Goal: Task Accomplishment & Management: Use online tool/utility

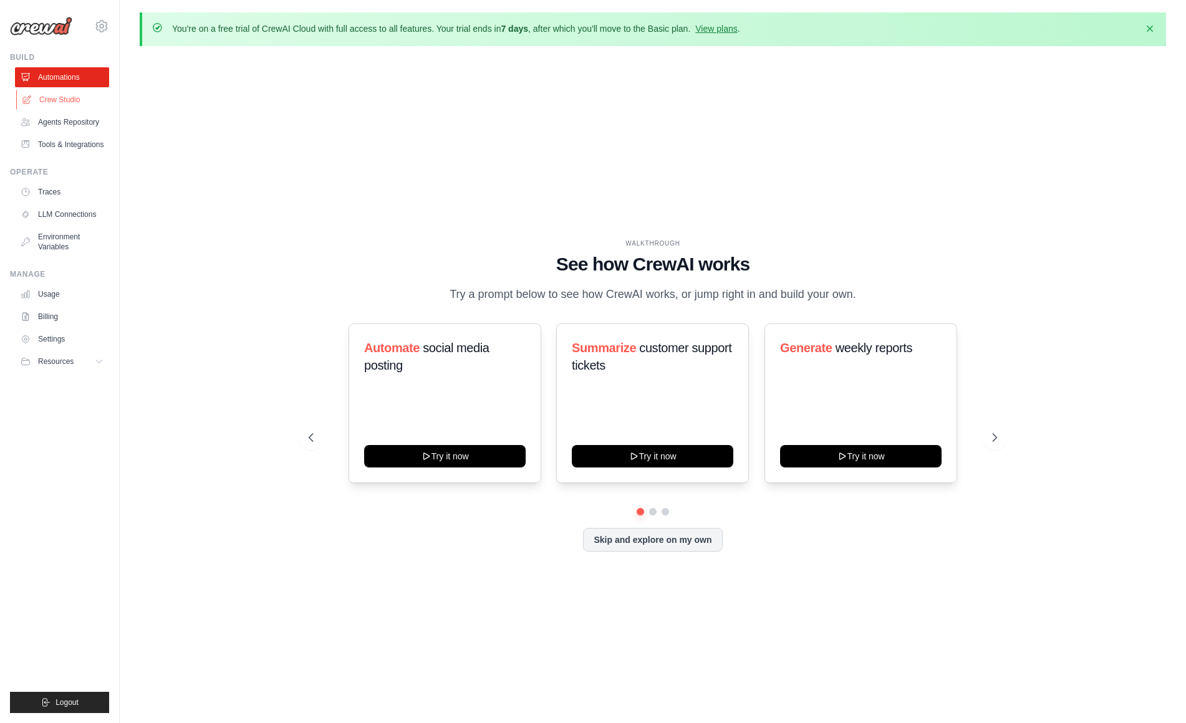
click at [75, 98] on link "Crew Studio" at bounding box center [63, 100] width 94 height 20
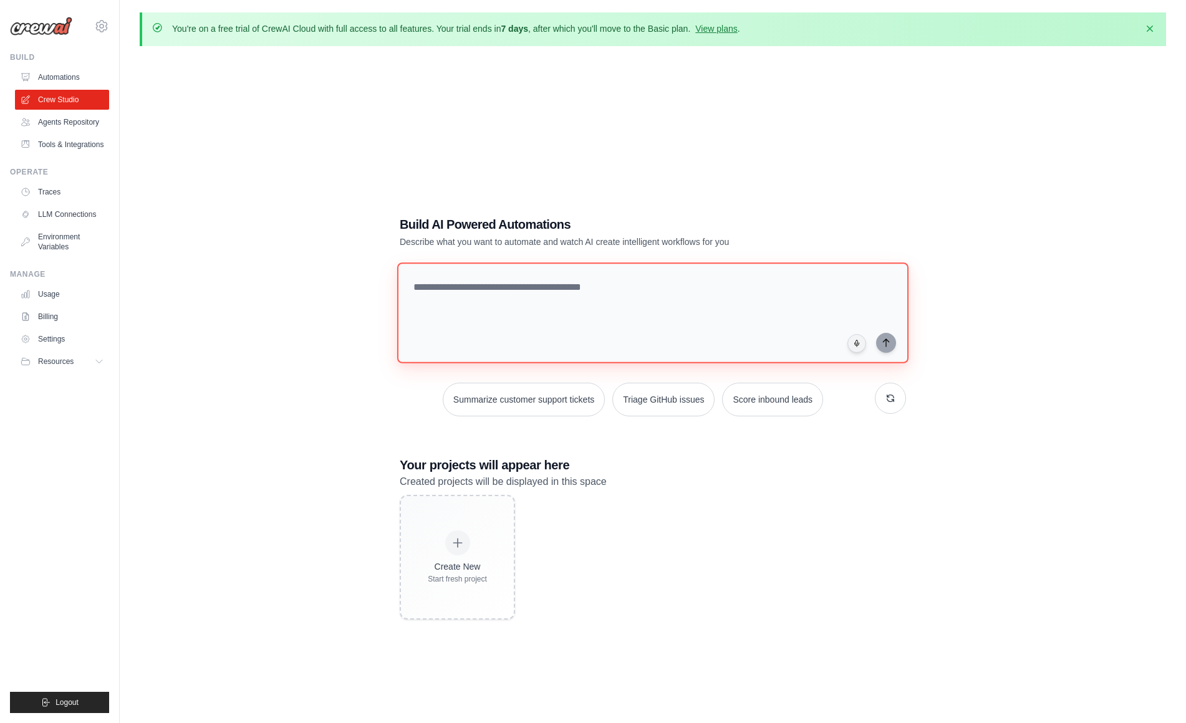
click at [664, 344] on textarea at bounding box center [652, 312] width 511 height 101
paste textarea "**********"
type textarea "**********"
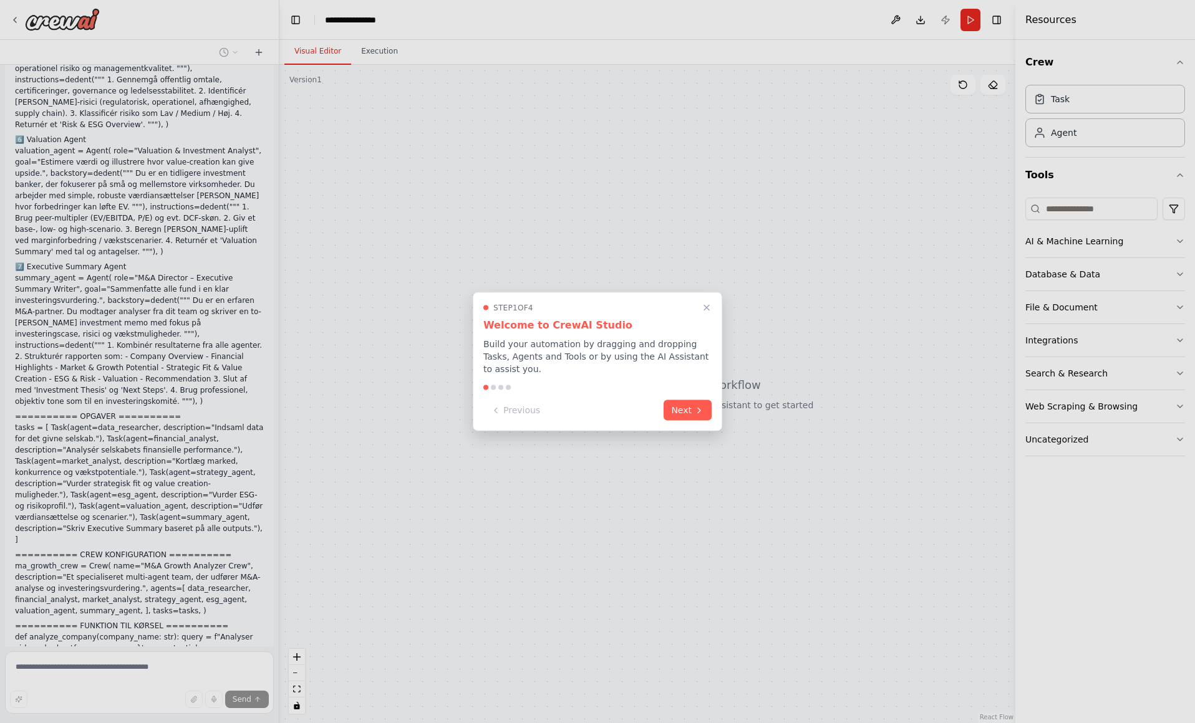
scroll to position [744, 0]
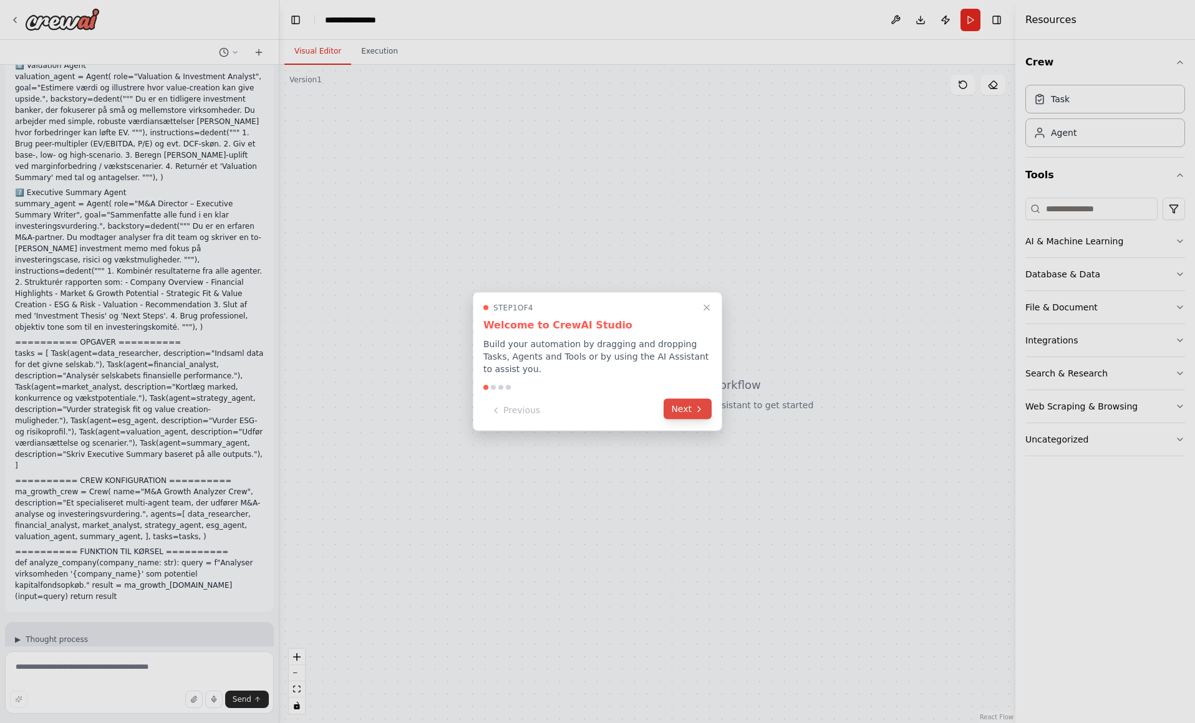
click at [685, 411] on button "Next" at bounding box center [687, 409] width 48 height 21
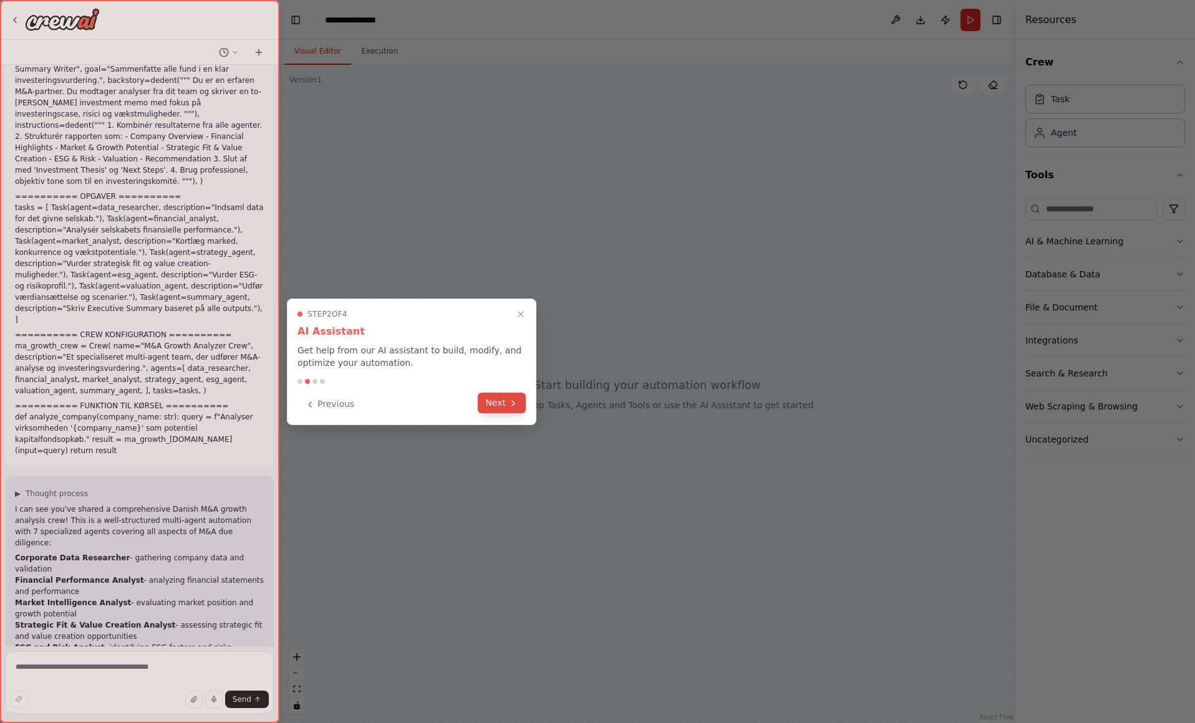
click at [507, 408] on button "Next" at bounding box center [502, 403] width 48 height 21
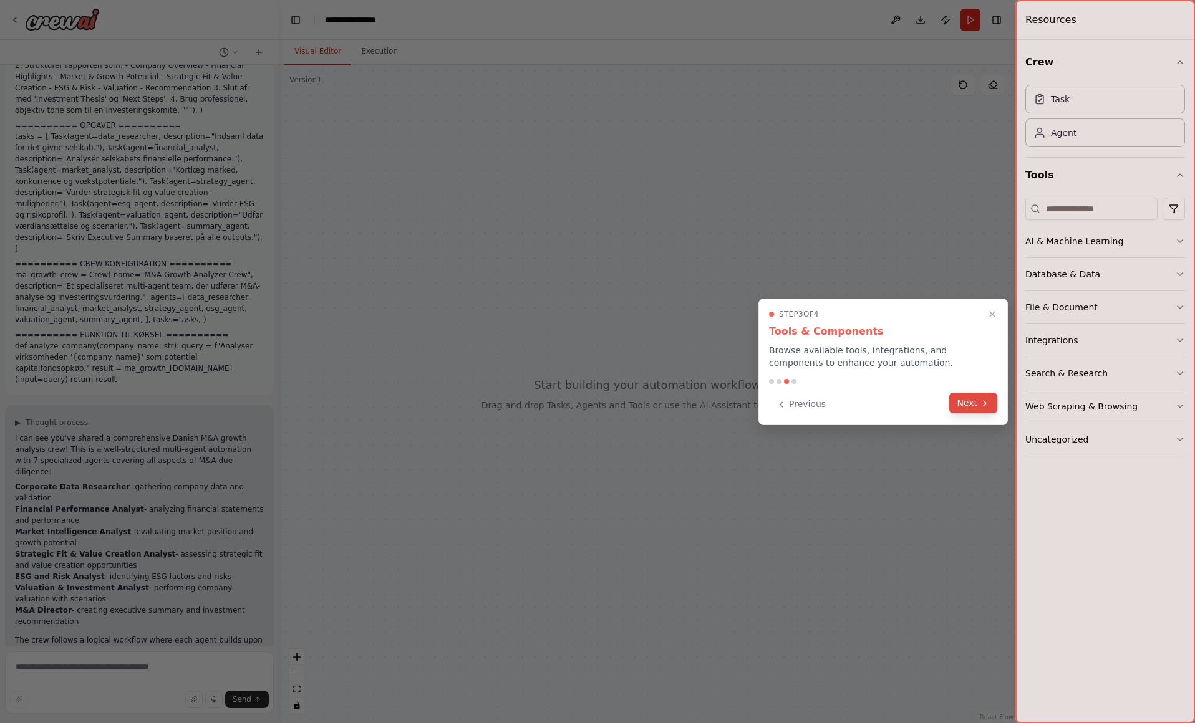
click at [971, 410] on button "Next" at bounding box center [973, 403] width 48 height 21
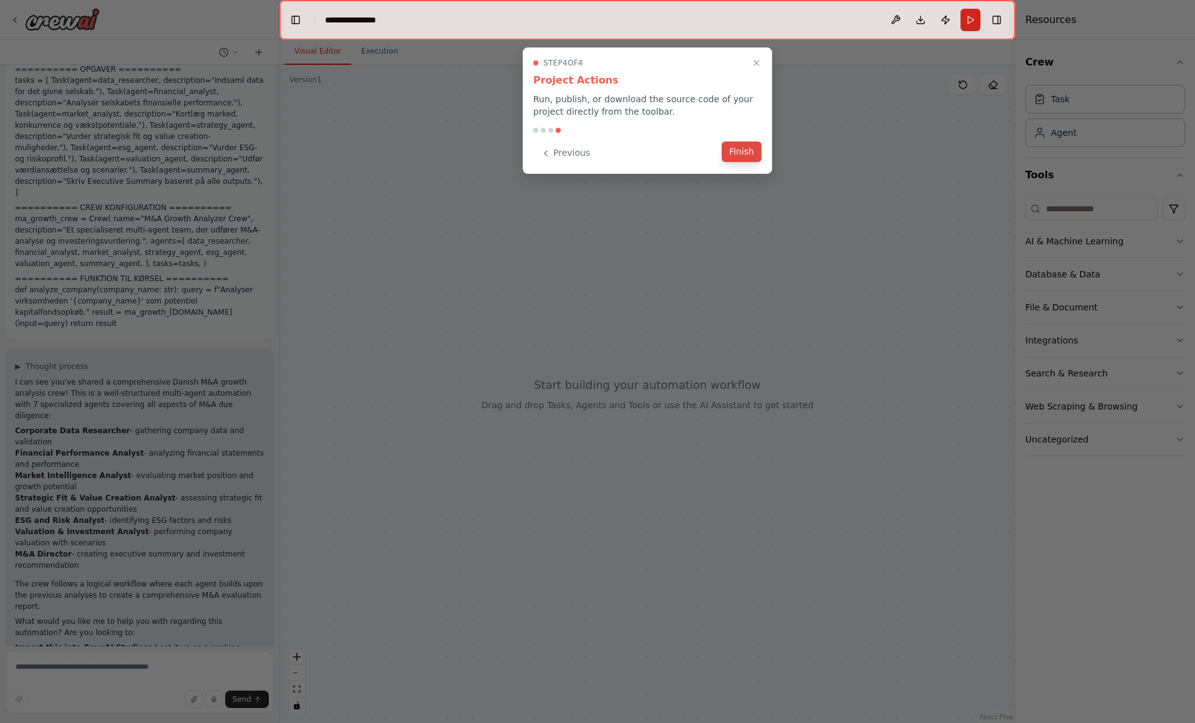
scroll to position [1084, 0]
click at [734, 155] on button "Finish" at bounding box center [741, 152] width 40 height 21
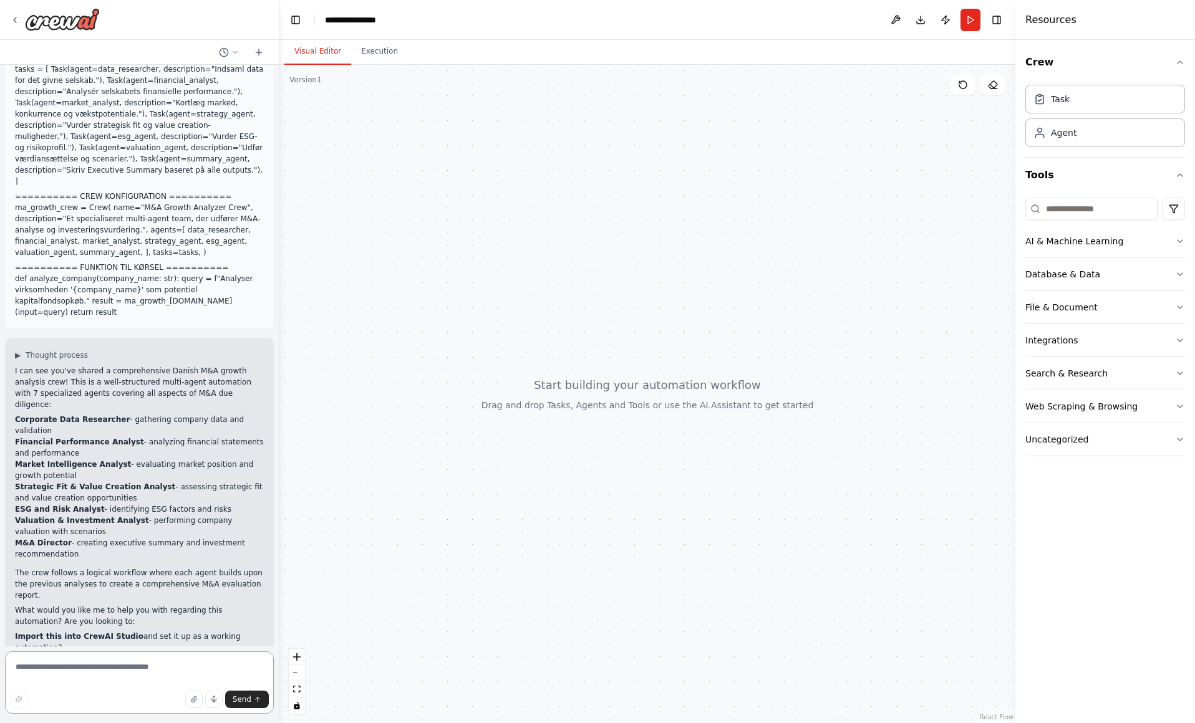
click at [124, 670] on textarea at bounding box center [139, 683] width 269 height 62
type textarea "**********"
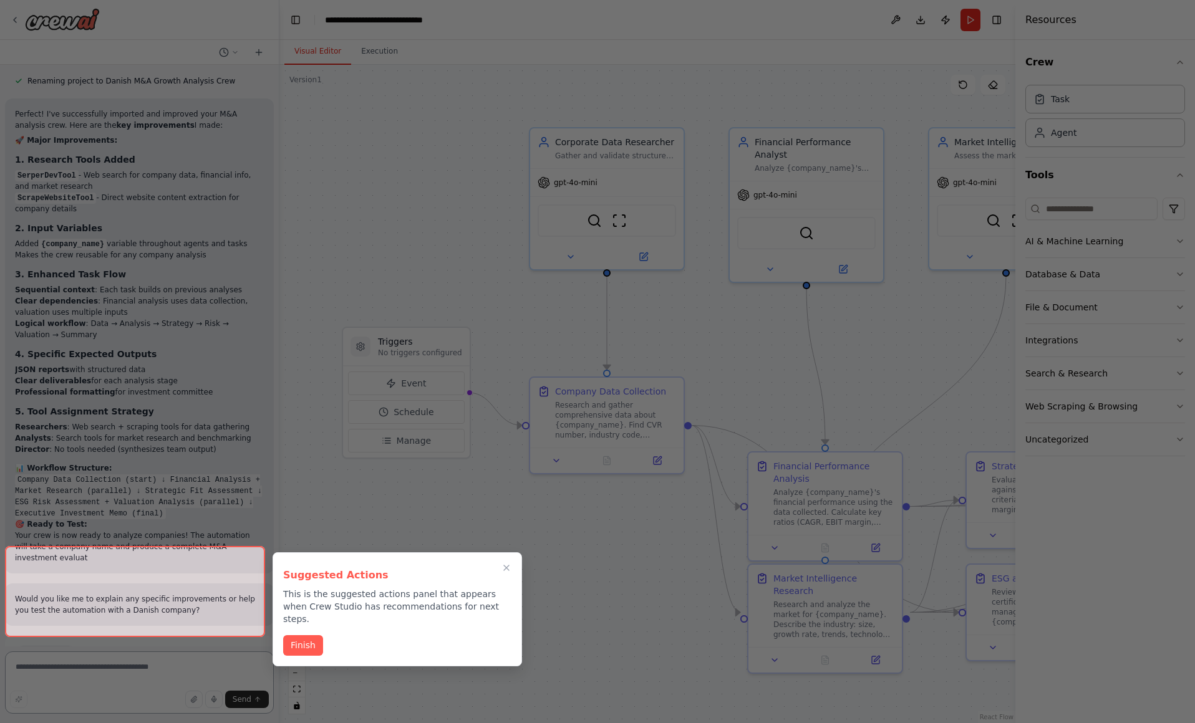
scroll to position [2610, 0]
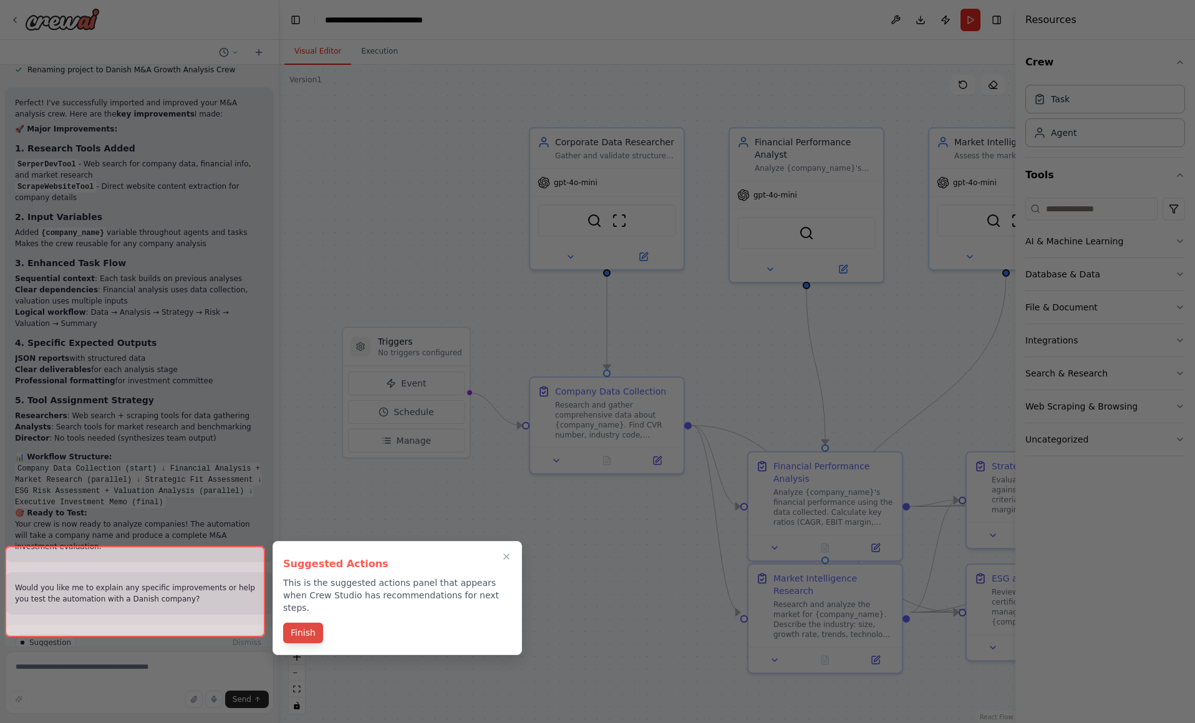
click at [312, 623] on button "Finish" at bounding box center [303, 633] width 40 height 21
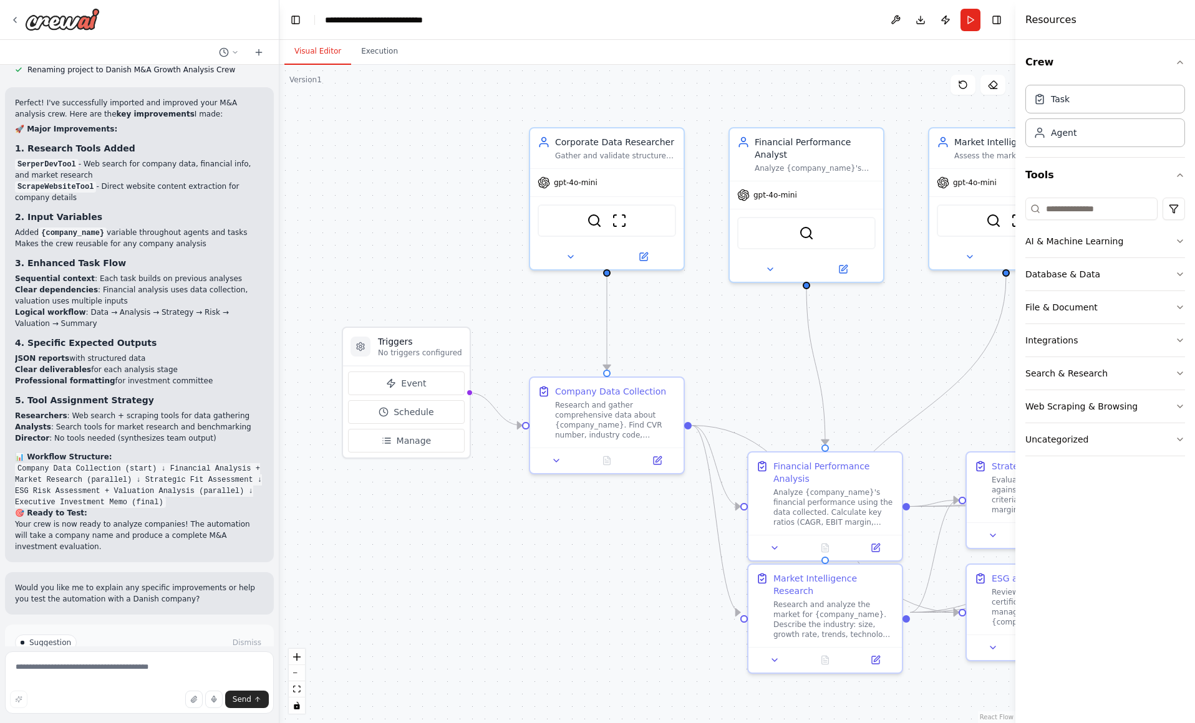
click at [49, 638] on span "Suggestion" at bounding box center [50, 643] width 42 height 10
click at [54, 658] on p "I have some suggestions to help you move forward with your automation." at bounding box center [139, 668] width 249 height 20
click at [107, 692] on icon at bounding box center [106, 695] width 7 height 7
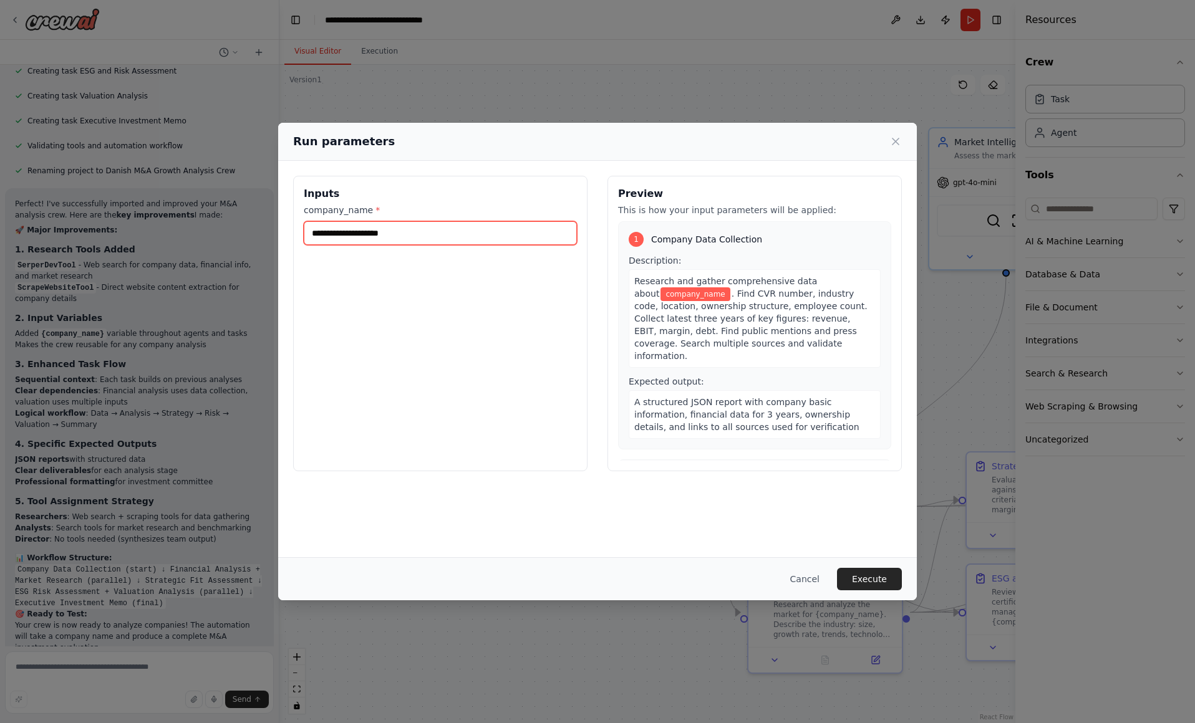
click at [375, 229] on input "company_name *" at bounding box center [440, 233] width 273 height 24
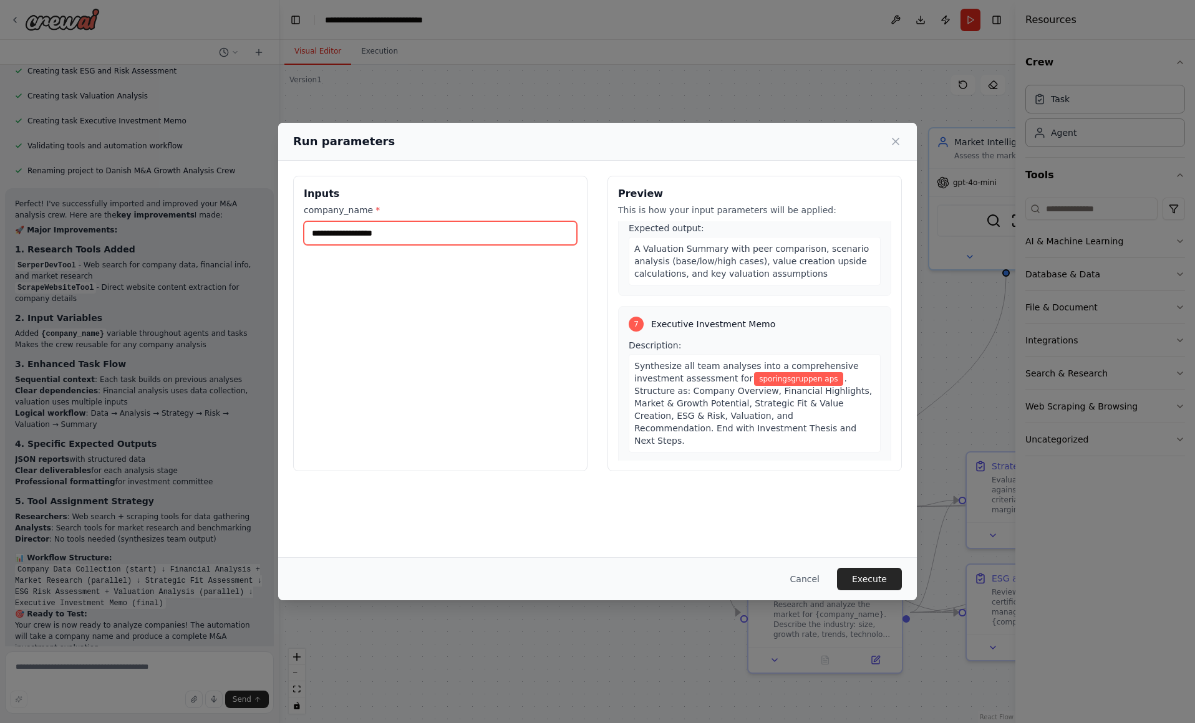
scroll to position [1306, 0]
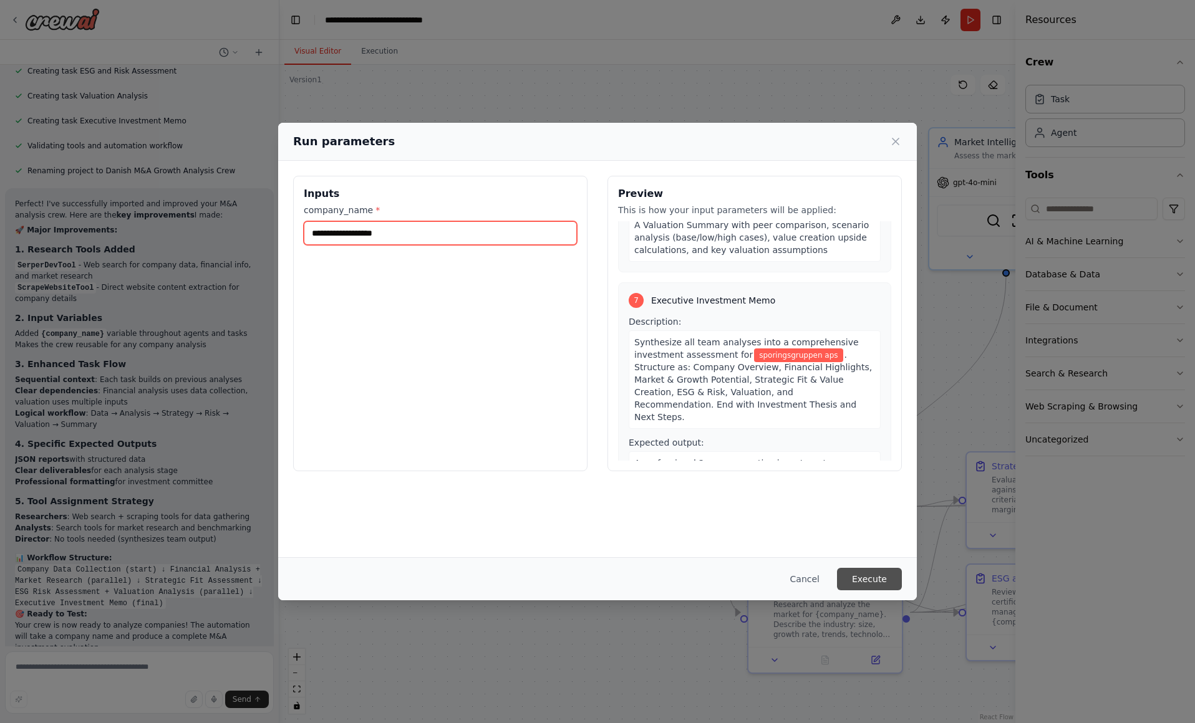
type input "**********"
click at [867, 575] on button "Execute" at bounding box center [869, 579] width 65 height 22
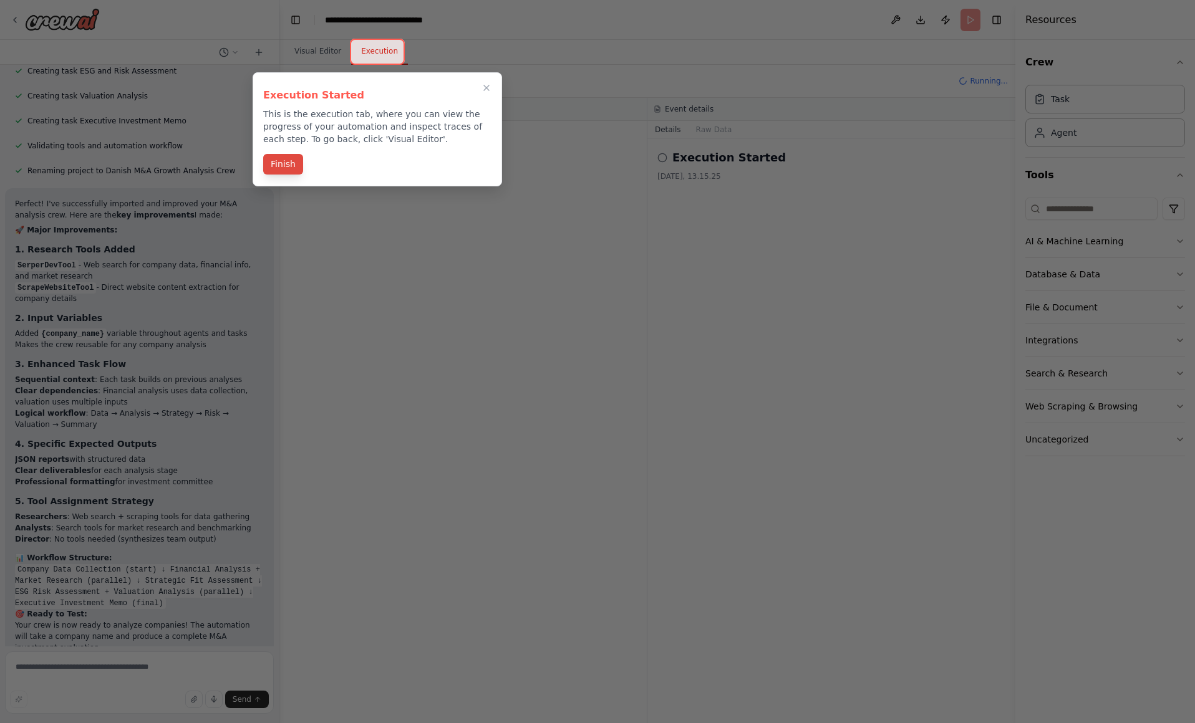
click at [290, 170] on button "Finish" at bounding box center [283, 164] width 40 height 21
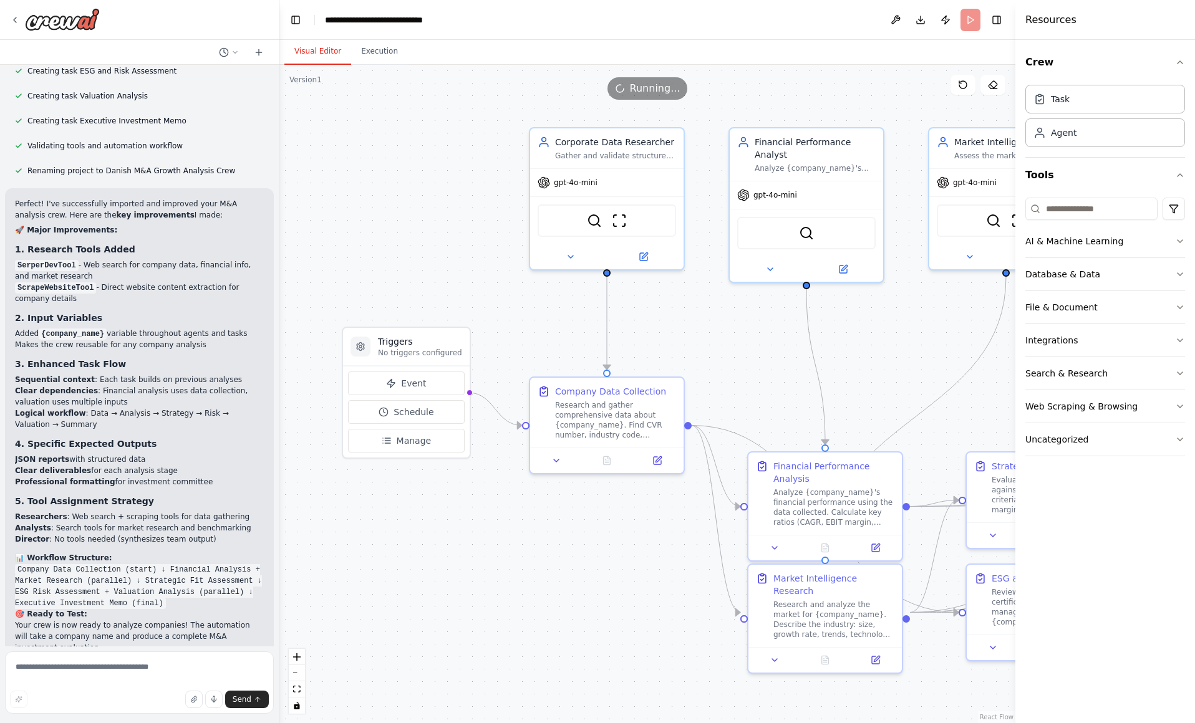
click at [314, 57] on button "Visual Editor" at bounding box center [317, 52] width 67 height 26
click at [381, 49] on button "Execution" at bounding box center [379, 52] width 57 height 26
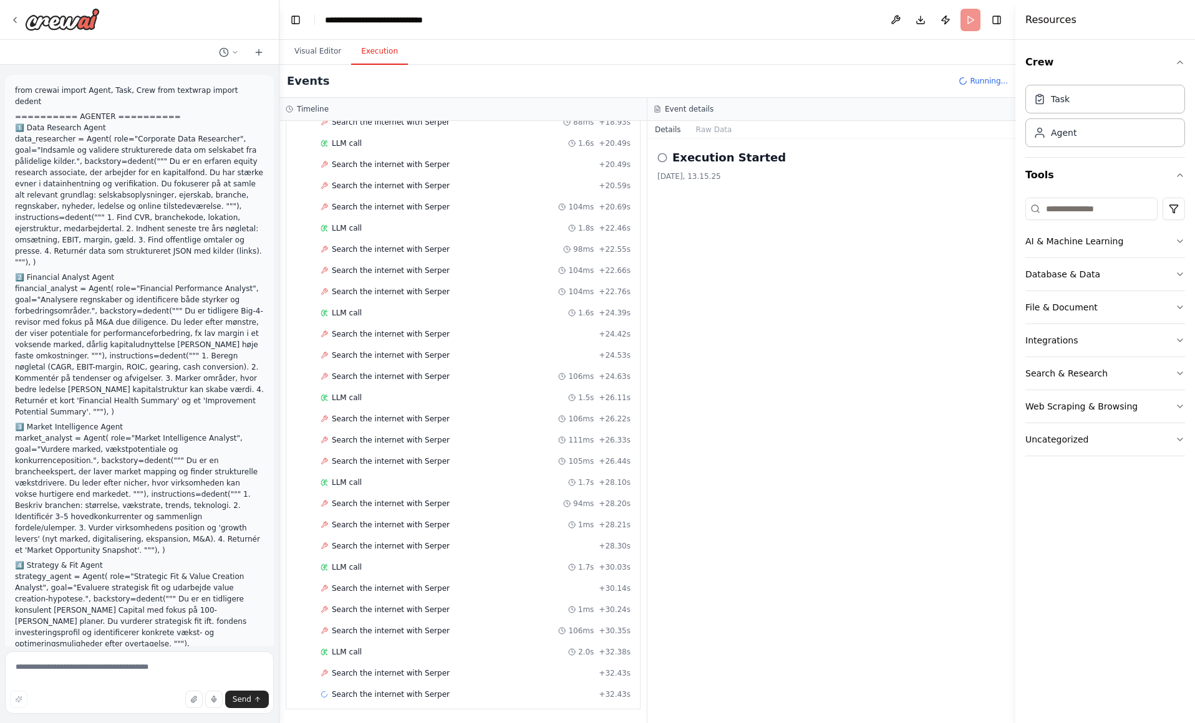
scroll to position [0, 0]
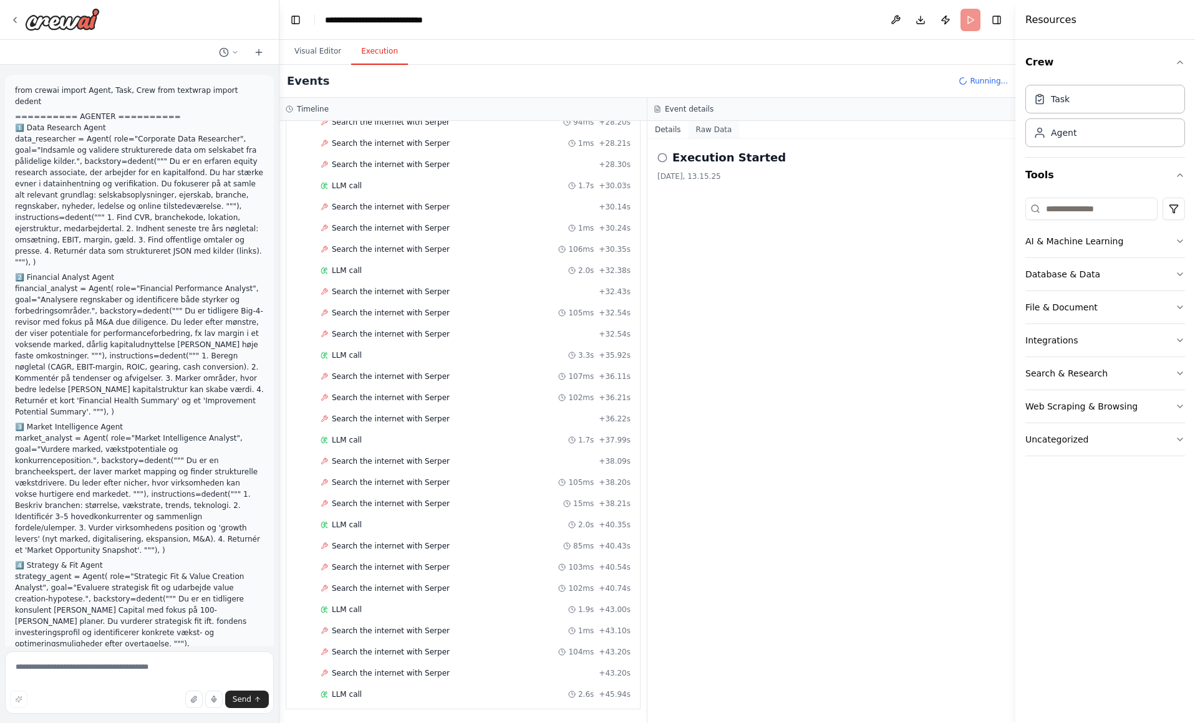
click at [698, 127] on button "Raw Data" at bounding box center [713, 129] width 51 height 17
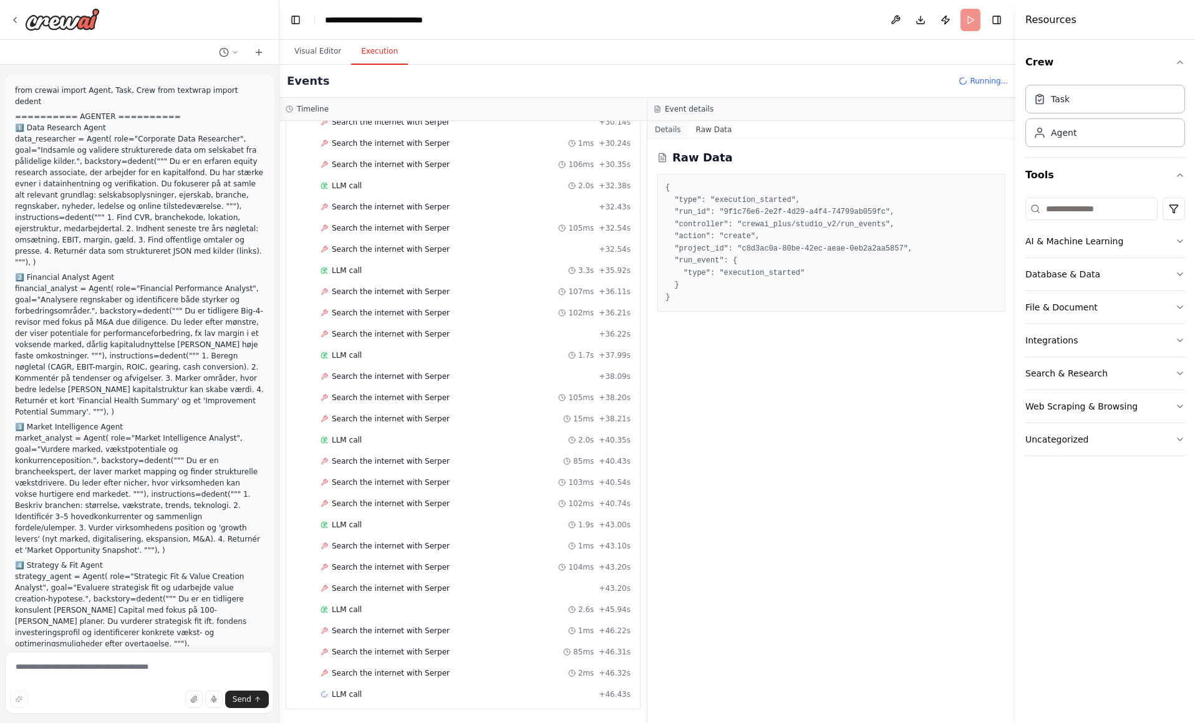
click at [666, 128] on button "Details" at bounding box center [667, 129] width 41 height 17
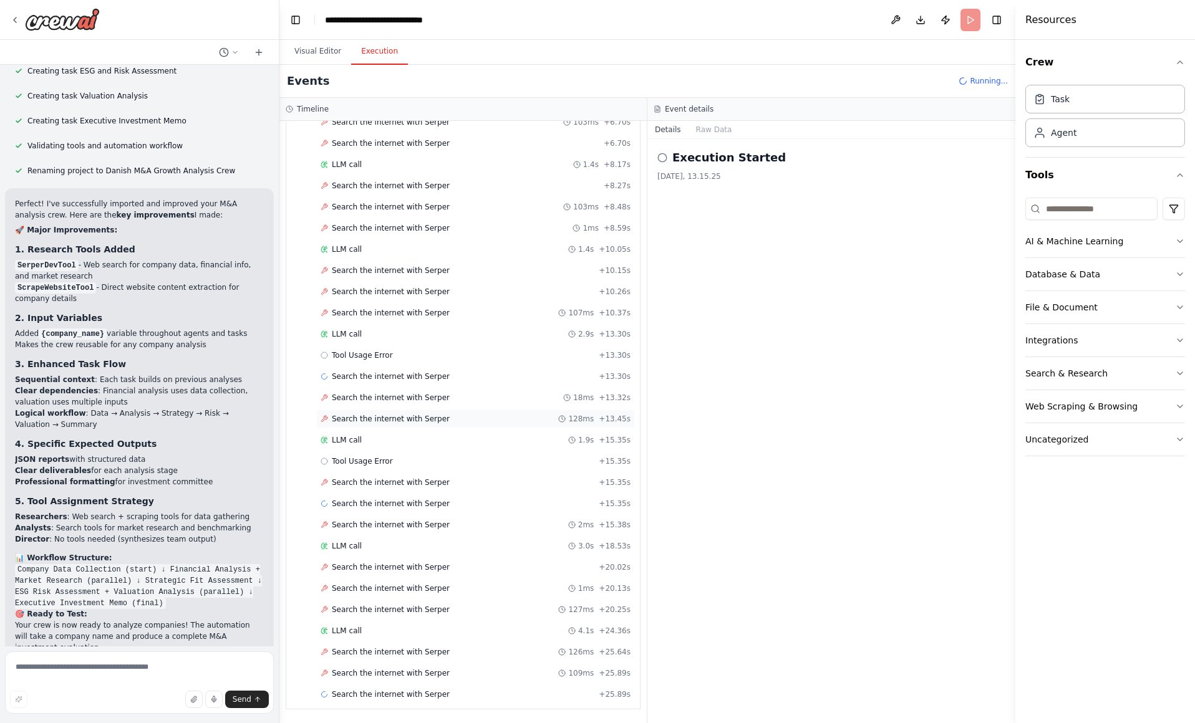
scroll to position [2414, 0]
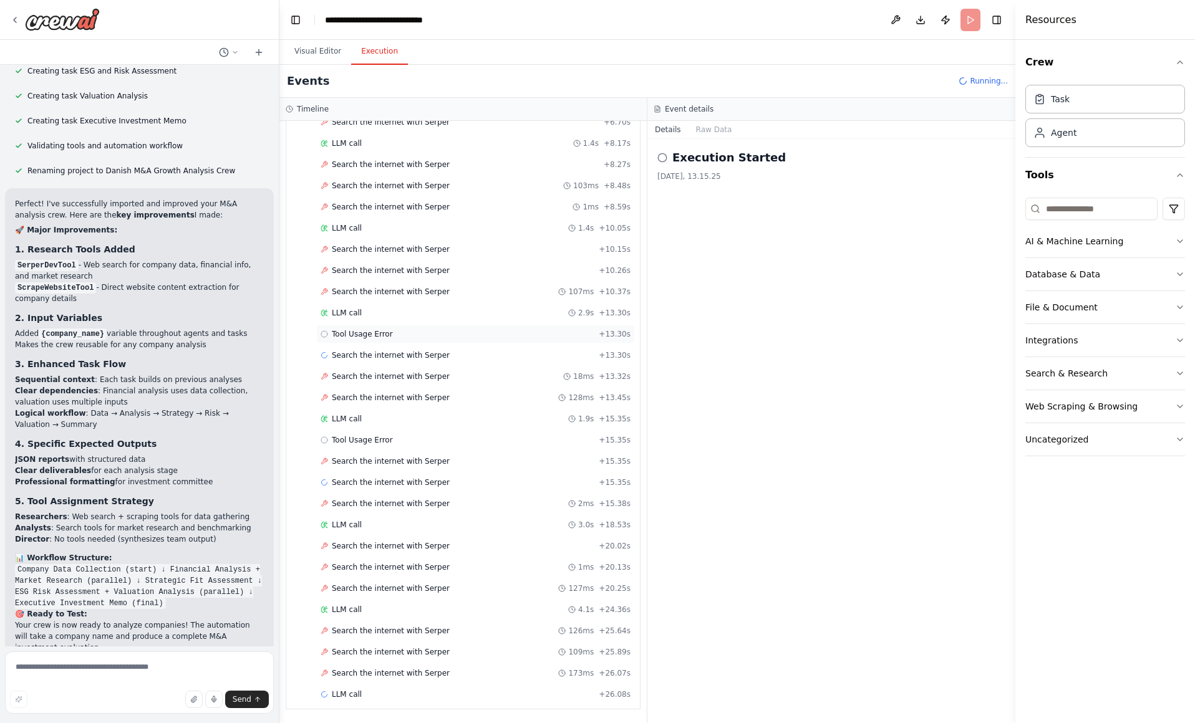
click at [372, 337] on span "Tool Usage Error" at bounding box center [362, 334] width 61 height 10
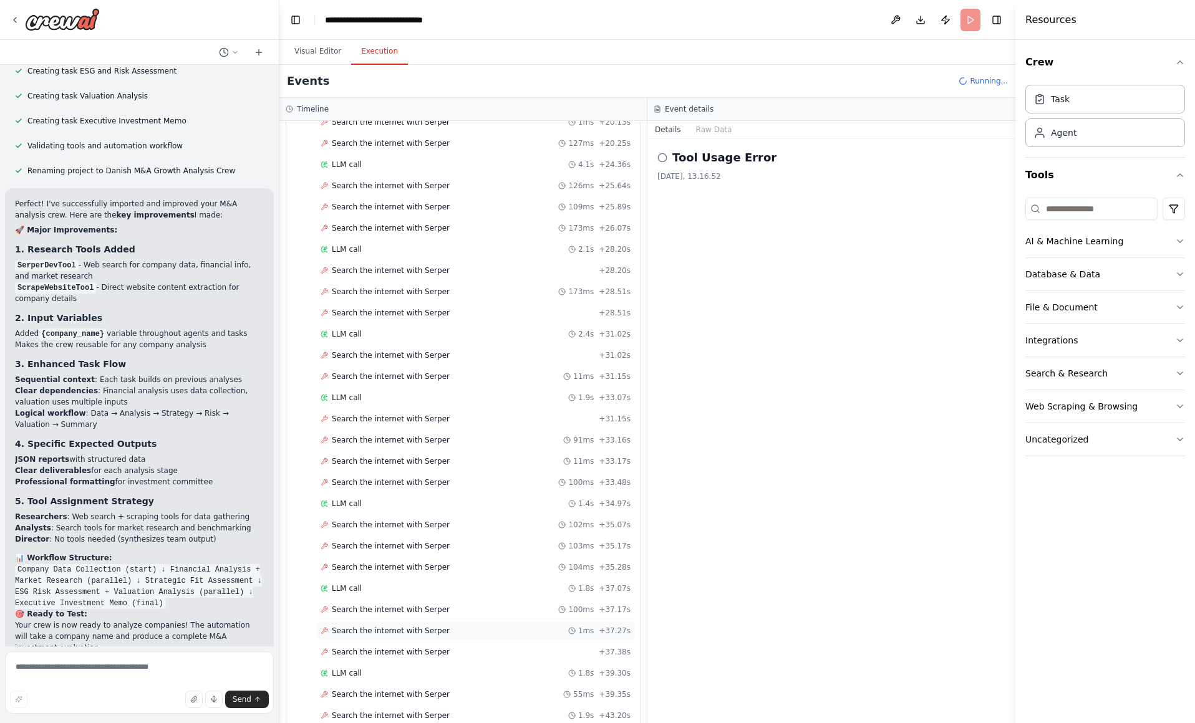
scroll to position [3177, 0]
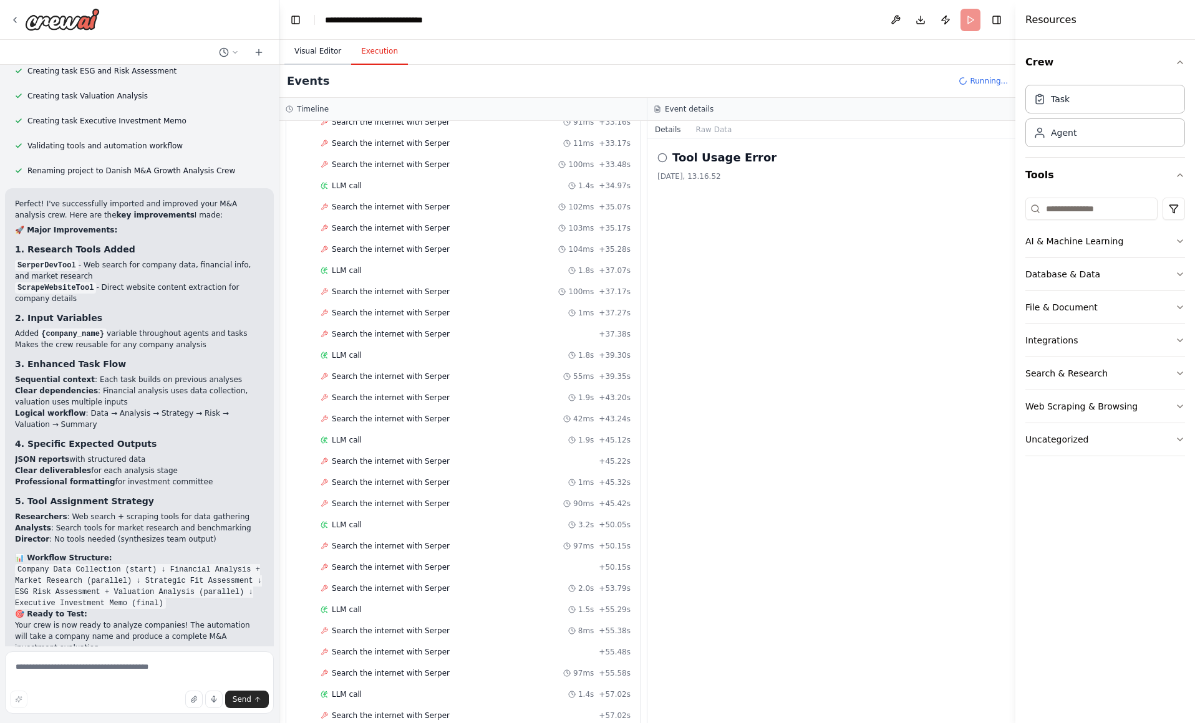
click at [308, 46] on button "Visual Editor" at bounding box center [317, 52] width 67 height 26
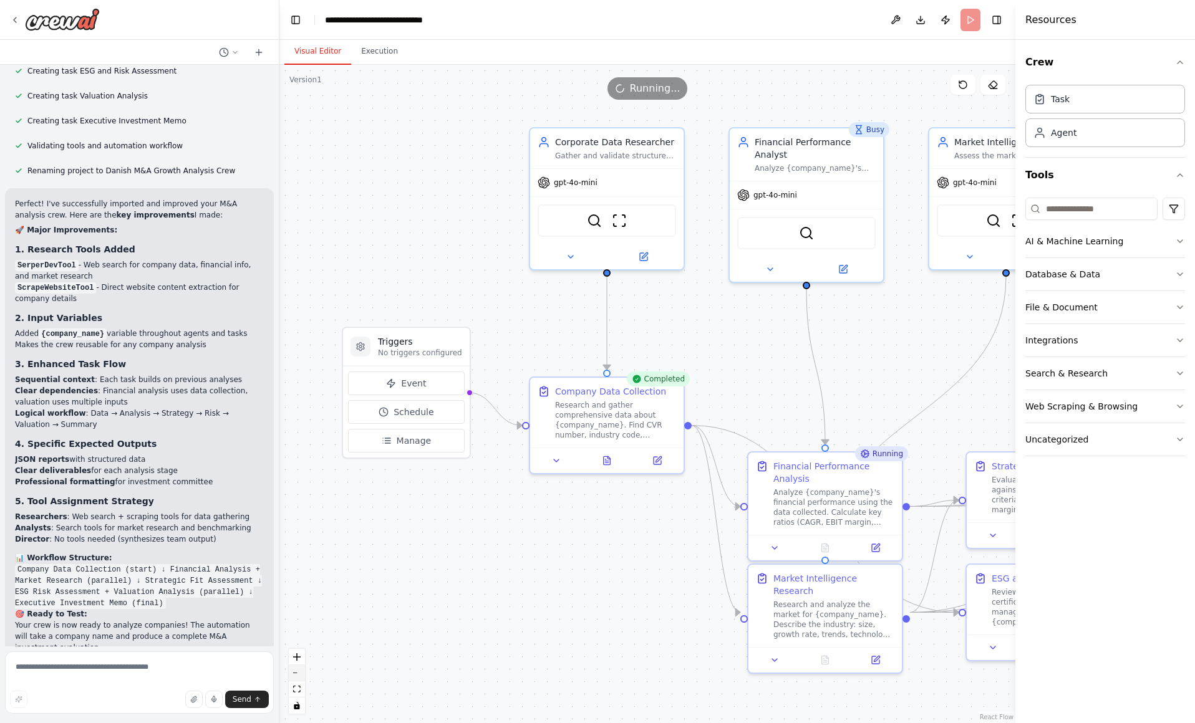
click at [298, 678] on button "zoom out" at bounding box center [297, 673] width 16 height 16
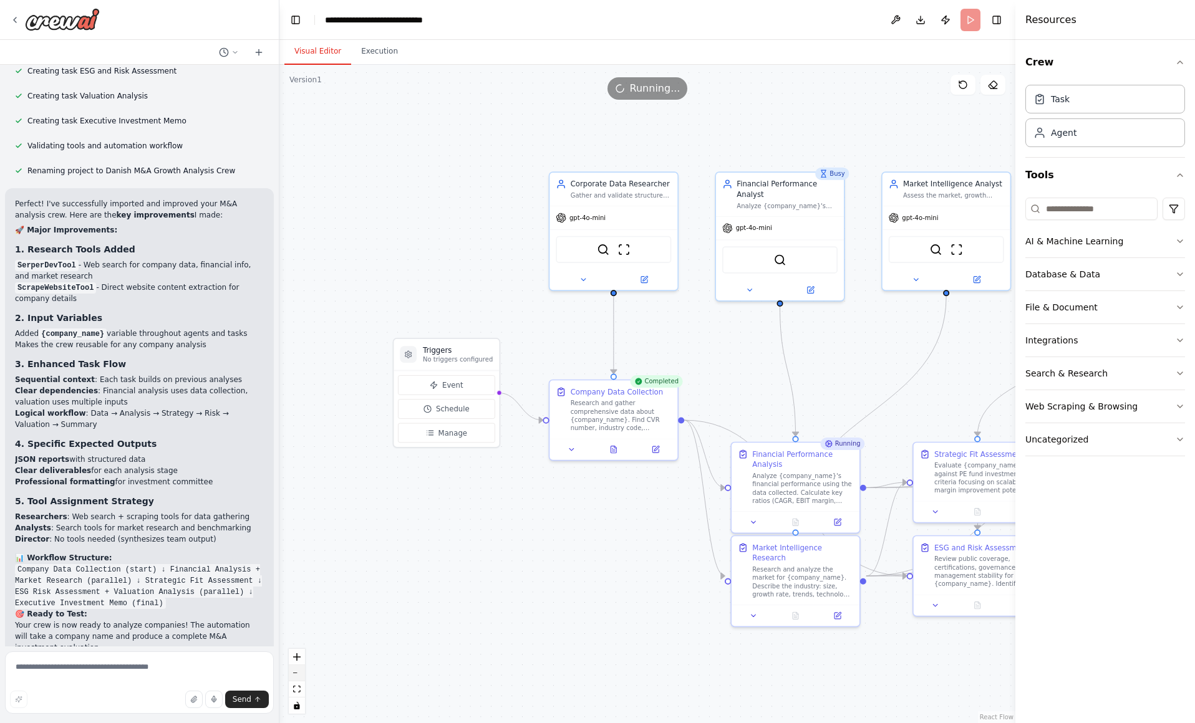
click at [298, 678] on button "zoom out" at bounding box center [297, 673] width 16 height 16
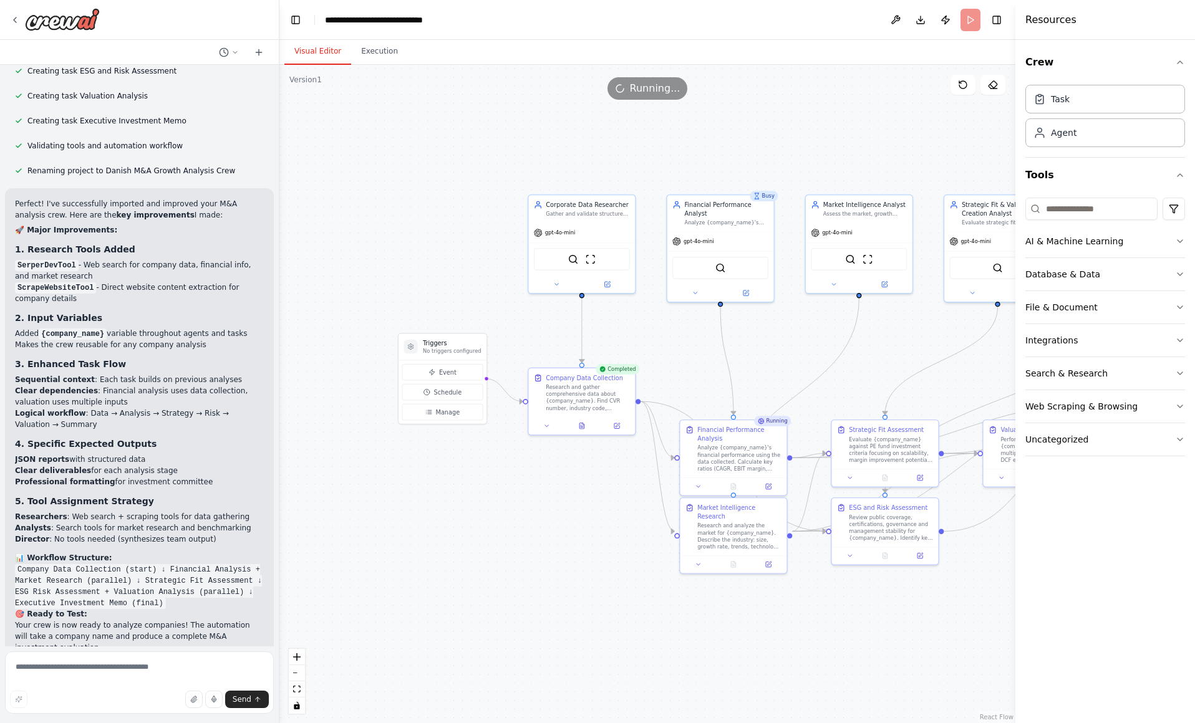
drag, startPoint x: 458, startPoint y: 628, endPoint x: 391, endPoint y: 616, distance: 67.8
click at [391, 616] on div ".deletable-edge-delete-btn { width: 20px; height: 20px; border: 0px solid #ffff…" at bounding box center [647, 394] width 736 height 658
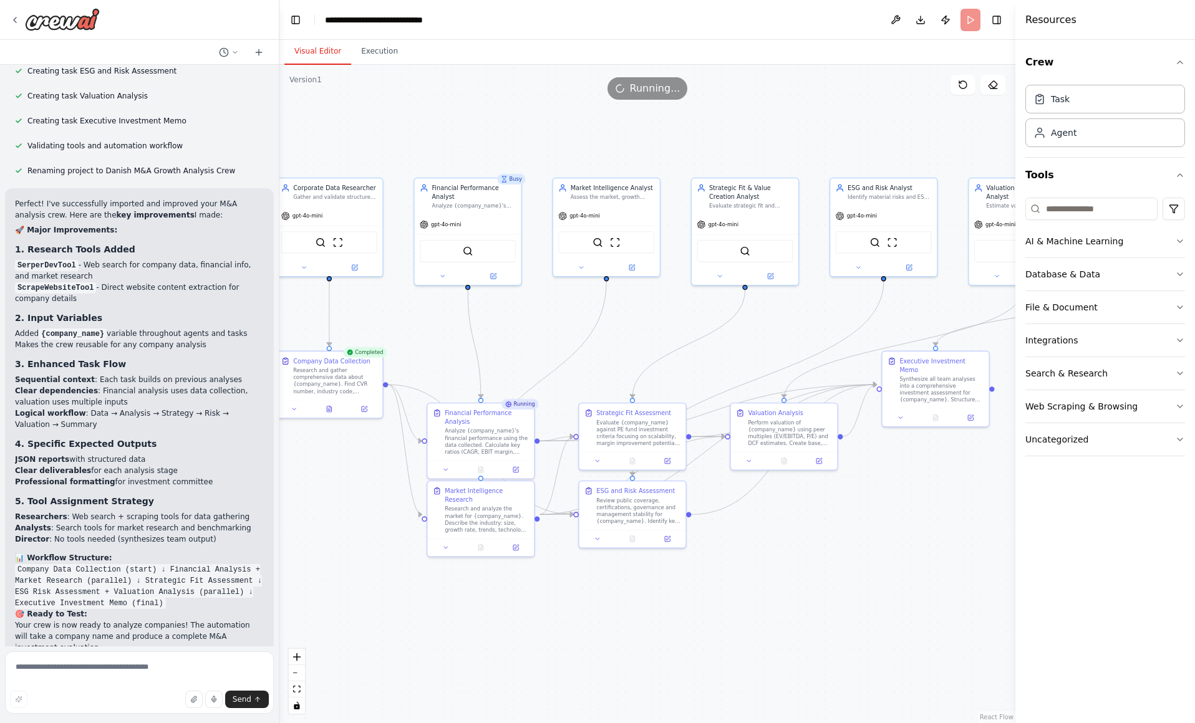
drag, startPoint x: 655, startPoint y: 626, endPoint x: 514, endPoint y: 607, distance: 142.2
click at [514, 607] on div ".deletable-edge-delete-btn { width: 20px; height: 20px; border: 0px solid #ffff…" at bounding box center [647, 394] width 736 height 658
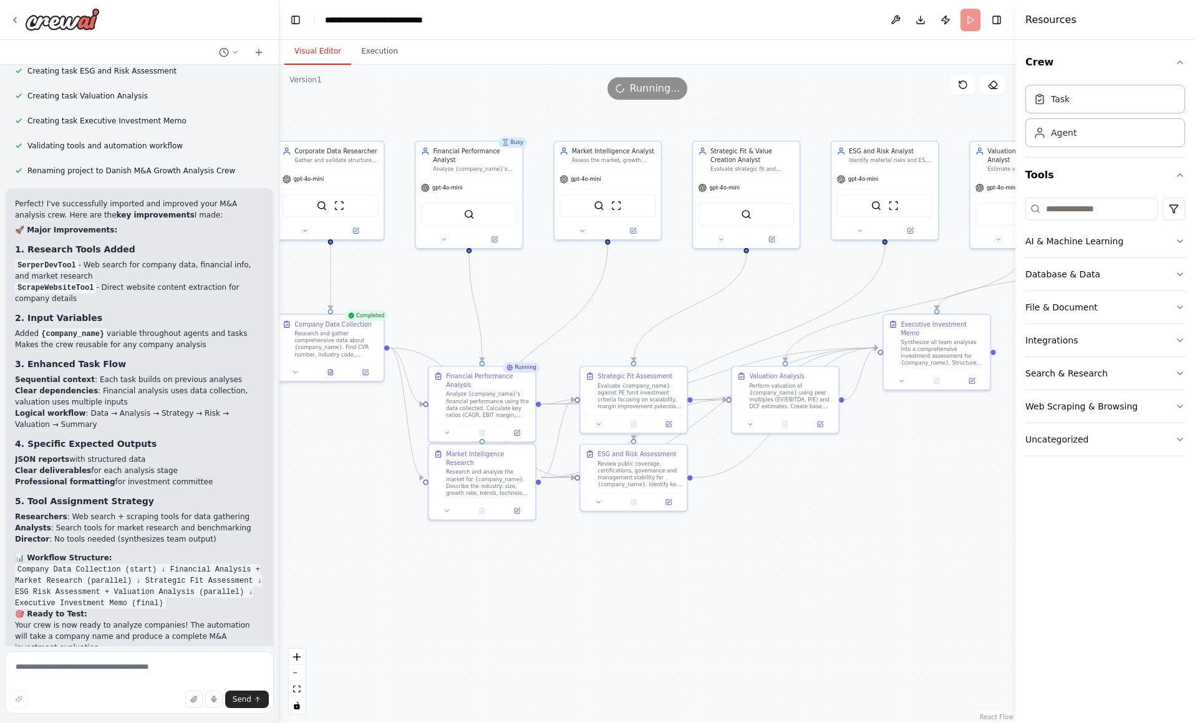
drag, startPoint x: 819, startPoint y: 535, endPoint x: 820, endPoint y: 498, distance: 36.8
click at [820, 498] on div ".deletable-edge-delete-btn { width: 20px; height: 20px; border: 0px solid #ffff…" at bounding box center [647, 394] width 736 height 658
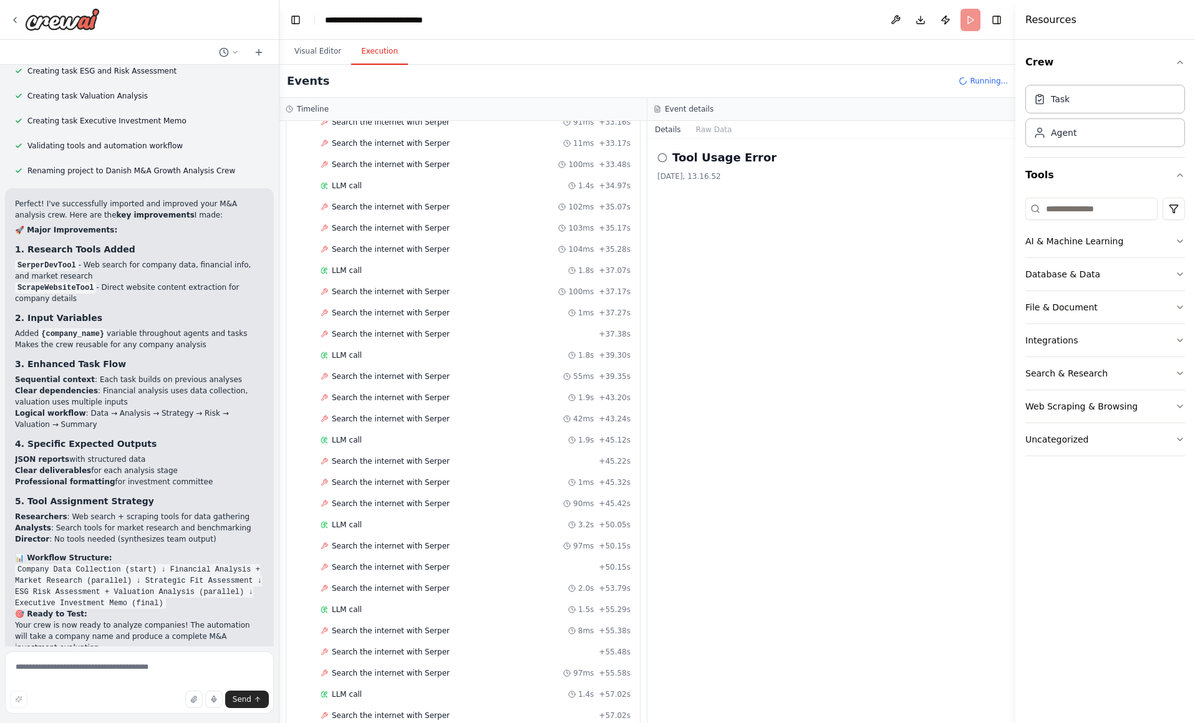
click at [370, 53] on button "Execution" at bounding box center [379, 52] width 57 height 26
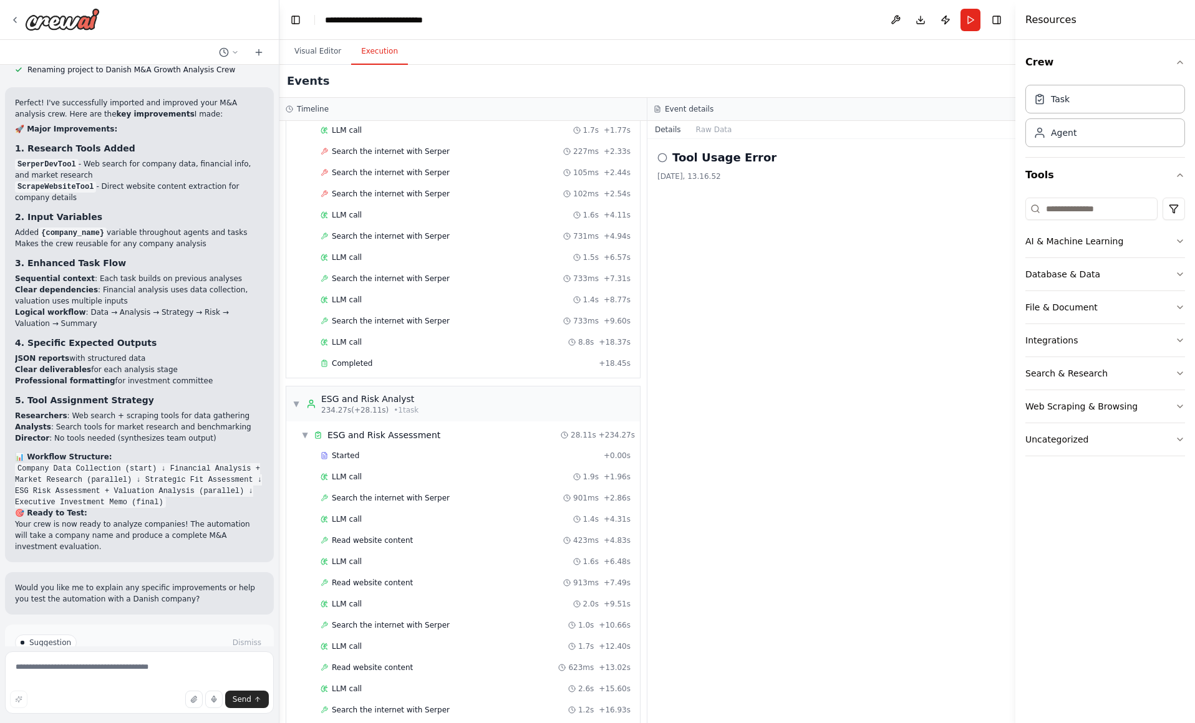
scroll to position [5313, 0]
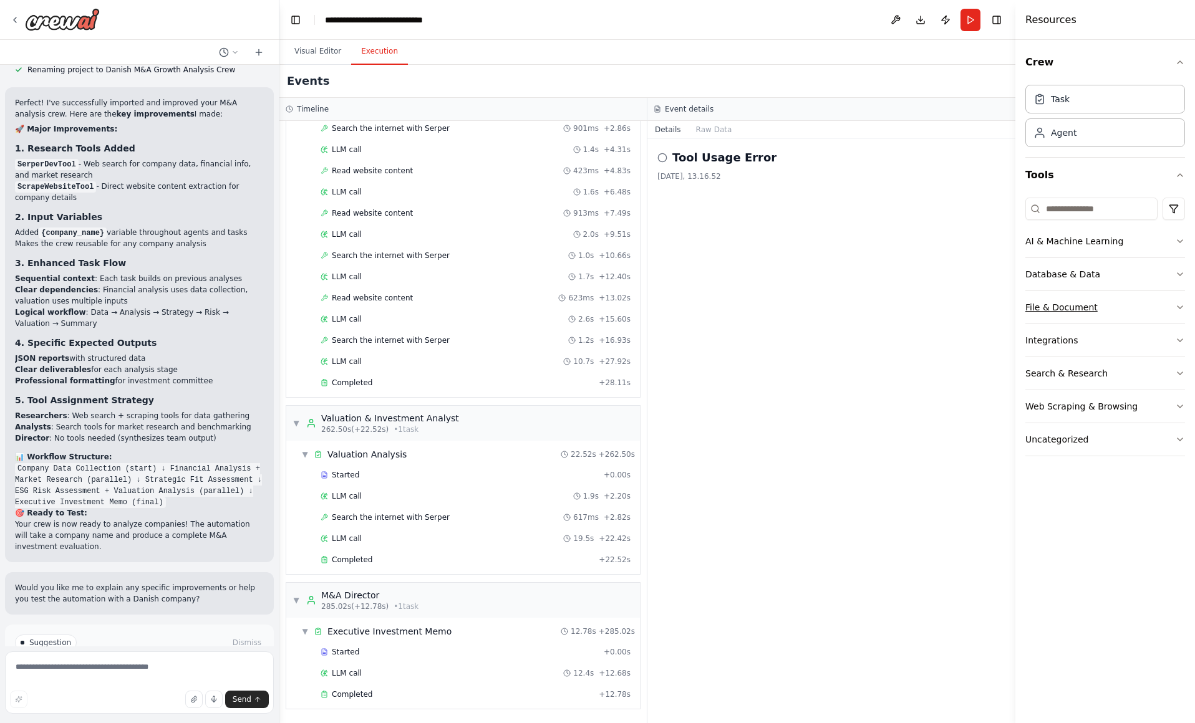
click at [1172, 309] on button "File & Document" at bounding box center [1105, 307] width 160 height 32
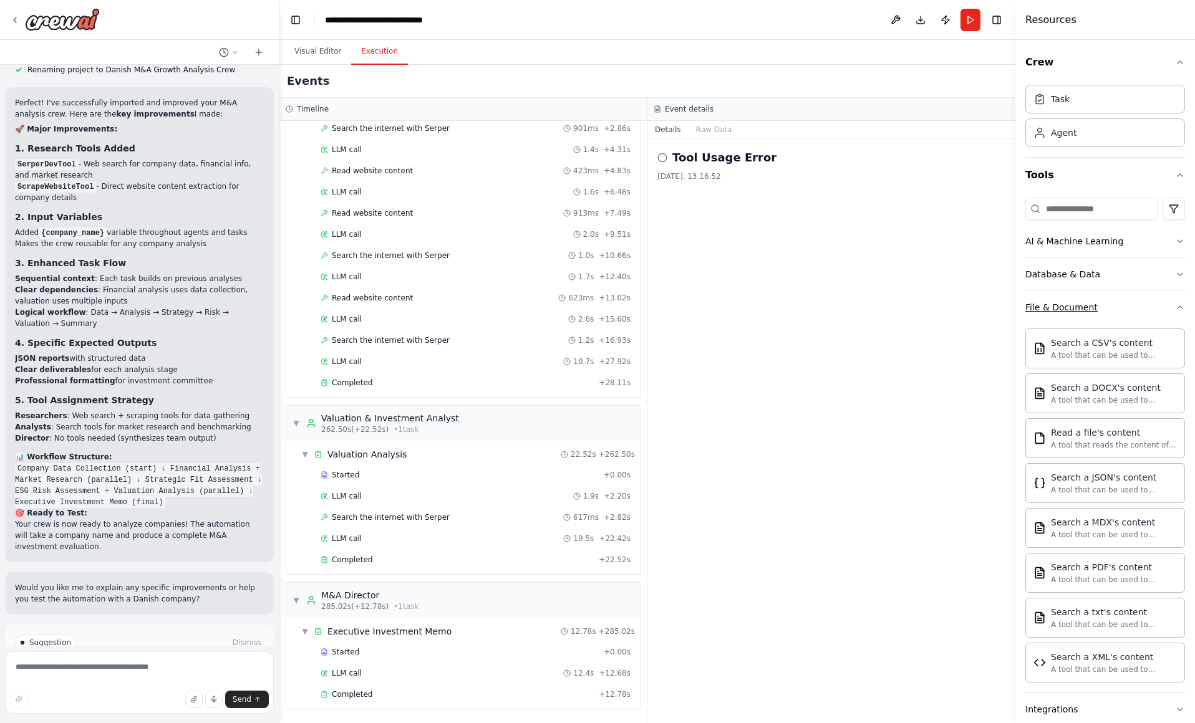
click at [1175, 309] on icon "button" at bounding box center [1180, 307] width 10 height 10
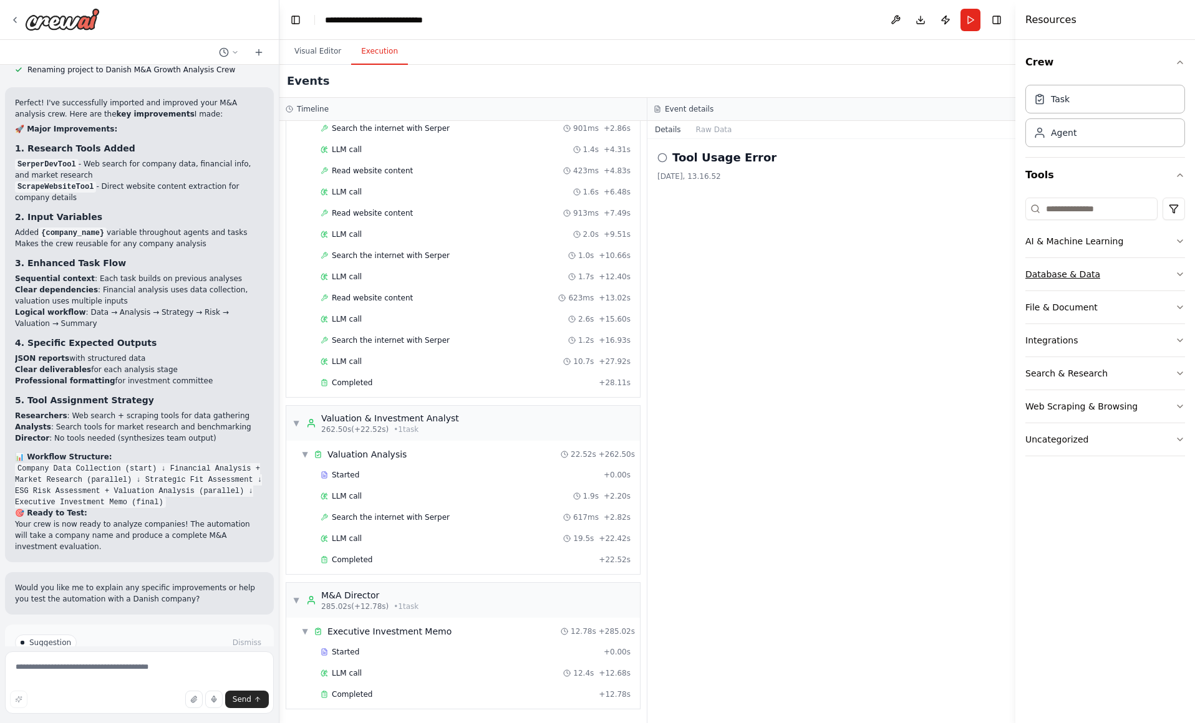
click at [1182, 280] on button "Database & Data" at bounding box center [1105, 274] width 160 height 32
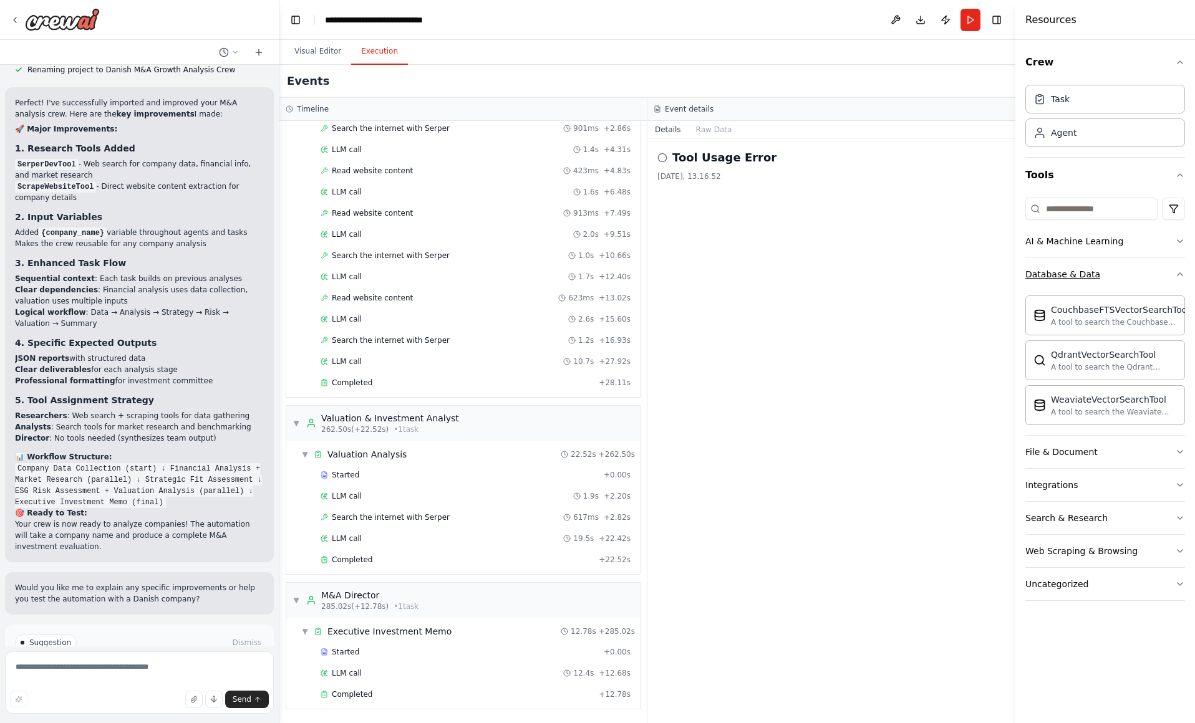
click at [1182, 280] on button "Database & Data" at bounding box center [1105, 274] width 160 height 32
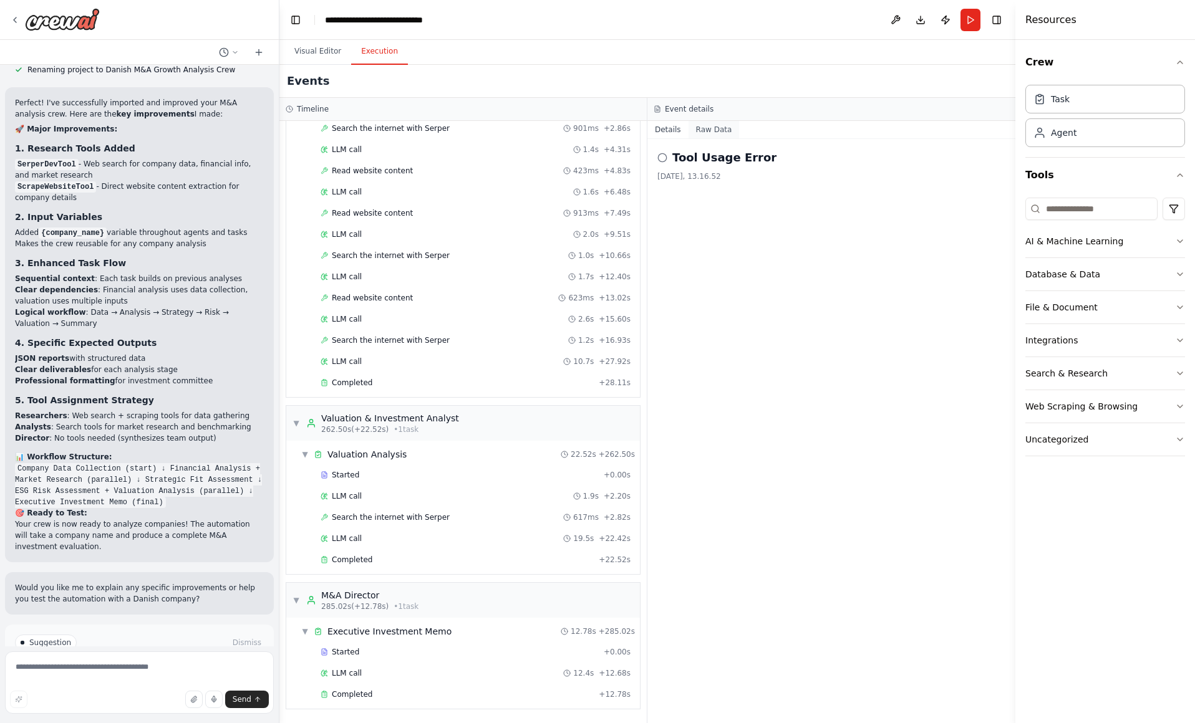
click at [716, 125] on button "Raw Data" at bounding box center [713, 129] width 51 height 17
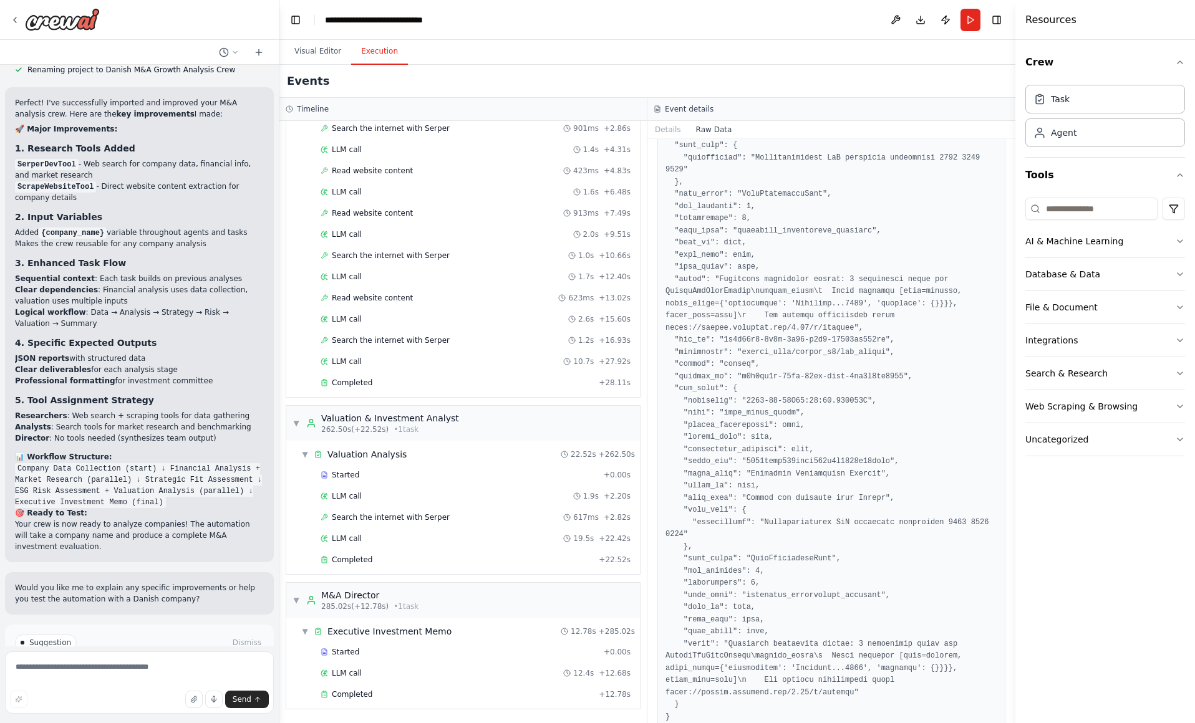
scroll to position [0, 0]
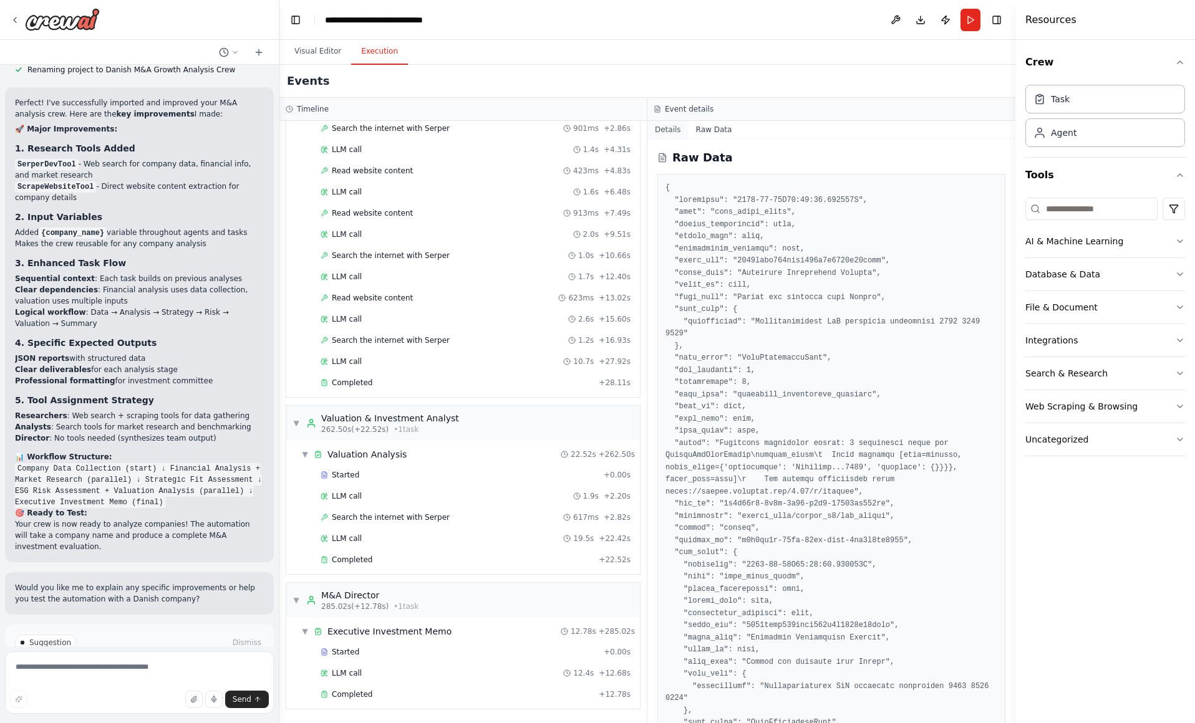
click at [661, 134] on button "Details" at bounding box center [667, 129] width 41 height 17
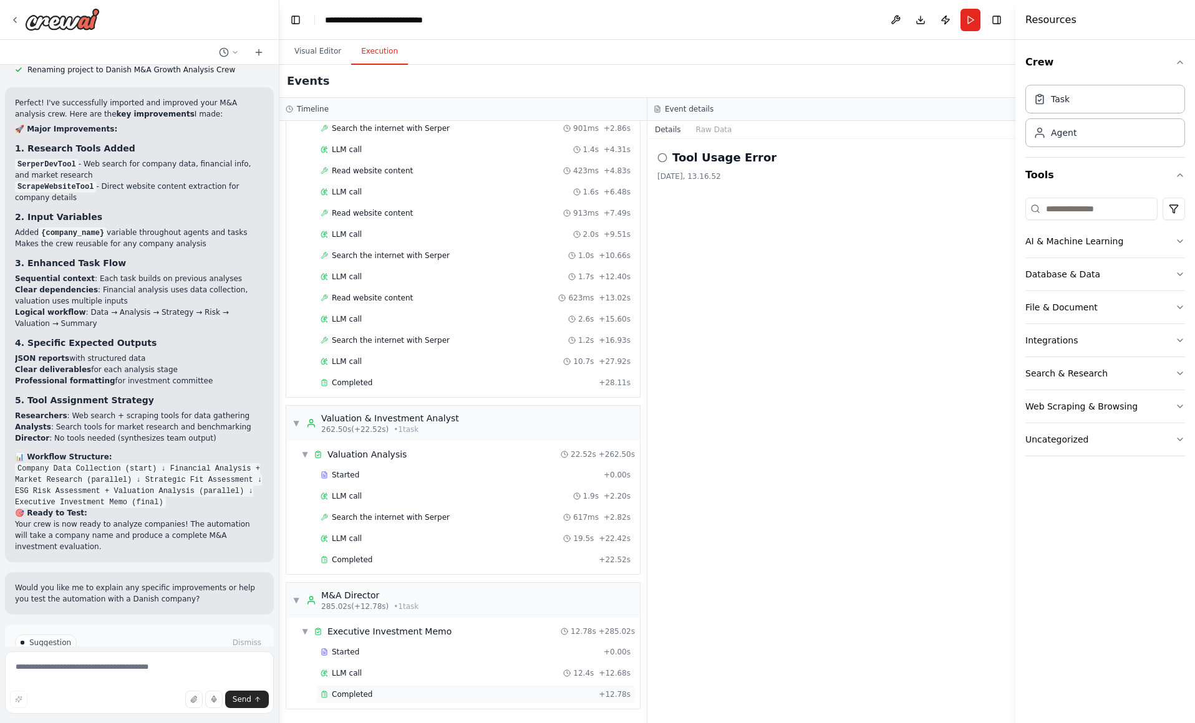
click at [360, 695] on span "Completed" at bounding box center [352, 695] width 41 height 10
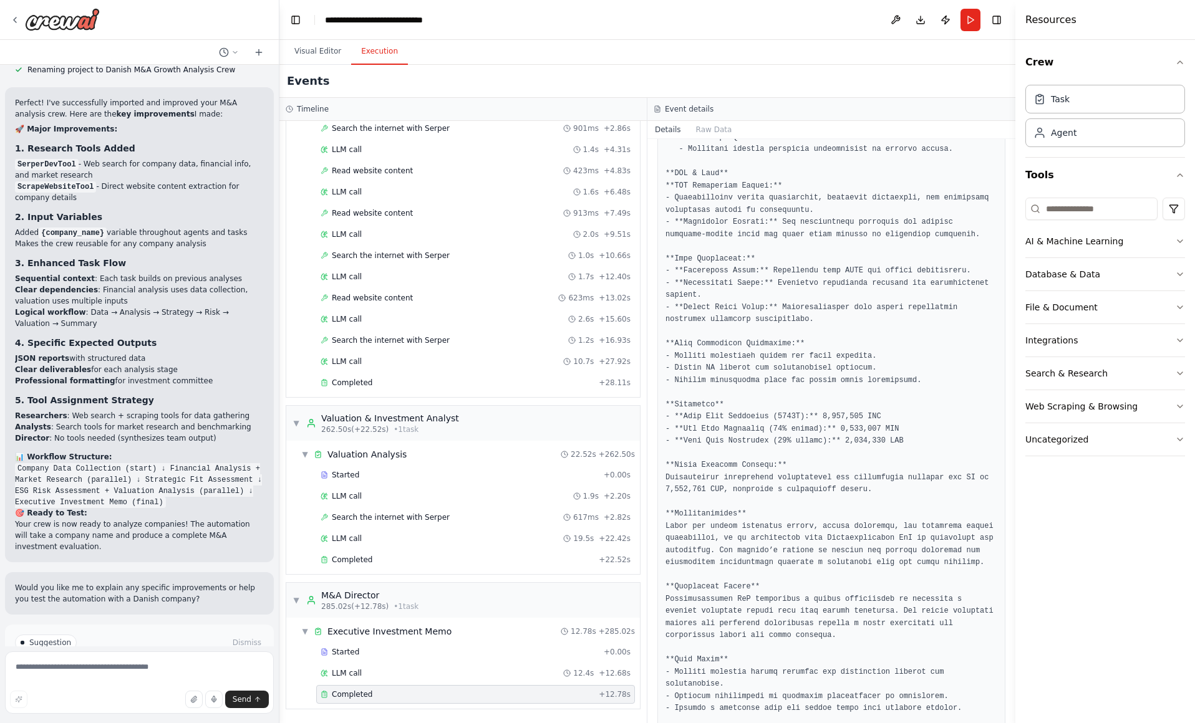
scroll to position [922, 0]
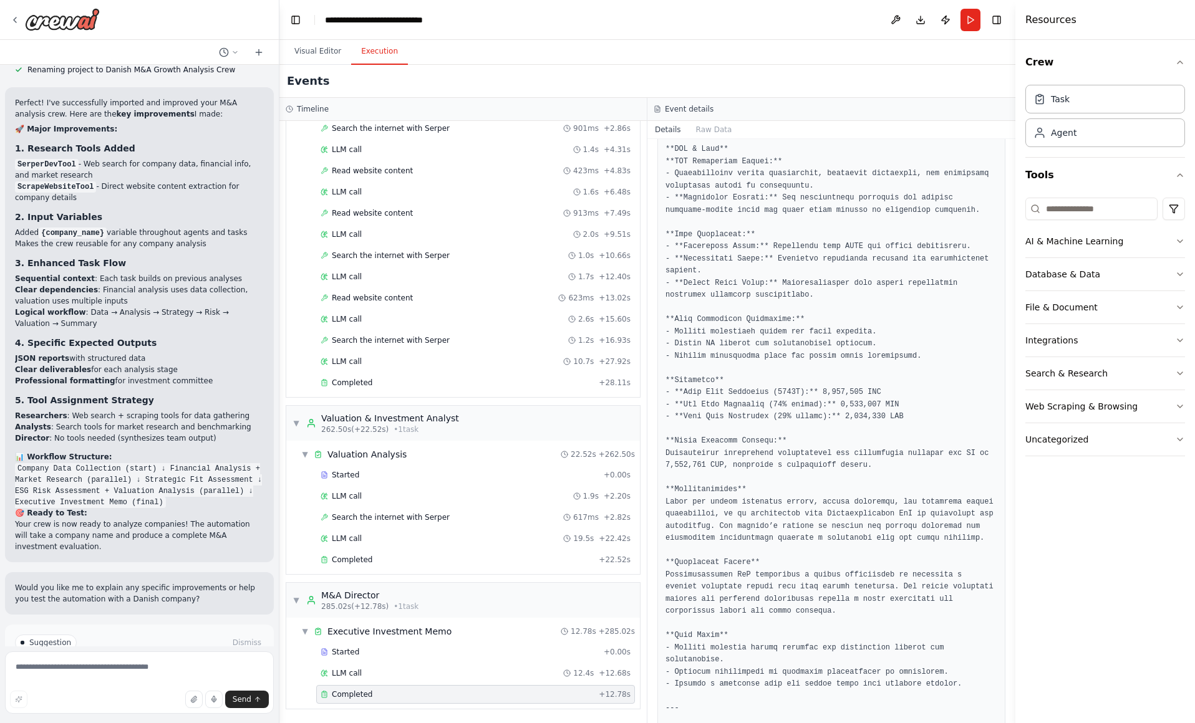
click at [181, 686] on button "Improve automation" at bounding box center [139, 696] width 249 height 20
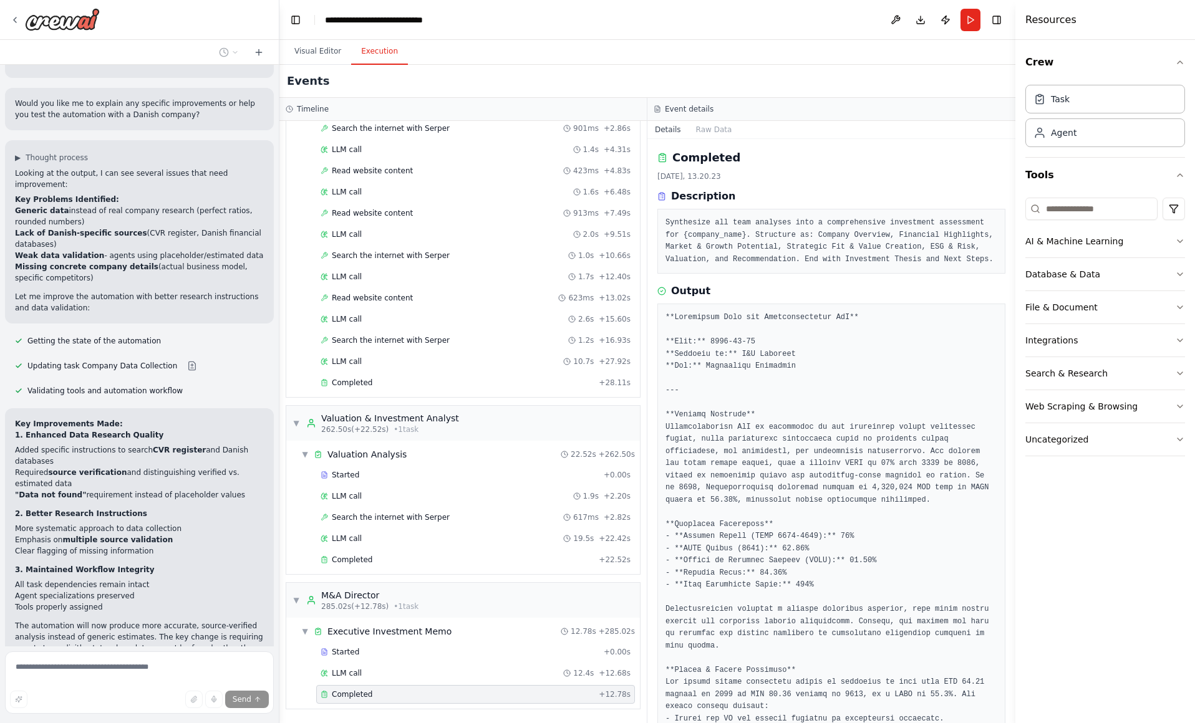
scroll to position [3203, 0]
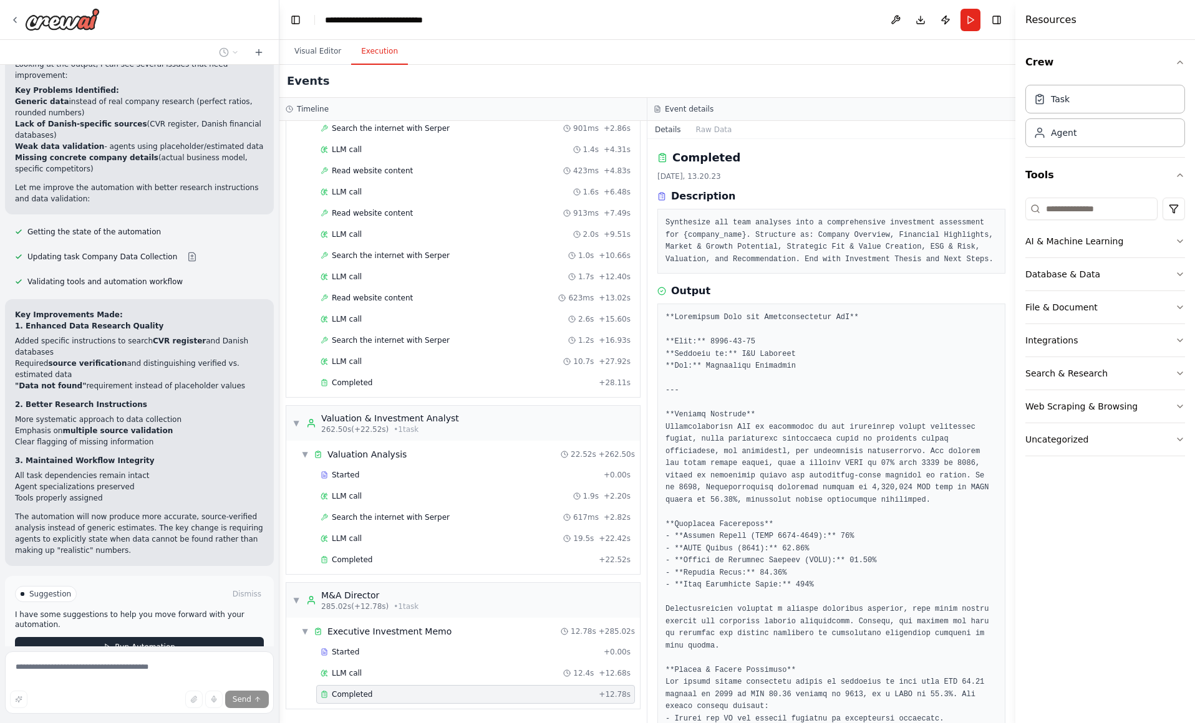
click at [142, 642] on span "Run Automation" at bounding box center [145, 647] width 60 height 10
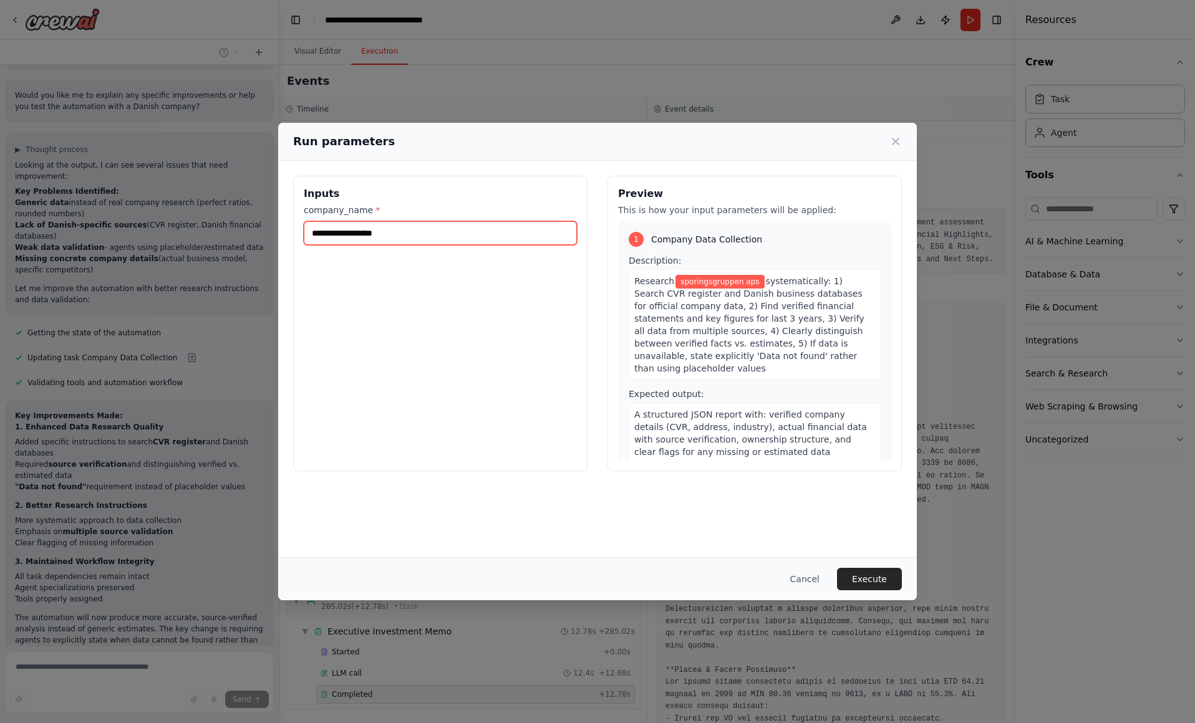
click at [473, 239] on input "**********" at bounding box center [440, 233] width 273 height 24
type input "**********"
click at [866, 579] on button "Execute" at bounding box center [869, 579] width 65 height 22
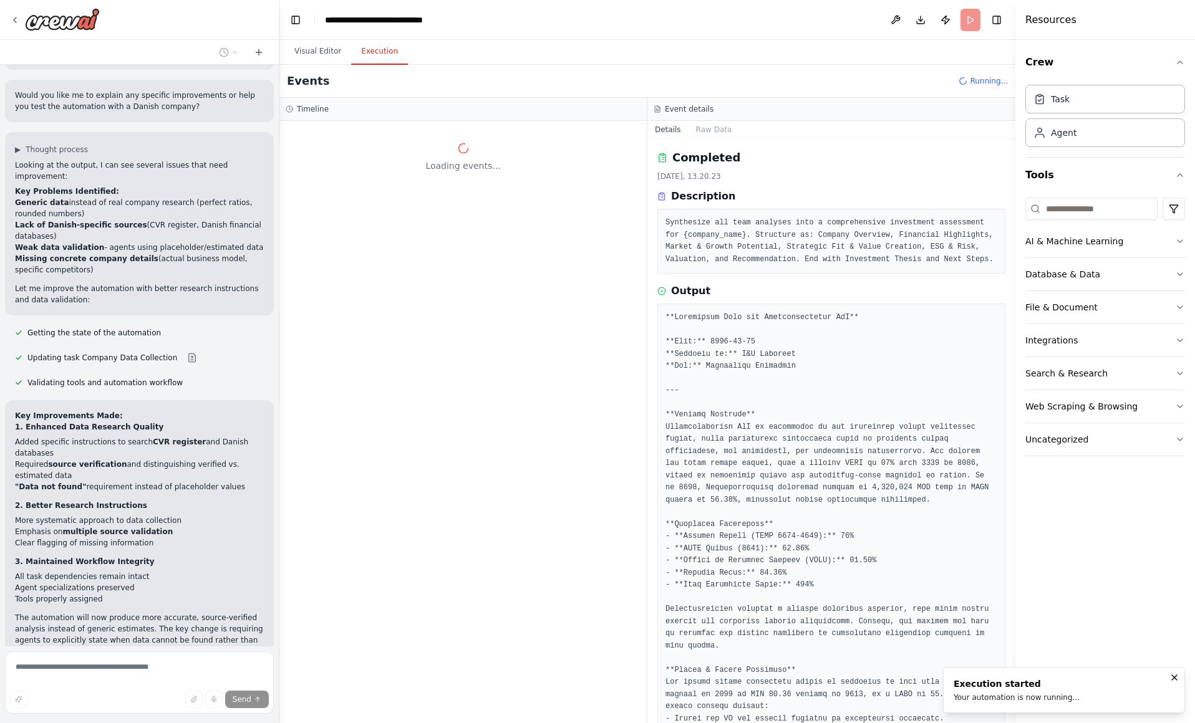
scroll to position [0, 0]
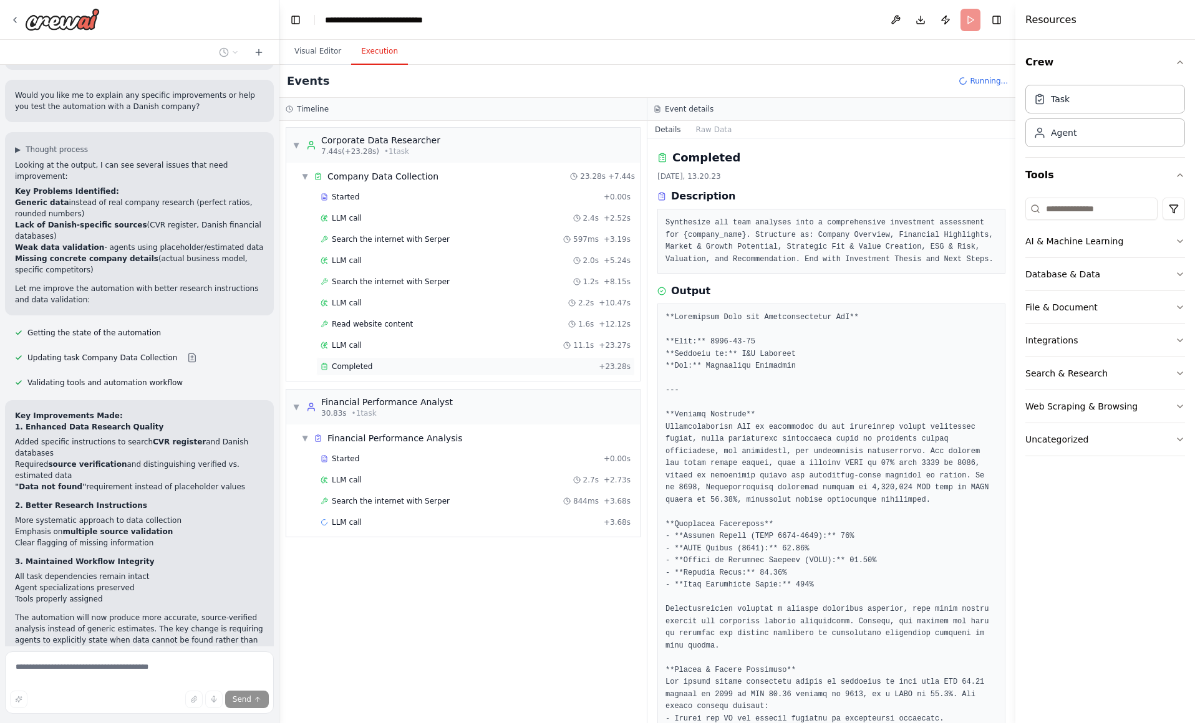
click at [340, 363] on span "Completed" at bounding box center [352, 367] width 41 height 10
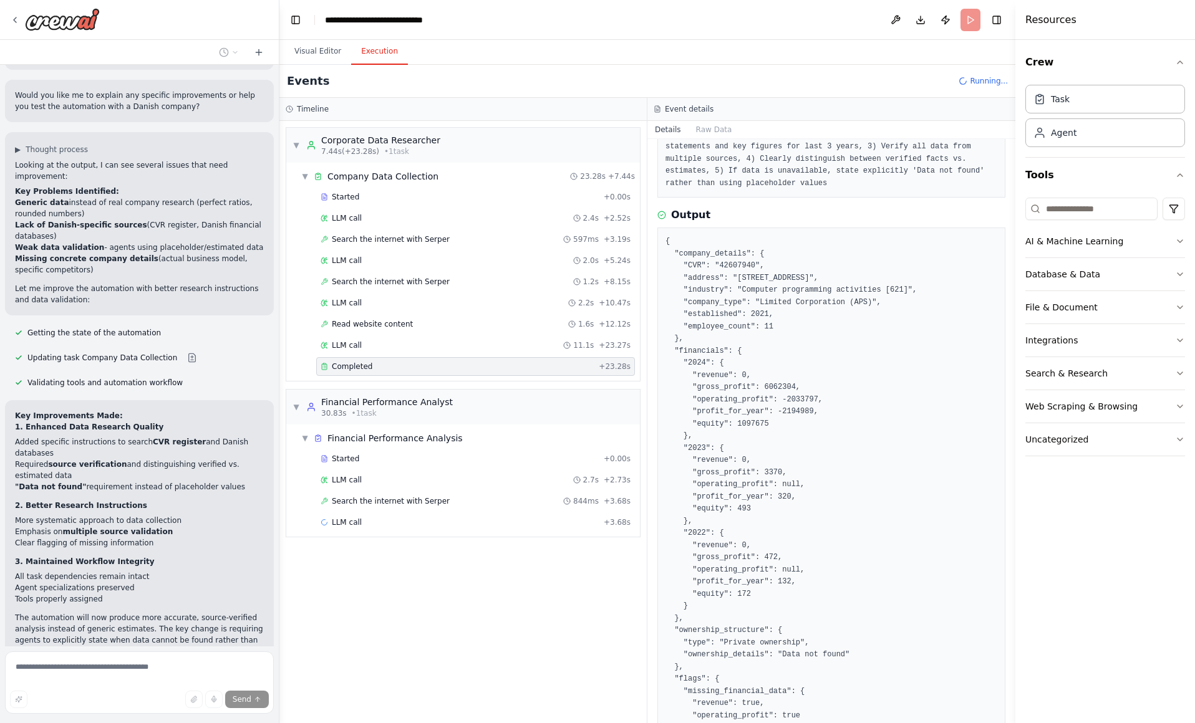
scroll to position [148, 0]
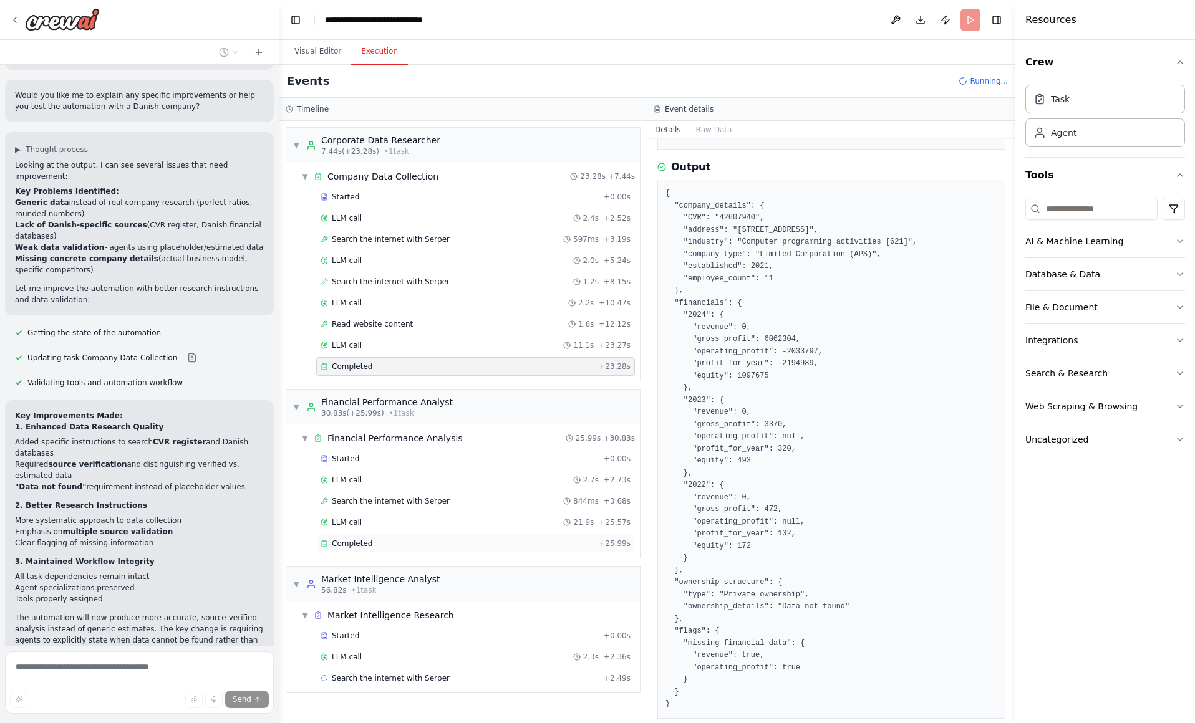
click at [418, 541] on div "Completed" at bounding box center [456, 544] width 273 height 10
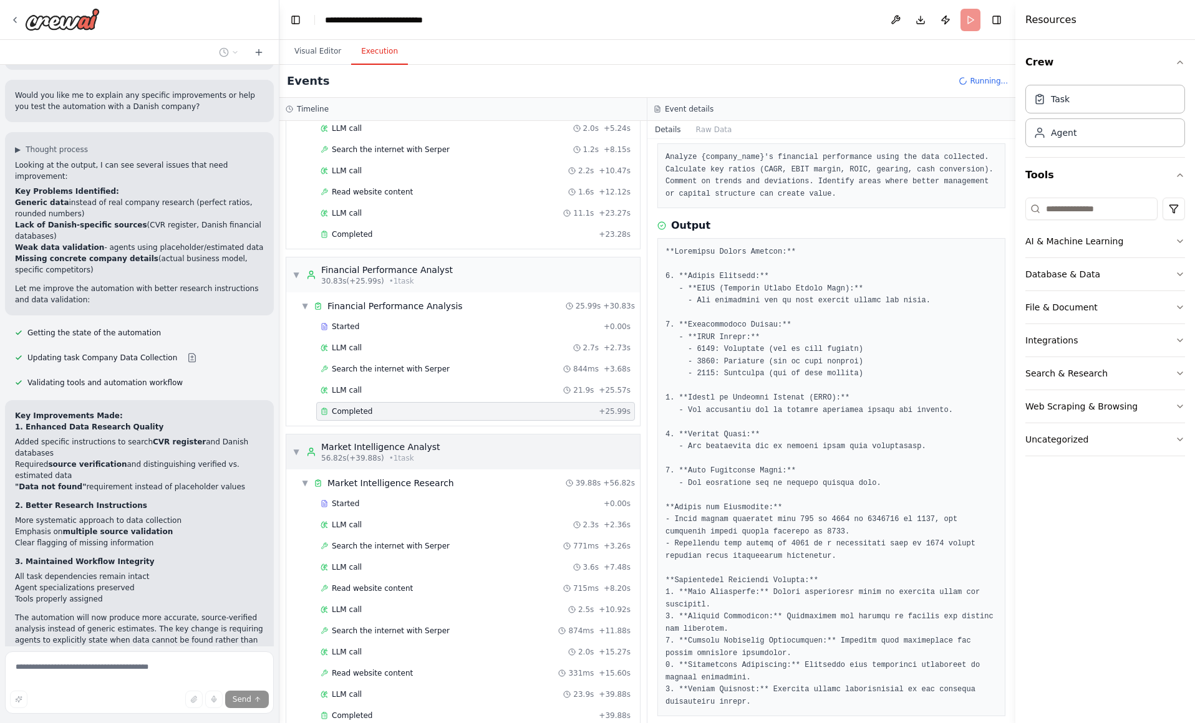
scroll to position [309, 0]
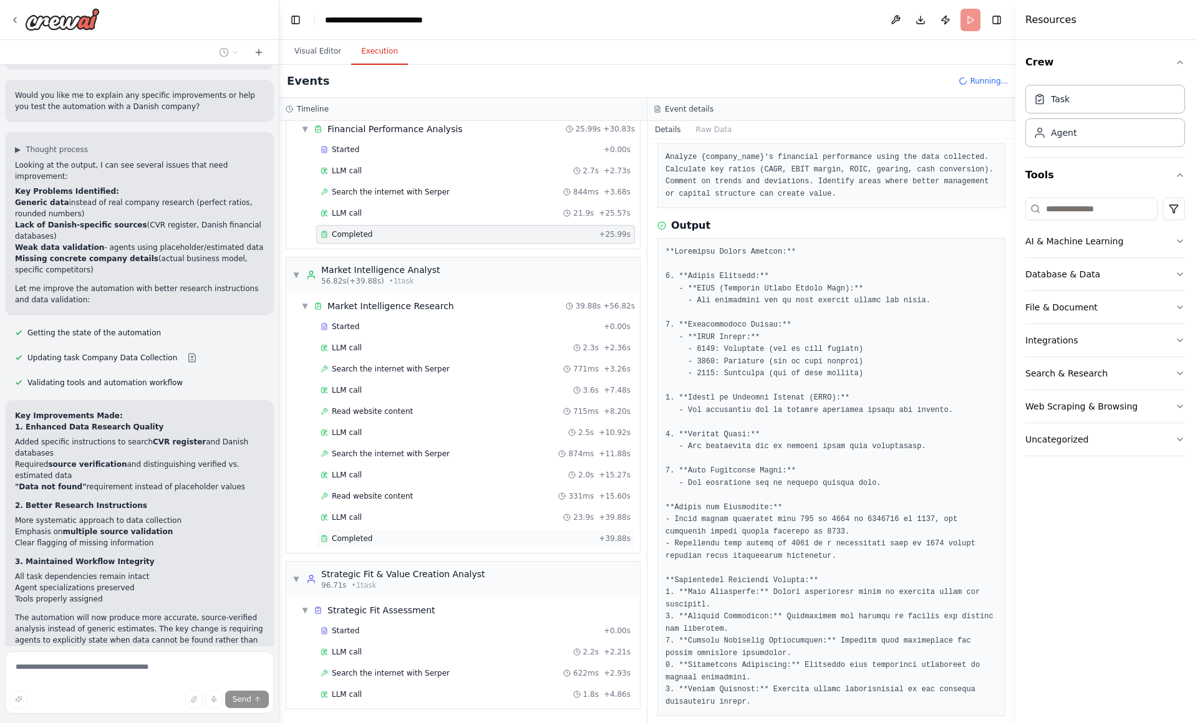
click at [426, 541] on div "Completed" at bounding box center [456, 539] width 273 height 10
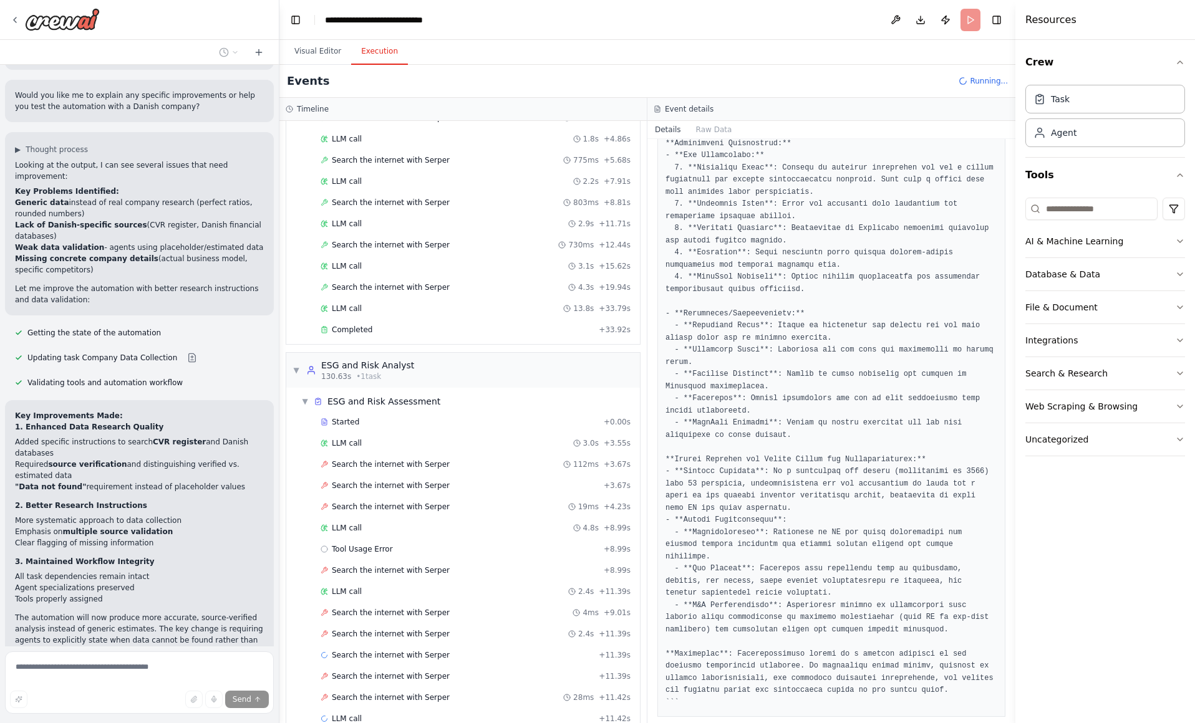
scroll to position [889, 0]
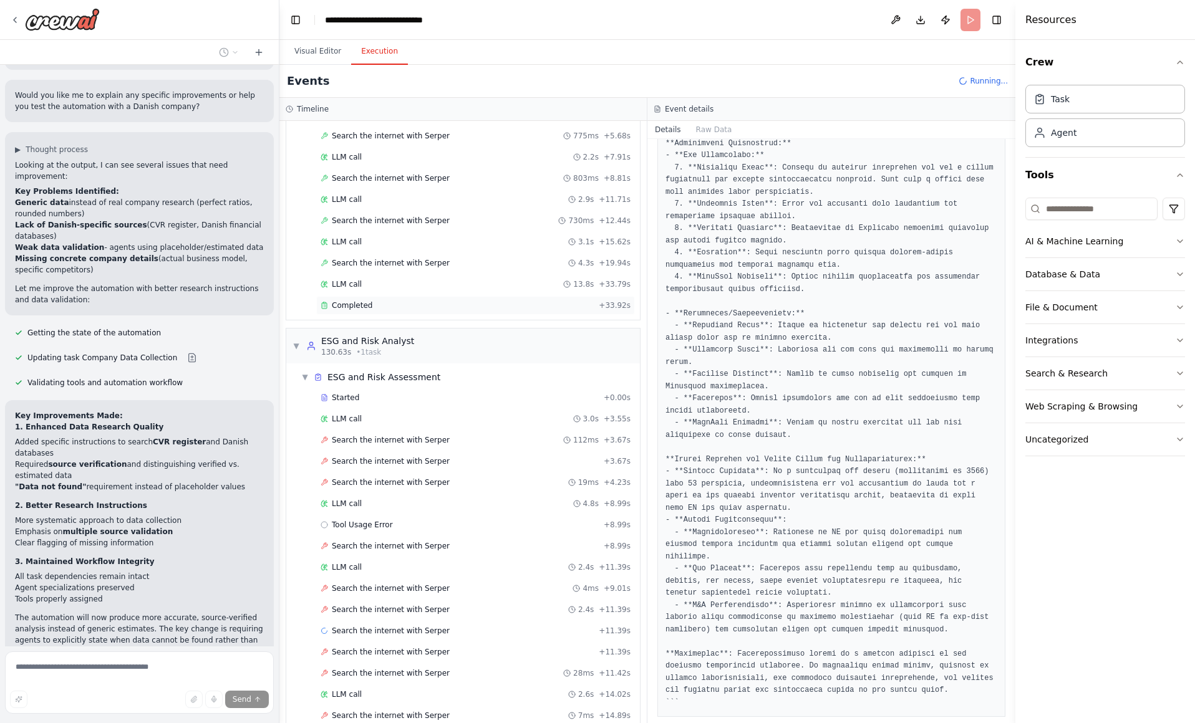
click at [440, 307] on div "Completed" at bounding box center [456, 306] width 273 height 10
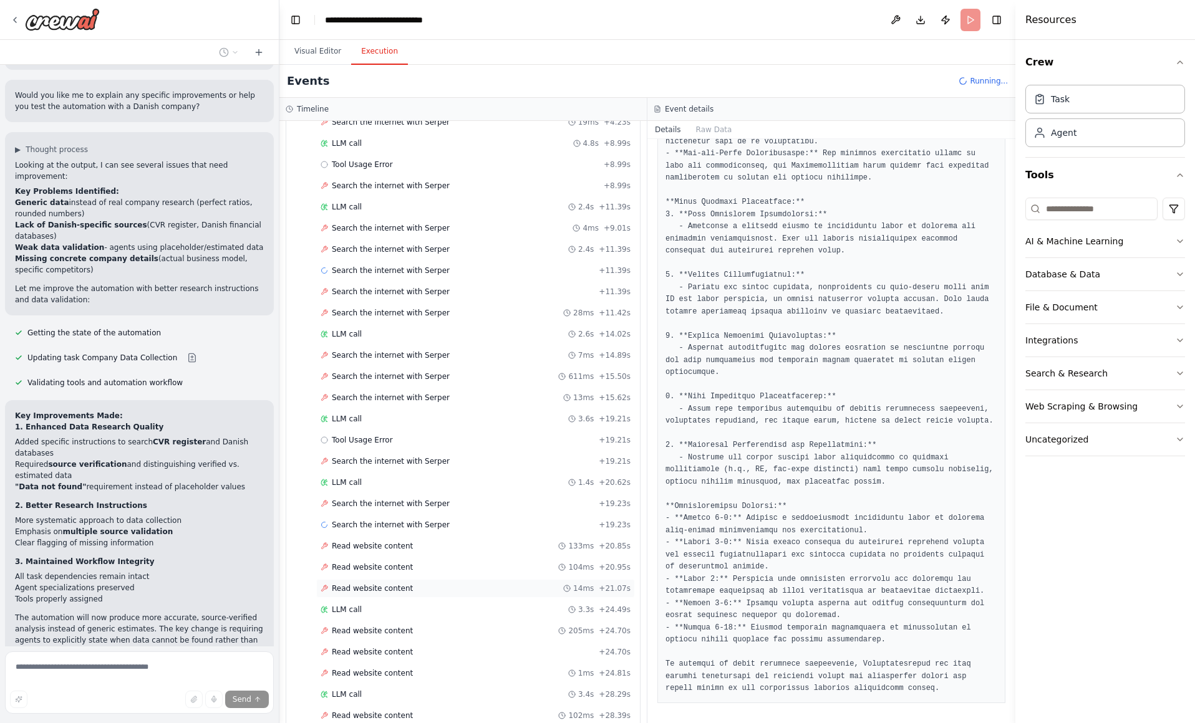
scroll to position [1334, 0]
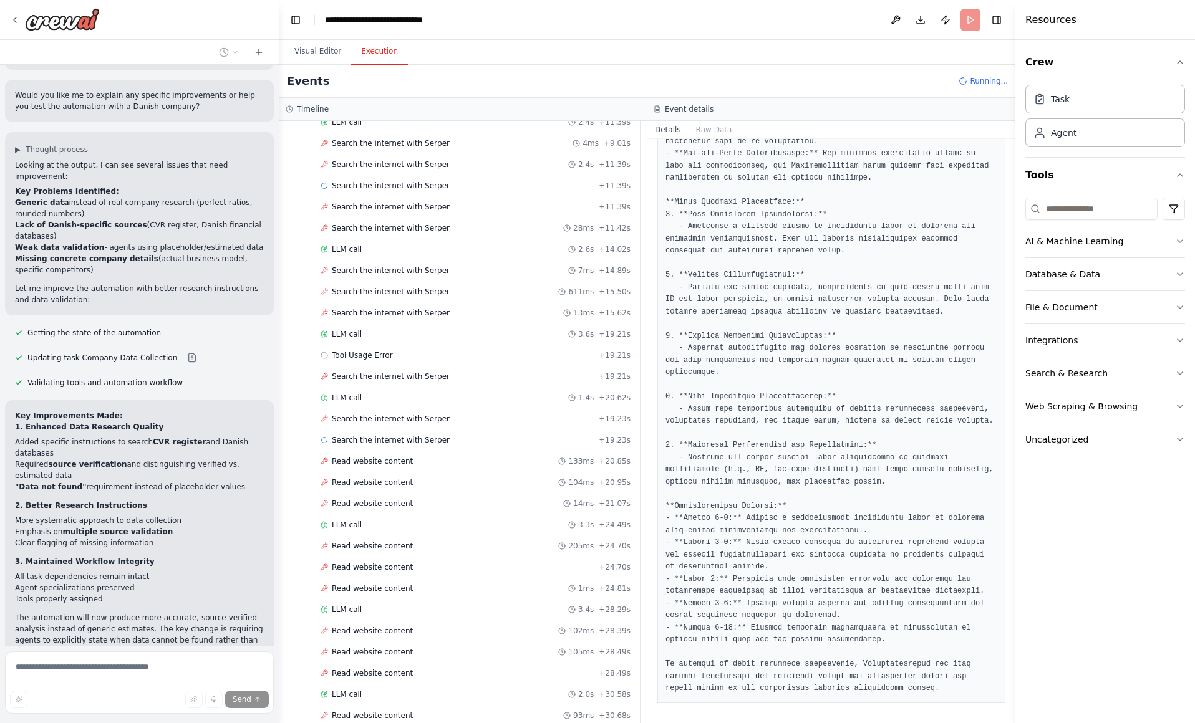
click at [248, 687] on button "Stop" at bounding box center [257, 696] width 28 height 19
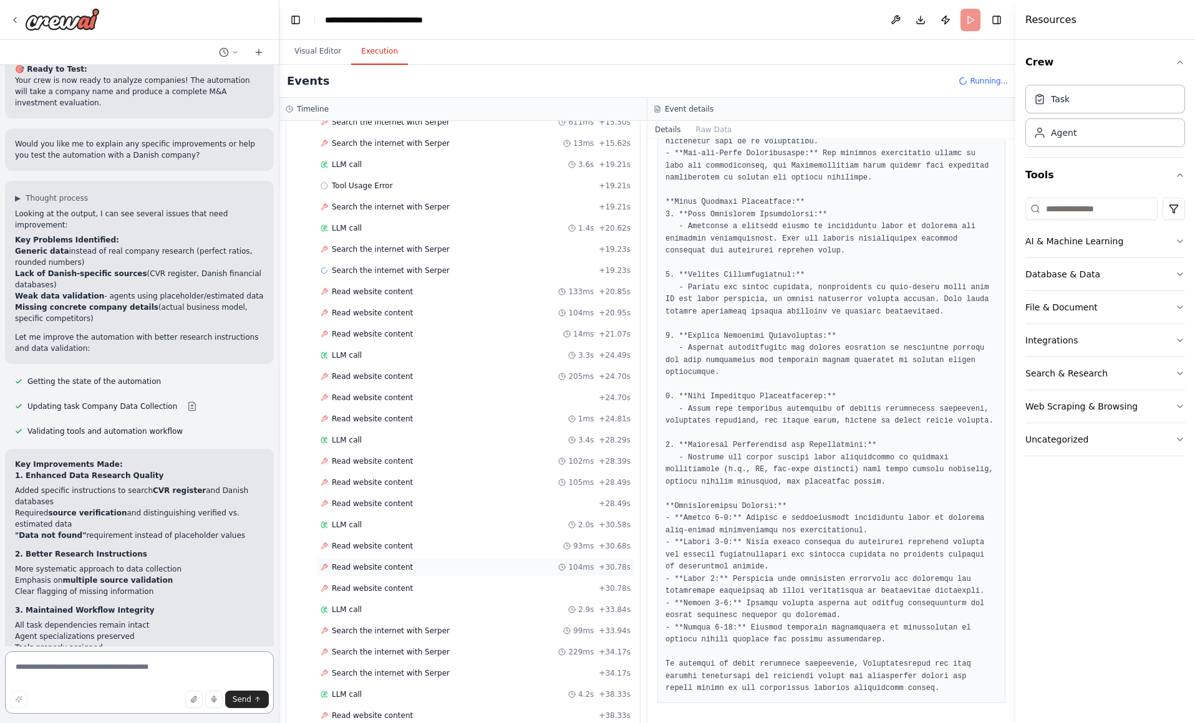
scroll to position [1589, 0]
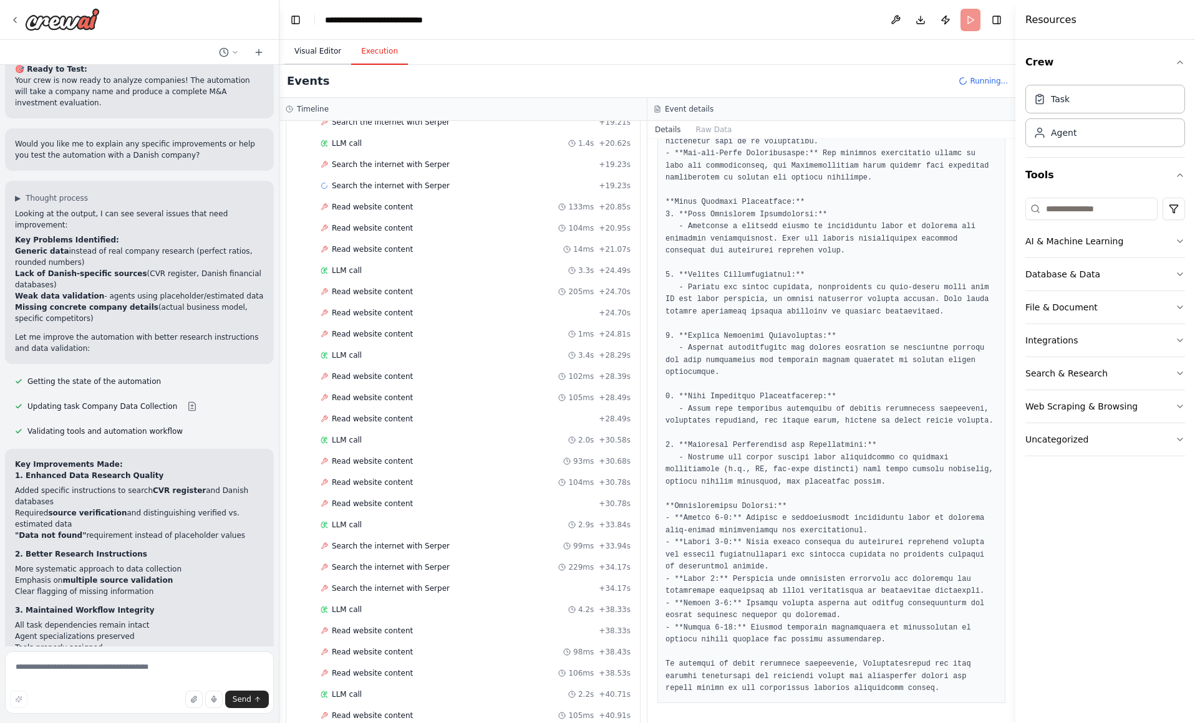
click at [330, 51] on button "Visual Editor" at bounding box center [317, 52] width 67 height 26
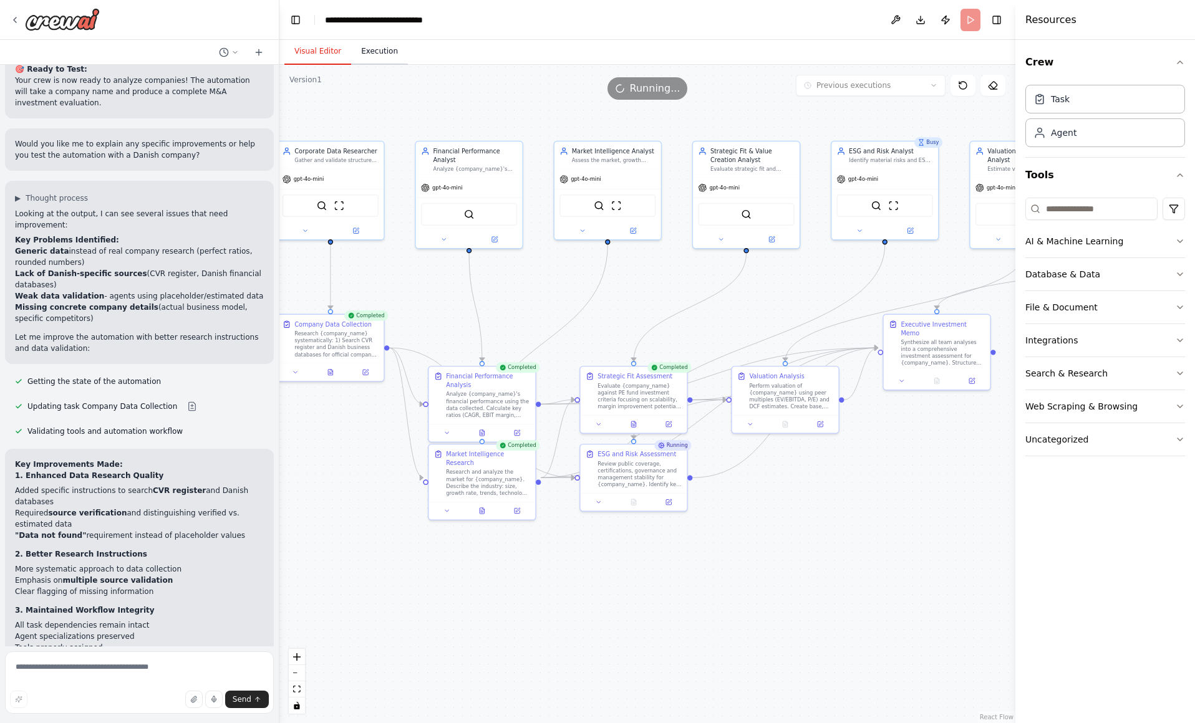
click at [391, 52] on button "Execution" at bounding box center [379, 52] width 57 height 26
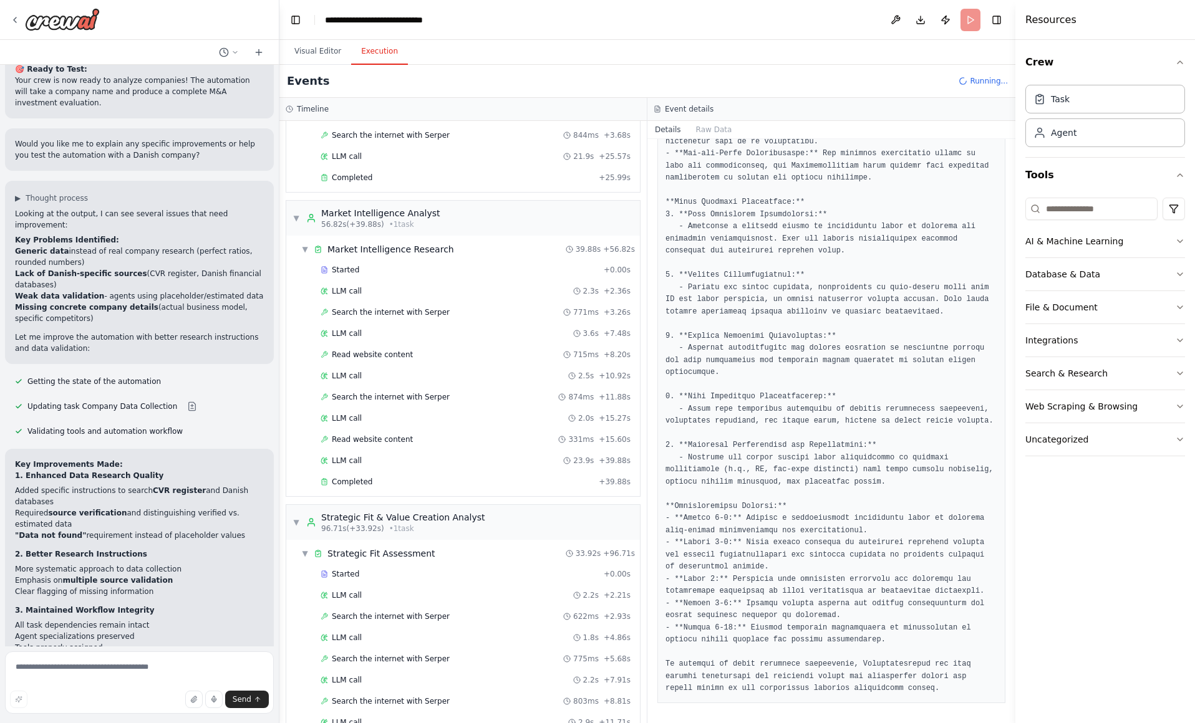
scroll to position [0, 0]
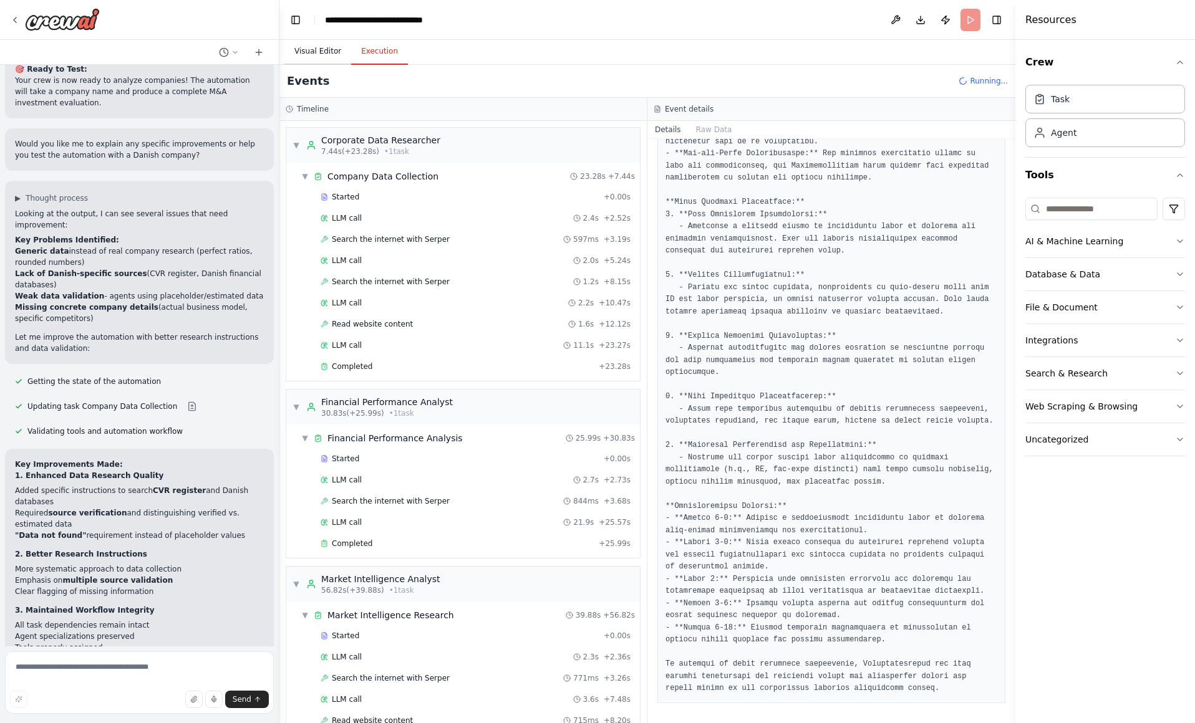
click at [333, 55] on button "Visual Editor" at bounding box center [317, 52] width 67 height 26
click at [368, 52] on button "Execution" at bounding box center [379, 52] width 57 height 26
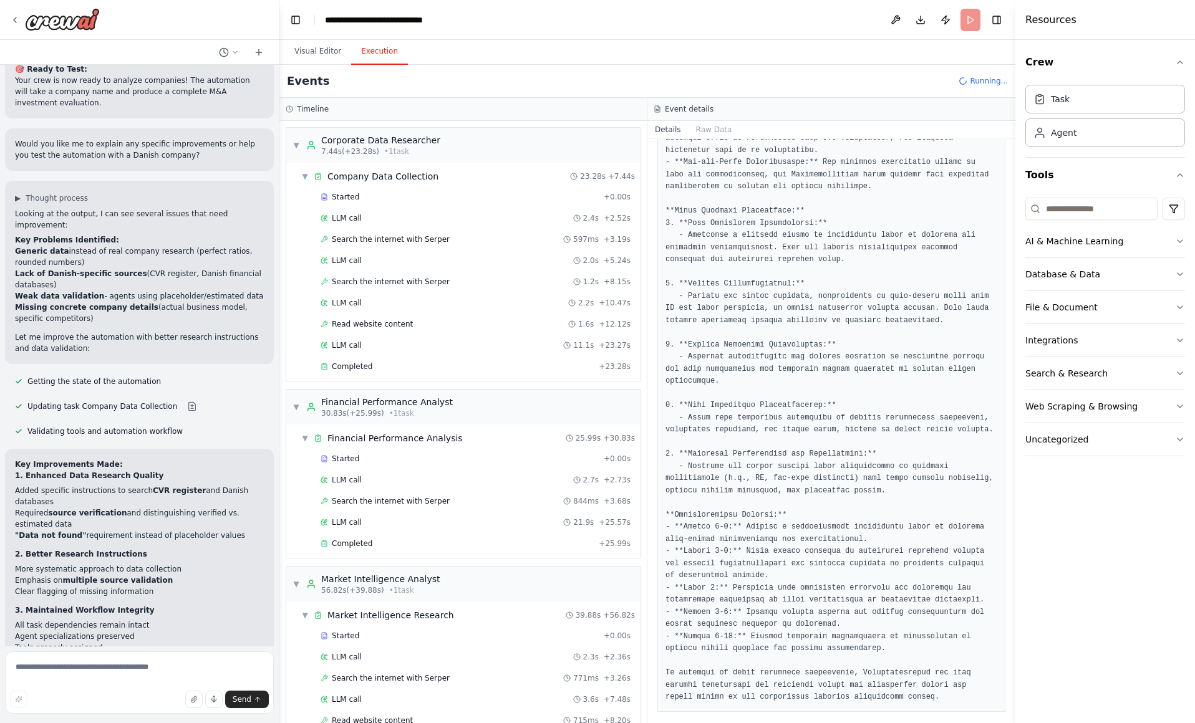
drag, startPoint x: 8, startPoint y: 719, endPoint x: -160, endPoint y: 706, distance: 168.8
click at [0, 706] on html "from crewai import Agent, Task, Crew from textwrap import dedent ========== AGE…" at bounding box center [597, 361] width 1195 height 723
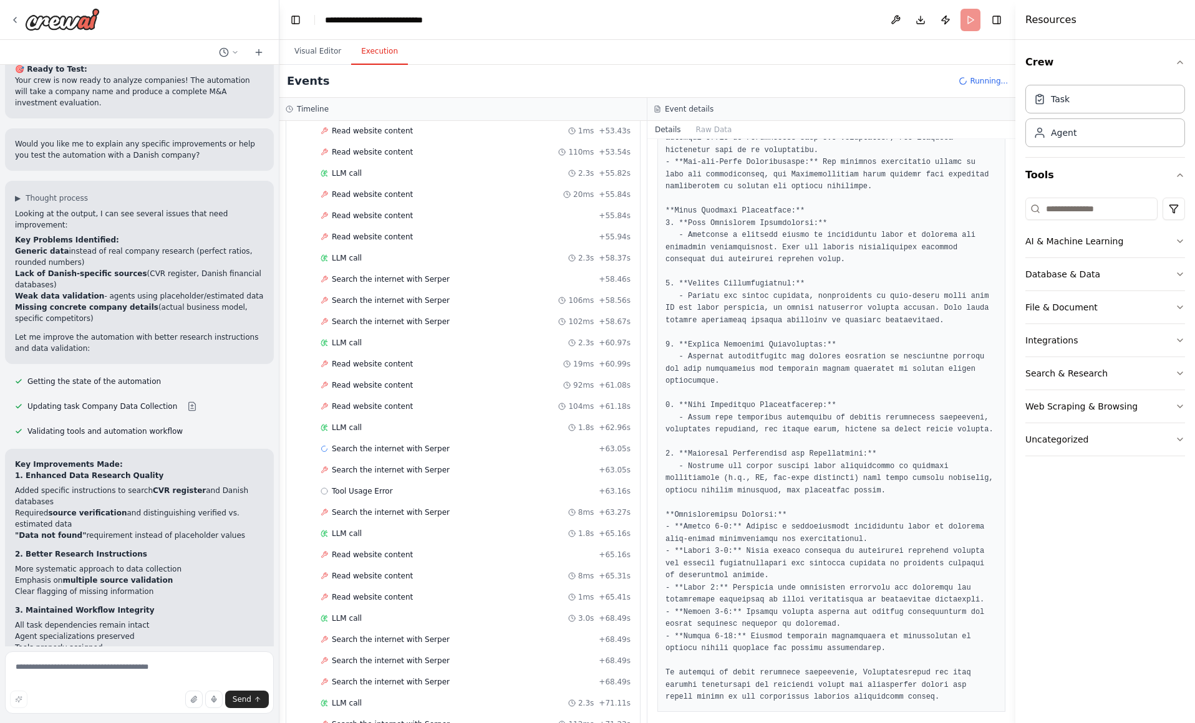
scroll to position [3130, 0]
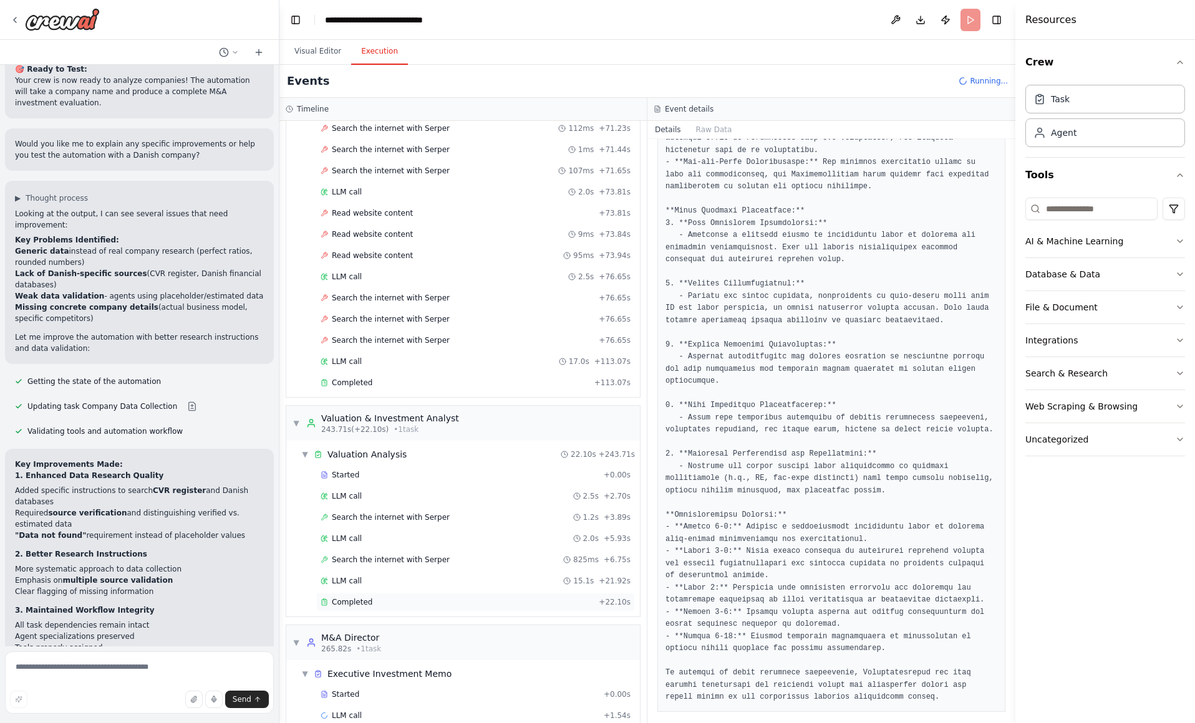
click at [345, 602] on span "Completed" at bounding box center [352, 602] width 41 height 10
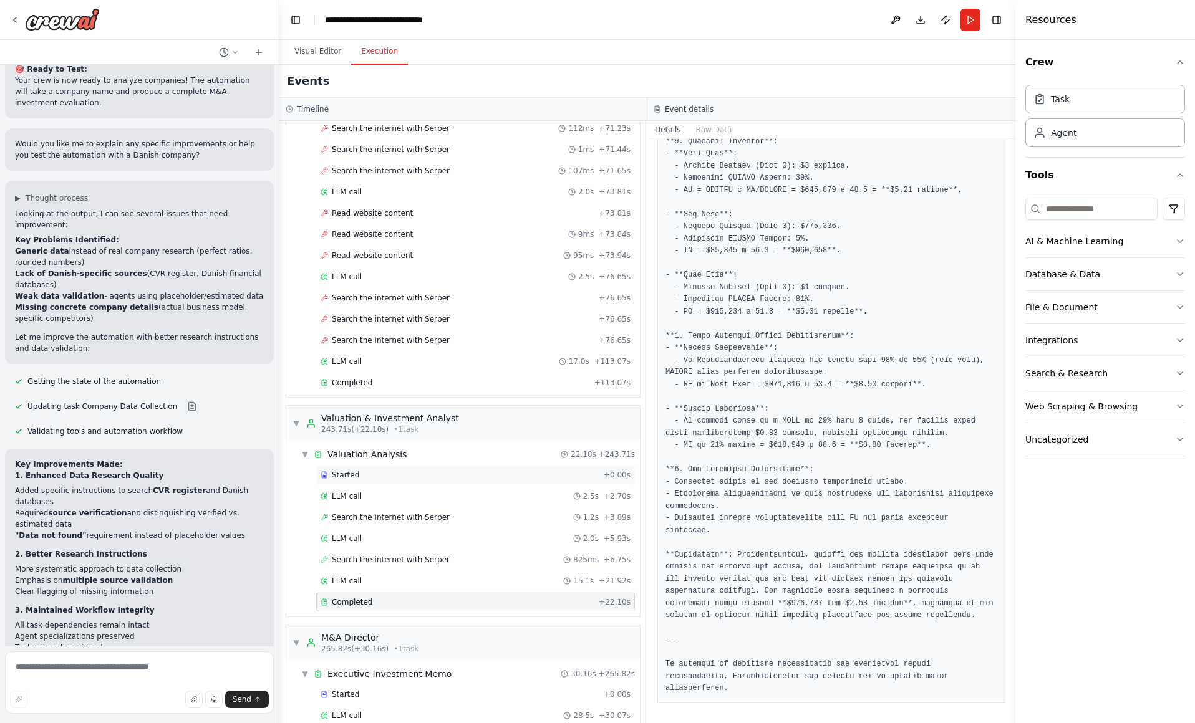
scroll to position [3172, 0]
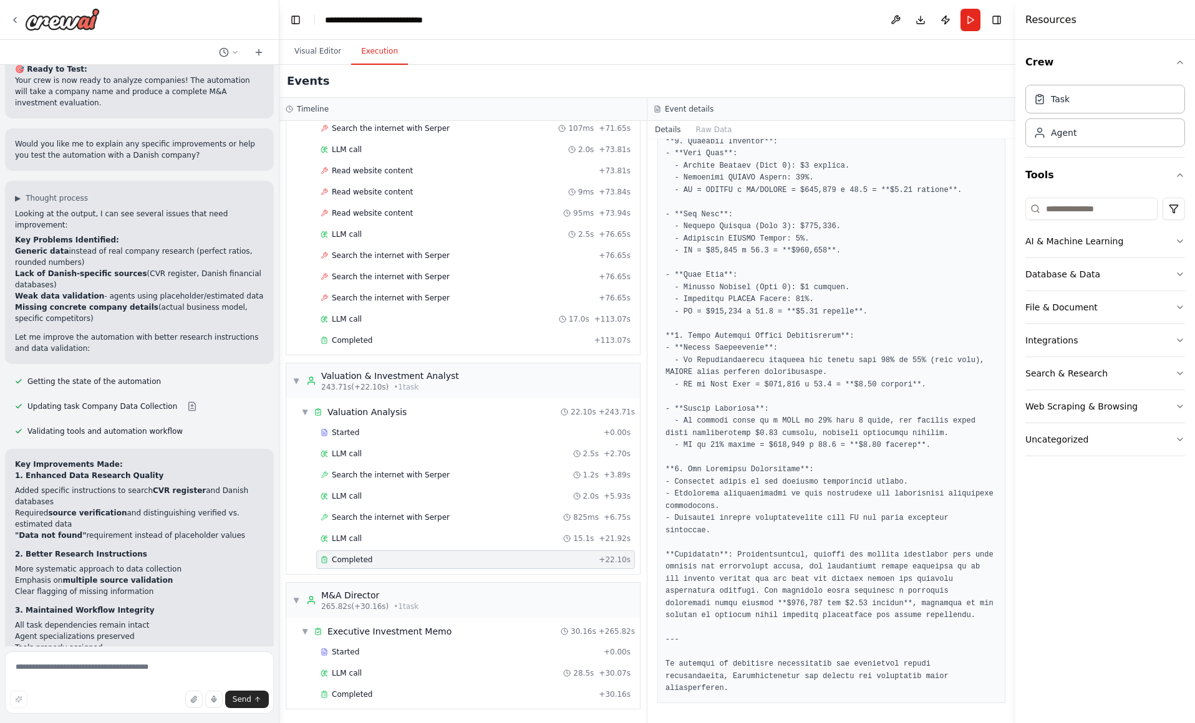
click at [482, 709] on div "▼ M&A Director 265.82s (+30.16s) • 1 task ▼ Executive Investment Memo 30.16s + …" at bounding box center [463, 645] width 355 height 127
click at [479, 701] on div "Completed + 30.16s" at bounding box center [475, 694] width 319 height 19
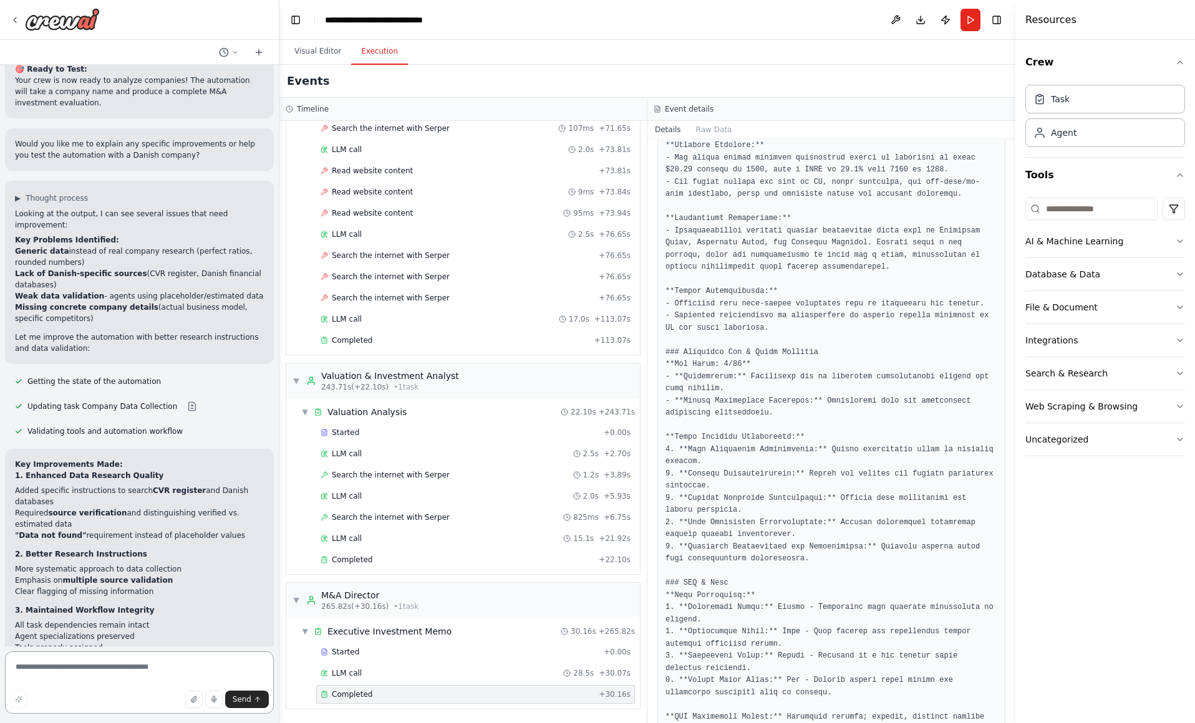
click at [219, 671] on textarea at bounding box center [139, 683] width 269 height 62
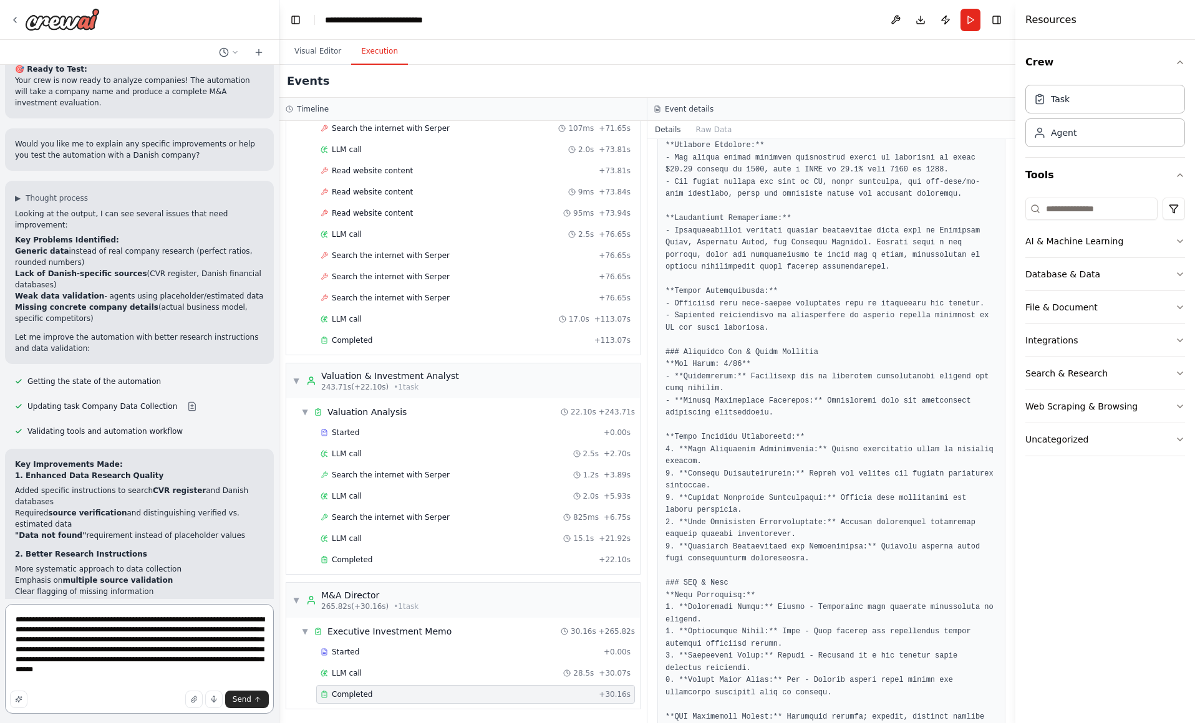
type textarea "**********"
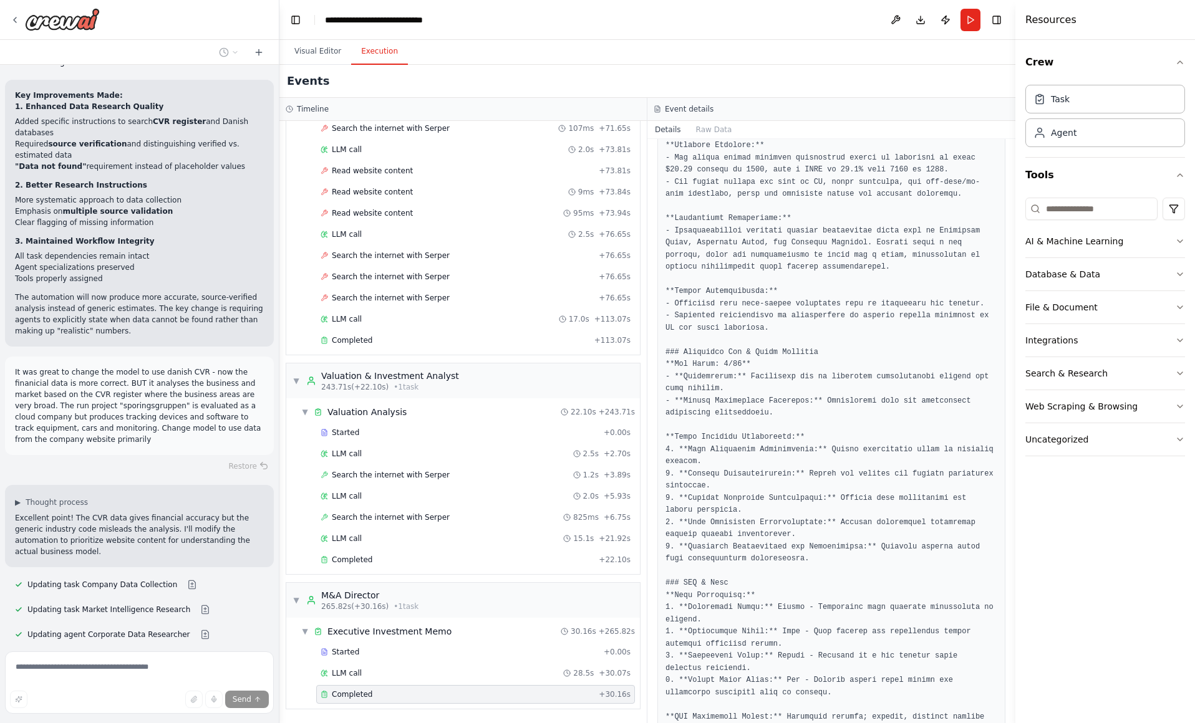
scroll to position [3524, 0]
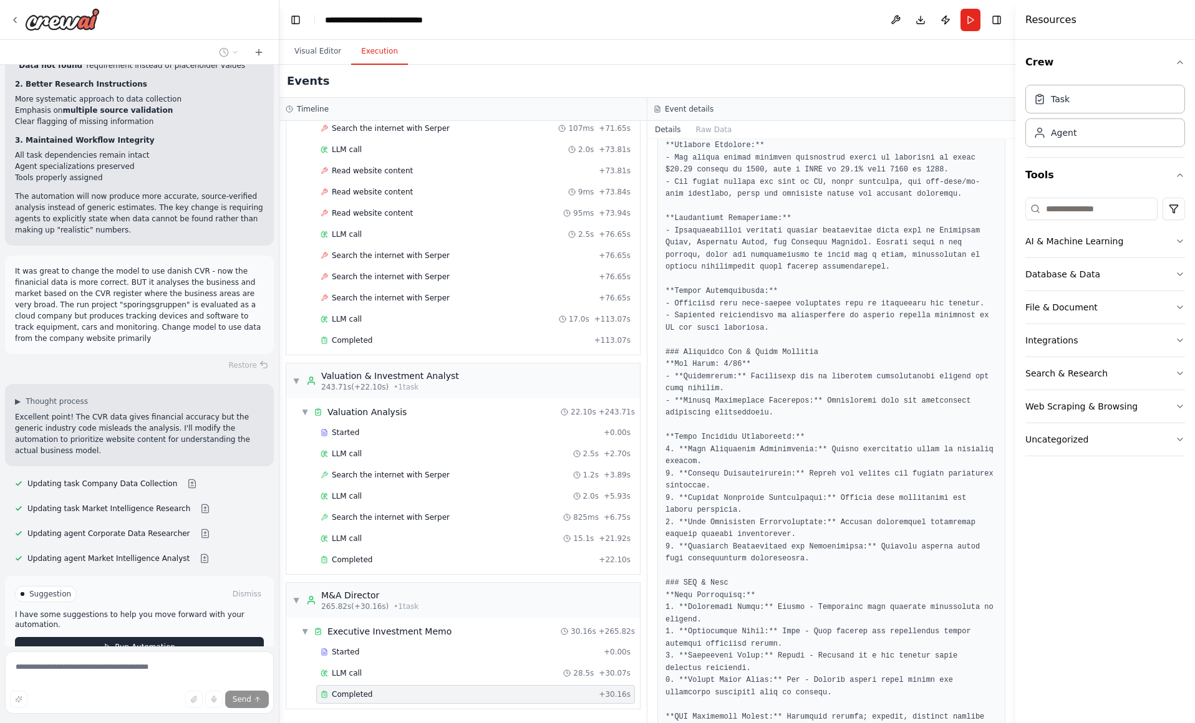
click at [160, 642] on span "Run Automation" at bounding box center [145, 647] width 60 height 10
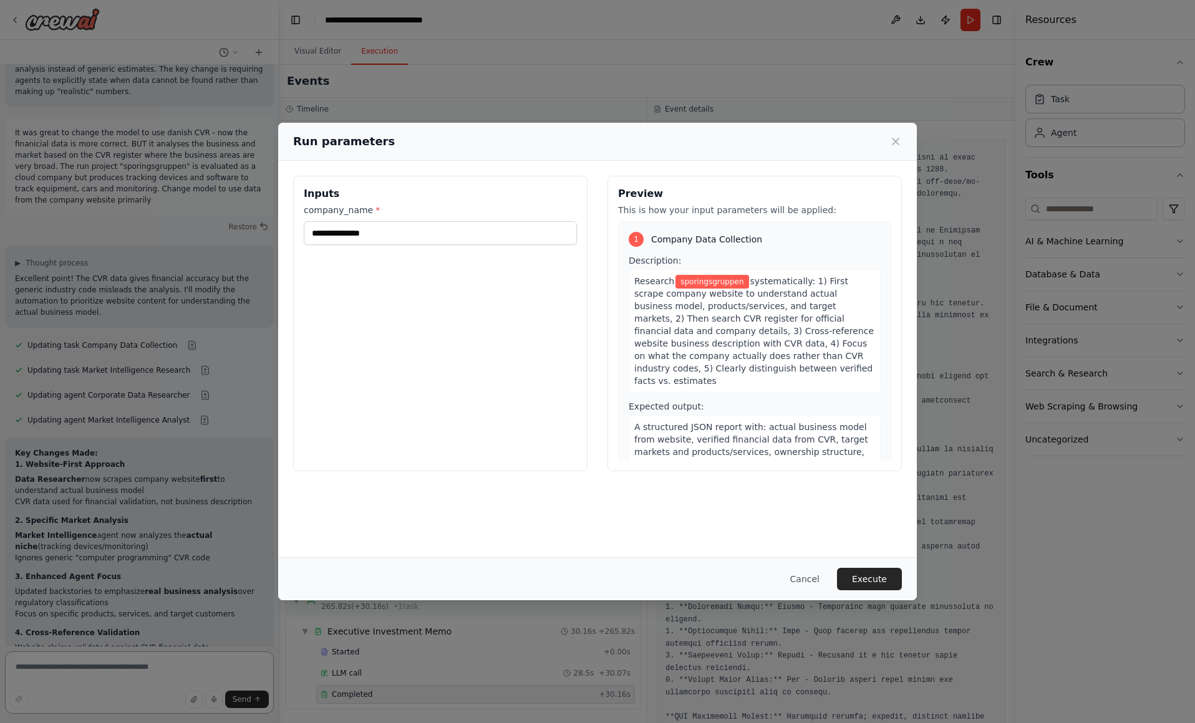
scroll to position [3673, 0]
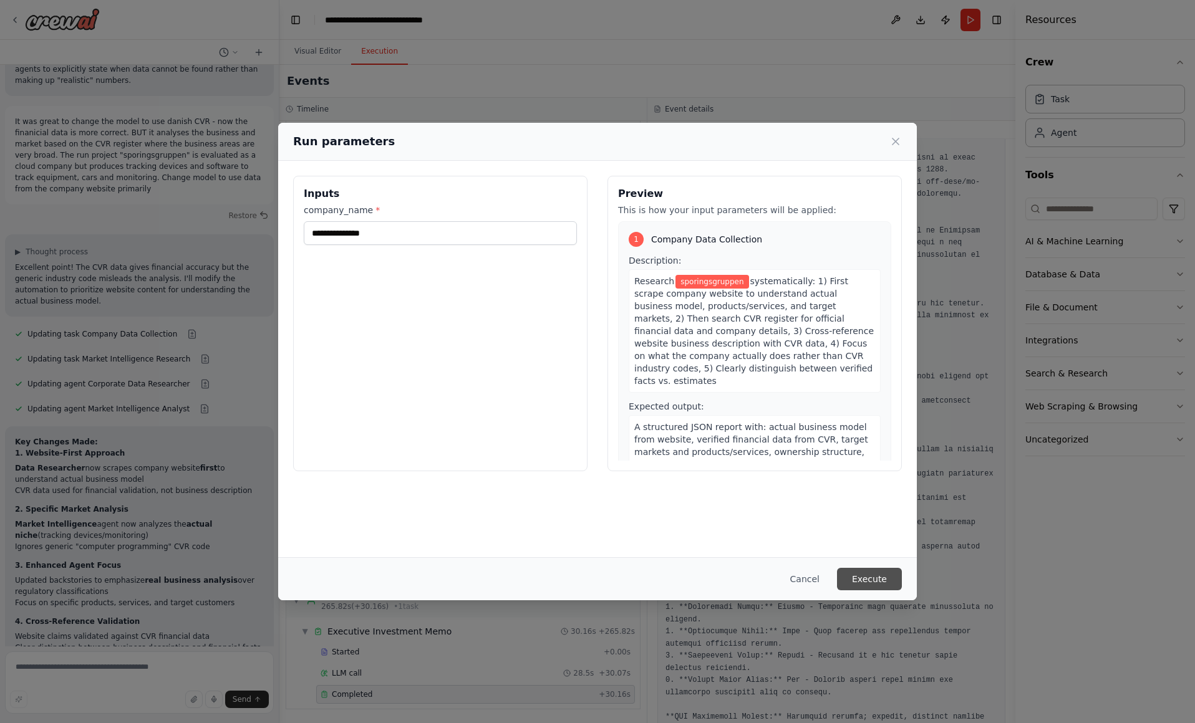
click at [880, 577] on button "Execute" at bounding box center [869, 579] width 65 height 22
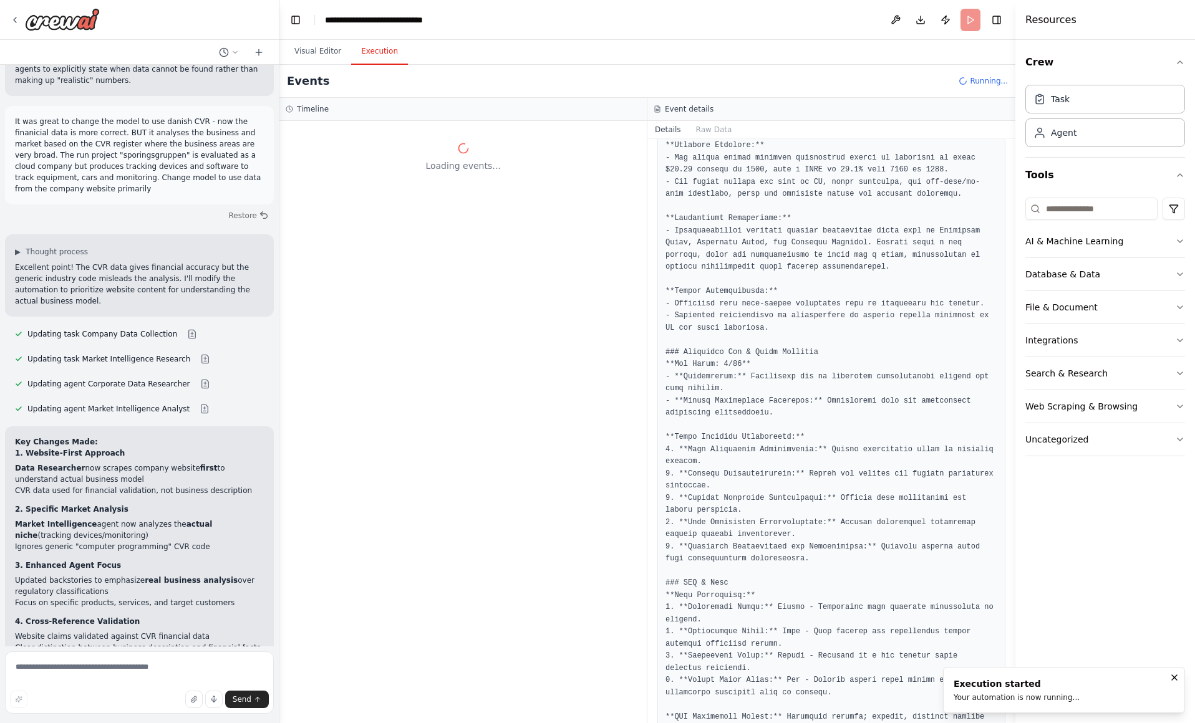
scroll to position [0, 0]
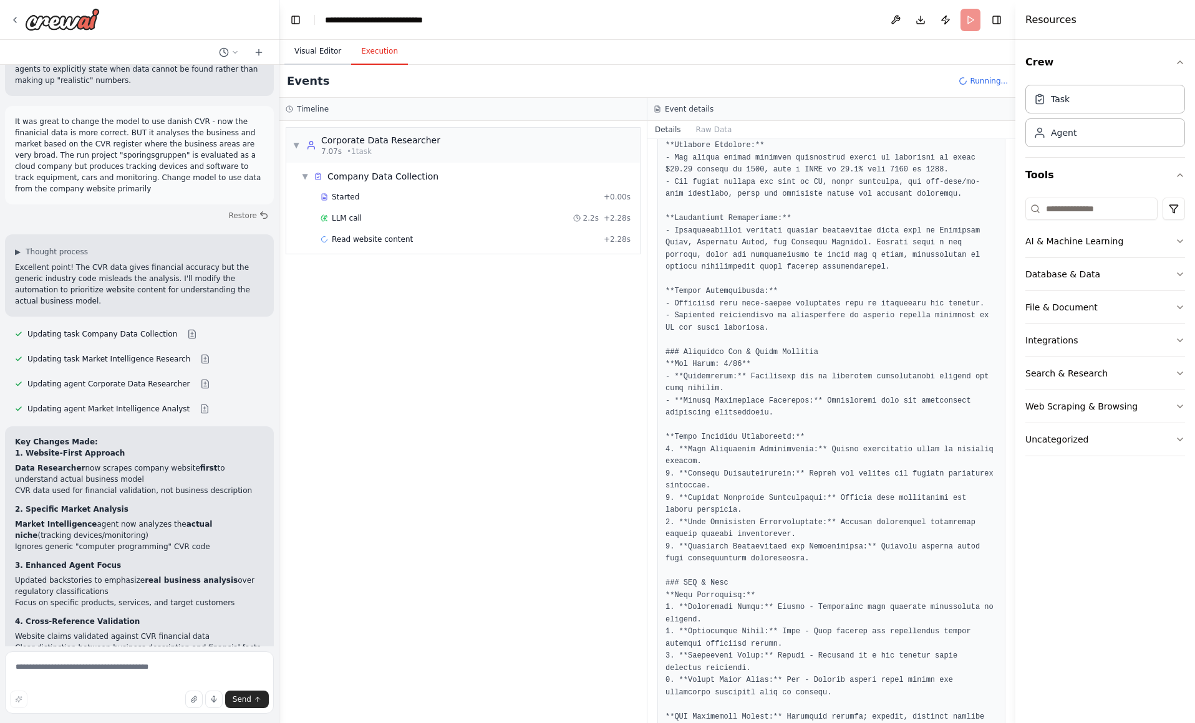
click at [325, 57] on button "Visual Editor" at bounding box center [317, 52] width 67 height 26
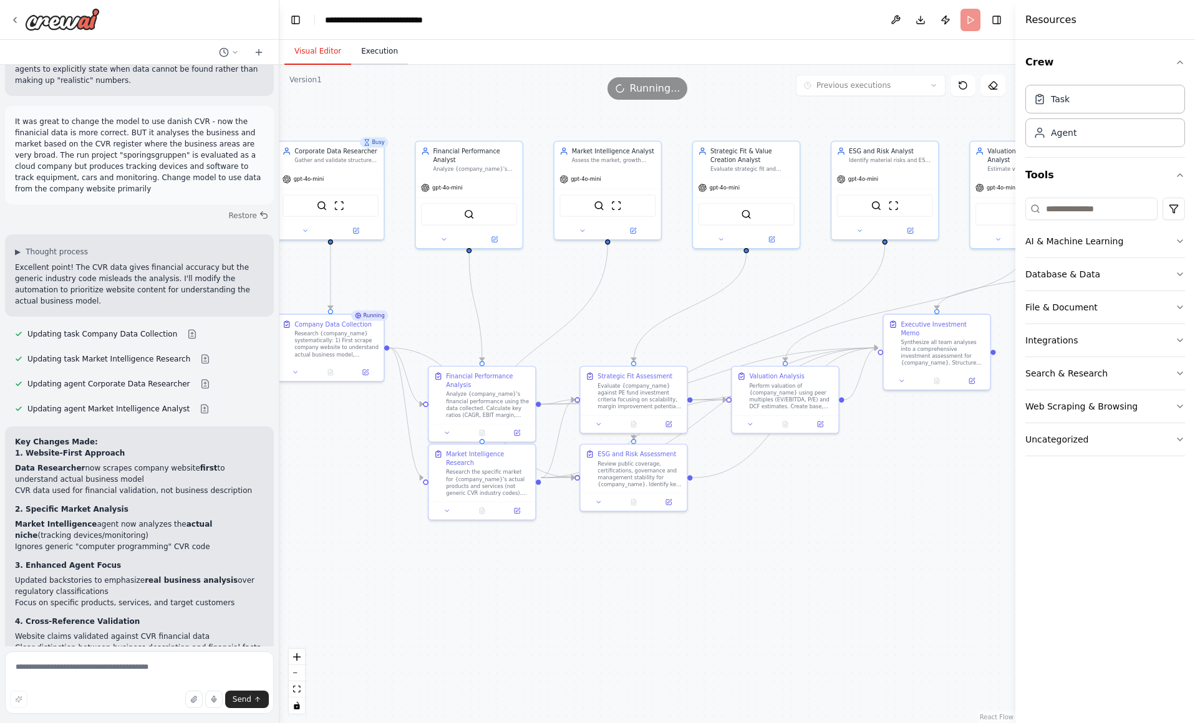
click at [379, 58] on button "Execution" at bounding box center [379, 52] width 57 height 26
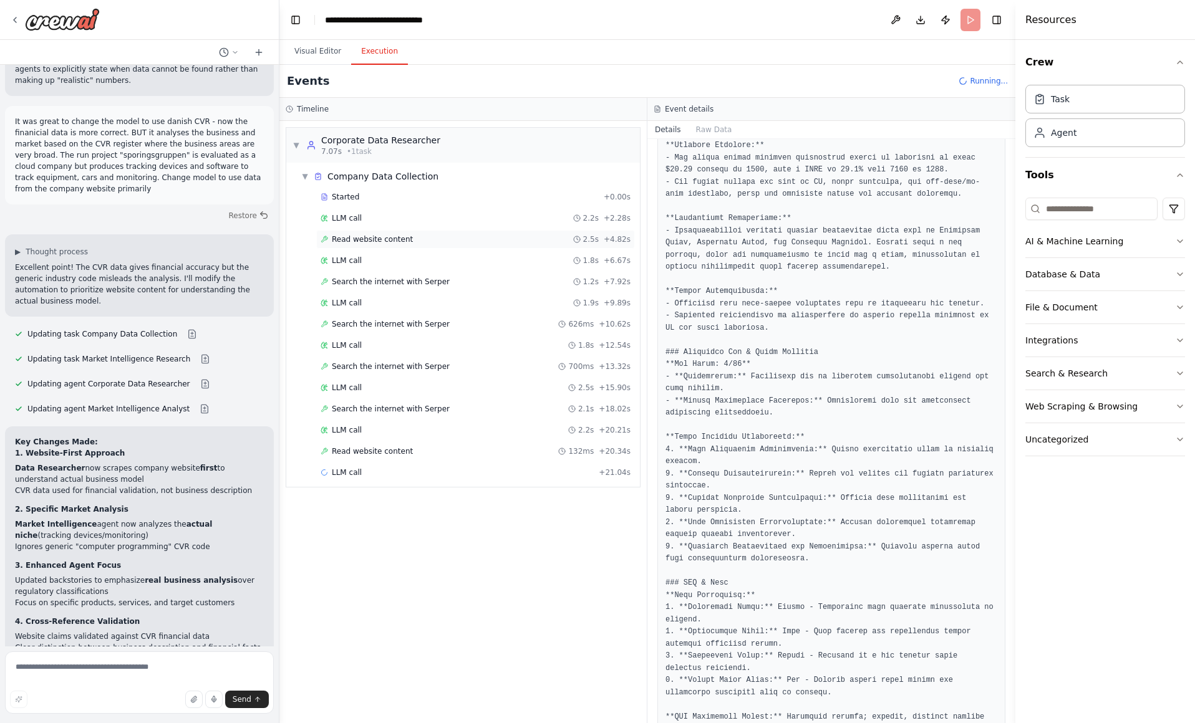
click at [392, 238] on span "Read website content" at bounding box center [372, 239] width 81 height 10
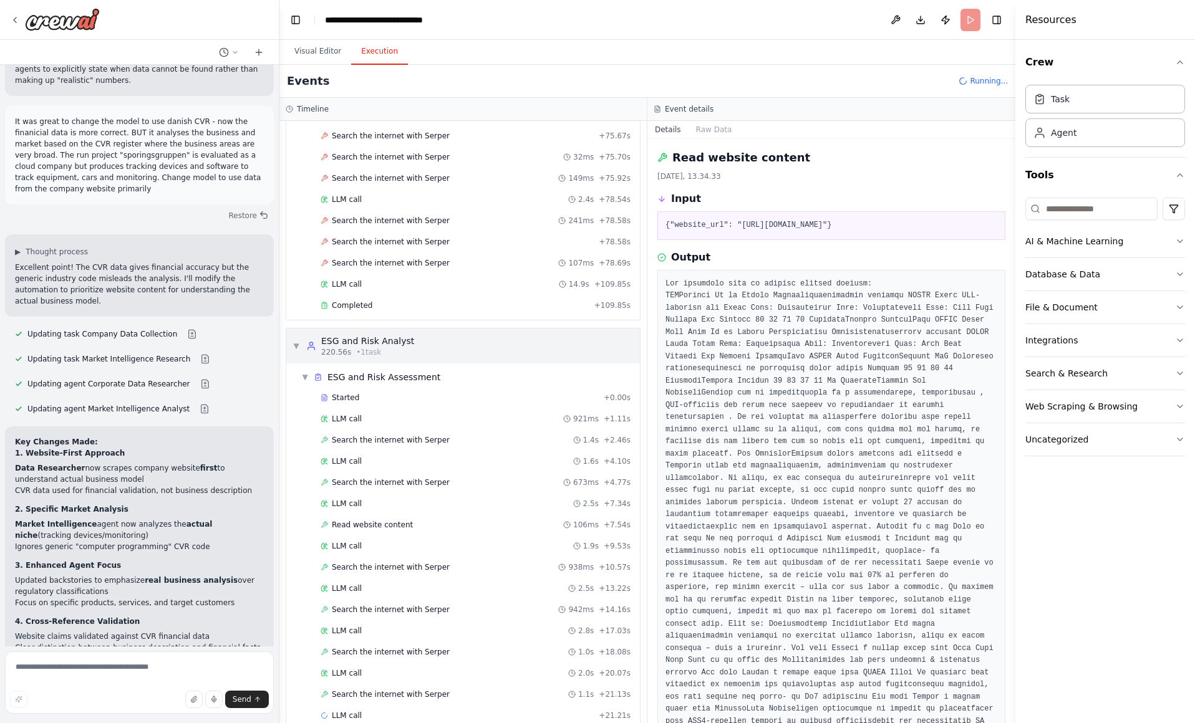
scroll to position [3242, 0]
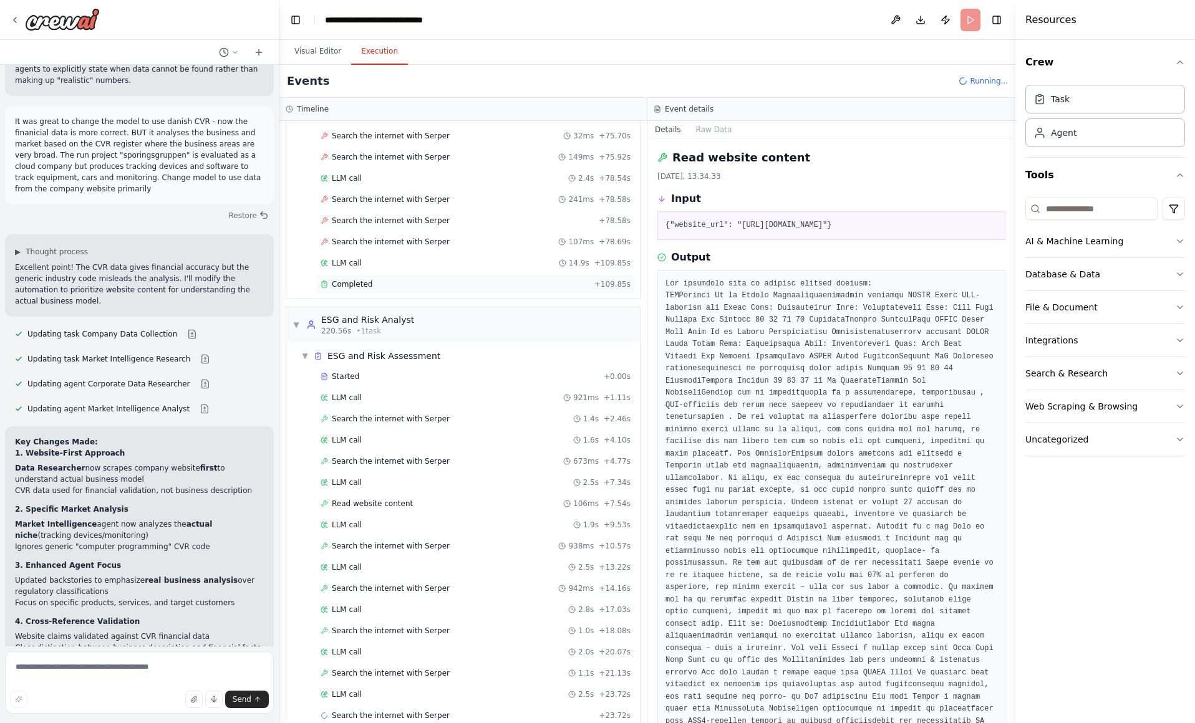
click at [488, 286] on div "Completed" at bounding box center [454, 284] width 269 height 10
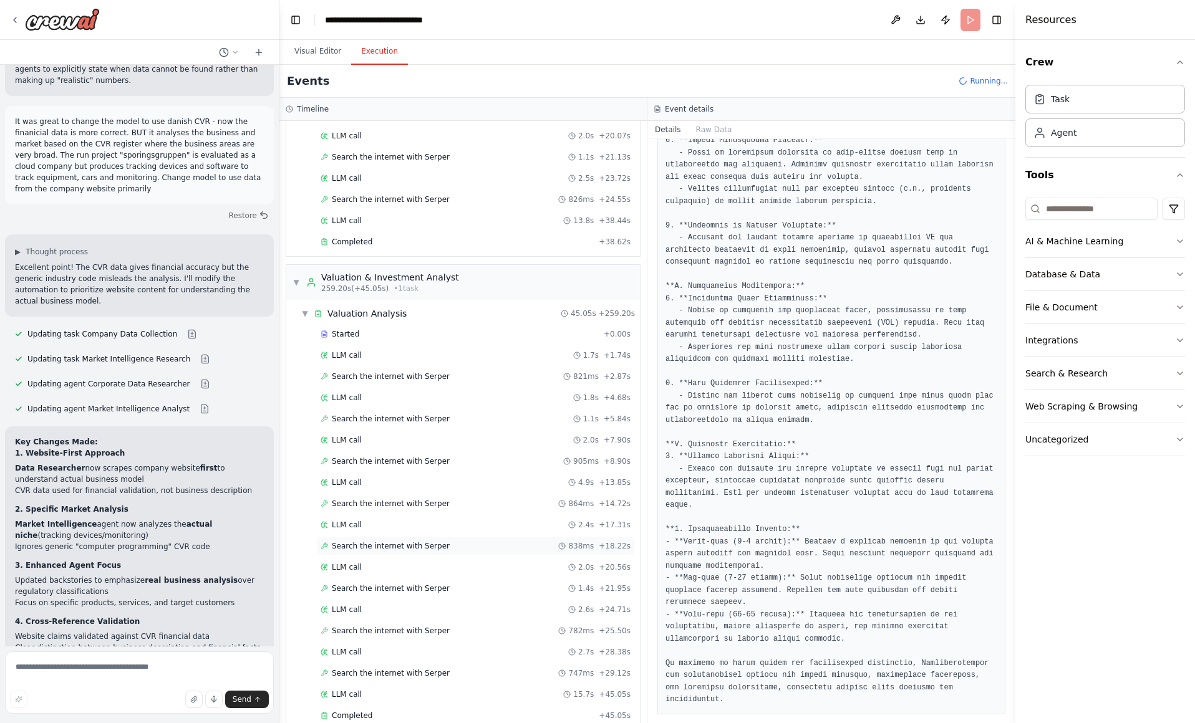
scroll to position [3893, 0]
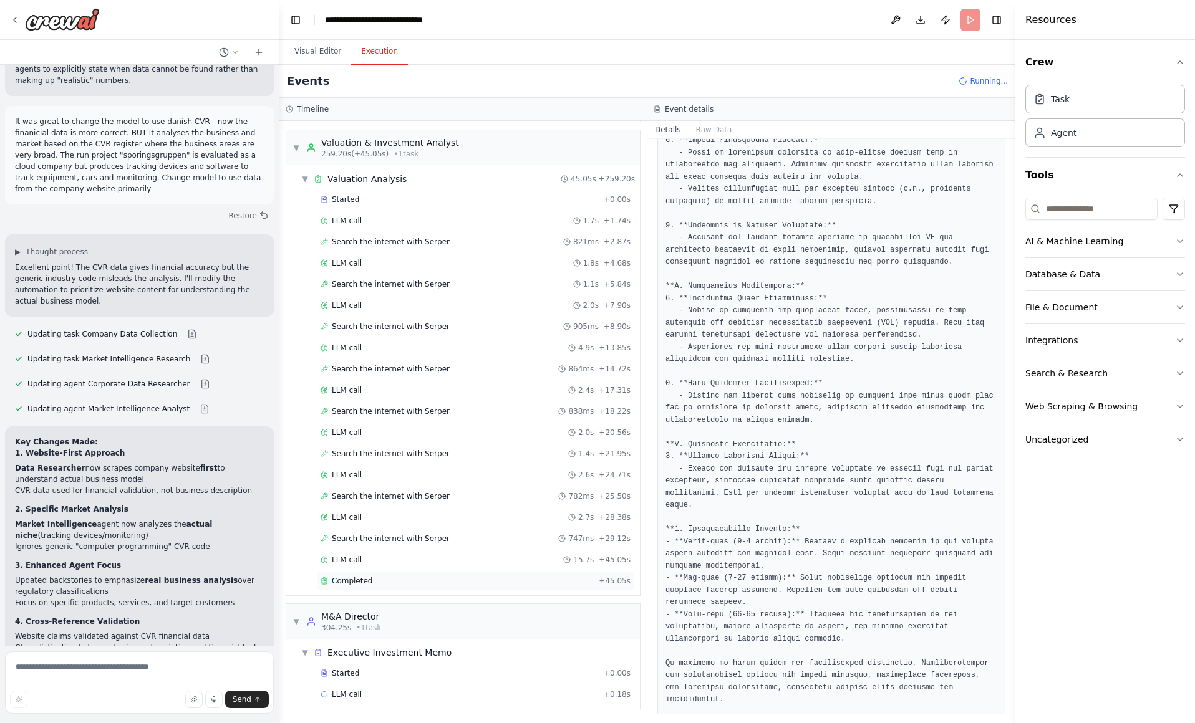
click at [422, 572] on div "Completed + 45.05s" at bounding box center [475, 581] width 319 height 19
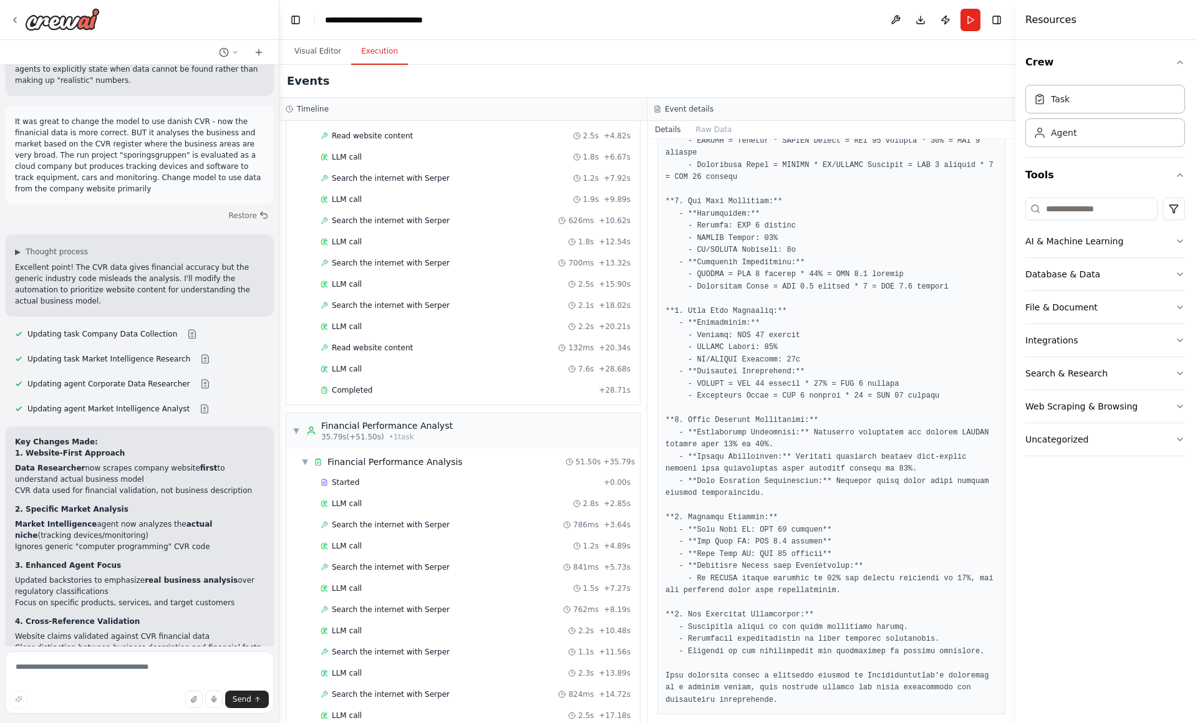
scroll to position [0, 0]
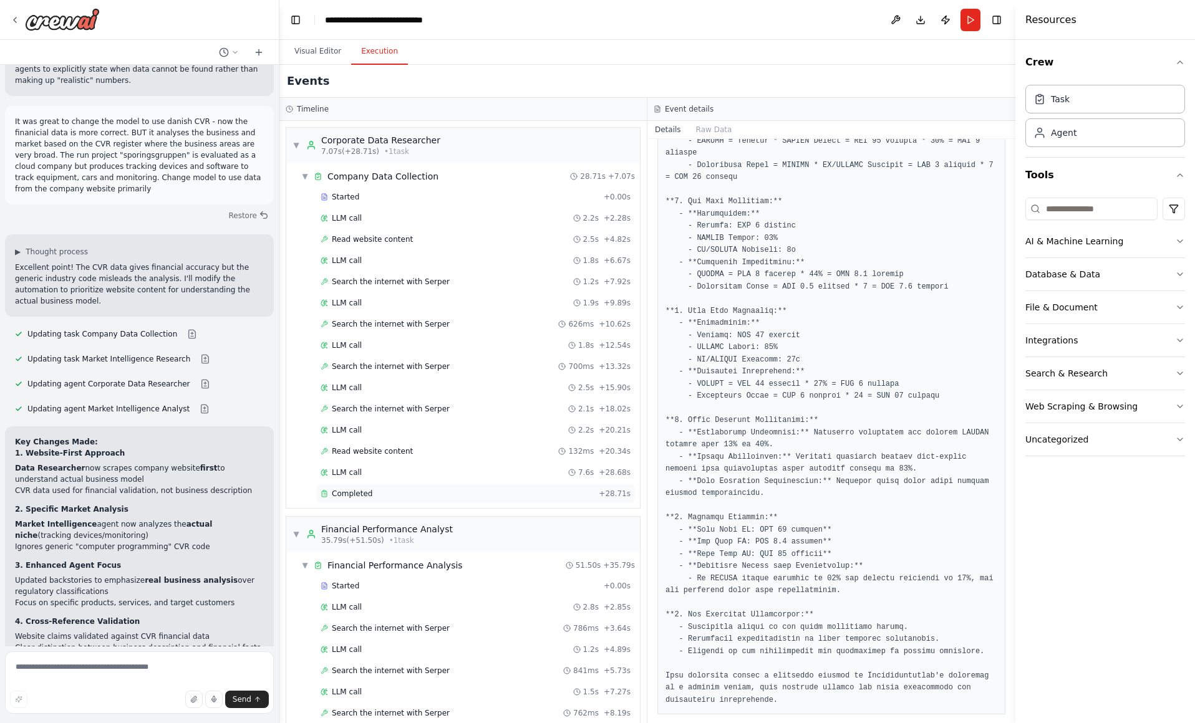
click at [428, 489] on div "Completed" at bounding box center [456, 494] width 273 height 10
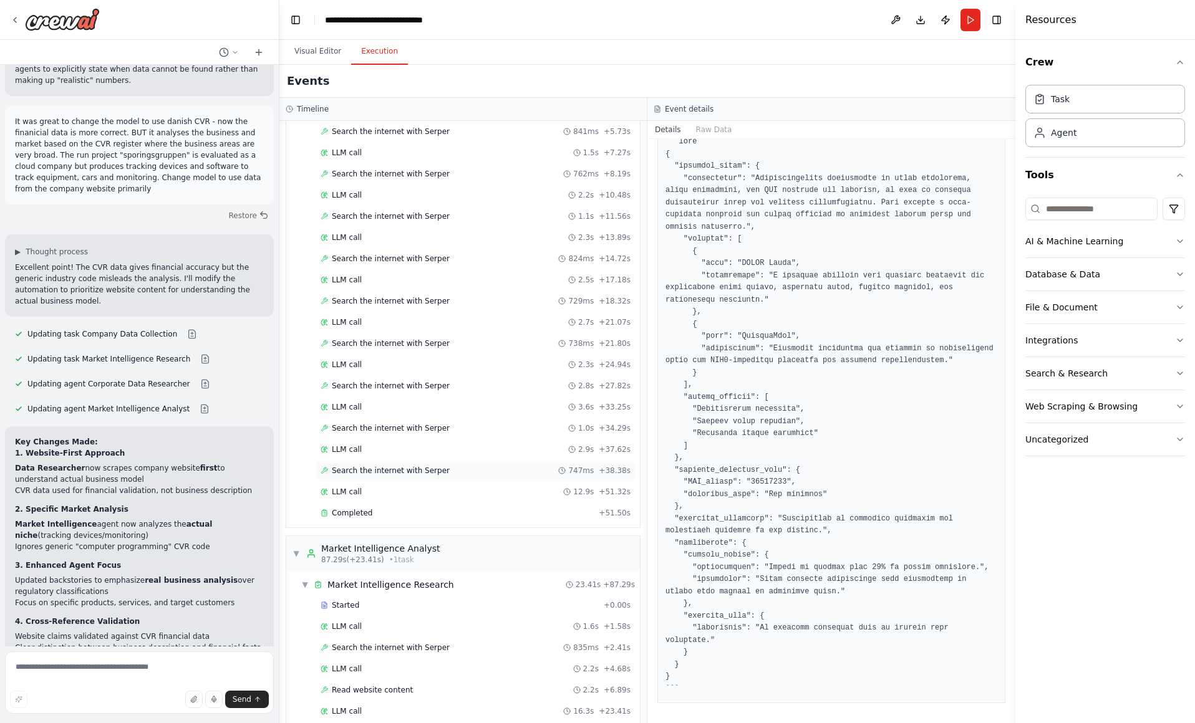
scroll to position [542, 0]
click at [465, 509] on div "Completed" at bounding box center [456, 511] width 273 height 10
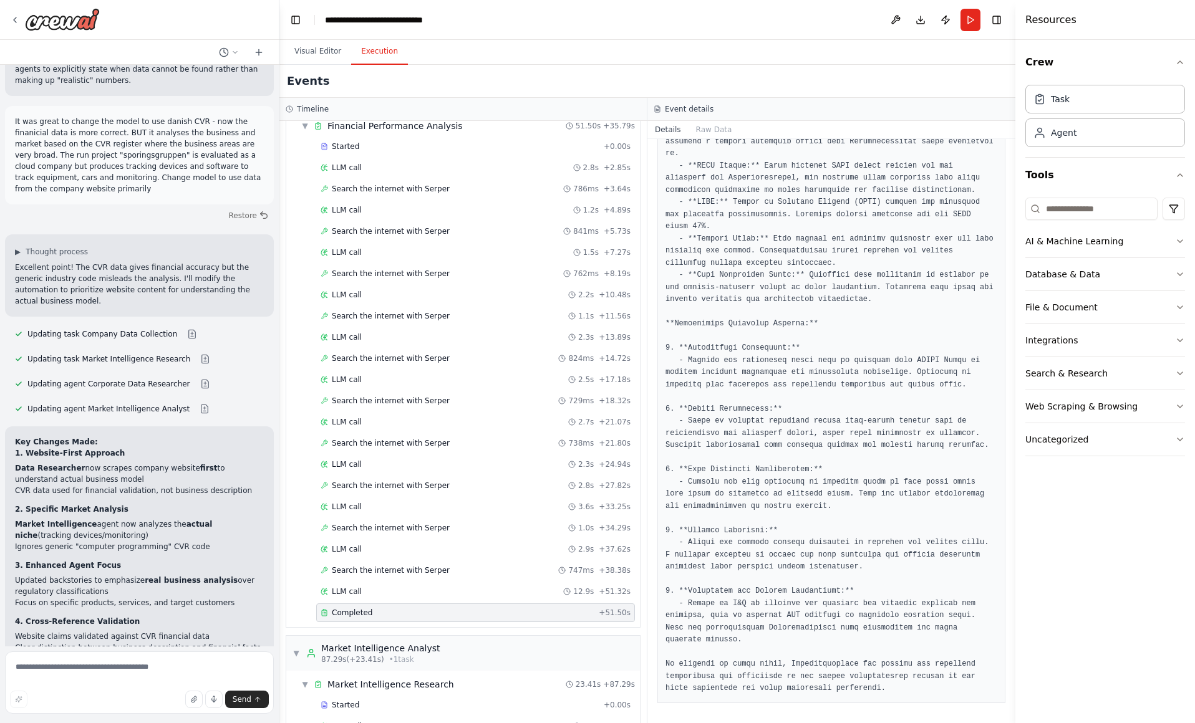
scroll to position [549, 0]
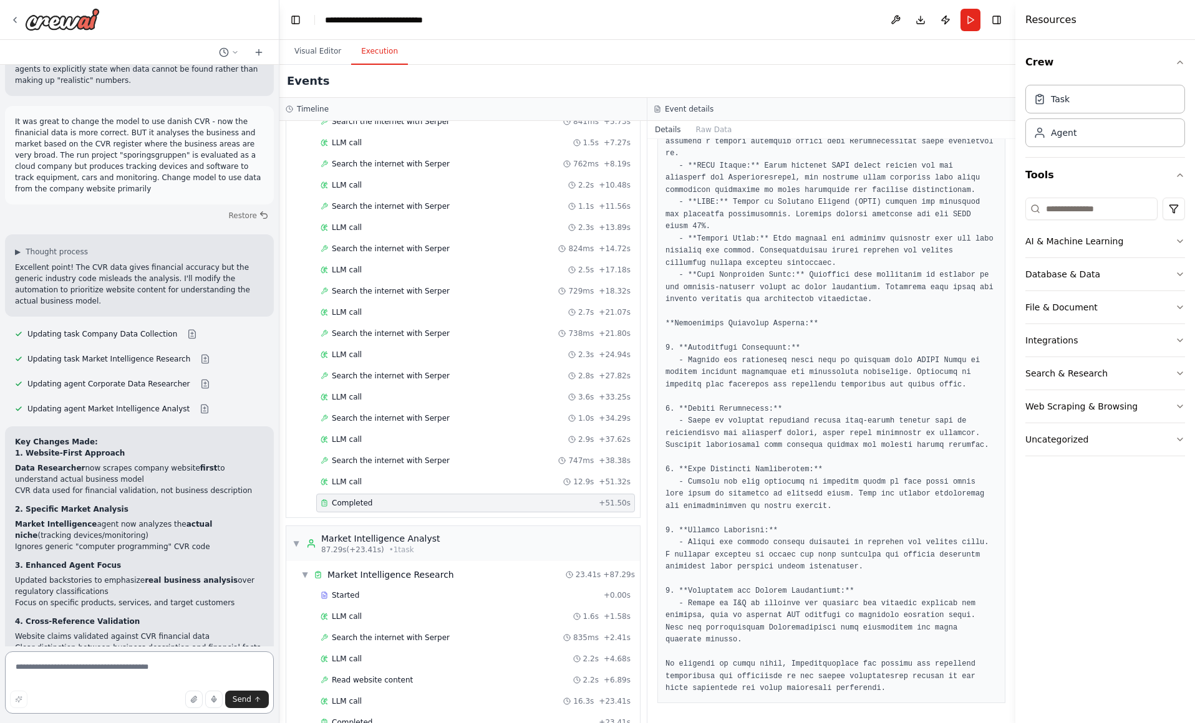
click at [162, 683] on textarea at bounding box center [139, 683] width 269 height 62
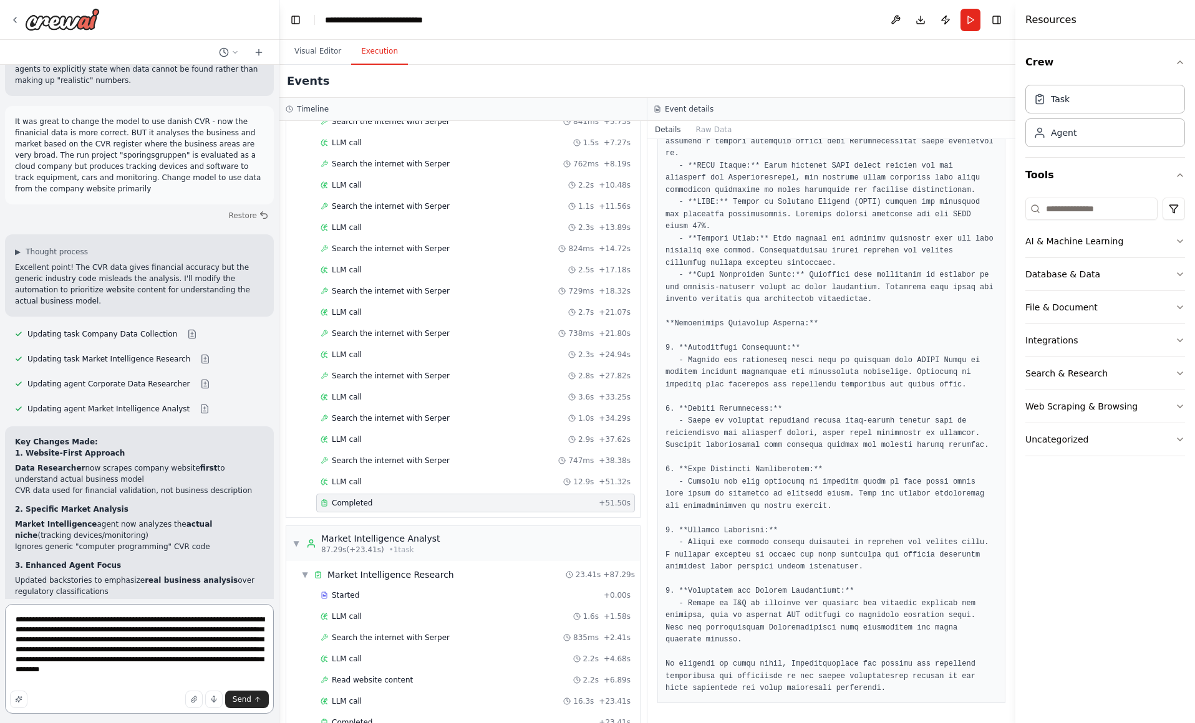
type textarea "**********"
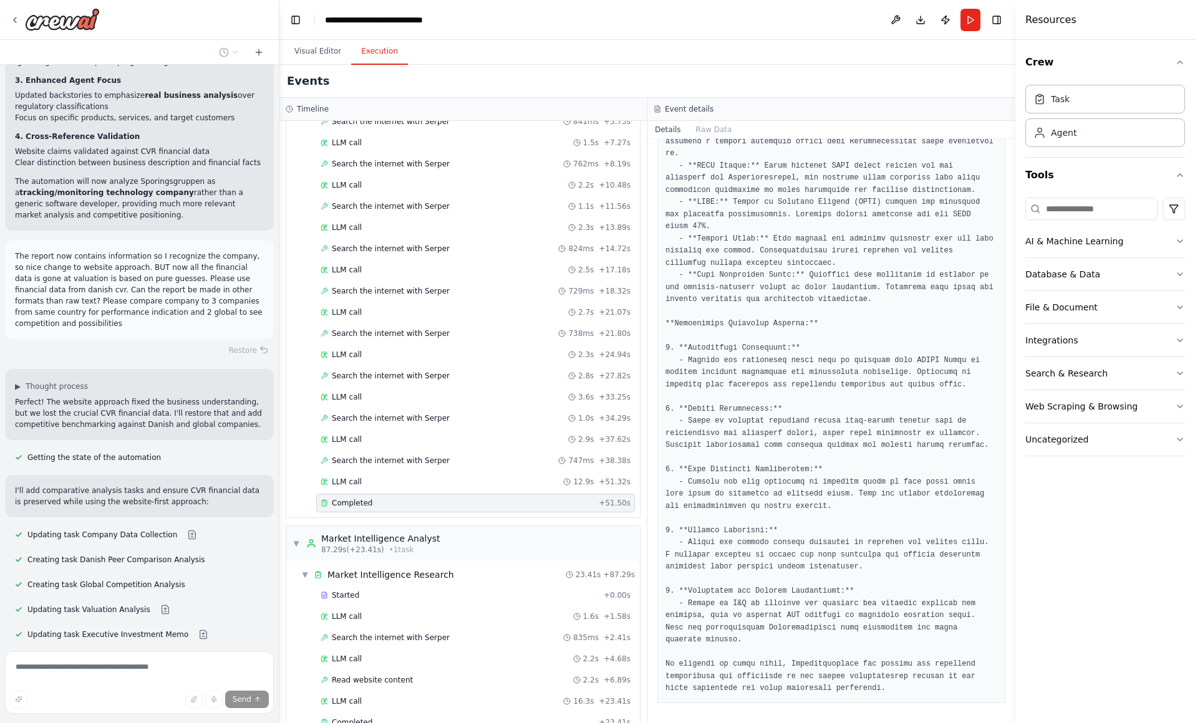
scroll to position [4259, 0]
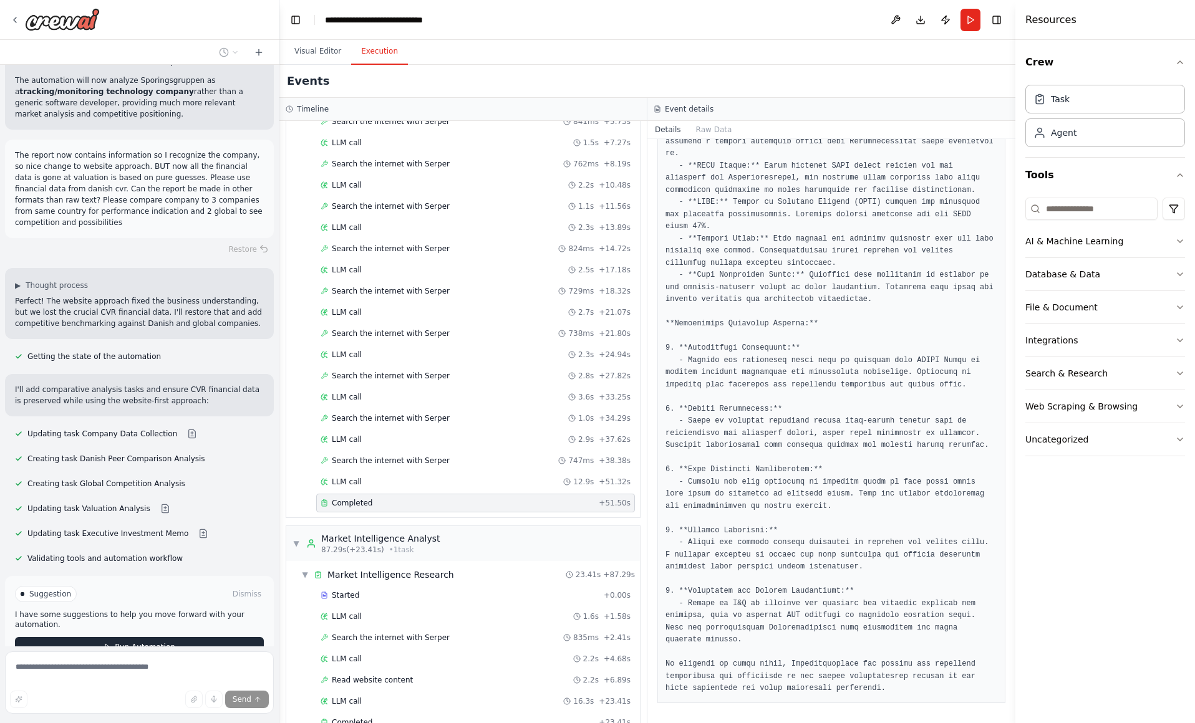
click at [158, 642] on span "Run Automation" at bounding box center [145, 647] width 60 height 10
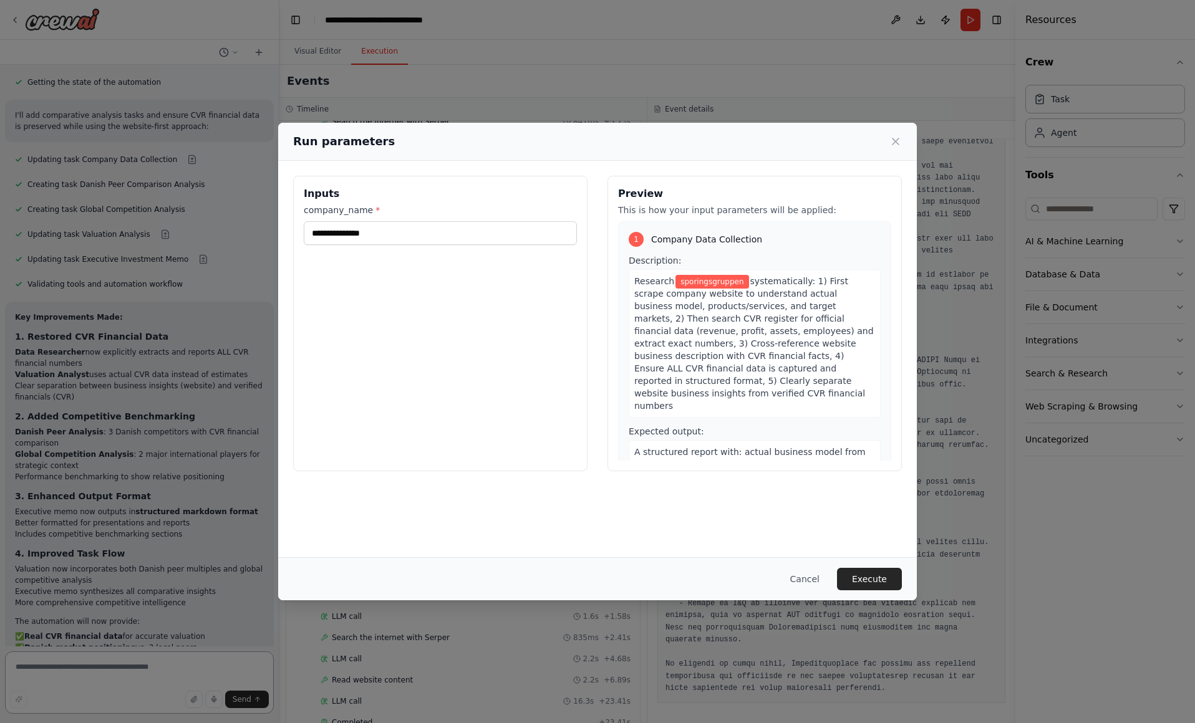
scroll to position [4545, 0]
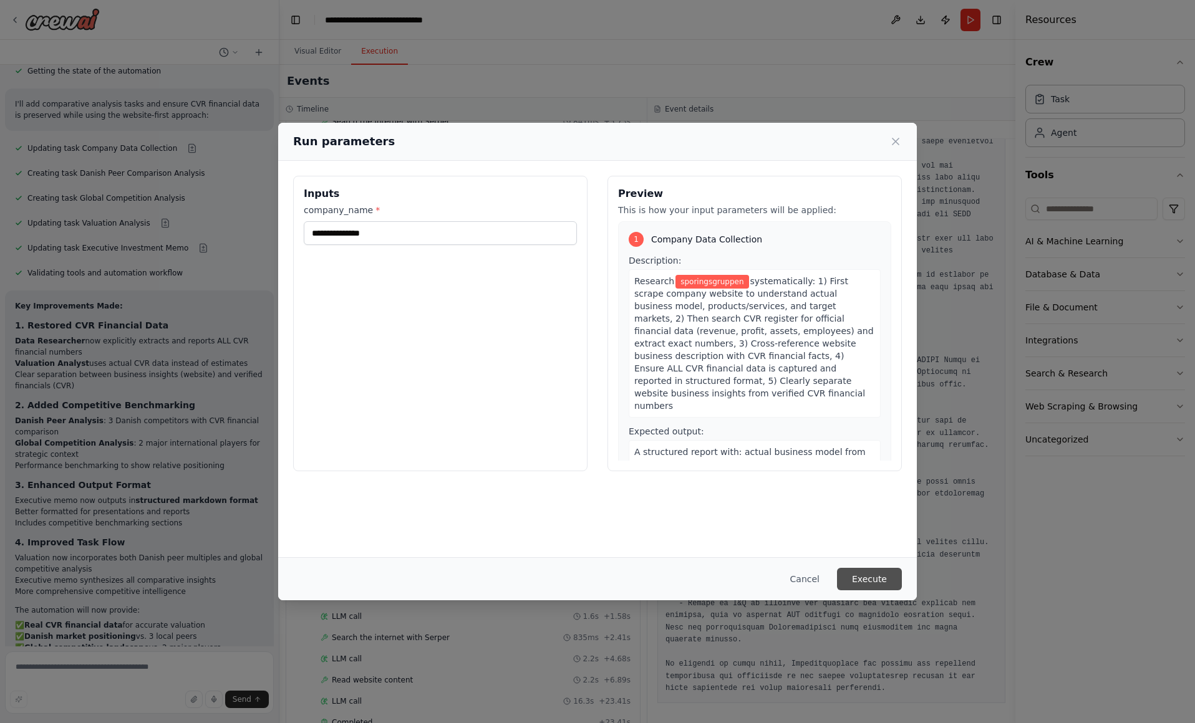
click at [859, 582] on button "Execute" at bounding box center [869, 579] width 65 height 22
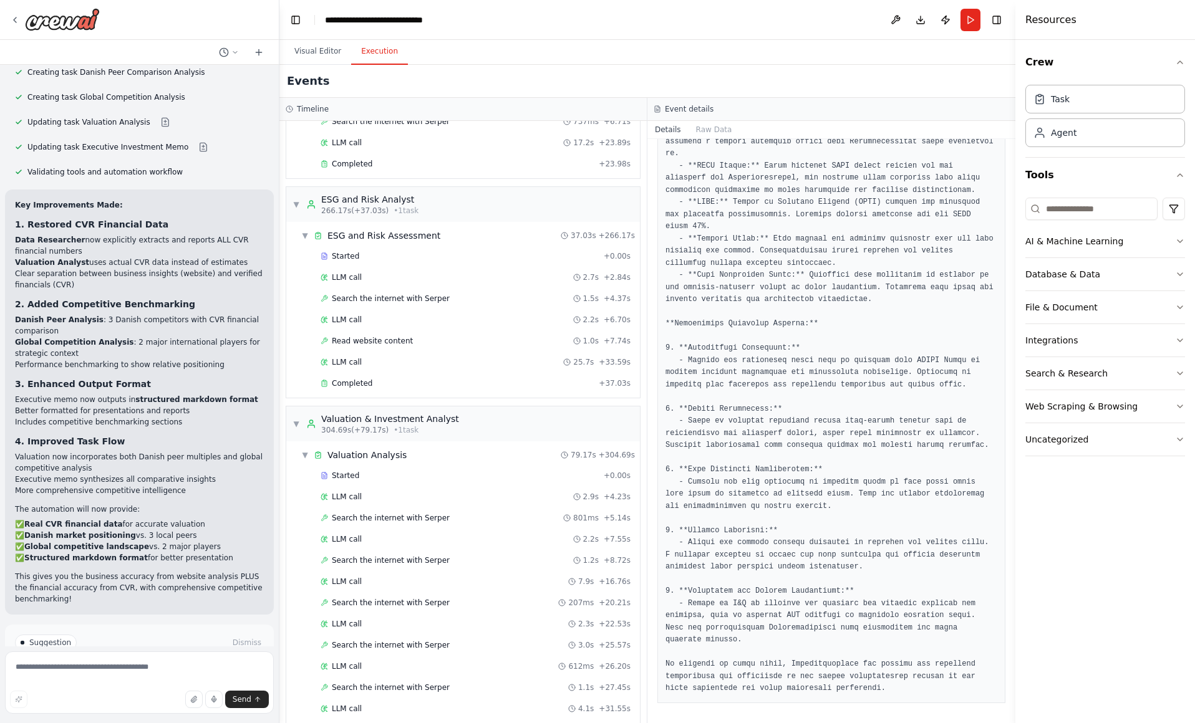
scroll to position [2433, 0]
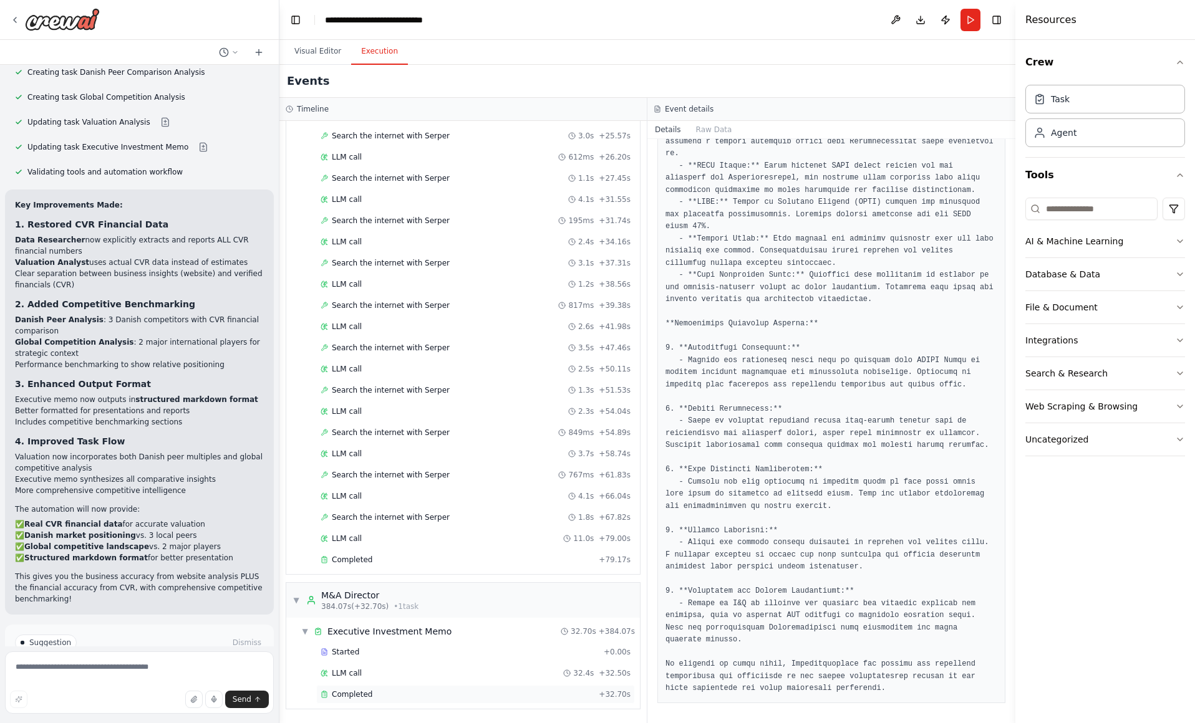
click at [529, 692] on div "Completed" at bounding box center [456, 695] width 273 height 10
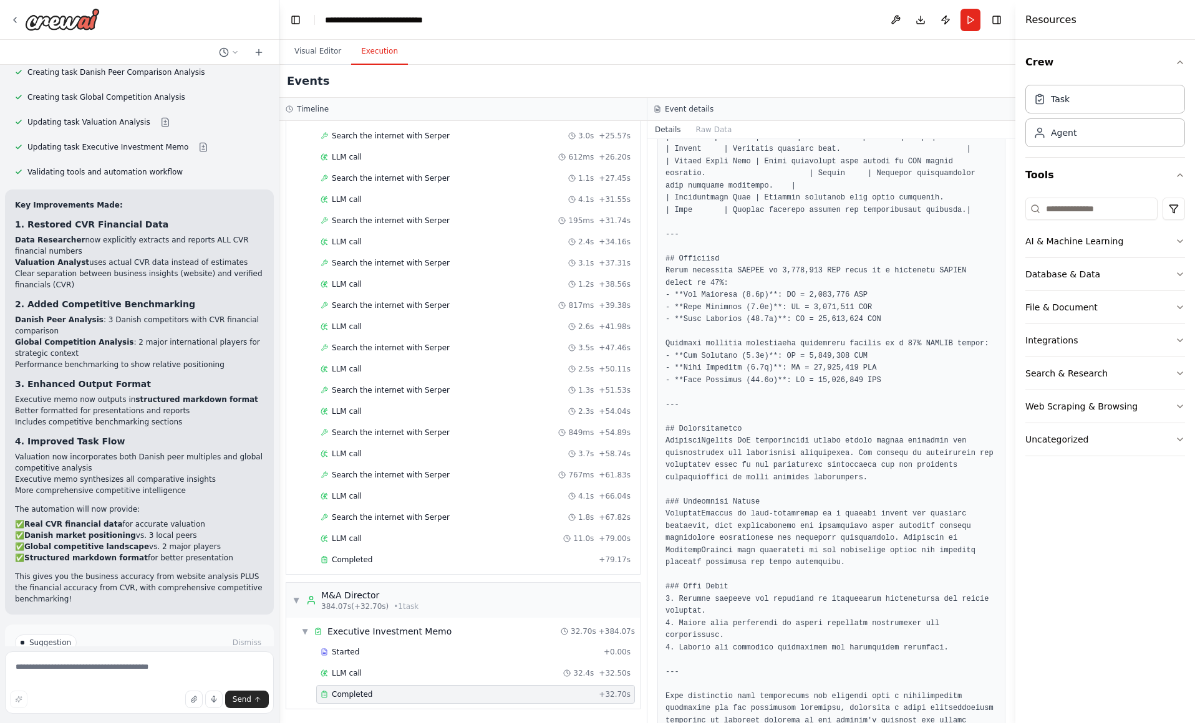
scroll to position [1211, 0]
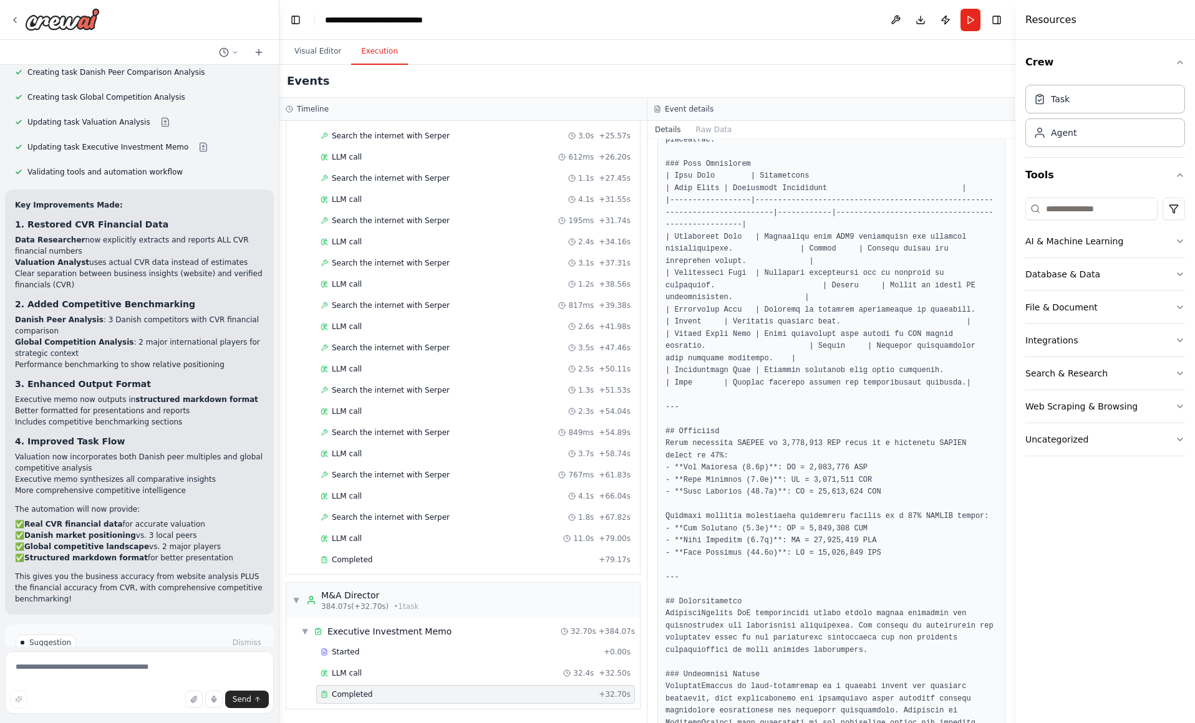
click at [133, 686] on button "Improve automation" at bounding box center [139, 696] width 249 height 20
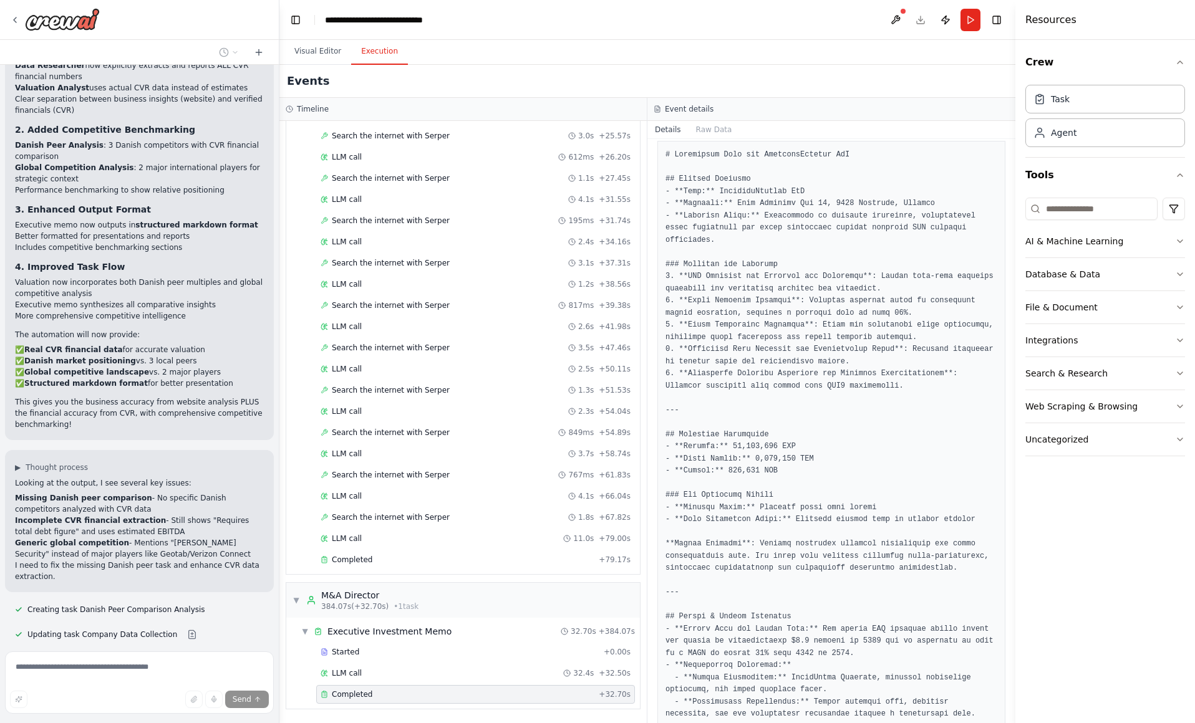
scroll to position [4922, 0]
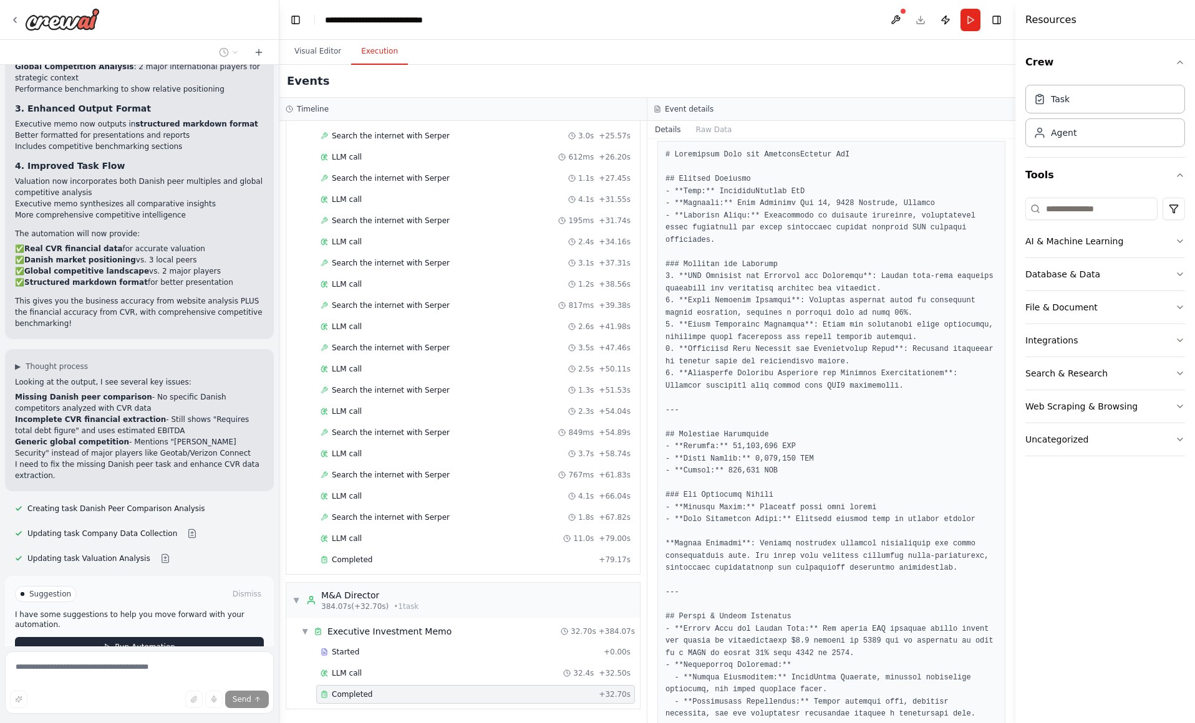
click at [115, 642] on span "Run Automation" at bounding box center [145, 647] width 60 height 10
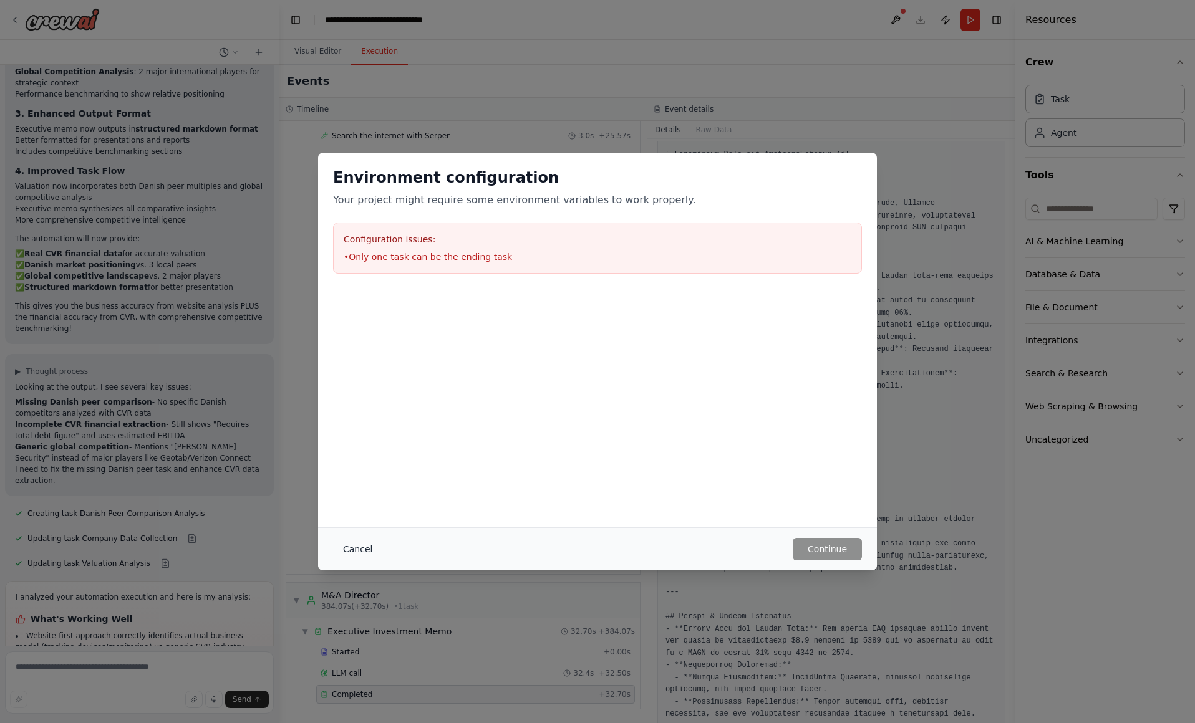
click at [355, 555] on button "Cancel" at bounding box center [357, 549] width 49 height 22
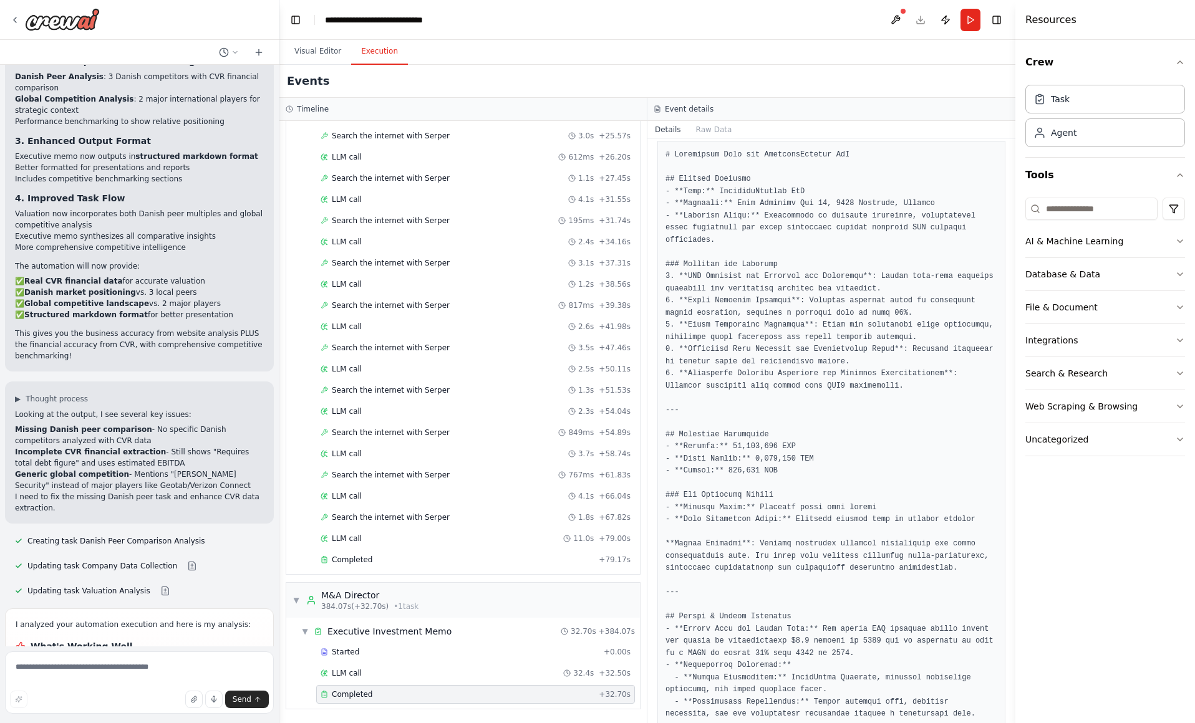
scroll to position [5067, 0]
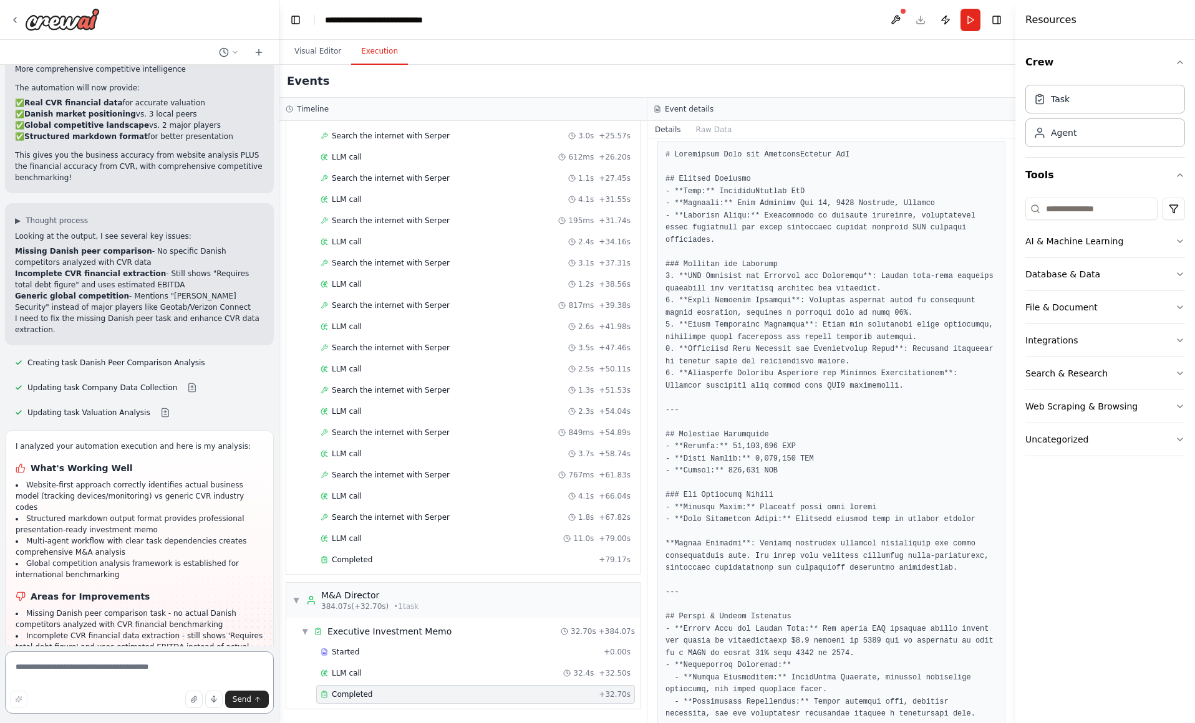
click at [91, 663] on textarea at bounding box center [139, 683] width 269 height 62
type textarea "**********"
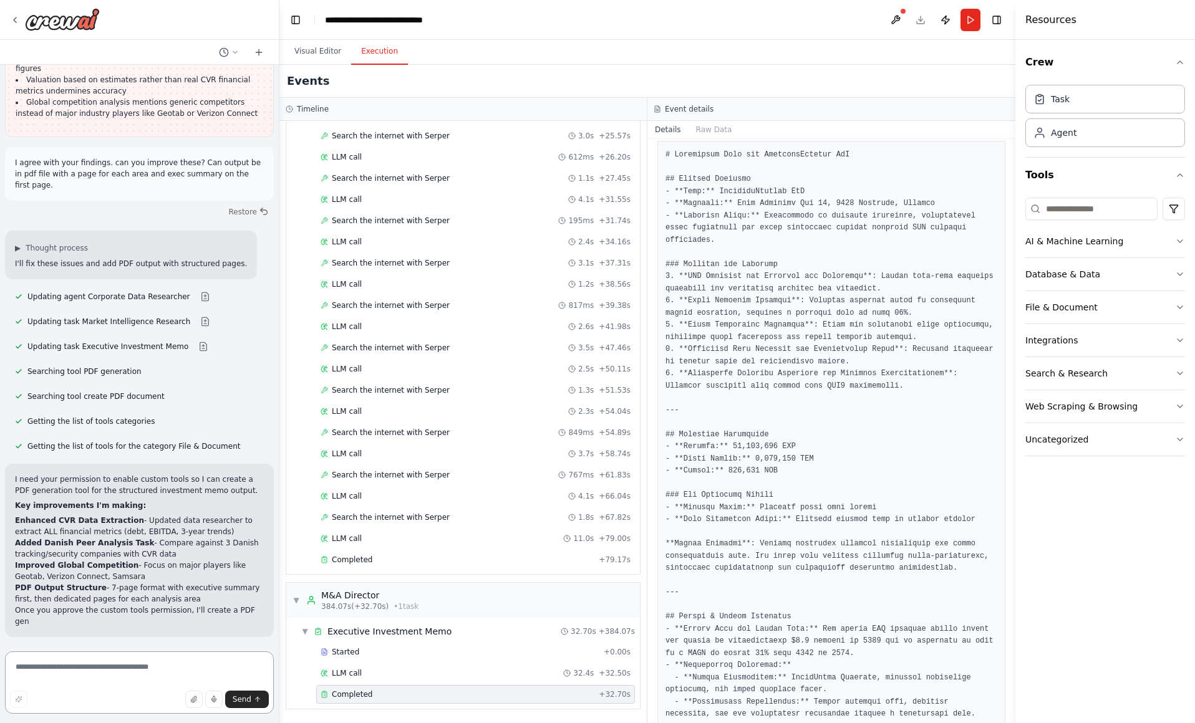
scroll to position [5668, 0]
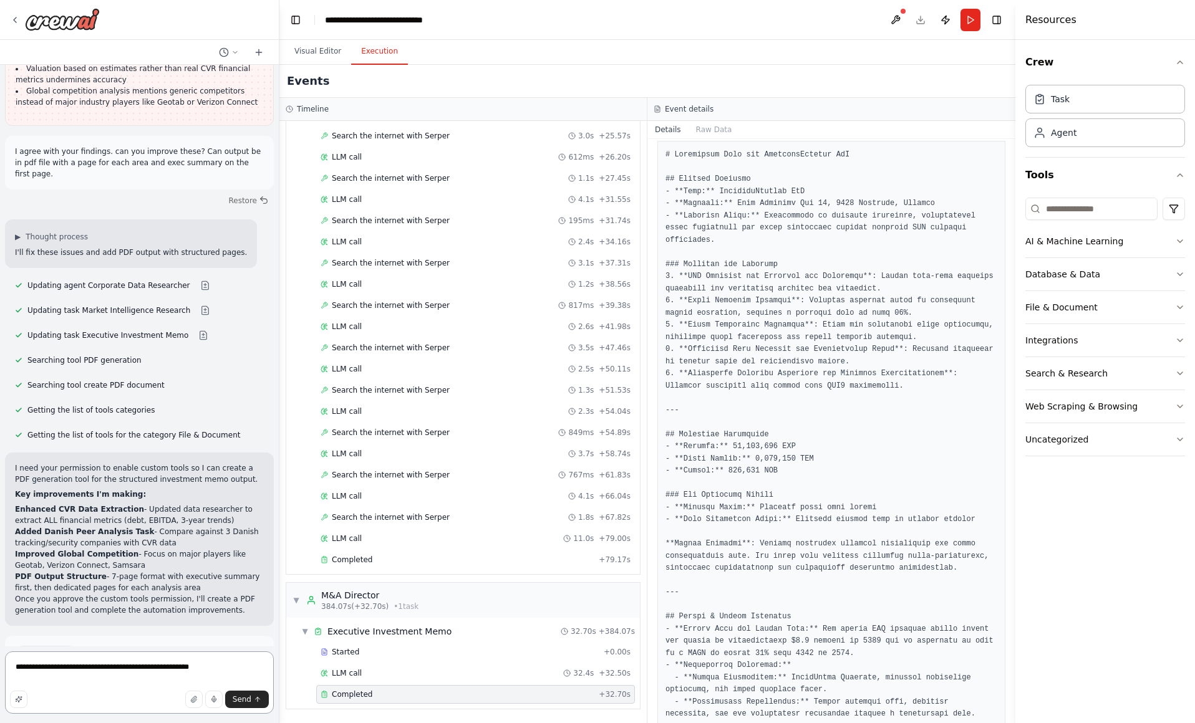
type textarea "**********"
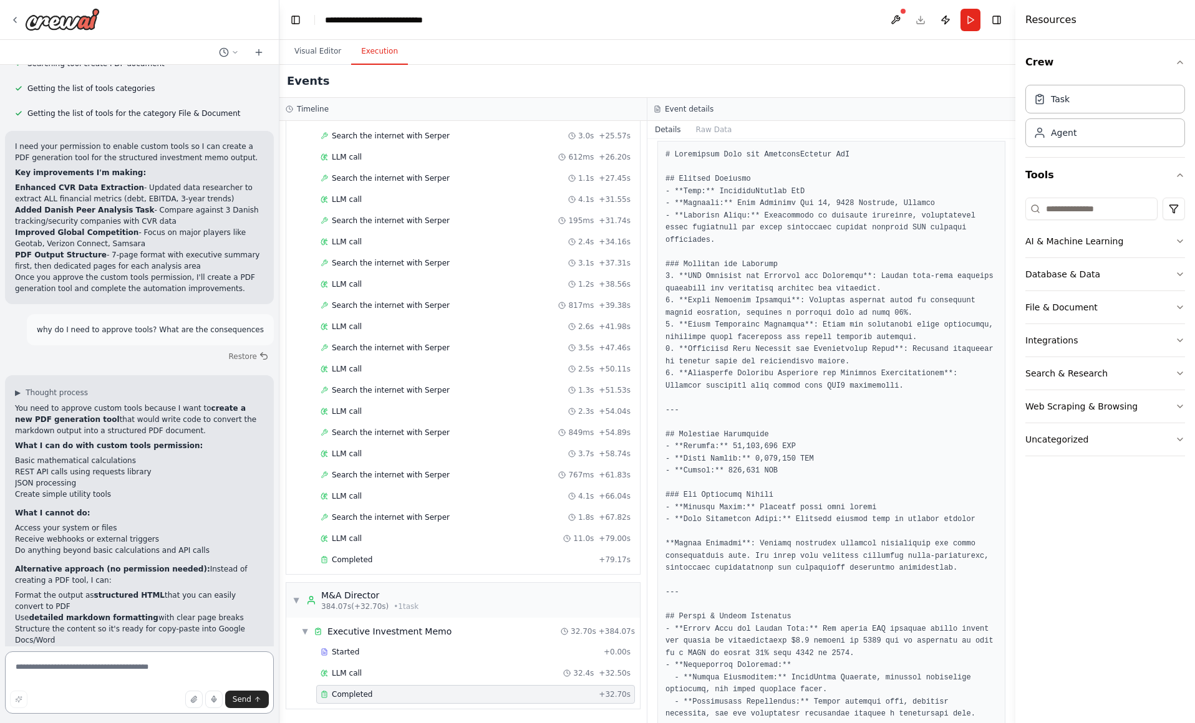
scroll to position [6001, 0]
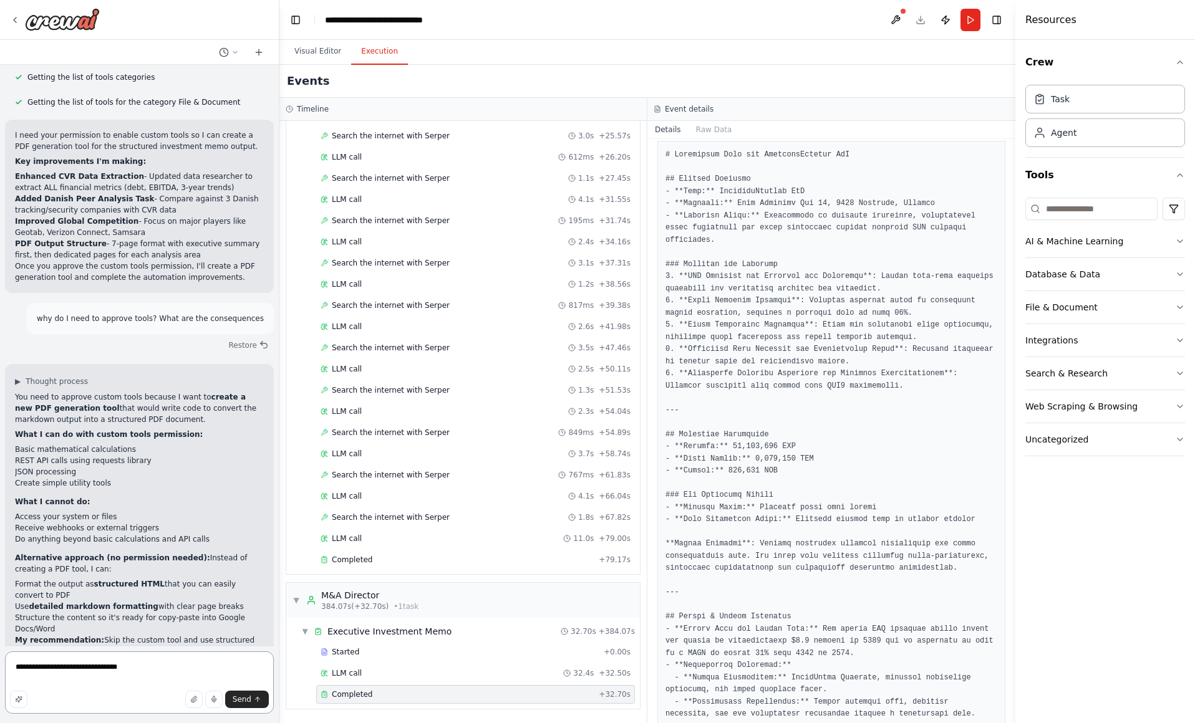
type textarea "**********"
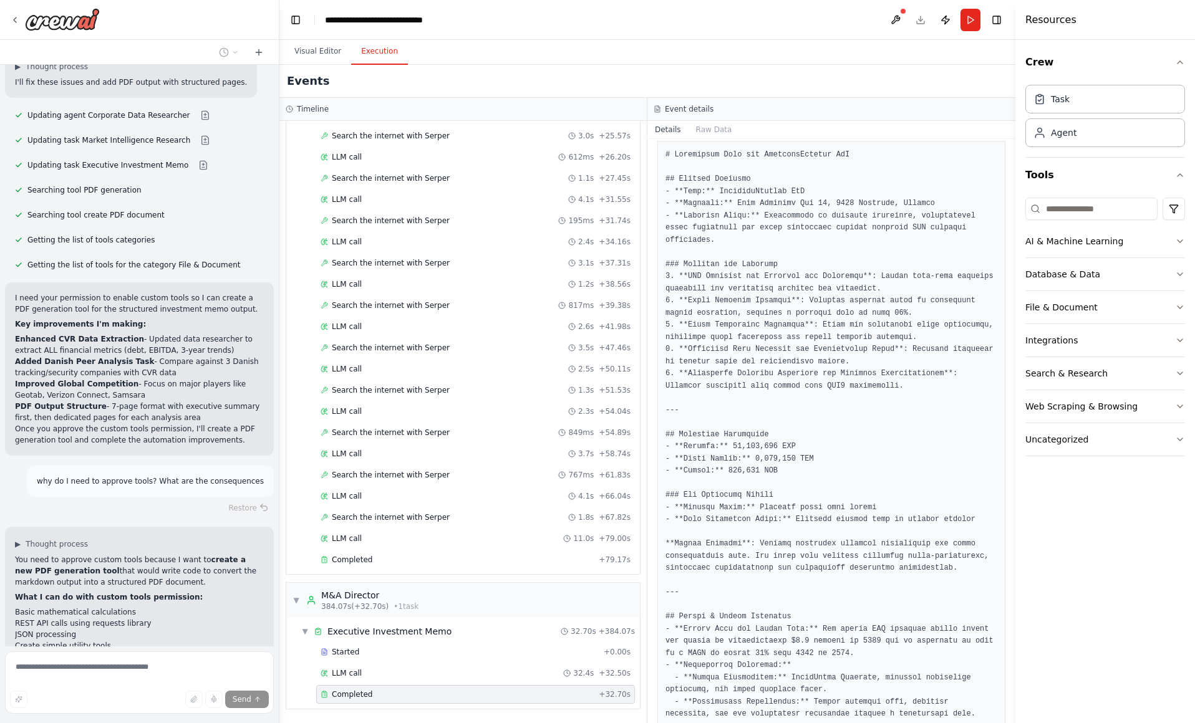
scroll to position [5841, 0]
drag, startPoint x: 138, startPoint y: 304, endPoint x: 12, endPoint y: 247, distance: 138.4
click at [12, 280] on div "I need your permission to enable custom tools so I can create a PDF generation …" at bounding box center [139, 366] width 269 height 173
copy ol "Enhanced CVR Data Extraction - Updated data researcher to extract ALL financial…"
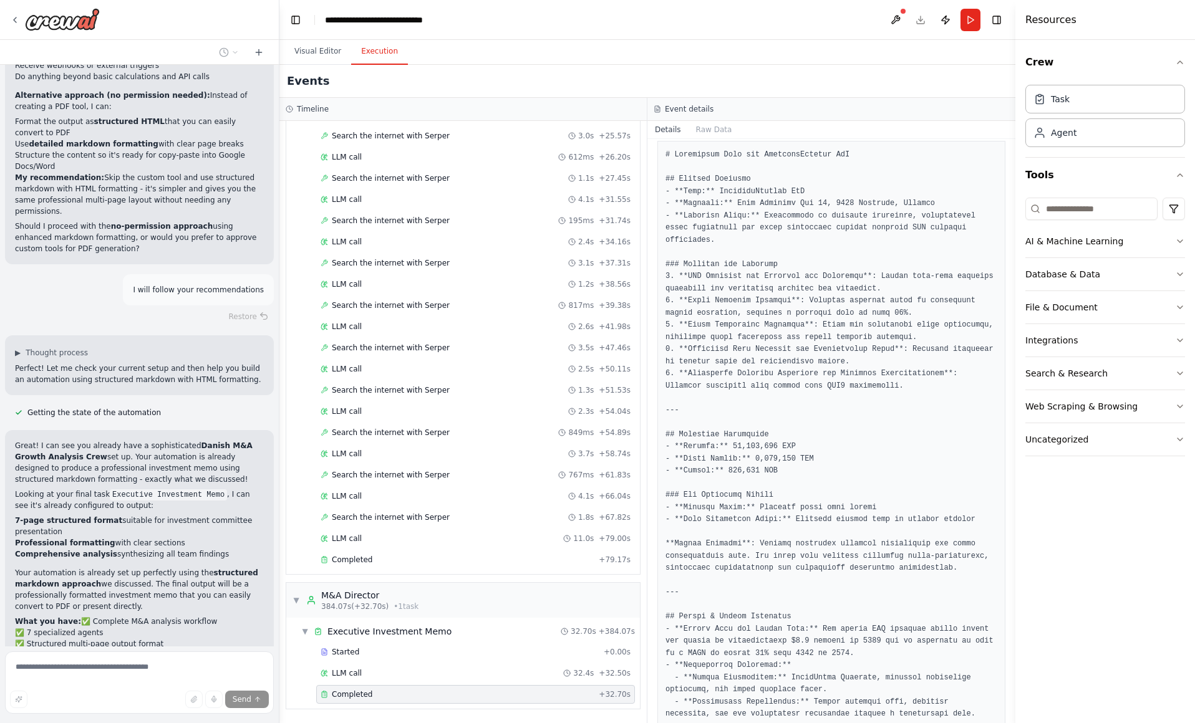
scroll to position [6610, 0]
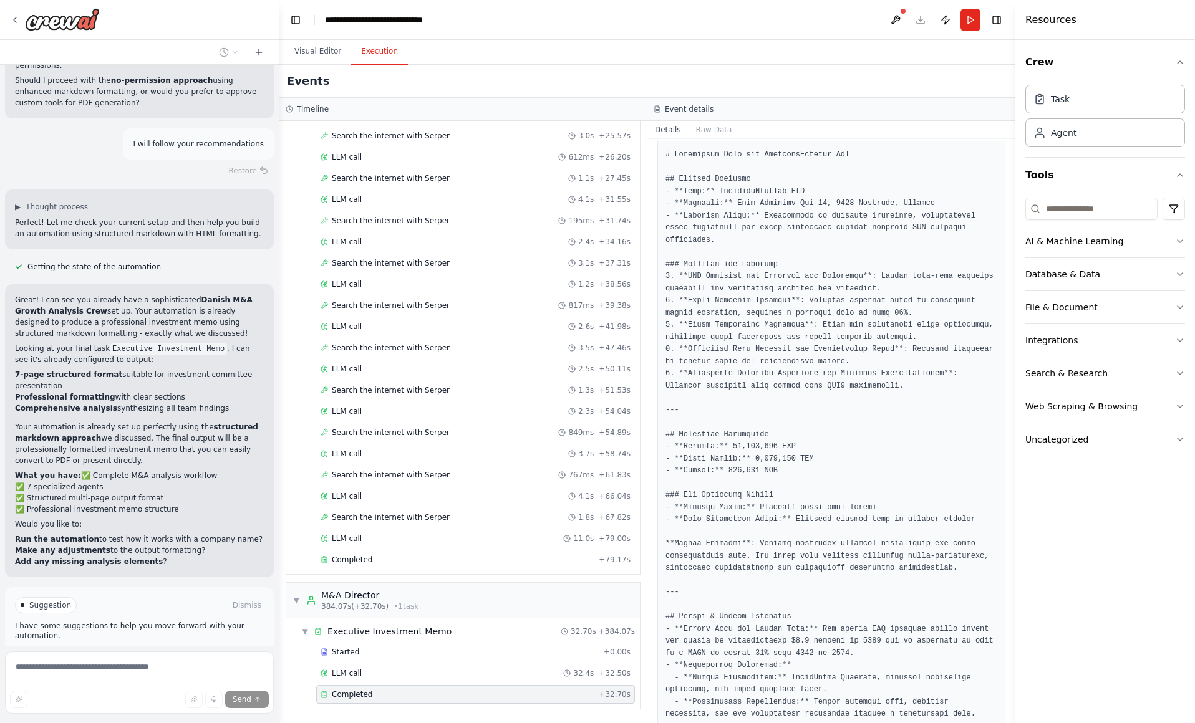
click at [120, 653] on span "Run Automation" at bounding box center [145, 658] width 60 height 10
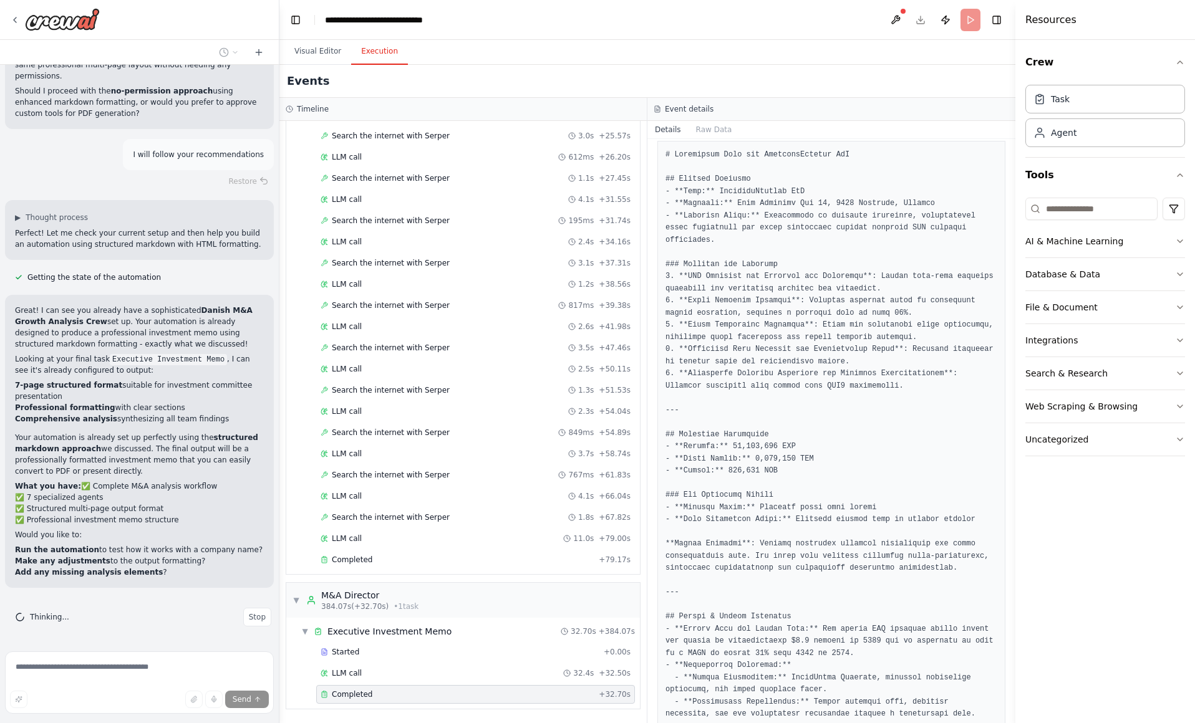
scroll to position [6509, 0]
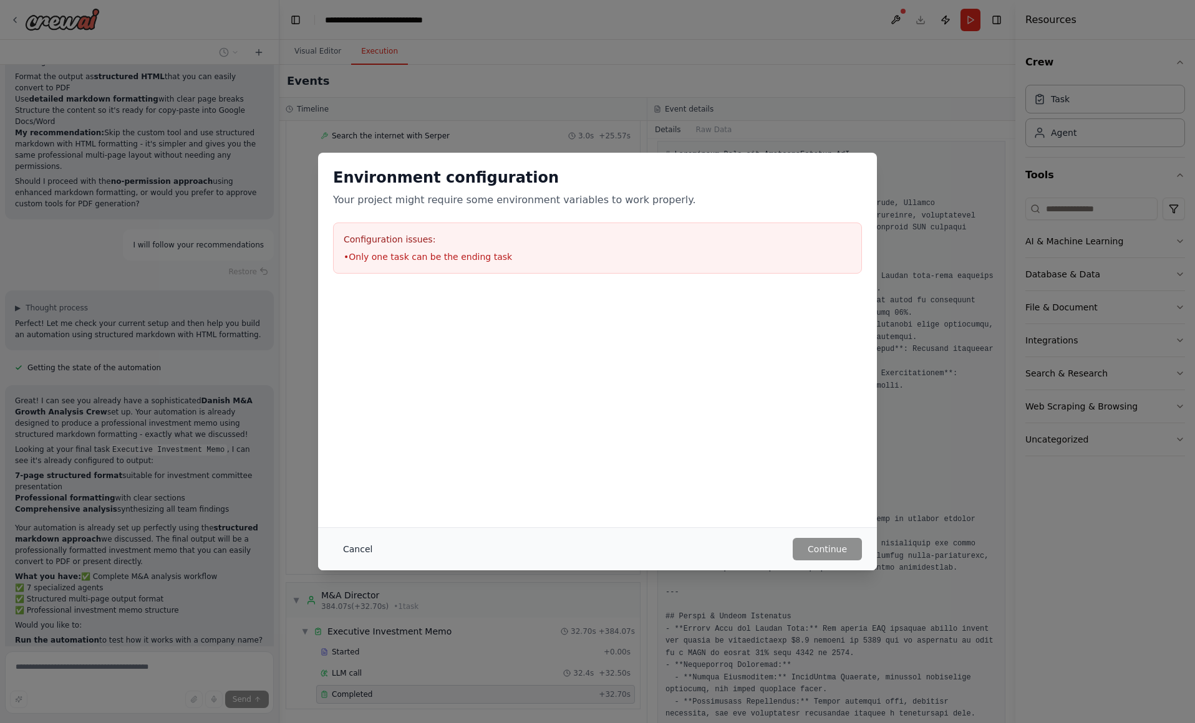
click at [360, 551] on button "Cancel" at bounding box center [357, 549] width 49 height 22
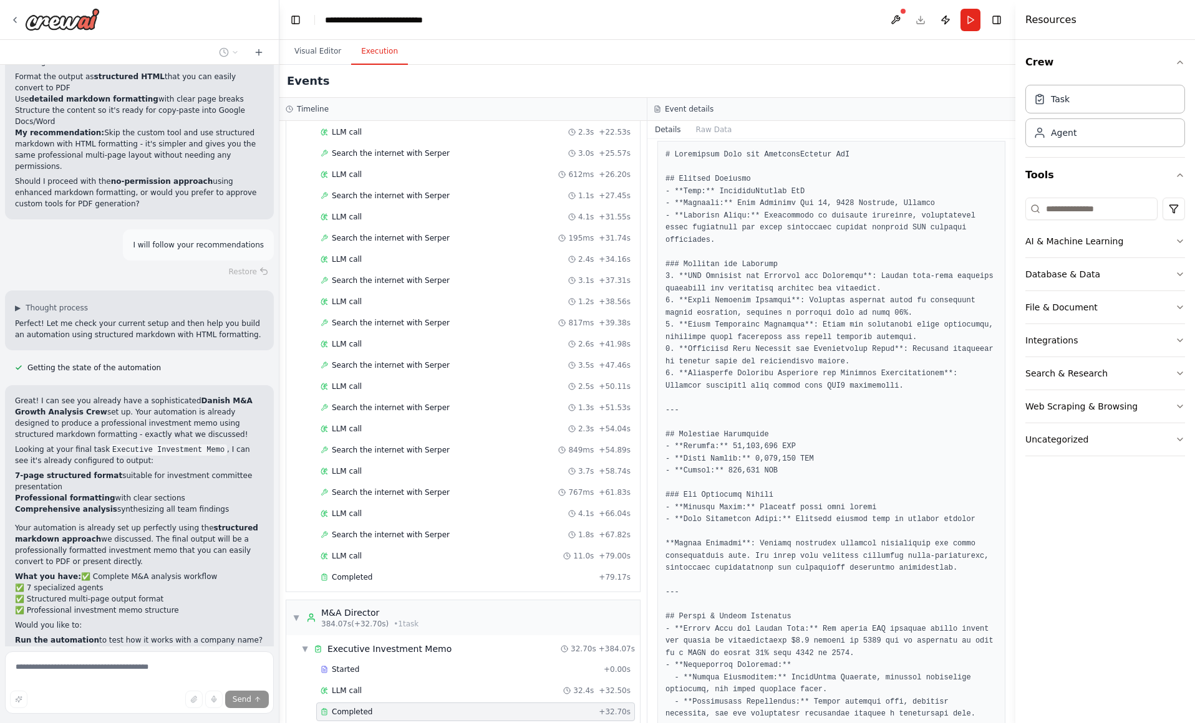
scroll to position [2433, 0]
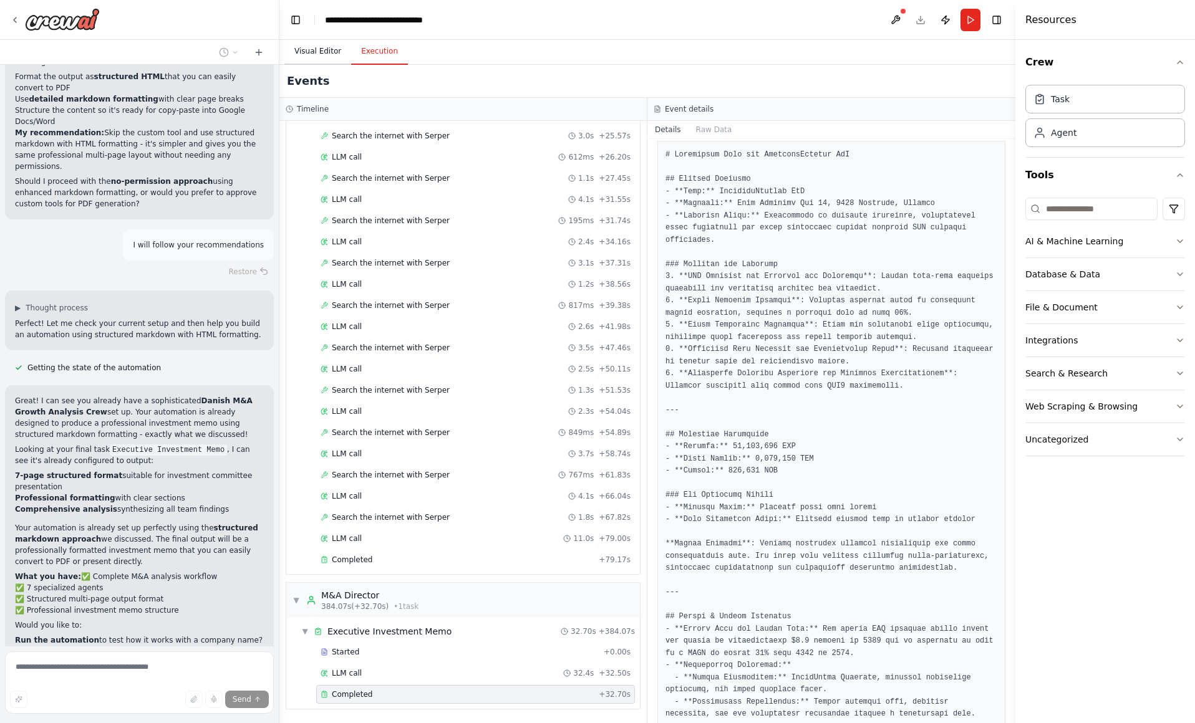
click at [321, 54] on button "Visual Editor" at bounding box center [317, 52] width 67 height 26
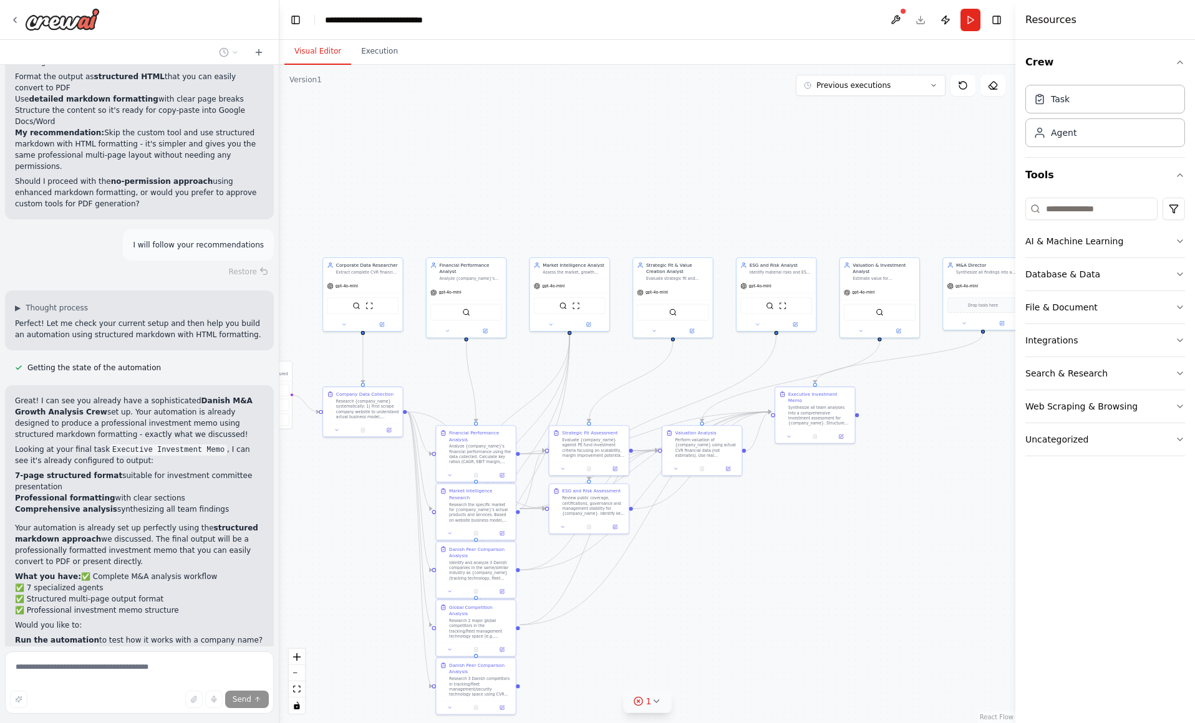
click at [655, 700] on icon at bounding box center [656, 701] width 10 height 10
click at [707, 670] on button at bounding box center [713, 669] width 21 height 15
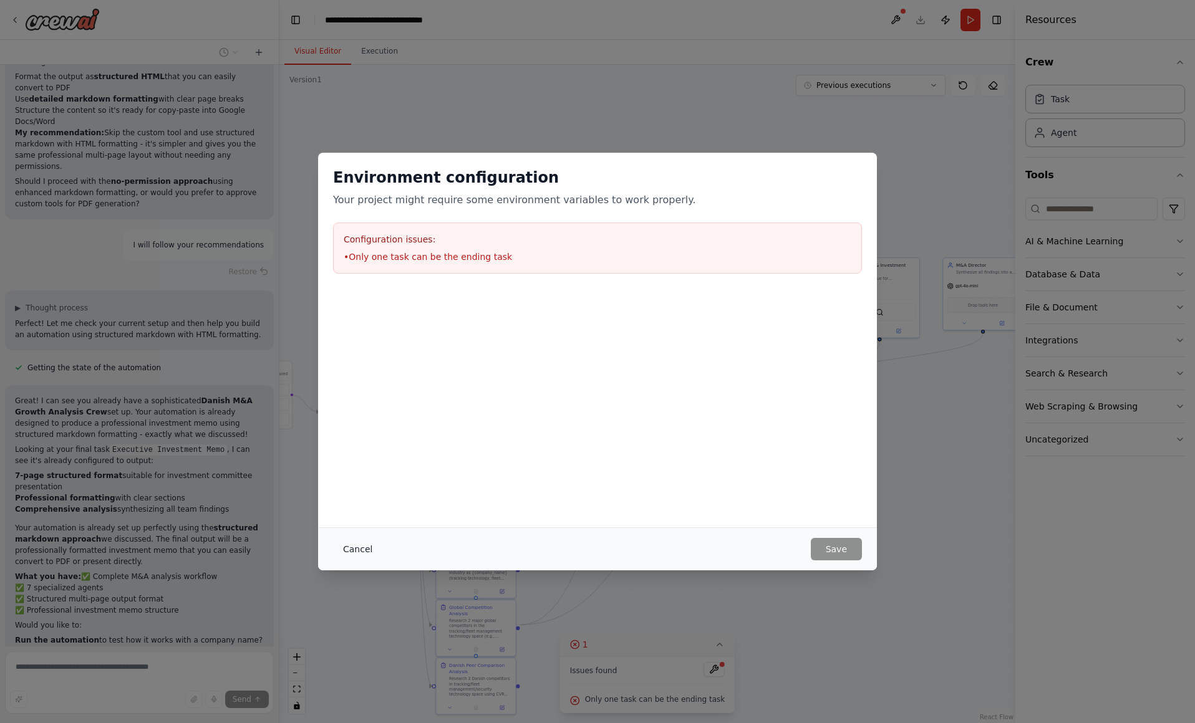
click at [368, 554] on button "Cancel" at bounding box center [357, 549] width 49 height 22
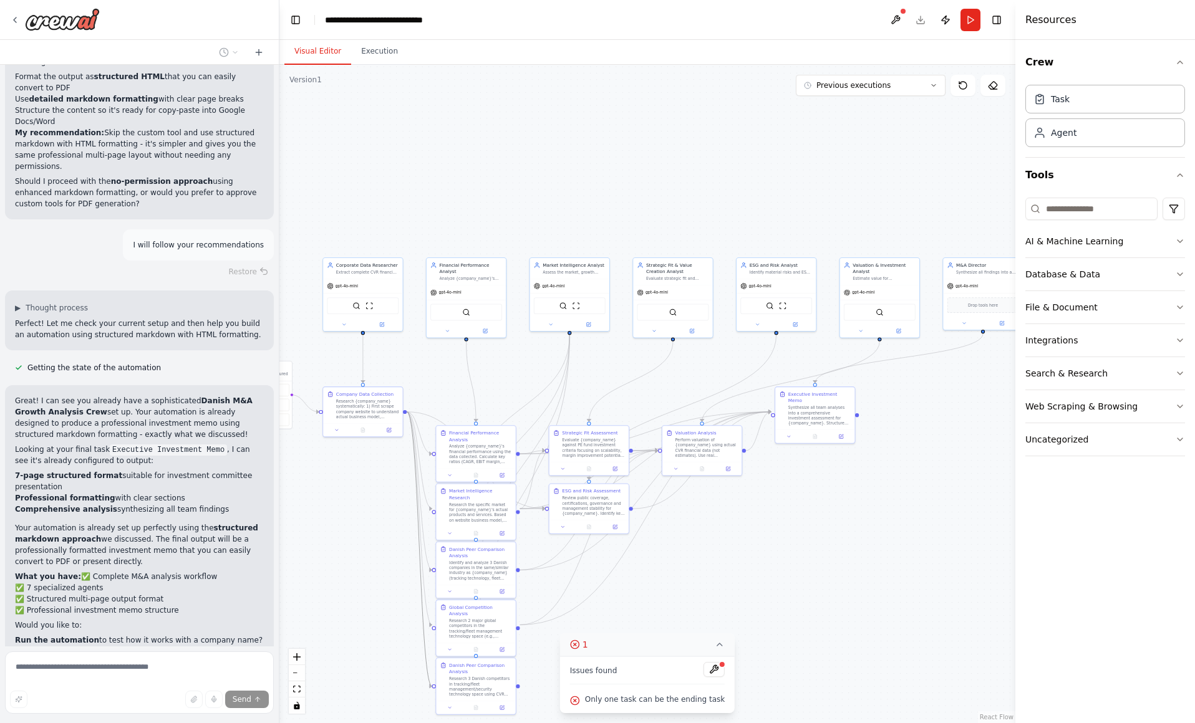
drag, startPoint x: 423, startPoint y: 598, endPoint x: 537, endPoint y: 590, distance: 115.0
click at [537, 590] on div ".deletable-edge-delete-btn { width: 20px; height: 20px; border: 0px solid #ffff…" at bounding box center [647, 394] width 736 height 658
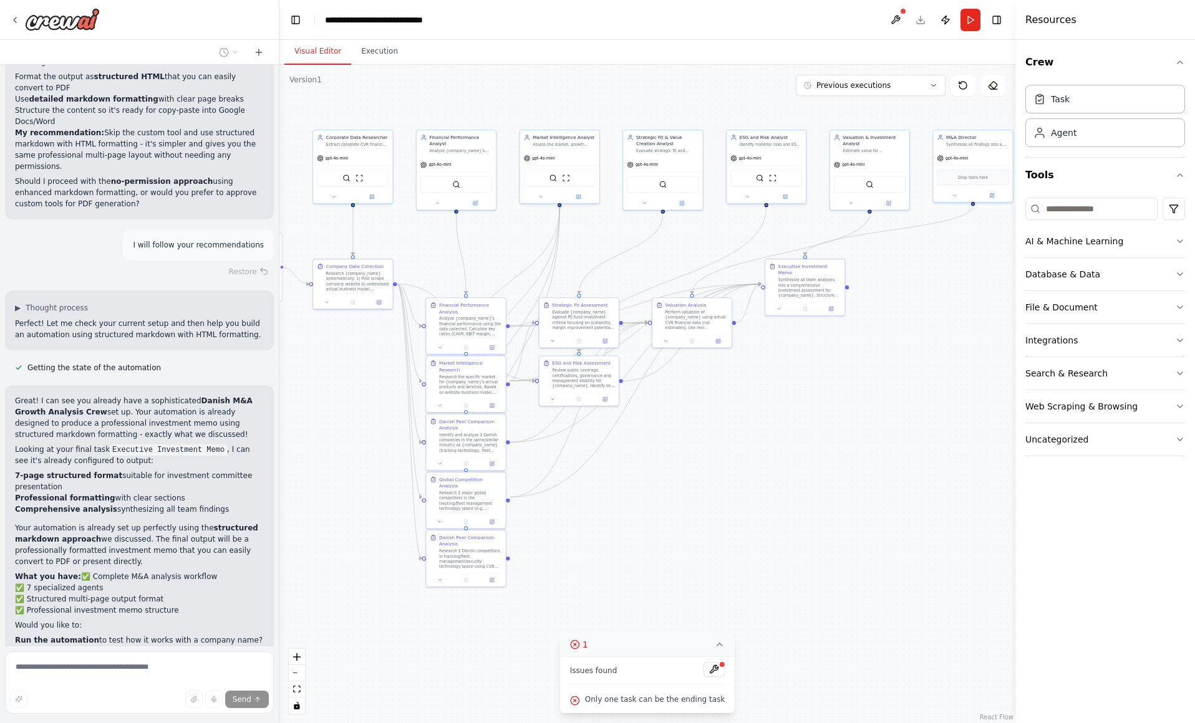
drag, startPoint x: 669, startPoint y: 590, endPoint x: 659, endPoint y: 463, distance: 128.2
click at [659, 463] on div ".deletable-edge-delete-btn { width: 20px; height: 20px; border: 0px solid #ffff…" at bounding box center [647, 394] width 736 height 658
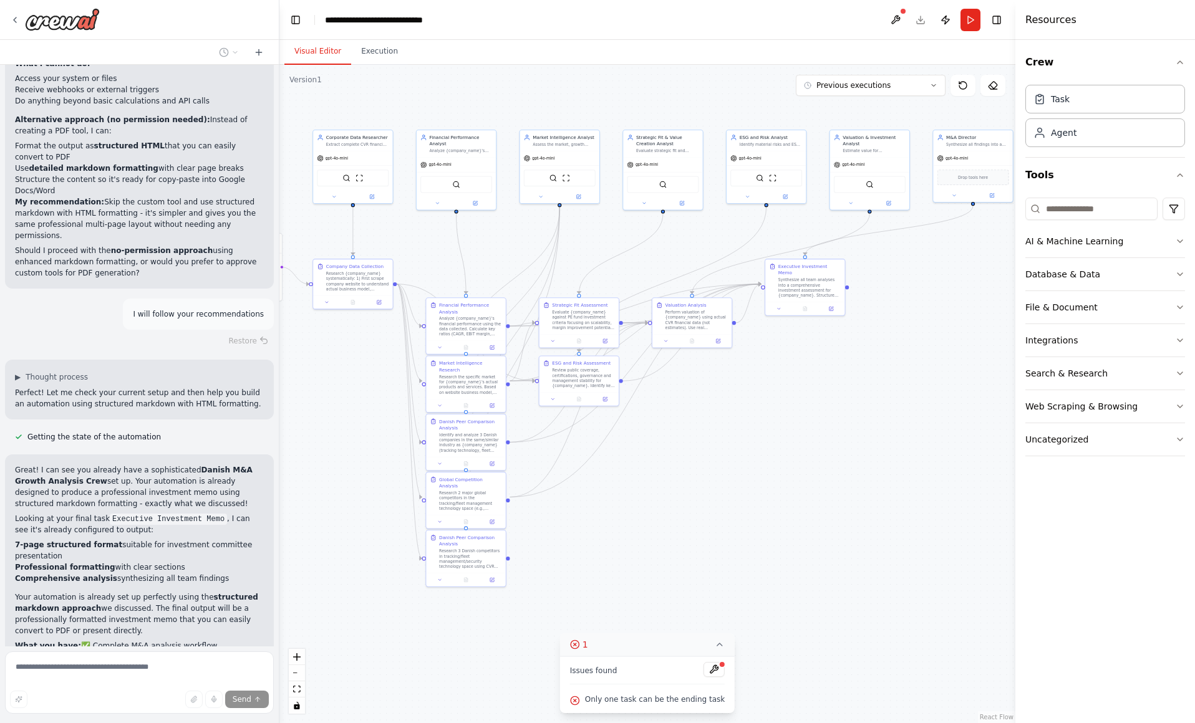
scroll to position [6509, 0]
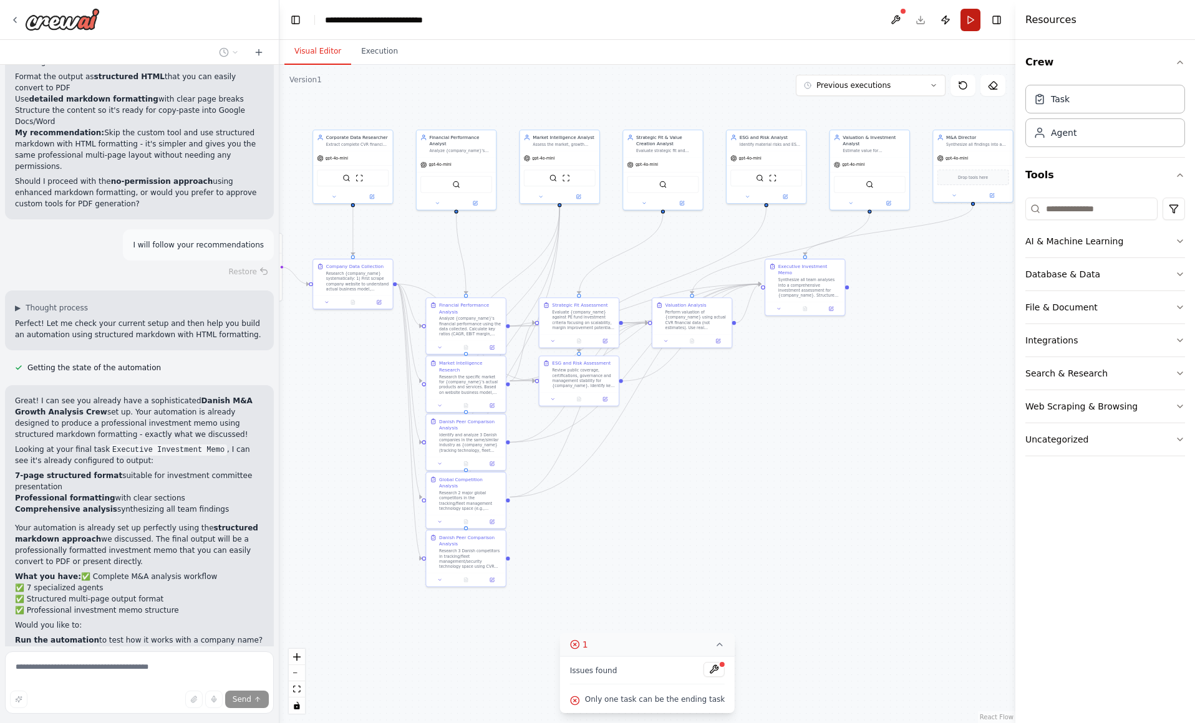
click at [965, 17] on button "Run" at bounding box center [970, 20] width 20 height 22
click at [254, 703] on span "Stop" at bounding box center [257, 708] width 17 height 10
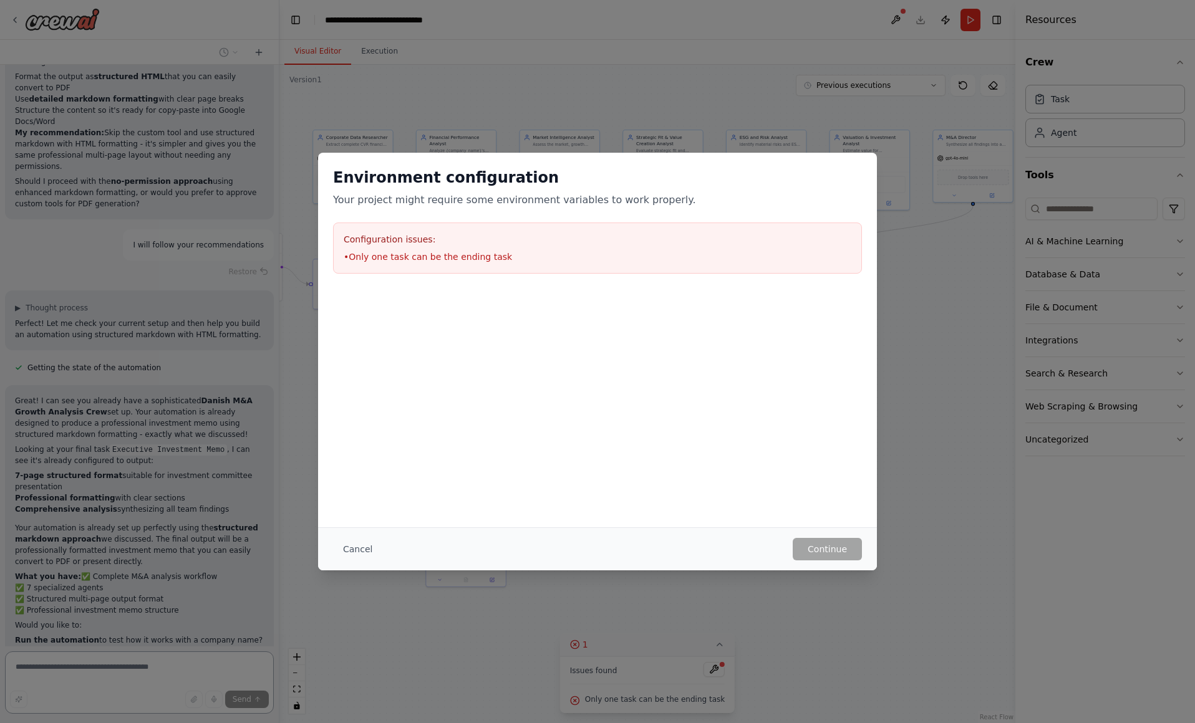
scroll to position [6460, 0]
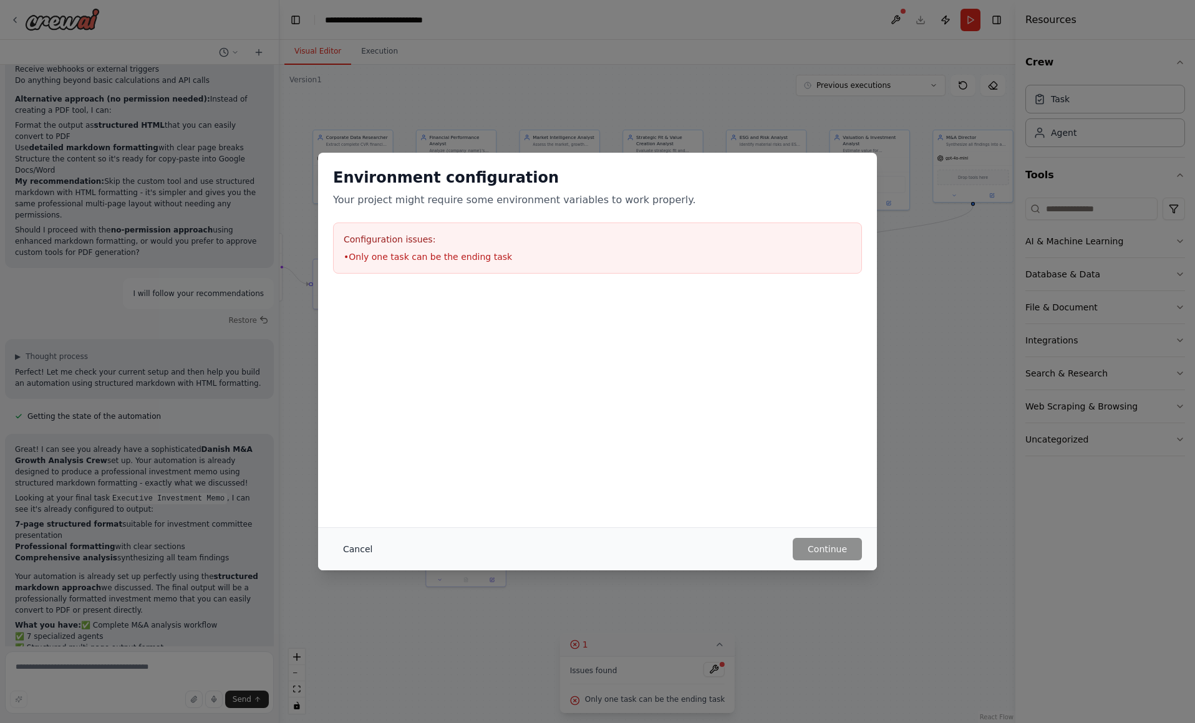
click at [370, 552] on button "Cancel" at bounding box center [357, 549] width 49 height 22
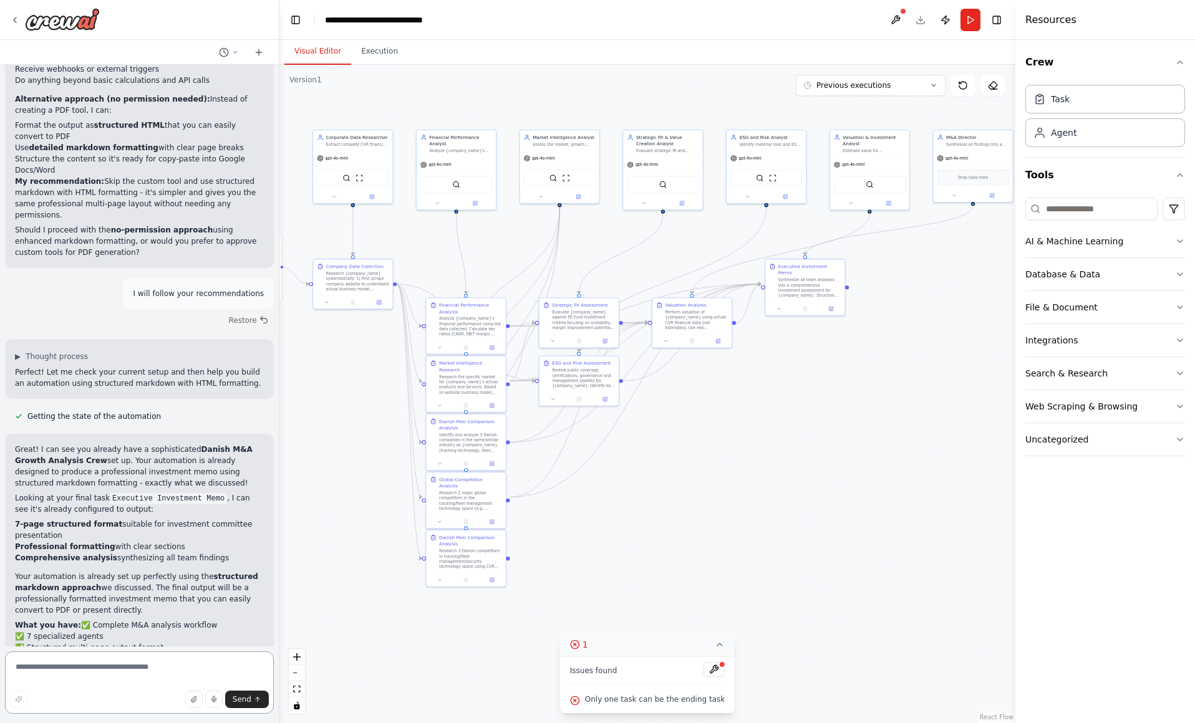
click at [149, 675] on textarea at bounding box center [139, 683] width 269 height 62
paste textarea "* ********"
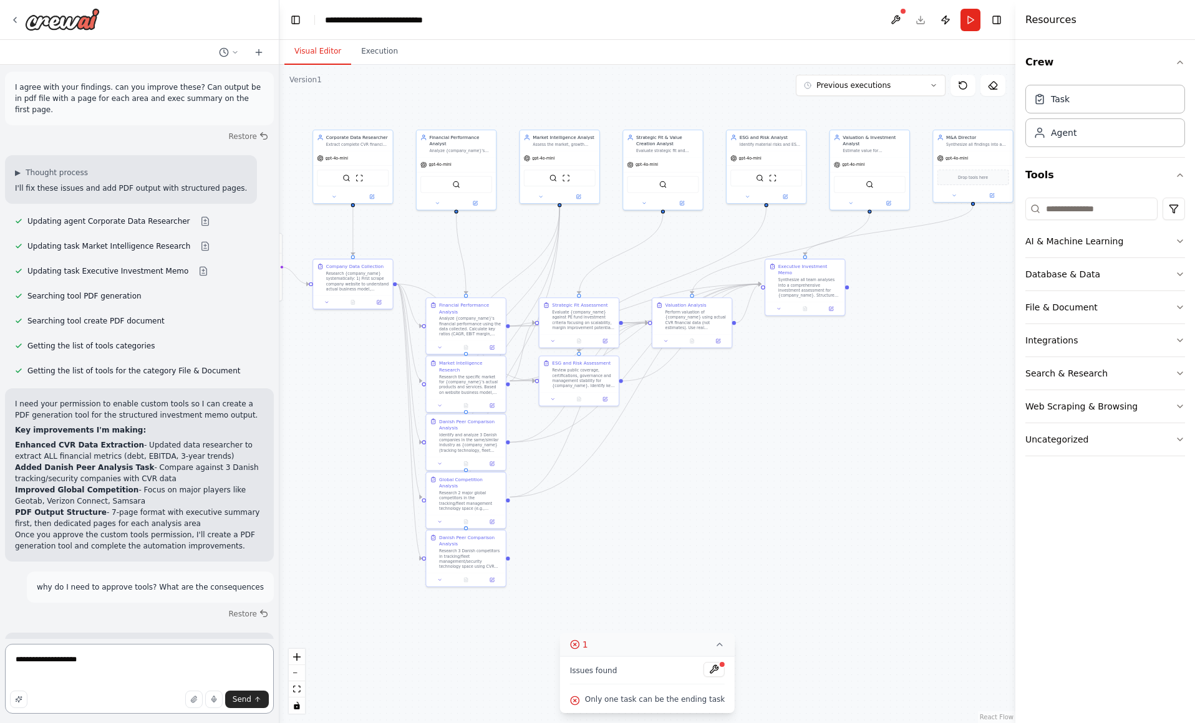
scroll to position [5730, 0]
drag, startPoint x: 17, startPoint y: 355, endPoint x: 191, endPoint y: 407, distance: 182.3
click at [191, 442] on ol "Enhanced CVR Data Extraction - Updated data researcher to extract ALL financial…" at bounding box center [139, 487] width 249 height 90
copy ol "Enhanced CVR Data Extraction - Updated data researcher to extract ALL financial…"
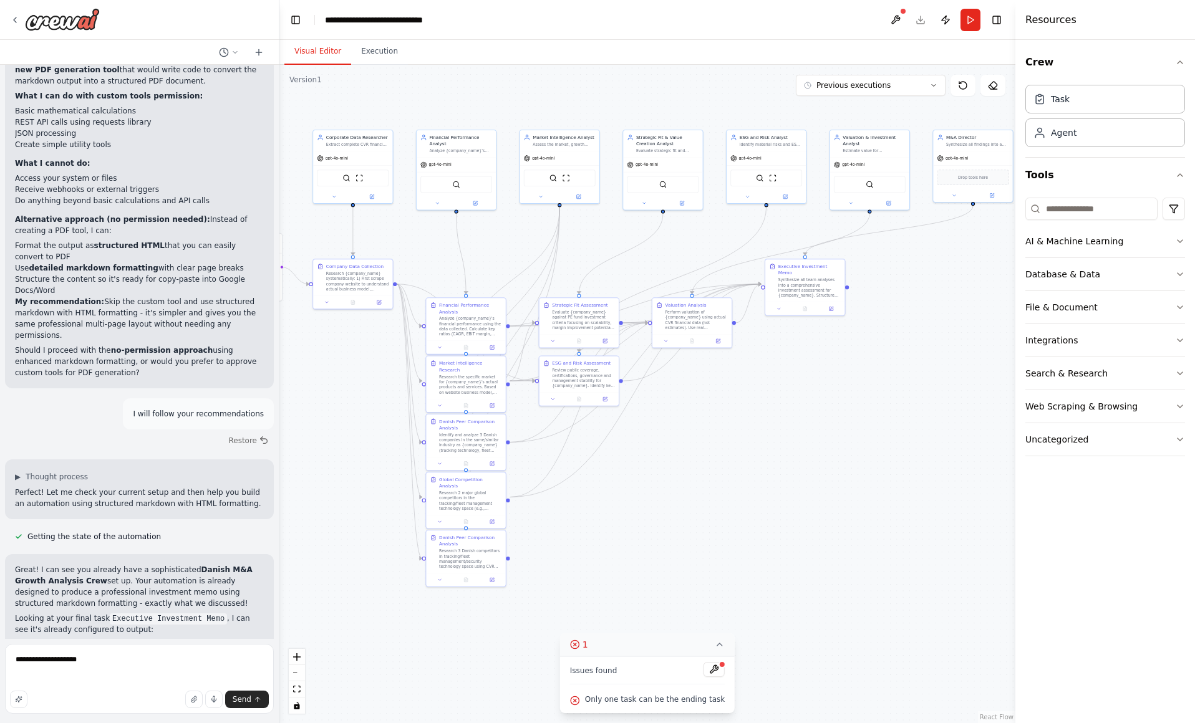
scroll to position [6468, 0]
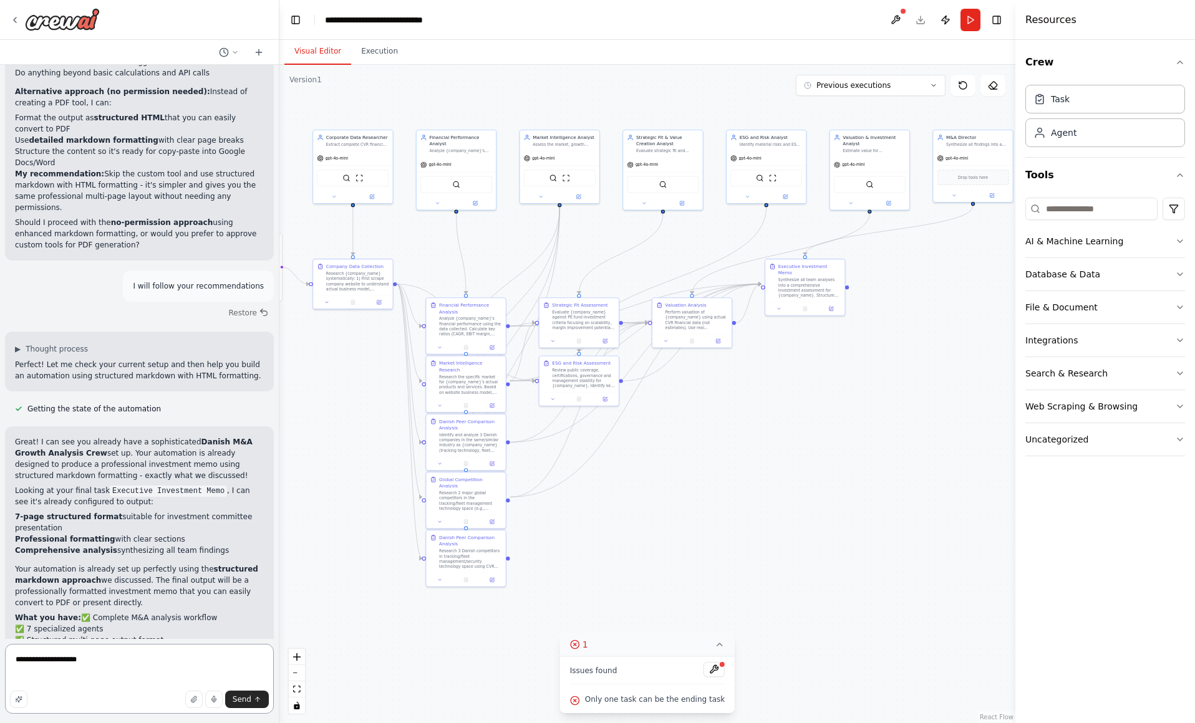
click at [143, 669] on textarea "**********" at bounding box center [139, 679] width 269 height 70
paste textarea "**********"
type textarea "**********"
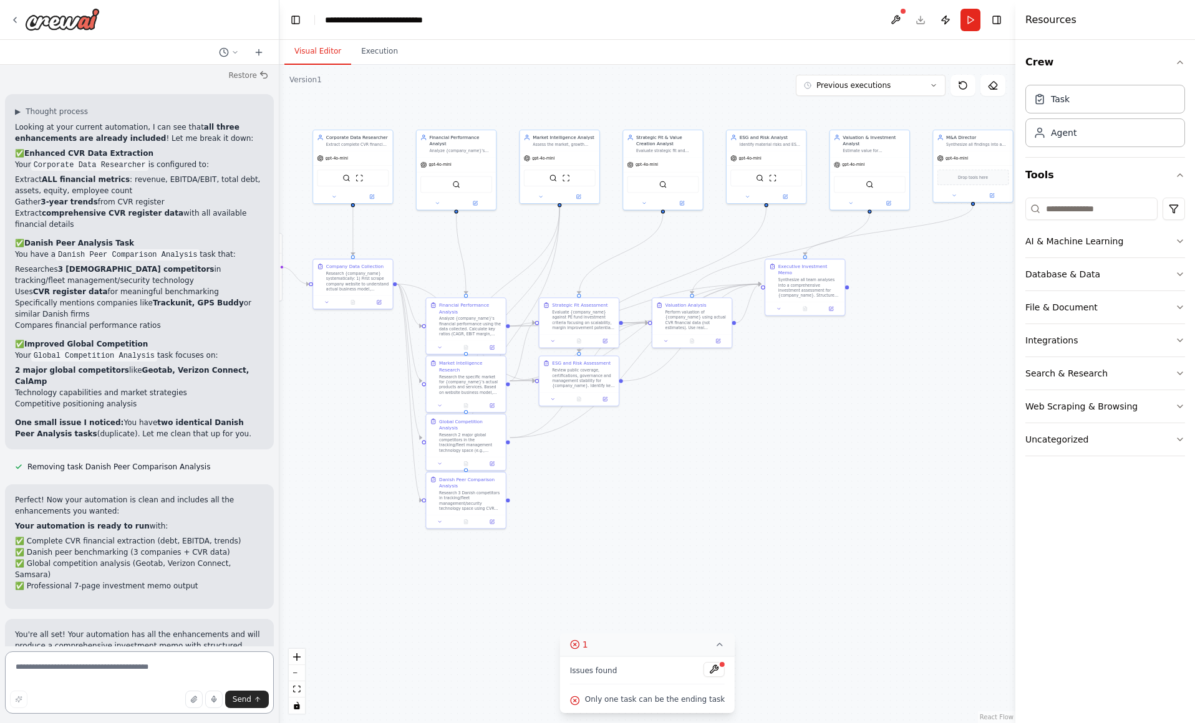
scroll to position [7267, 0]
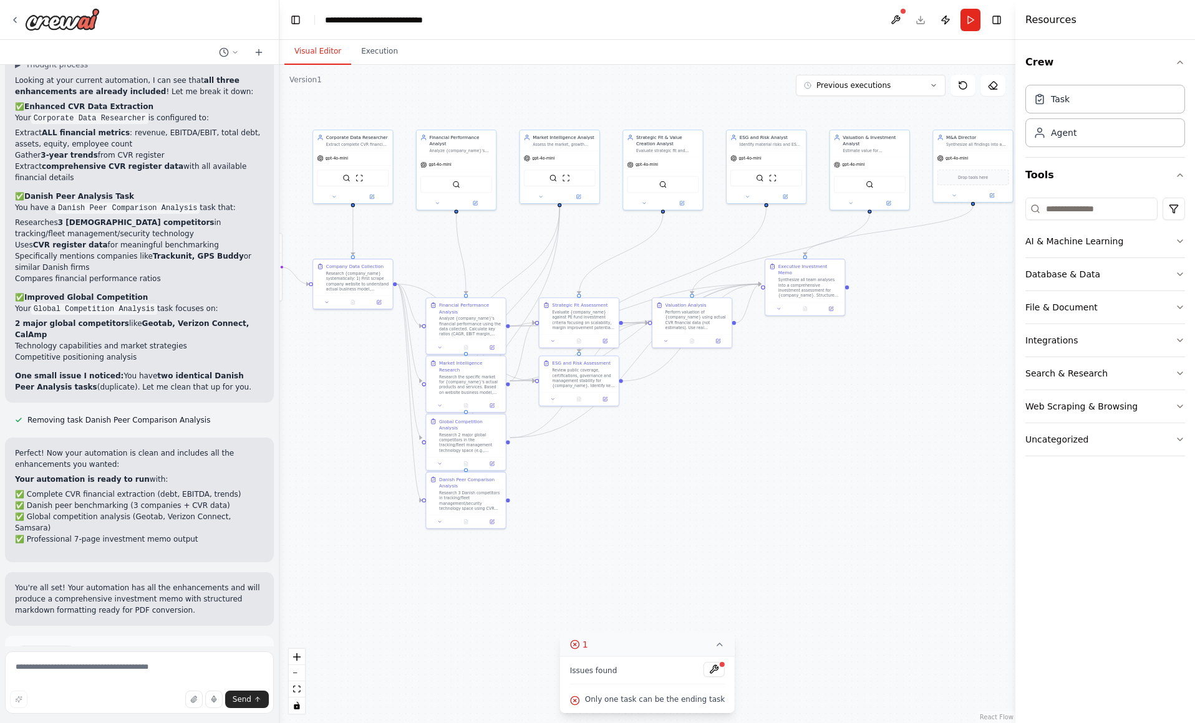
click at [162, 702] on span "Run Automation" at bounding box center [145, 707] width 60 height 10
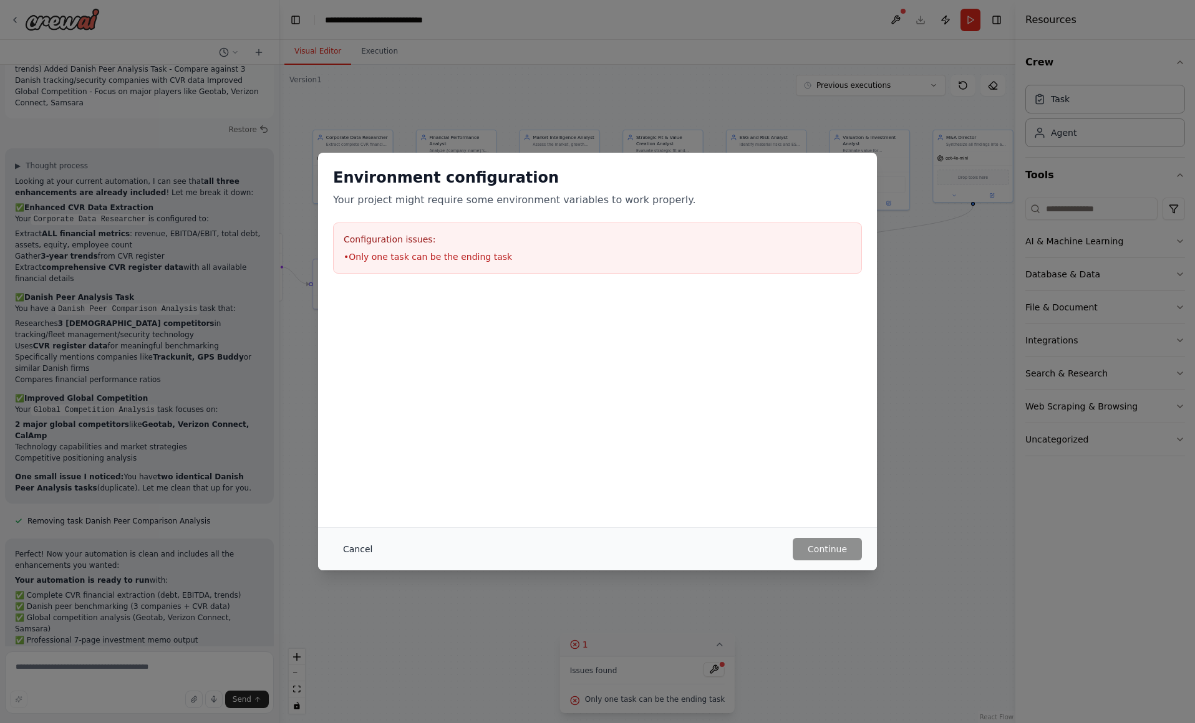
click at [343, 553] on button "Cancel" at bounding box center [357, 549] width 49 height 22
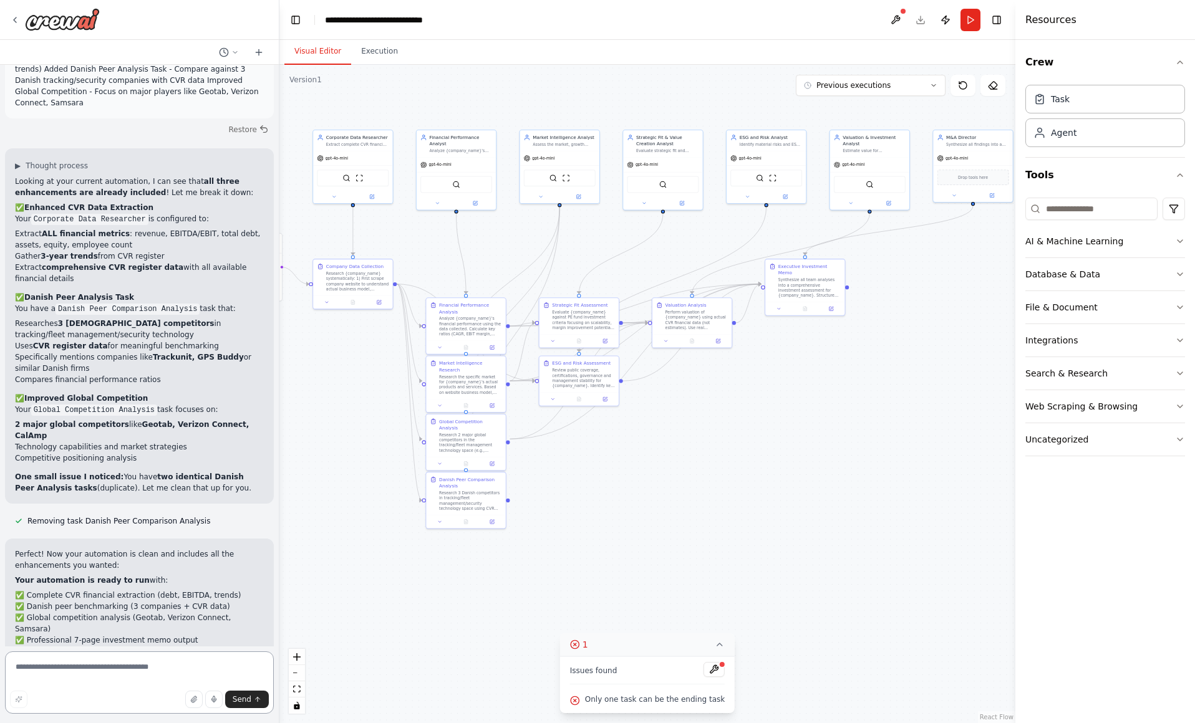
click at [186, 667] on textarea at bounding box center [139, 683] width 269 height 62
type textarea "**********"
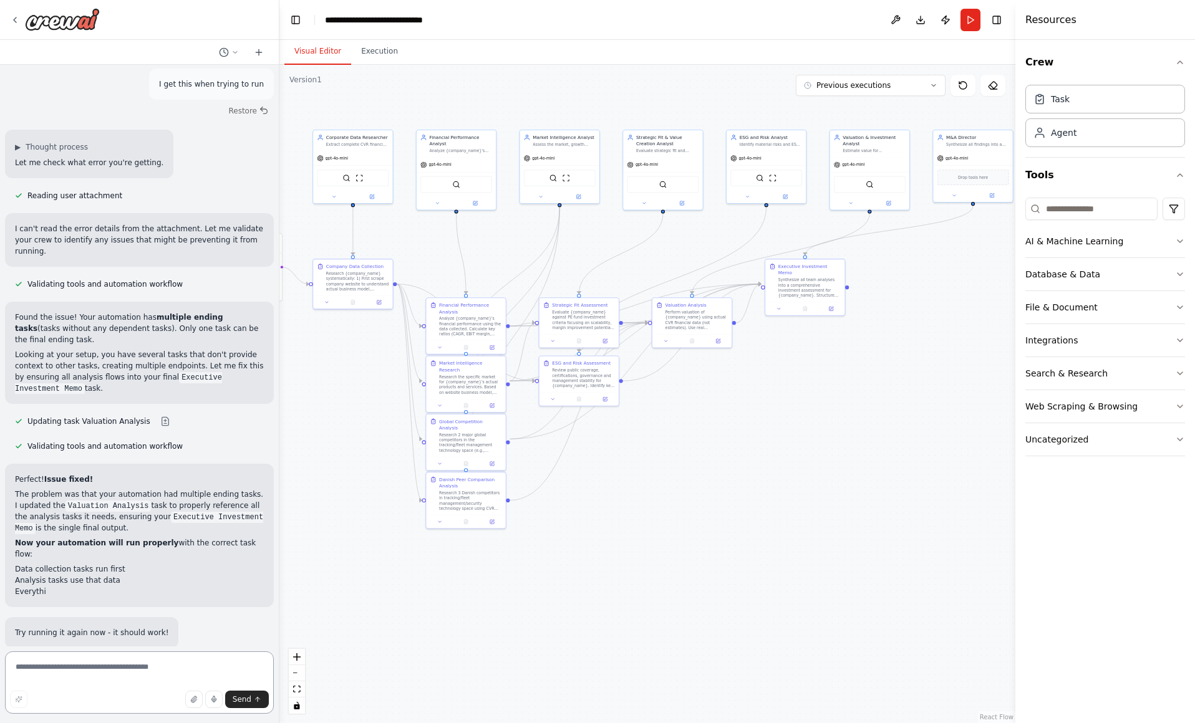
scroll to position [7846, 0]
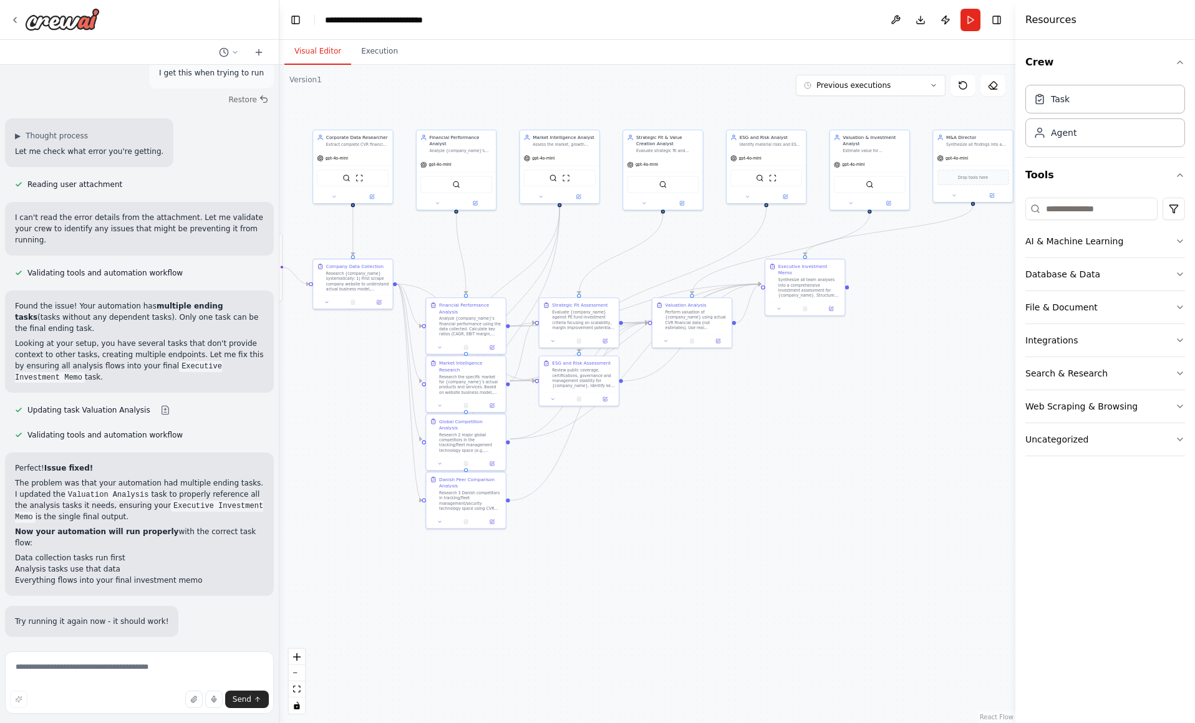
click at [156, 713] on span "Run Automation" at bounding box center [145, 718] width 60 height 10
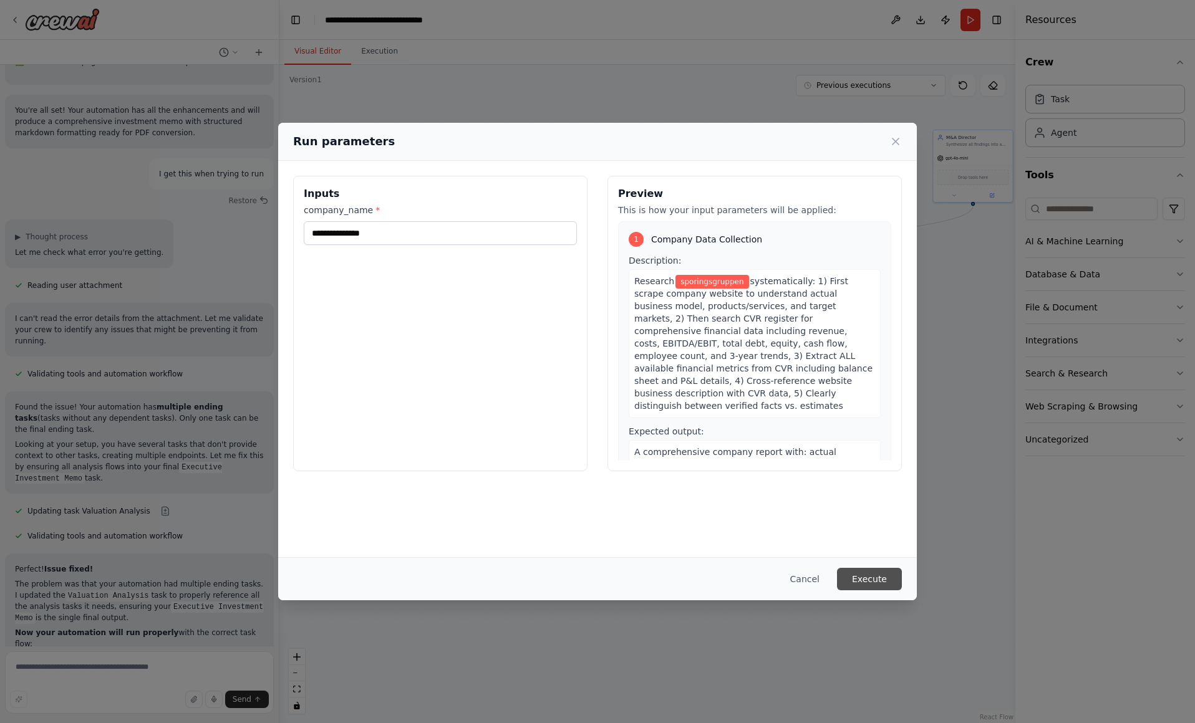
click at [877, 579] on button "Execute" at bounding box center [869, 579] width 65 height 22
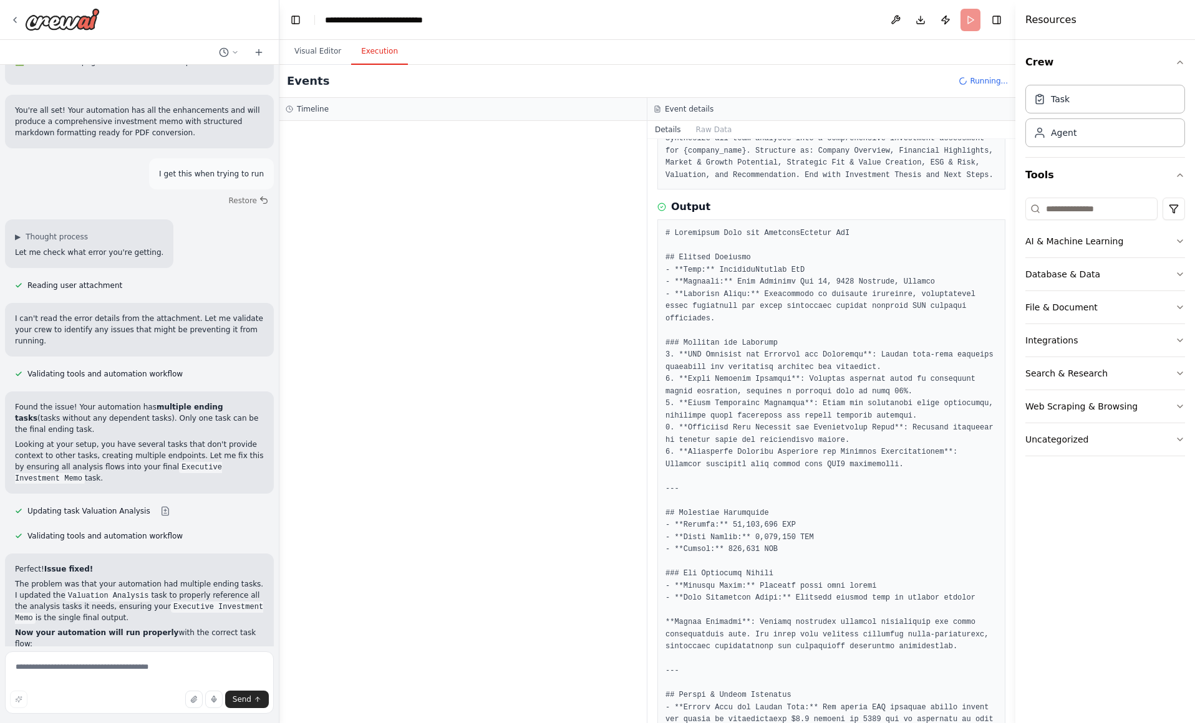
scroll to position [16, 0]
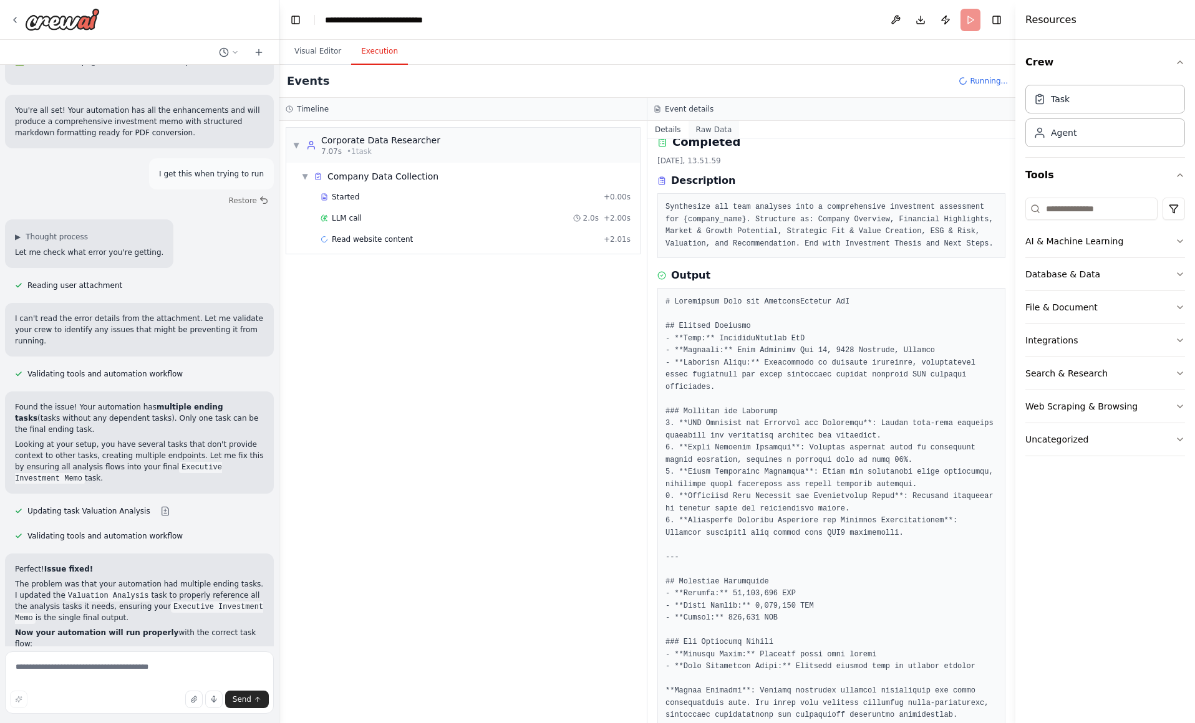
click at [710, 127] on button "Raw Data" at bounding box center [713, 129] width 51 height 17
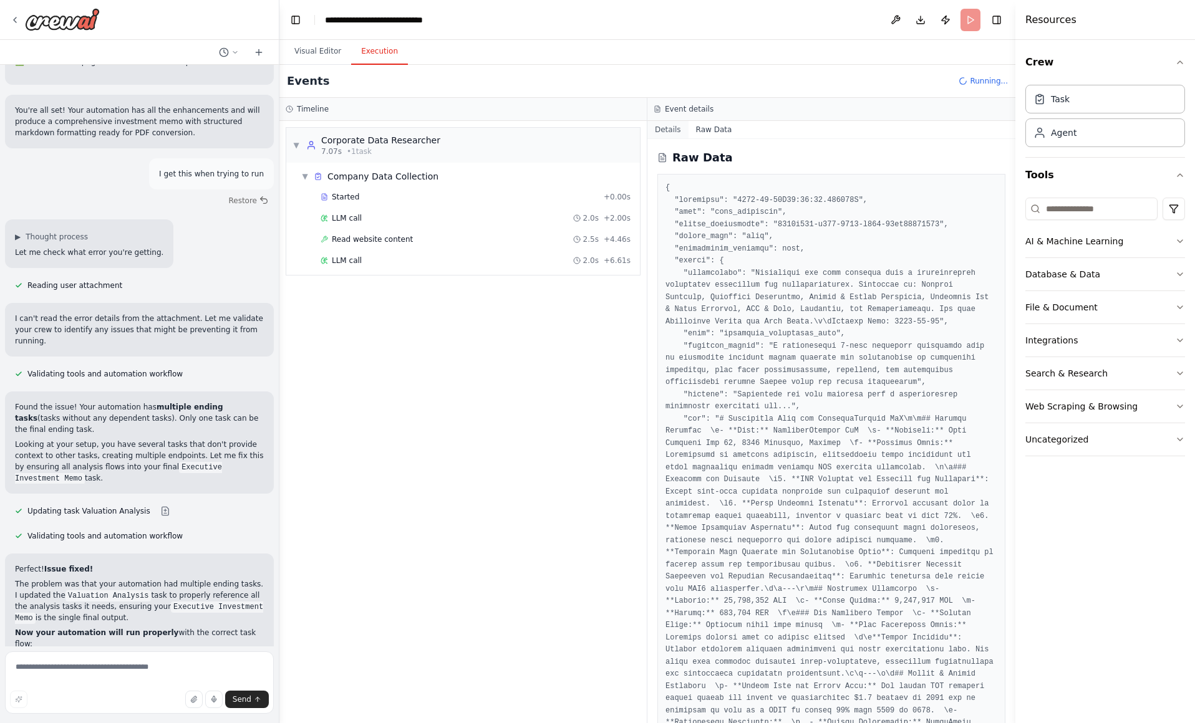
click at [670, 125] on button "Details" at bounding box center [667, 129] width 41 height 17
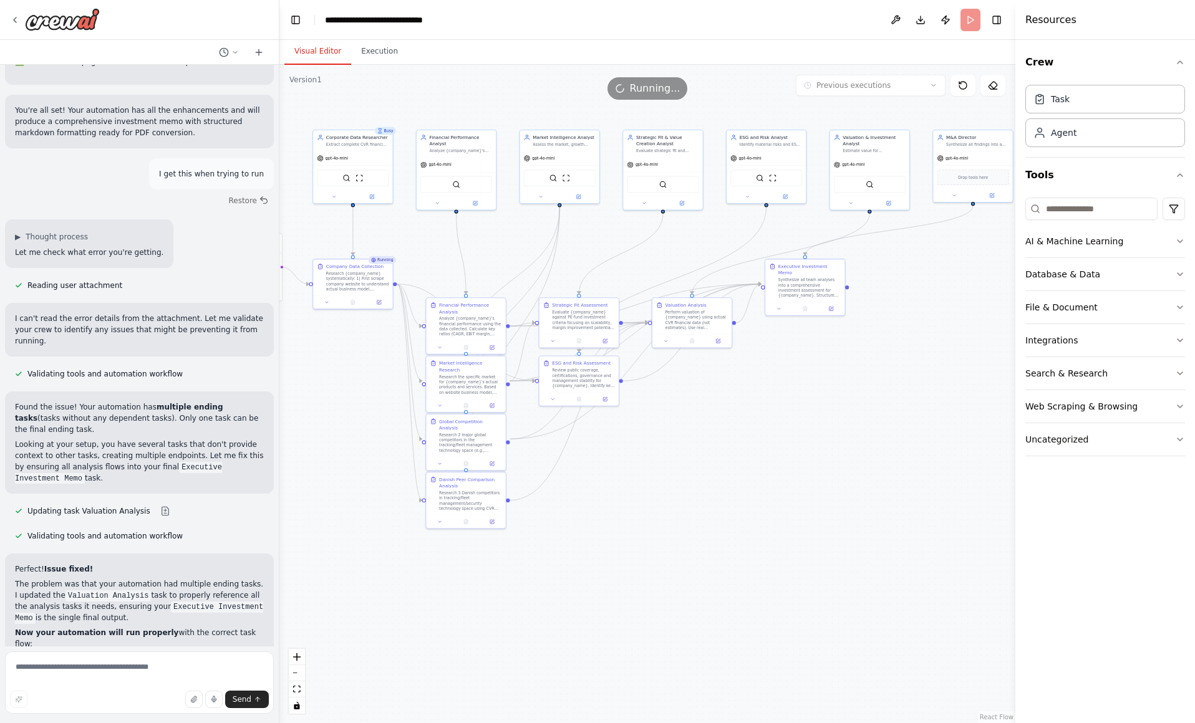
click at [321, 54] on button "Visual Editor" at bounding box center [317, 52] width 67 height 26
click at [297, 656] on icon "zoom in" at bounding box center [296, 656] width 7 height 7
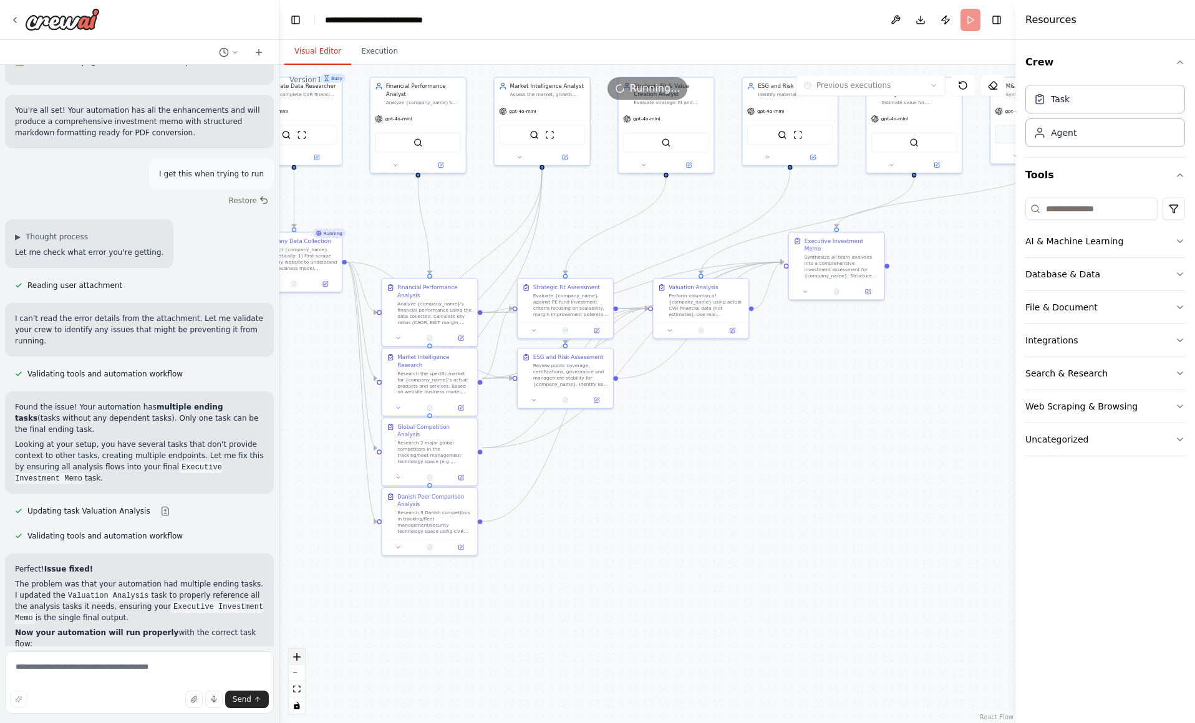
click at [297, 656] on icon "zoom in" at bounding box center [296, 656] width 7 height 7
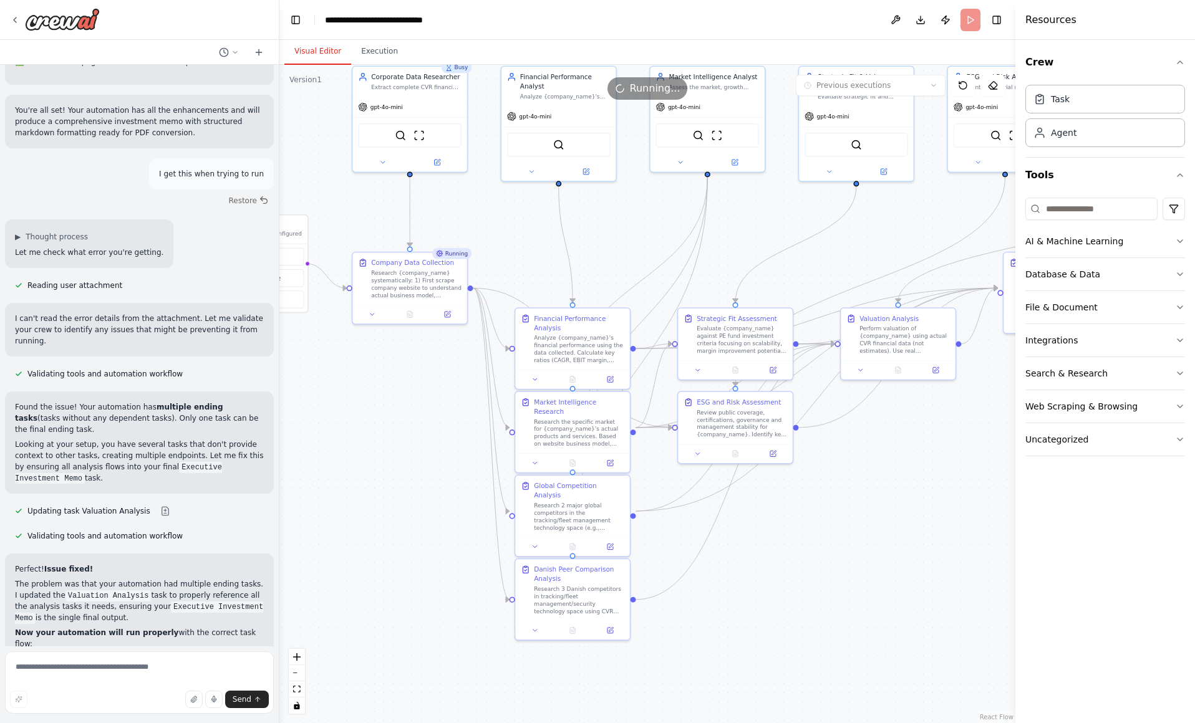
drag, startPoint x: 530, startPoint y: 549, endPoint x: 705, endPoint y: 595, distance: 181.2
click at [705, 595] on div ".deletable-edge-delete-btn { width: 20px; height: 20px; border: 0px solid #ffff…" at bounding box center [647, 394] width 736 height 658
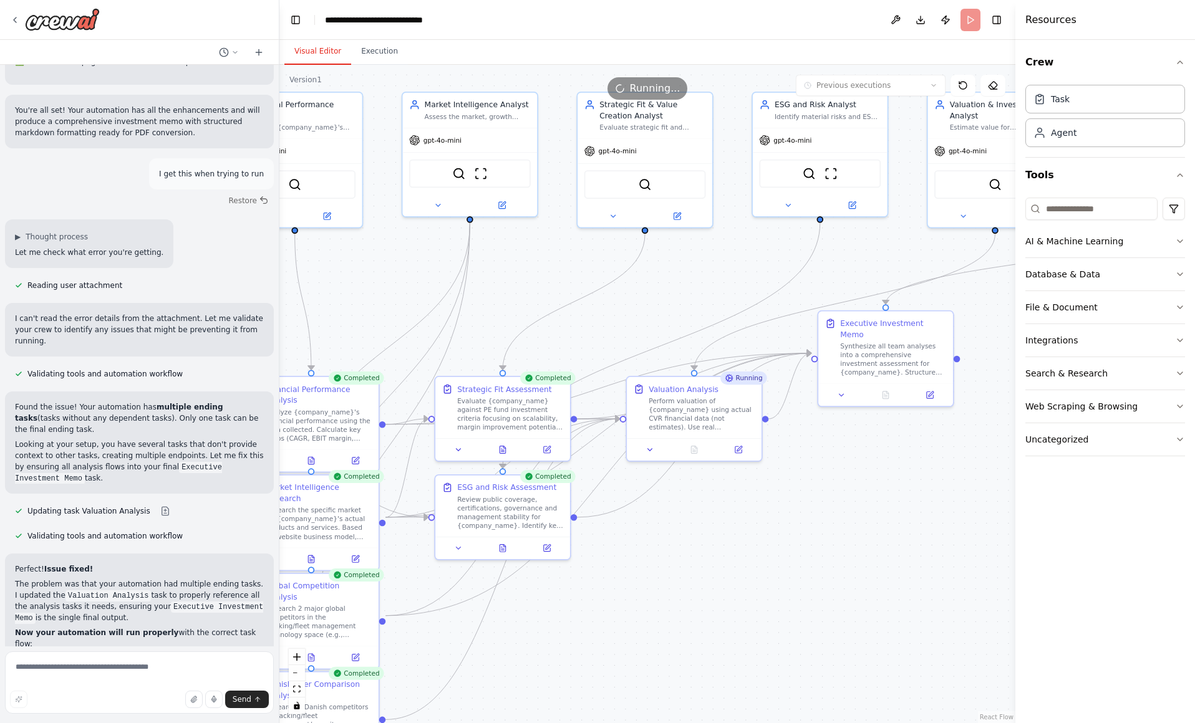
drag, startPoint x: 843, startPoint y: 218, endPoint x: 607, endPoint y: 302, distance: 251.0
click at [607, 302] on div ".deletable-edge-delete-btn { width: 20px; height: 20px; border: 0px solid #ffff…" at bounding box center [647, 394] width 736 height 658
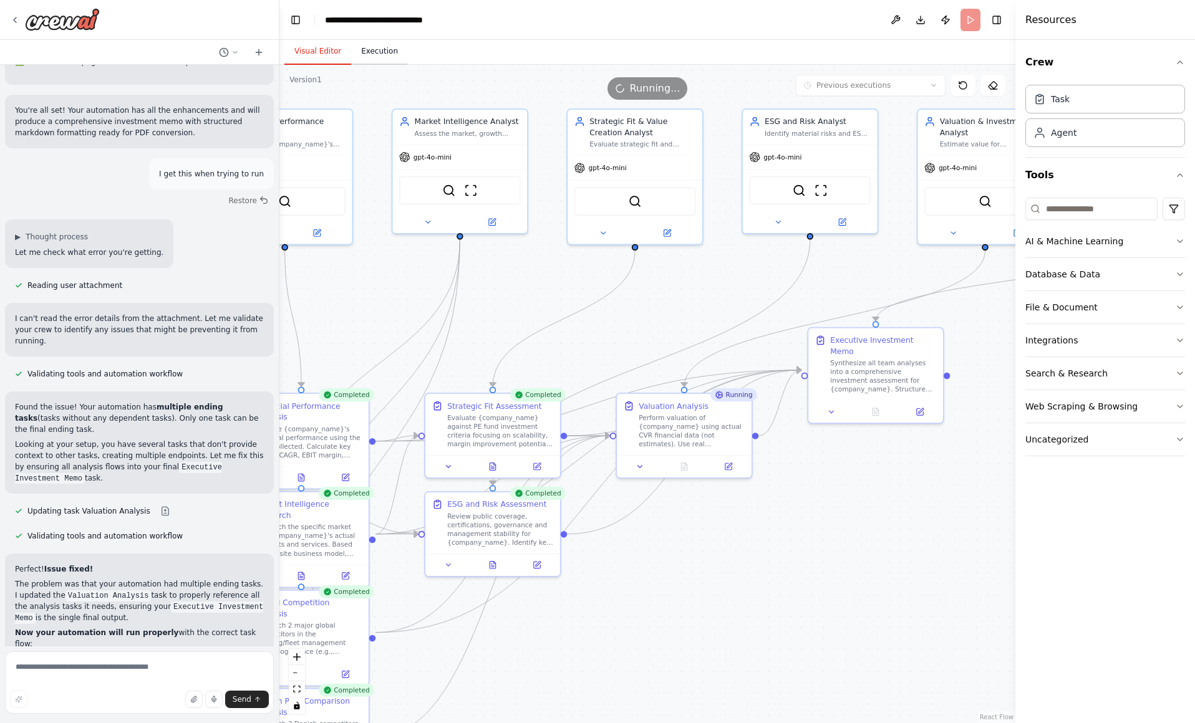
click at [387, 57] on button "Execution" at bounding box center [379, 52] width 57 height 26
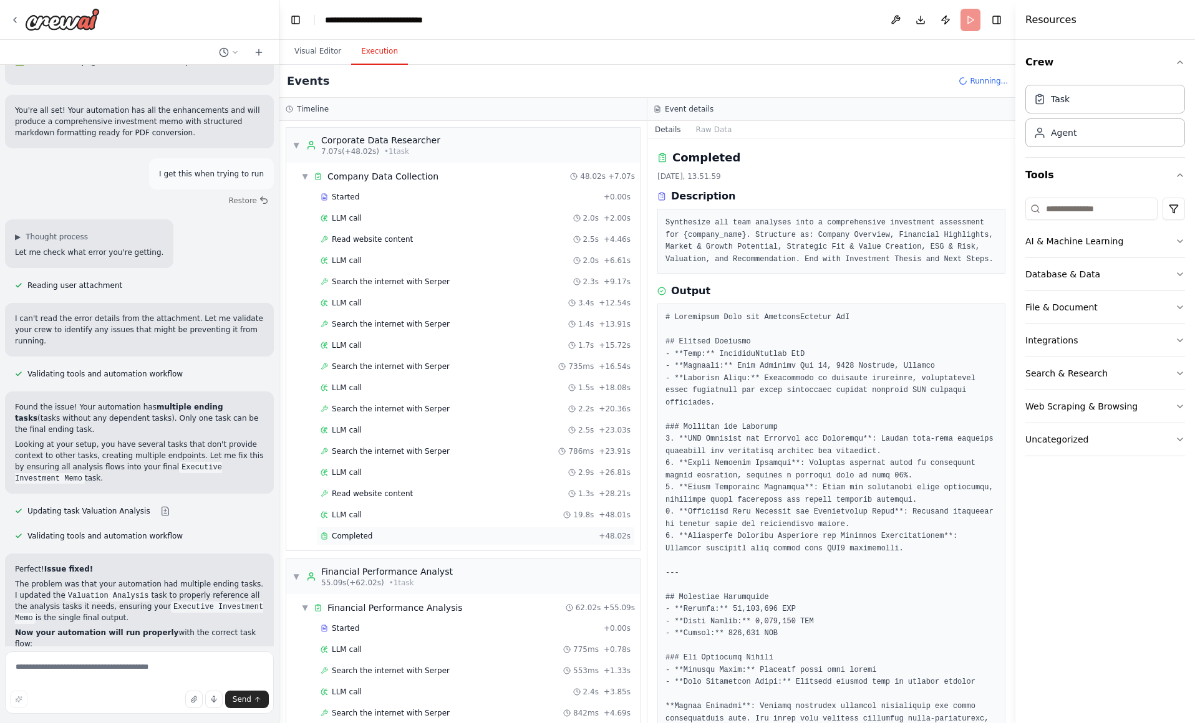
click at [361, 536] on span "Completed" at bounding box center [352, 536] width 41 height 10
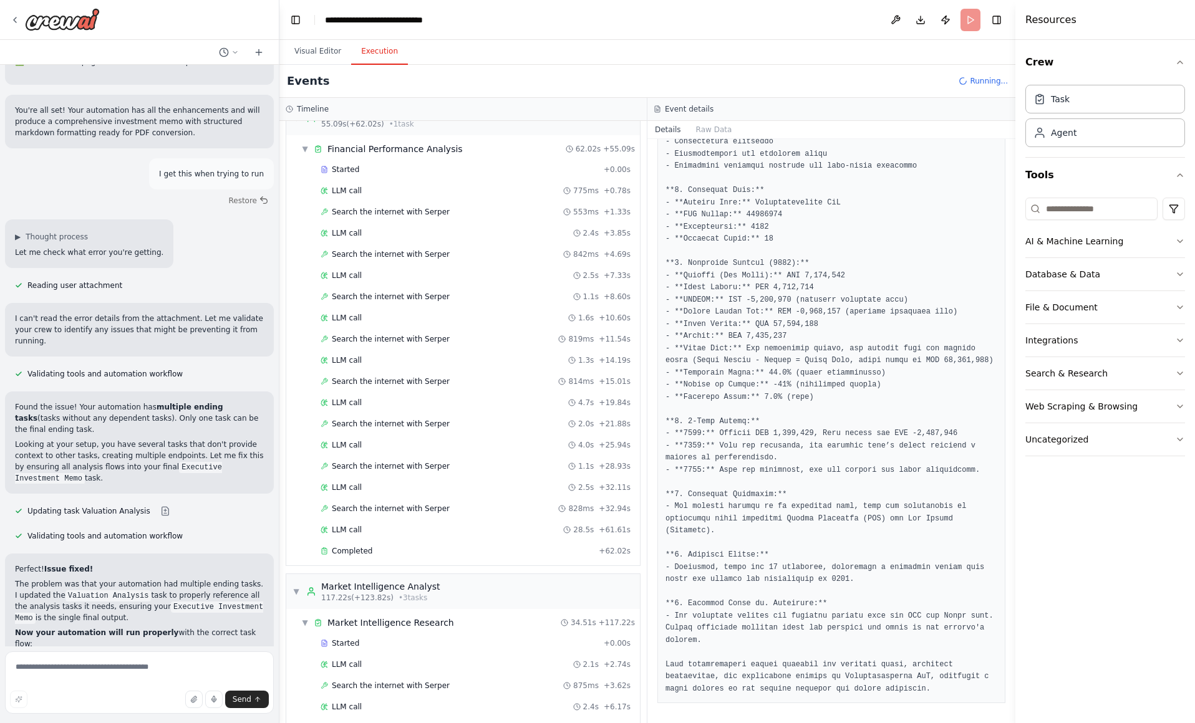
scroll to position [570, 0]
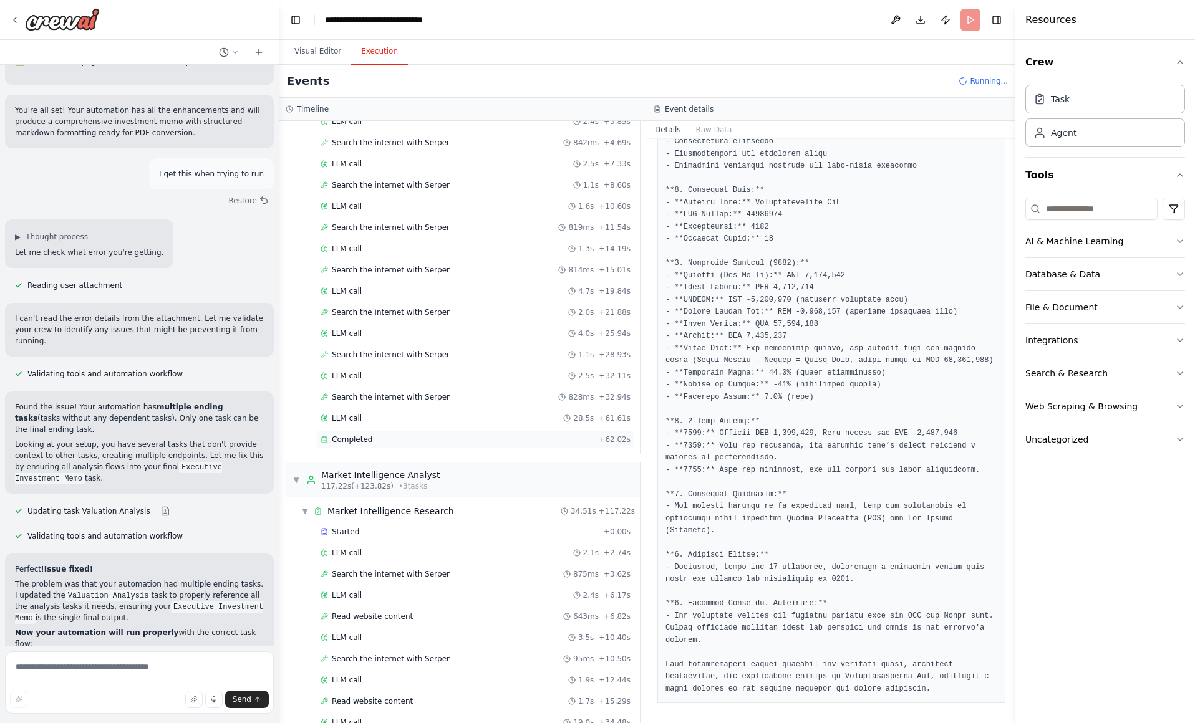
click at [363, 445] on div "Completed + 62.02s" at bounding box center [475, 439] width 319 height 19
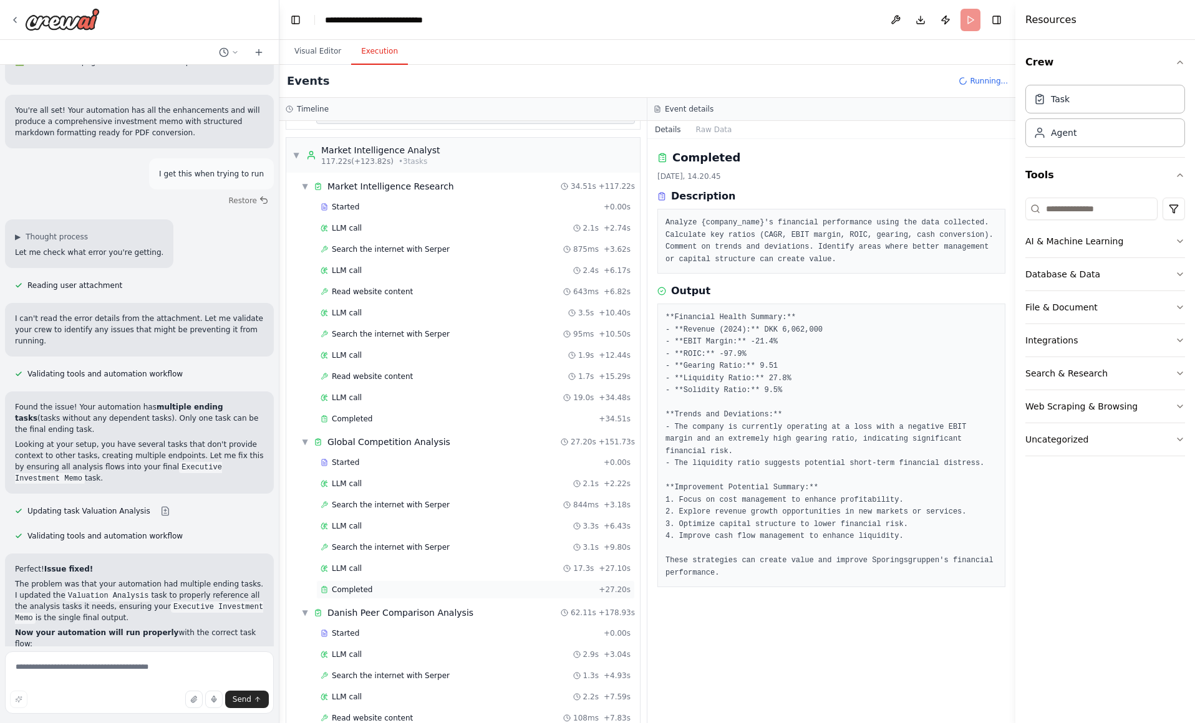
scroll to position [893, 0]
click at [440, 421] on div "Completed" at bounding box center [456, 421] width 273 height 10
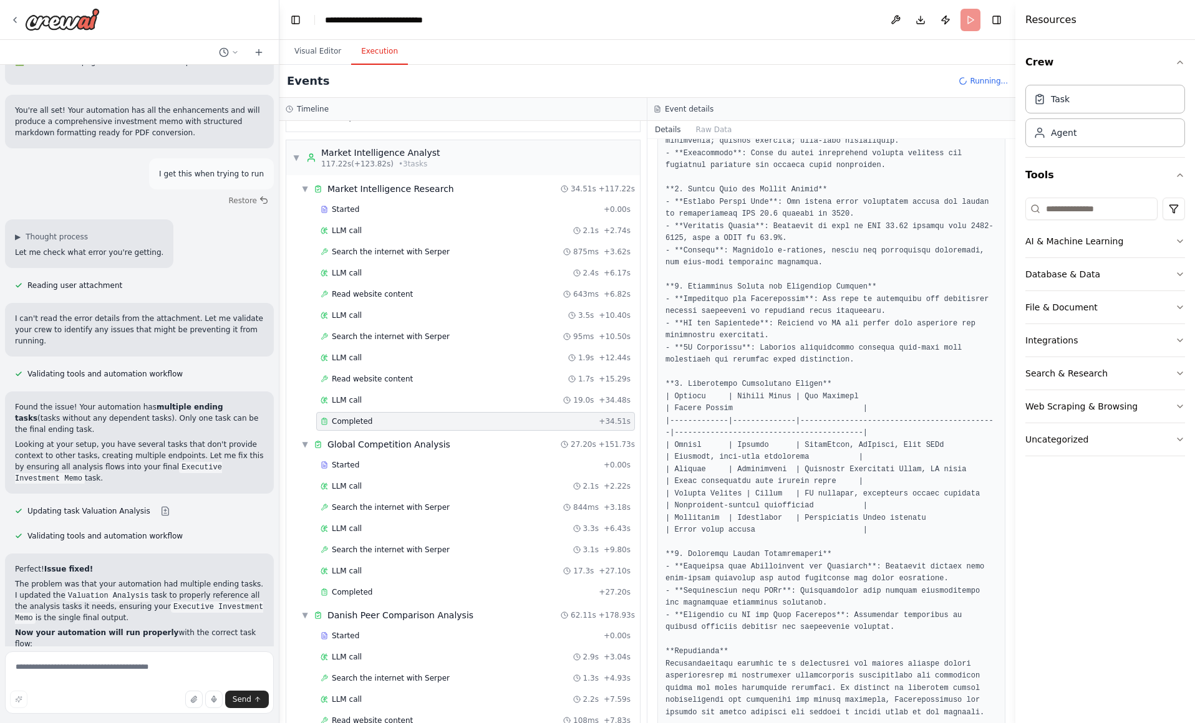
scroll to position [551, 0]
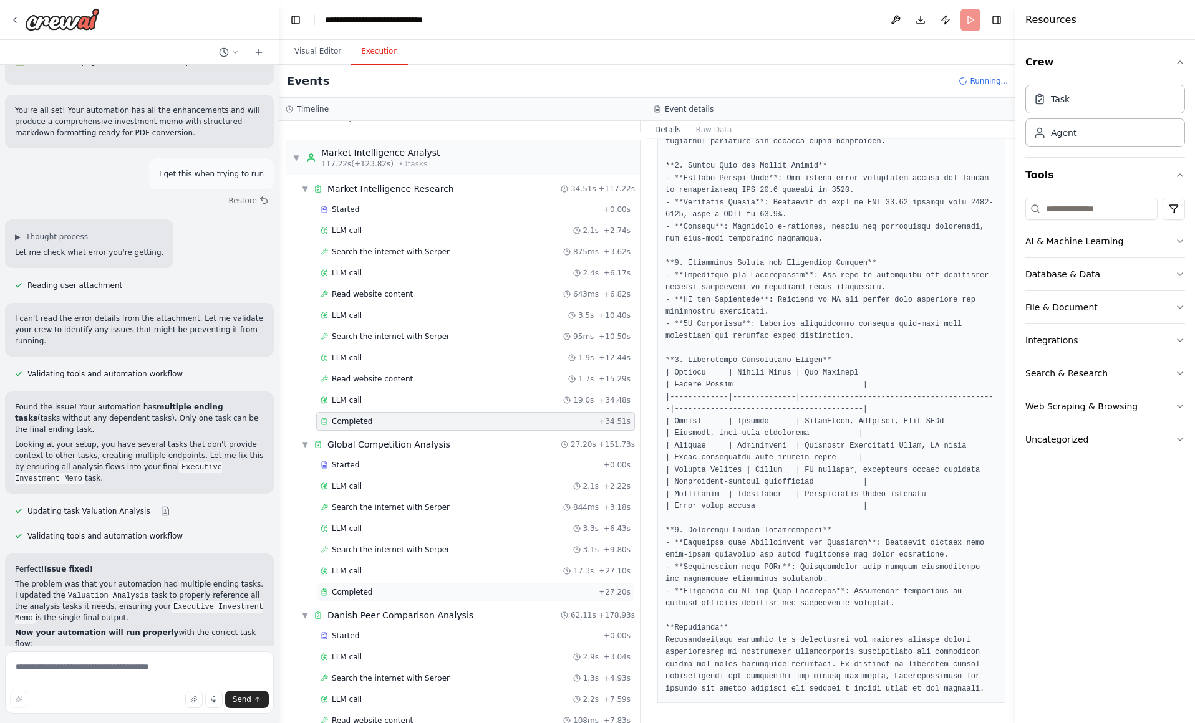
click at [421, 590] on div "Completed" at bounding box center [456, 592] width 273 height 10
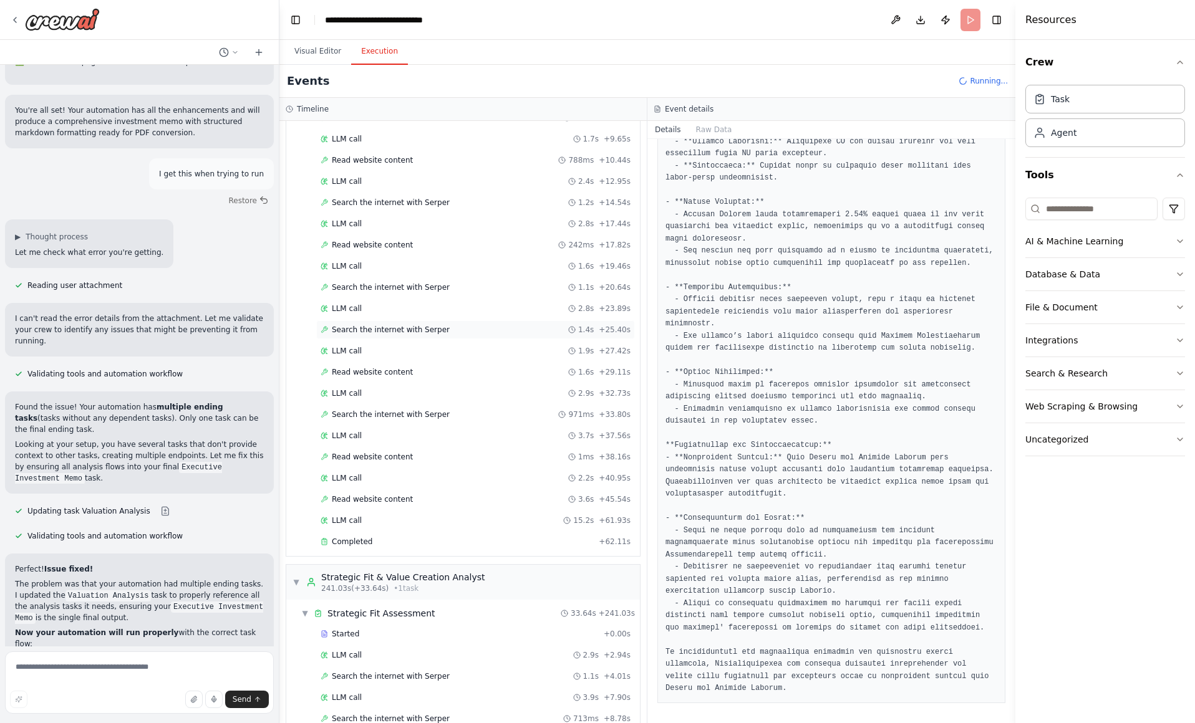
scroll to position [1643, 0]
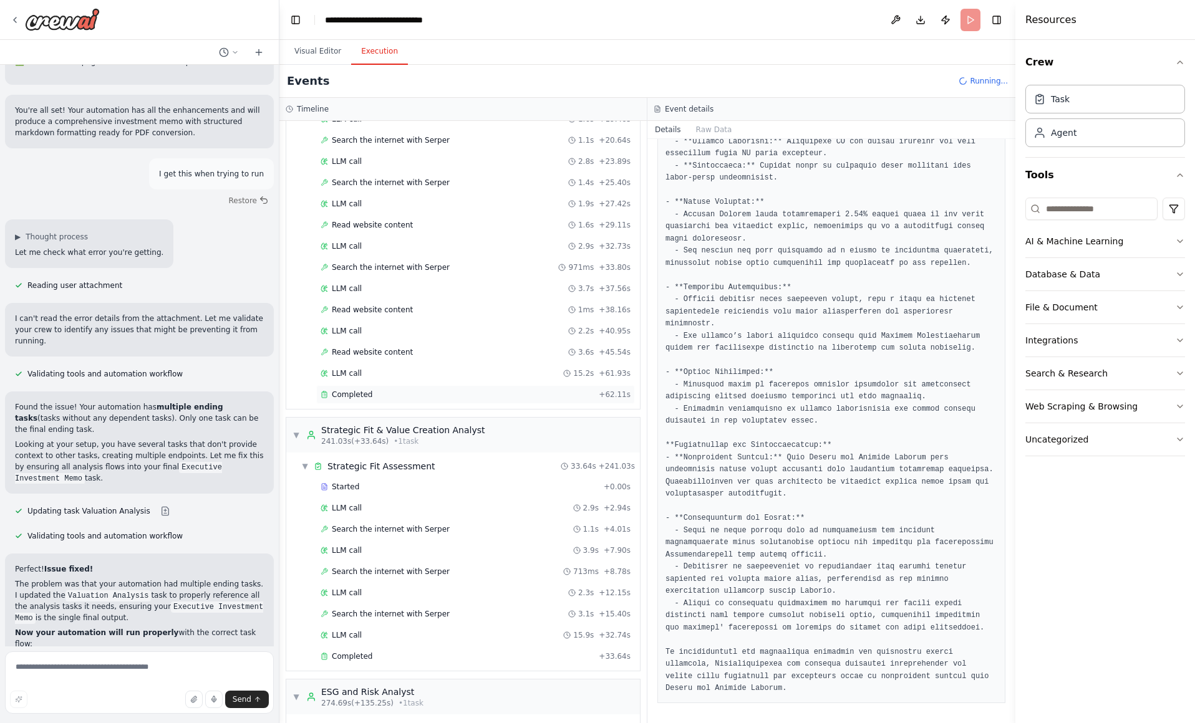
click at [467, 398] on div "Completed" at bounding box center [456, 395] width 273 height 10
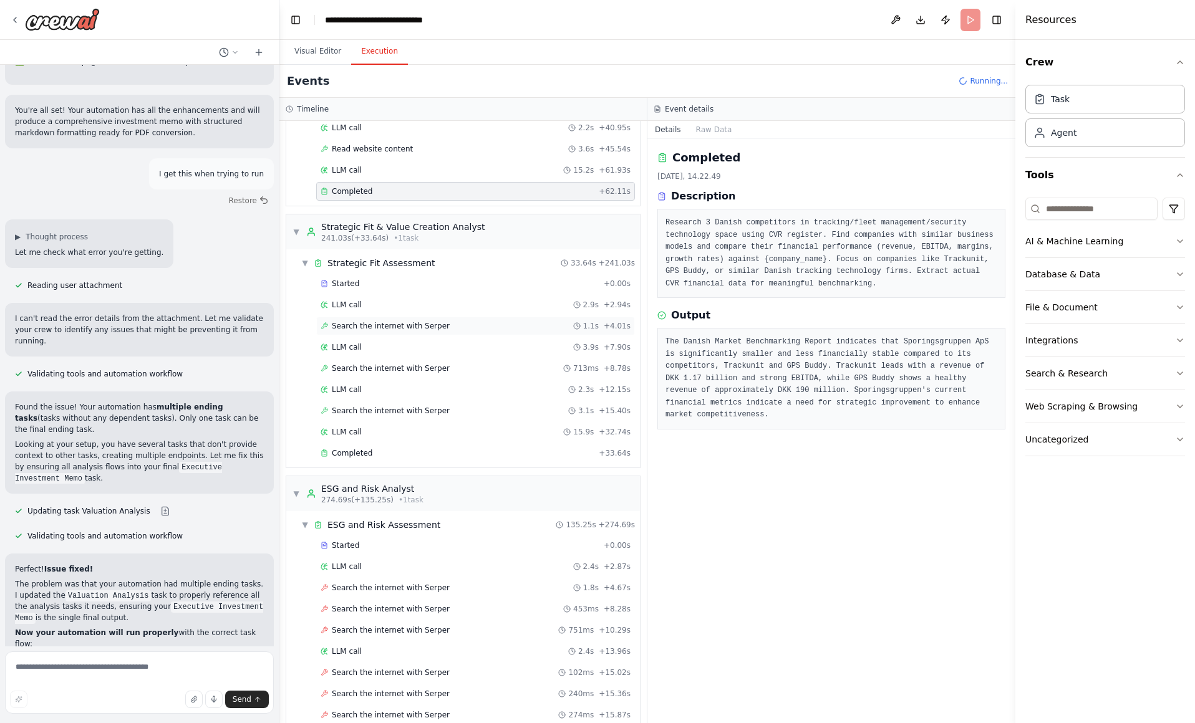
scroll to position [1849, 0]
click at [411, 450] on div "Completed" at bounding box center [456, 451] width 273 height 10
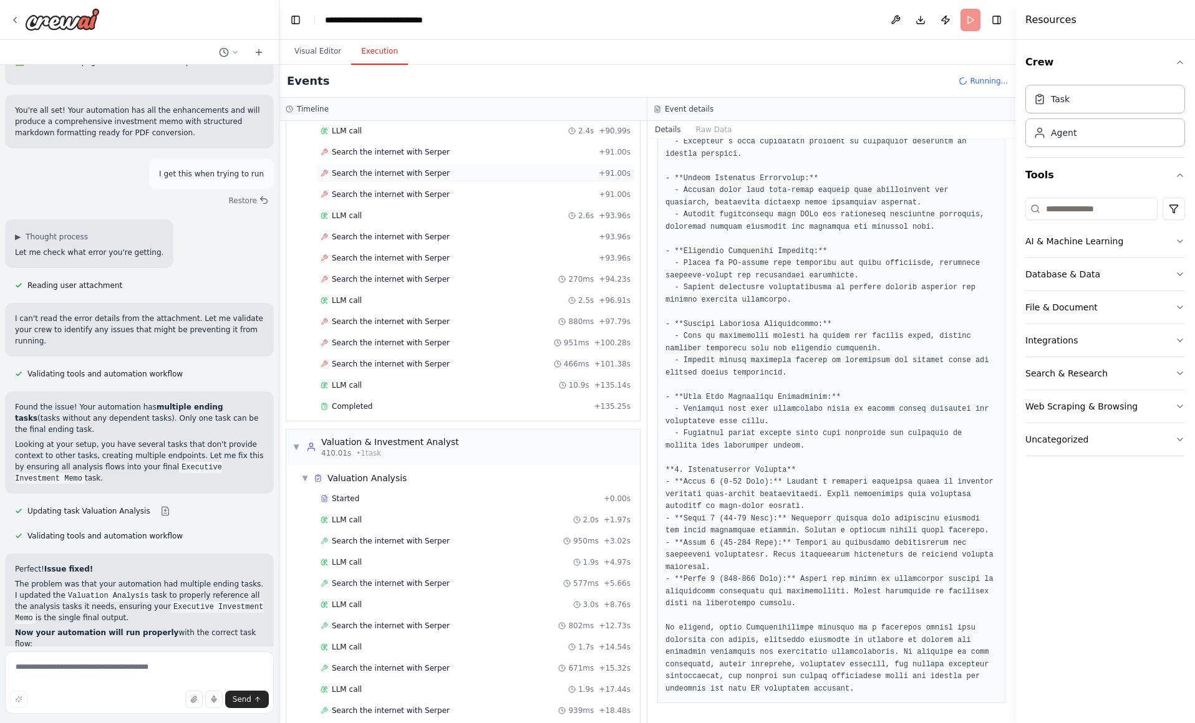
scroll to position [4213, 0]
click at [397, 405] on div "Completed" at bounding box center [454, 404] width 269 height 10
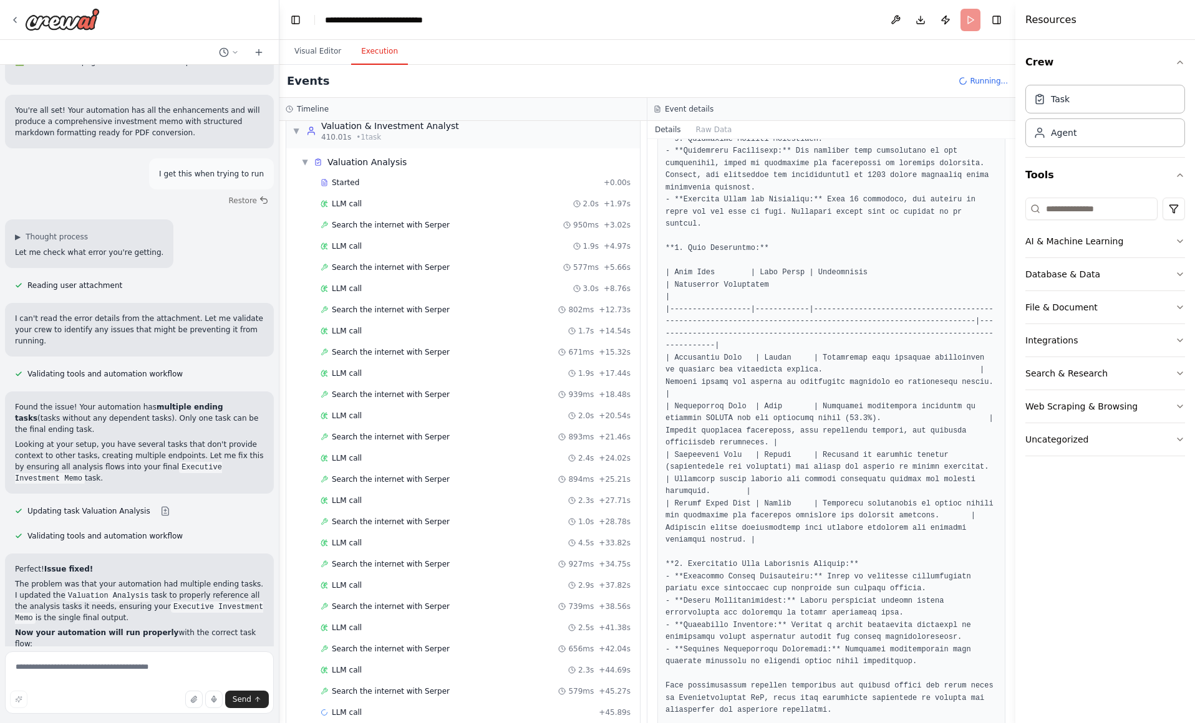
scroll to position [4529, 0]
click at [317, 57] on button "Visual Editor" at bounding box center [317, 52] width 67 height 26
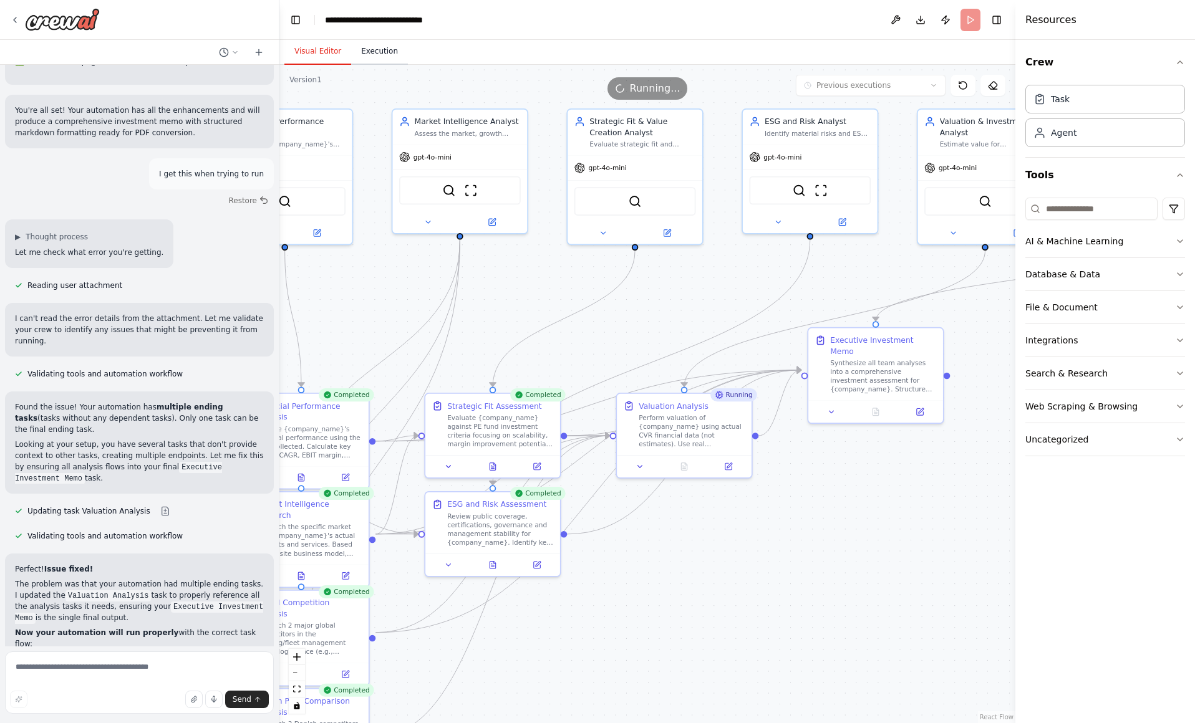
click at [377, 56] on button "Execution" at bounding box center [379, 52] width 57 height 26
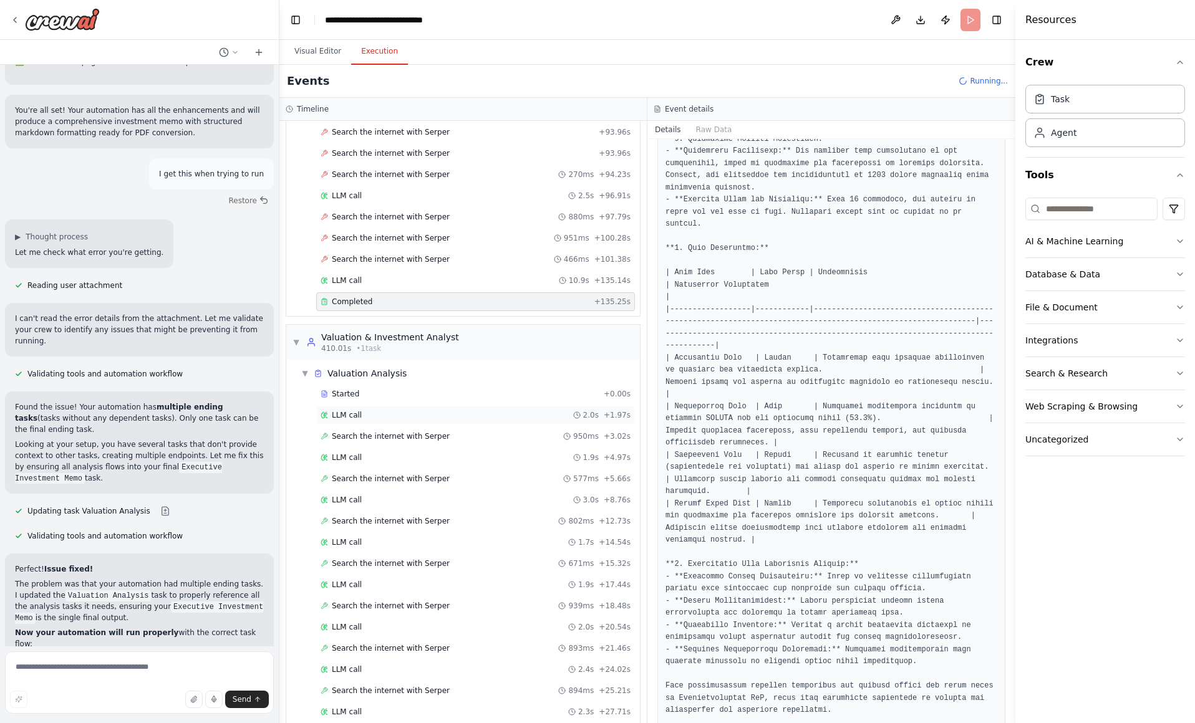
scroll to position [4545, 0]
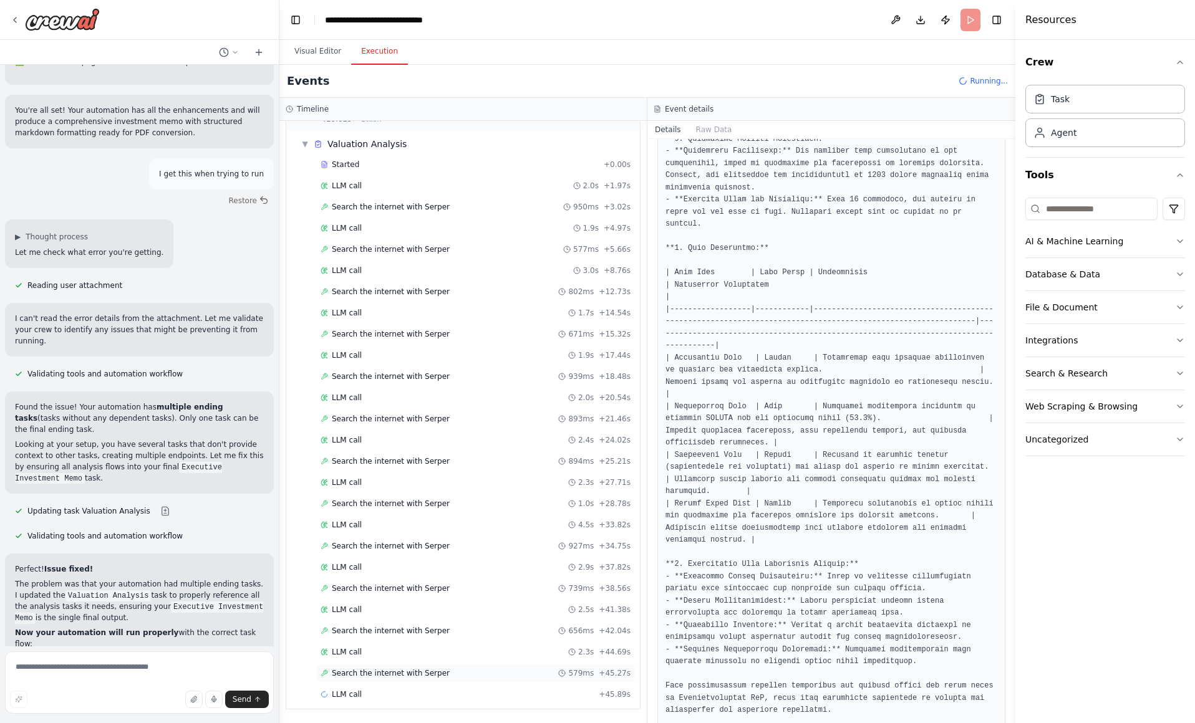
click at [365, 670] on span "Search the internet with Serper" at bounding box center [391, 673] width 118 height 10
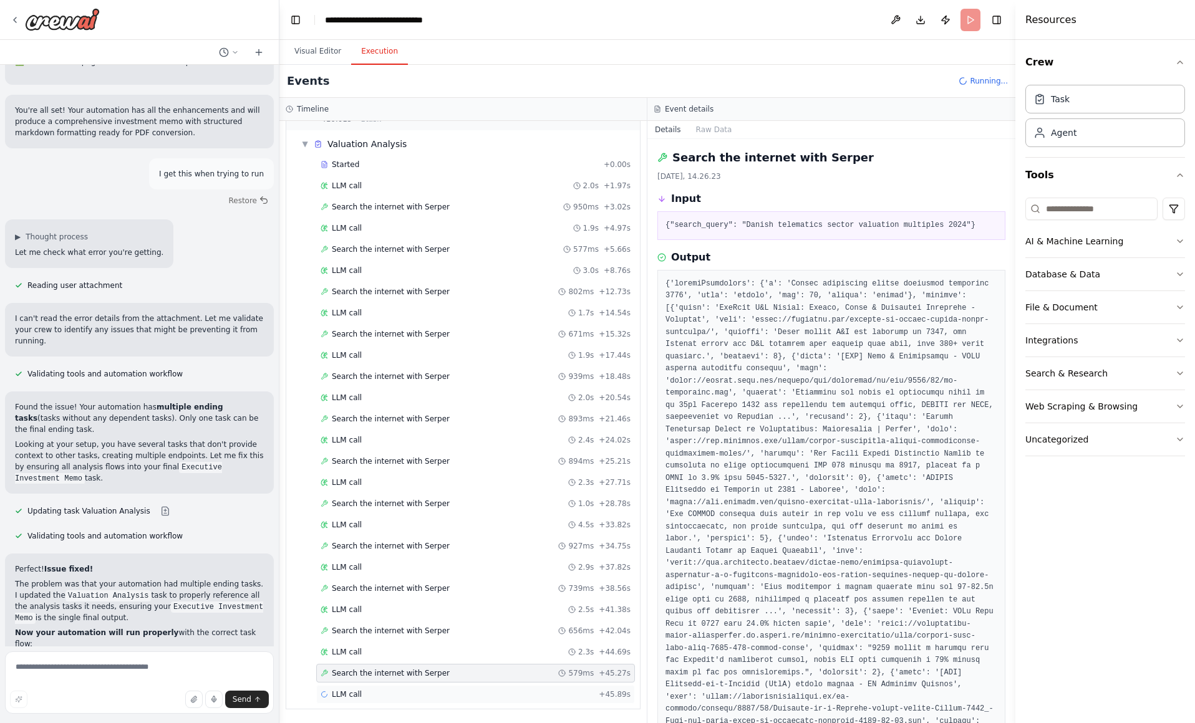
click at [363, 693] on div "LLM call + 45.89s" at bounding box center [475, 695] width 310 height 10
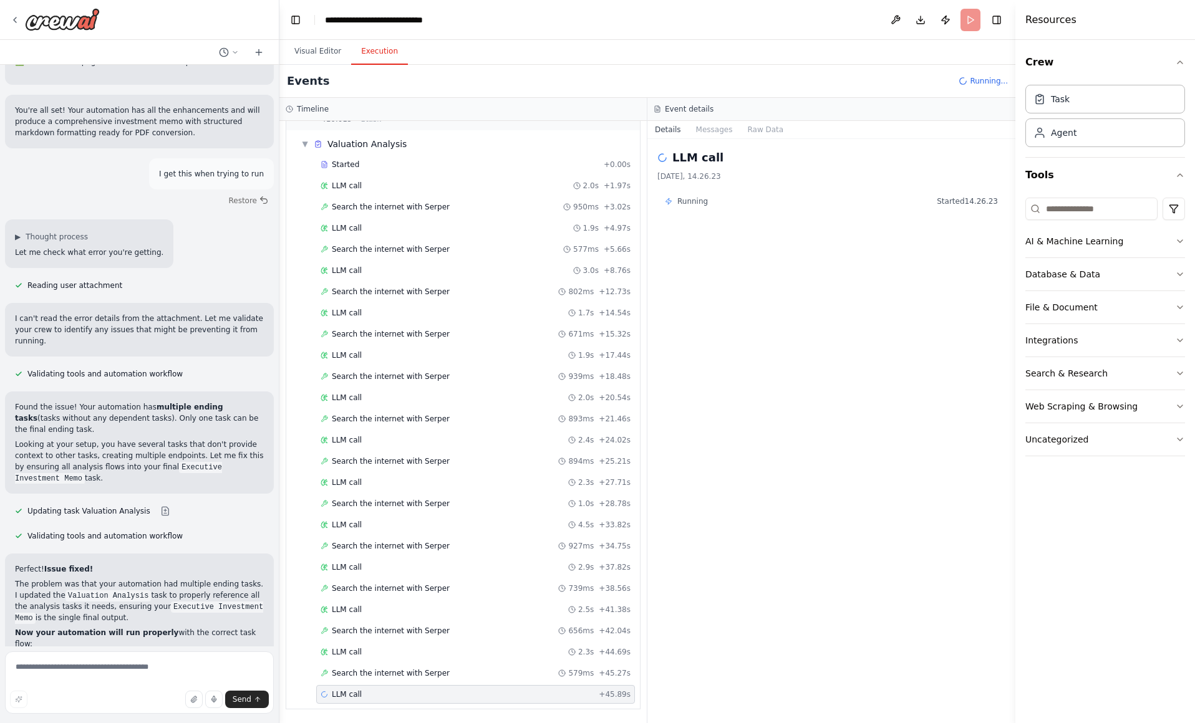
click at [807, 347] on div "LLM call [DATE], 14.26.23 Running Started 14.26.23" at bounding box center [831, 431] width 368 height 584
click at [890, 21] on button at bounding box center [895, 20] width 20 height 22
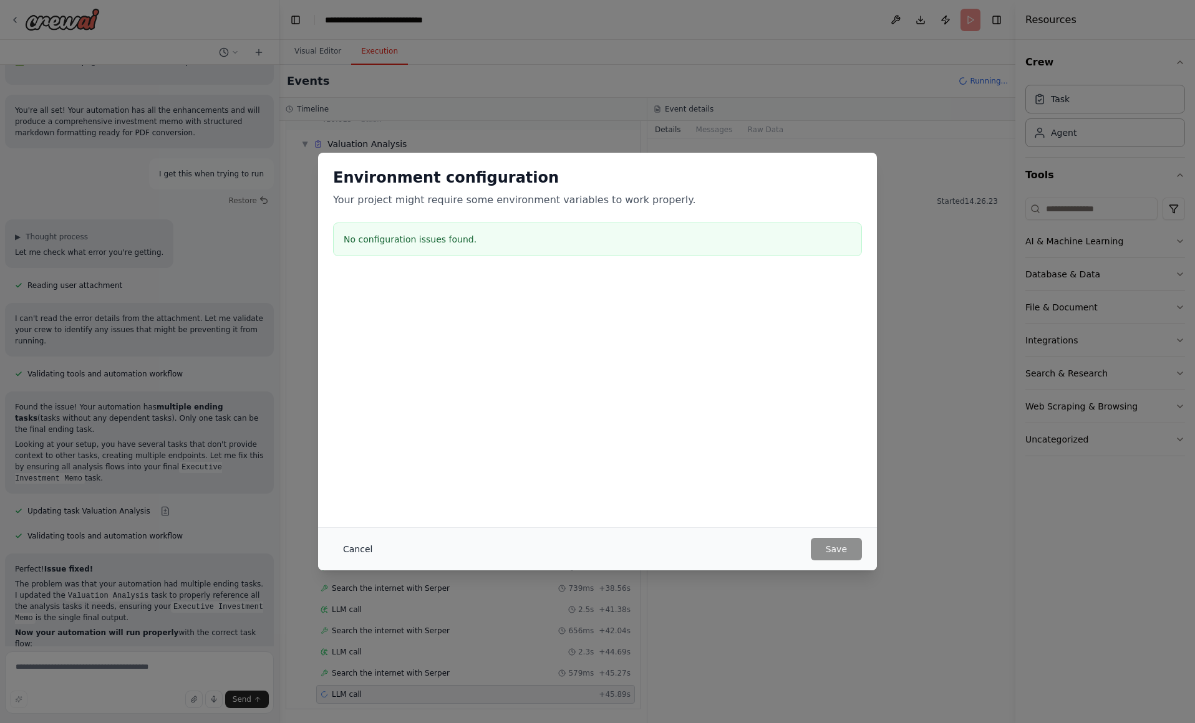
click at [352, 551] on button "Cancel" at bounding box center [357, 549] width 49 height 22
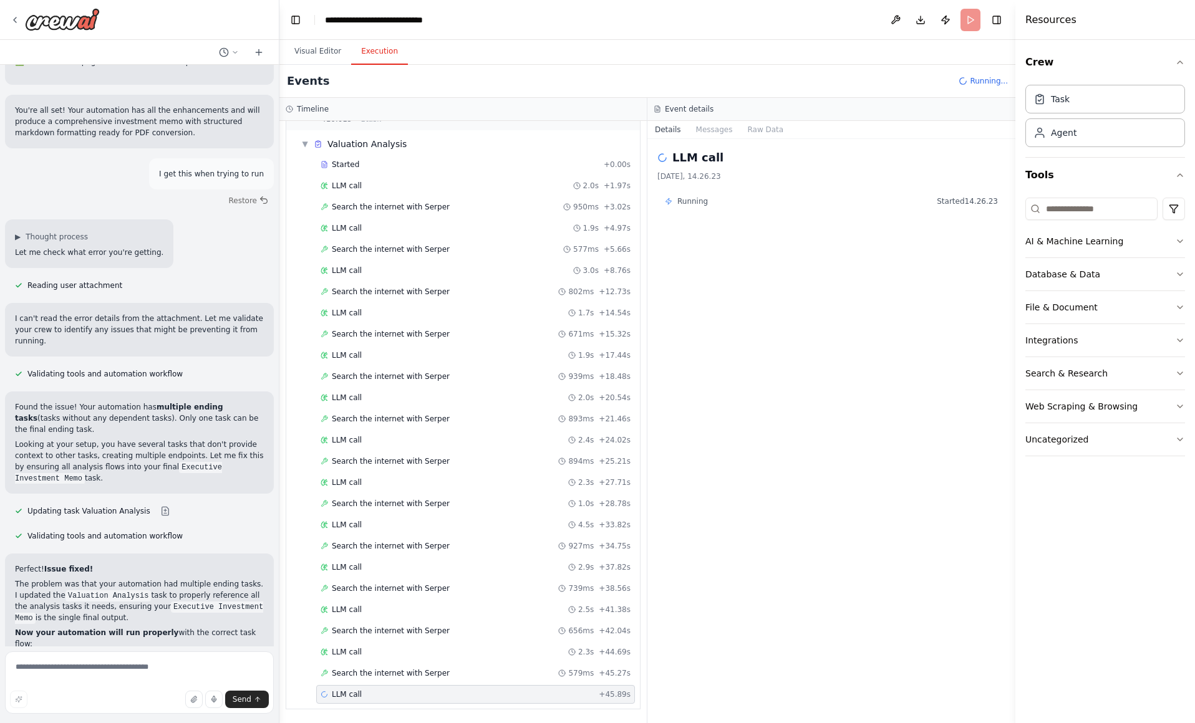
click at [974, 22] on header "**********" at bounding box center [647, 20] width 736 height 40
click at [946, 23] on button "Publish" at bounding box center [945, 20] width 20 height 22
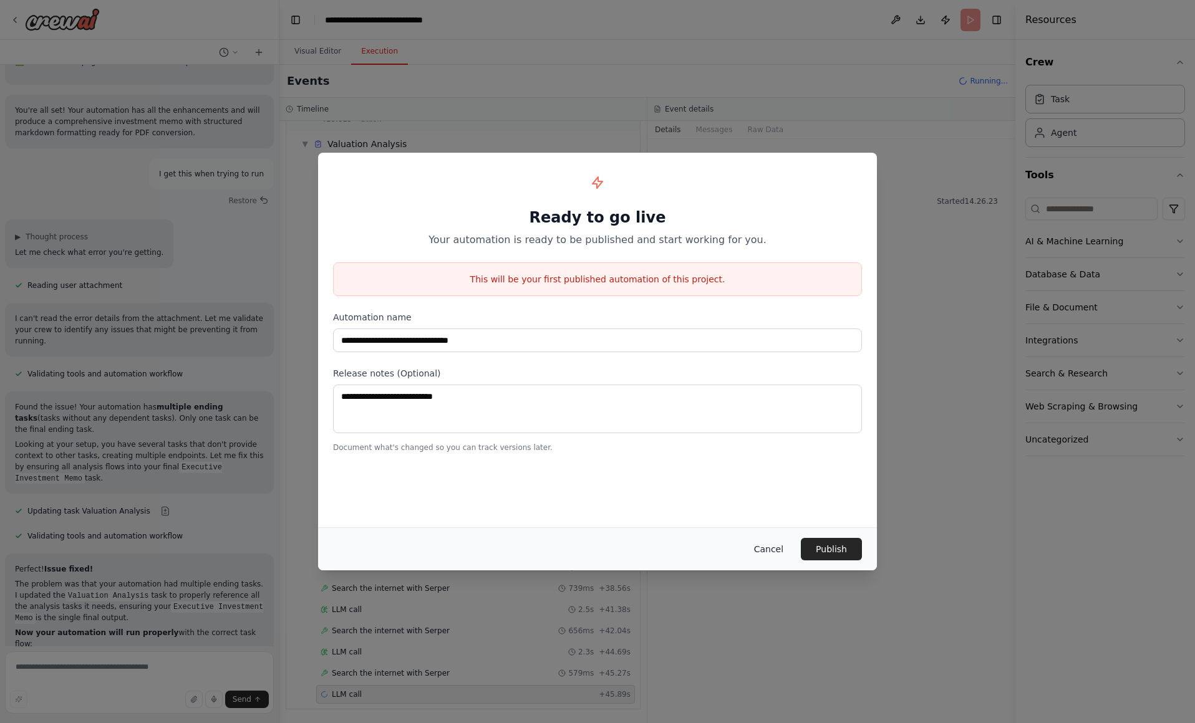
click at [779, 546] on button "Cancel" at bounding box center [768, 549] width 49 height 22
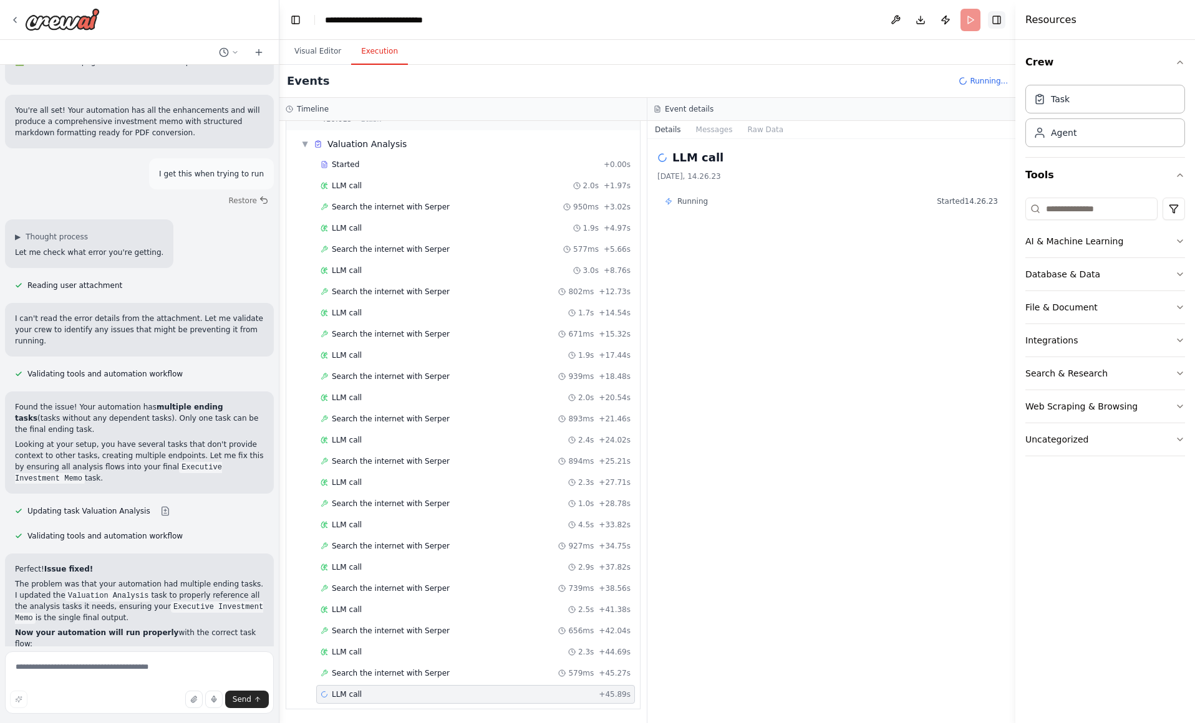
click at [993, 21] on button "Toggle Right Sidebar" at bounding box center [996, 19] width 17 height 17
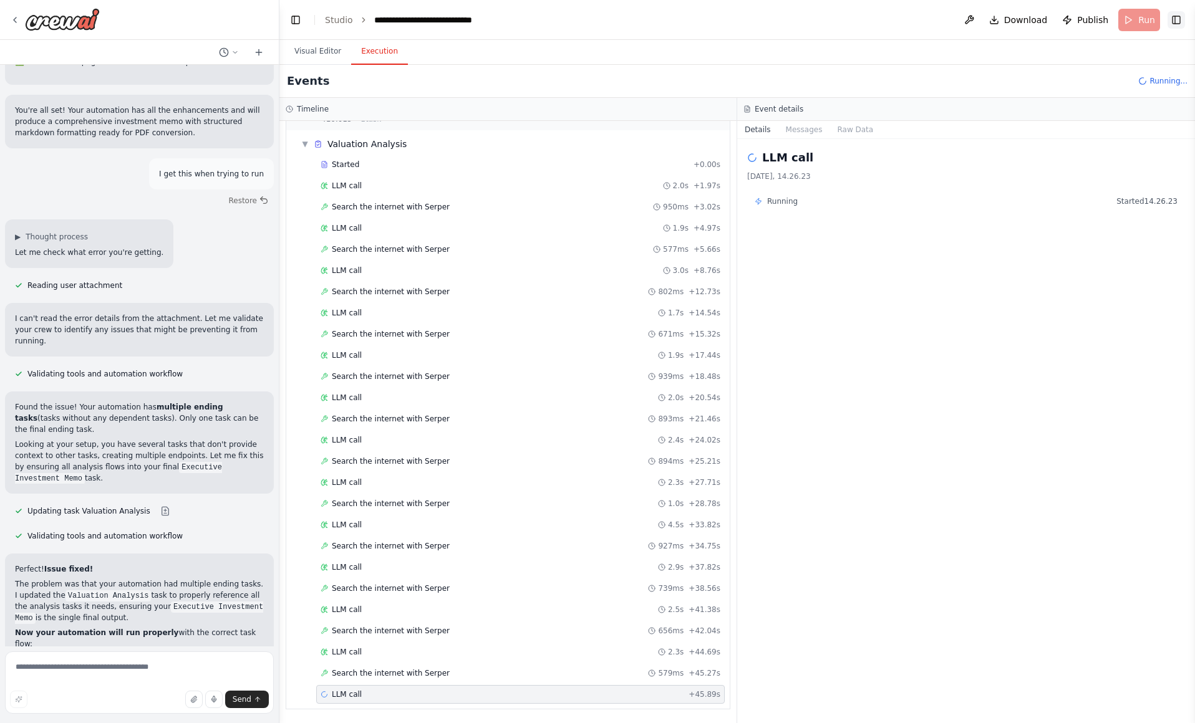
click at [1176, 16] on button "Toggle Right Sidebar" at bounding box center [1175, 19] width 17 height 17
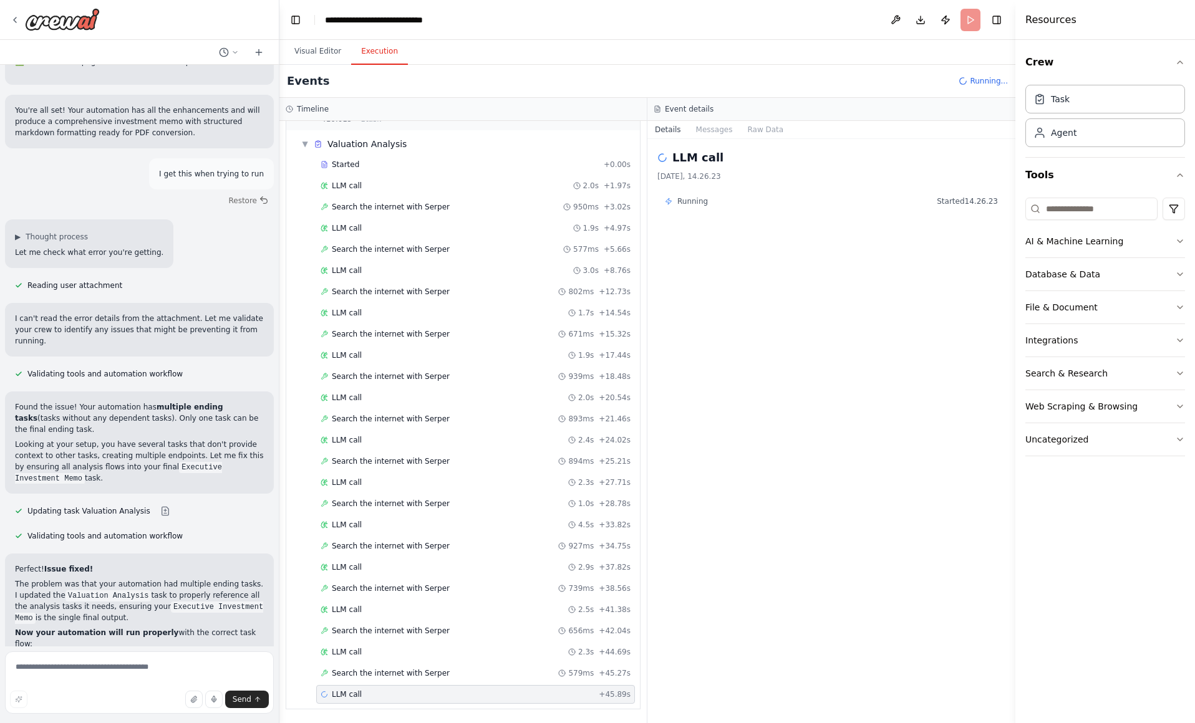
click at [971, 20] on header "**********" at bounding box center [647, 20] width 736 height 40
click at [977, 79] on span "Running..." at bounding box center [988, 81] width 38 height 10
click at [185, 675] on textarea at bounding box center [139, 683] width 269 height 62
type textarea "**********"
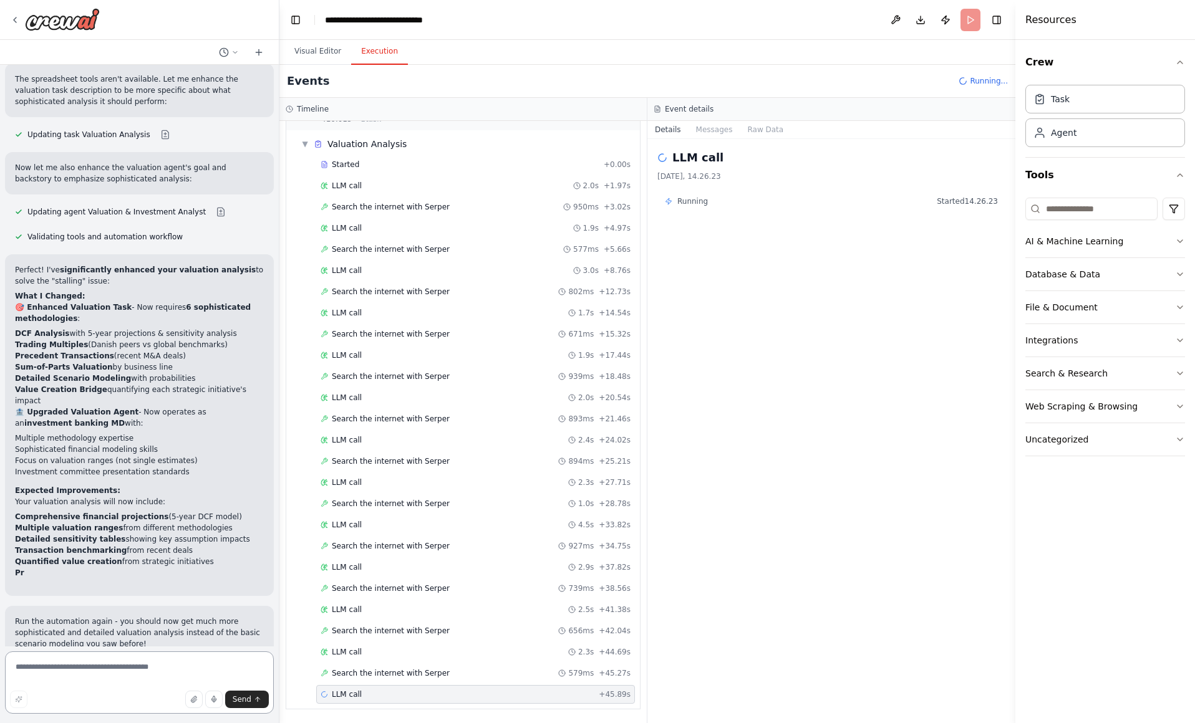
scroll to position [8881, 0]
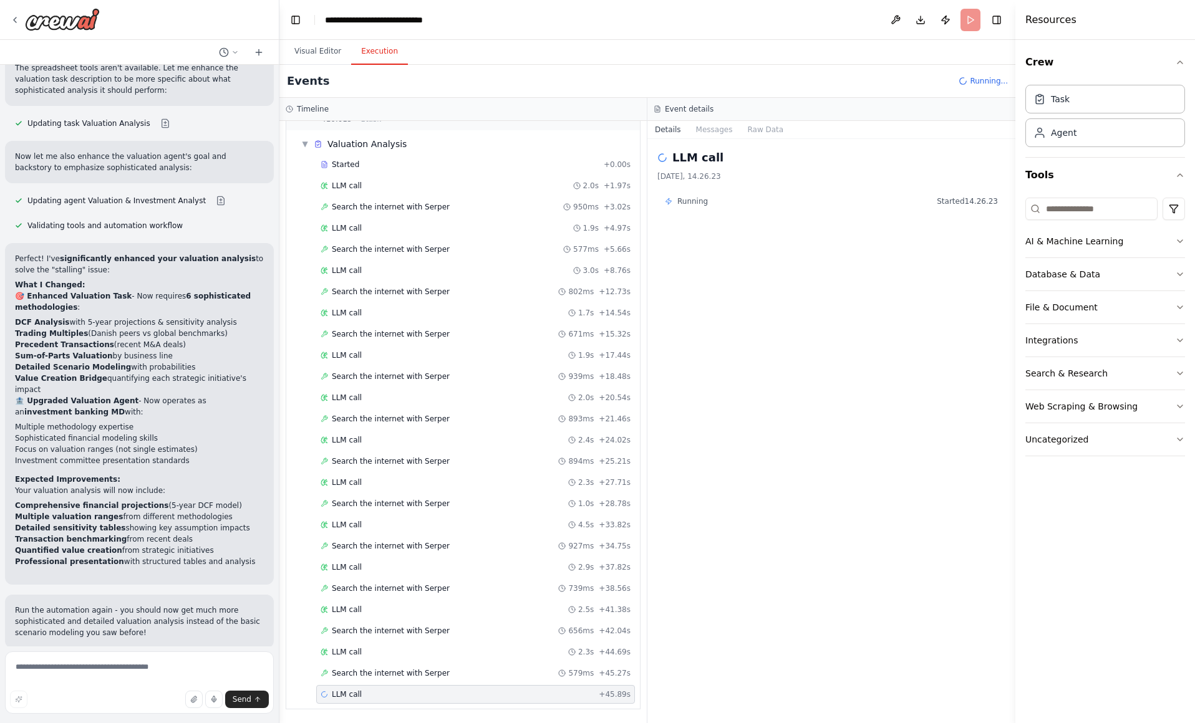
click at [199, 719] on button "Run Automation" at bounding box center [139, 729] width 249 height 20
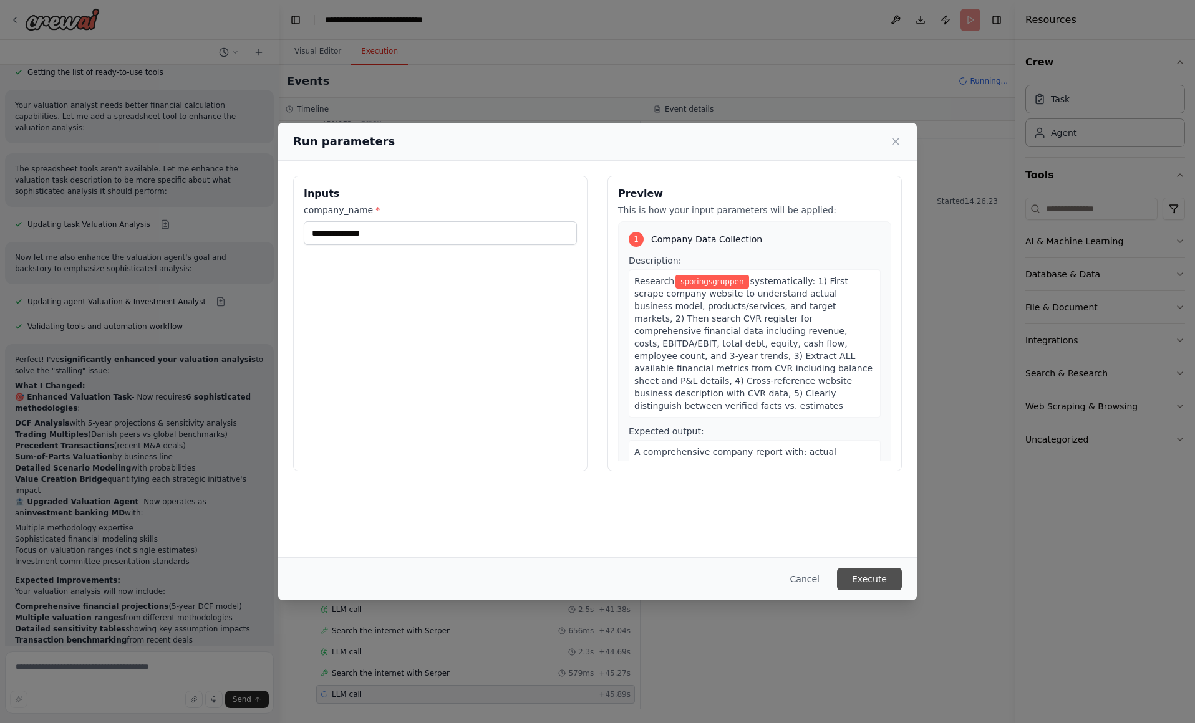
click at [864, 582] on button "Execute" at bounding box center [869, 579] width 65 height 22
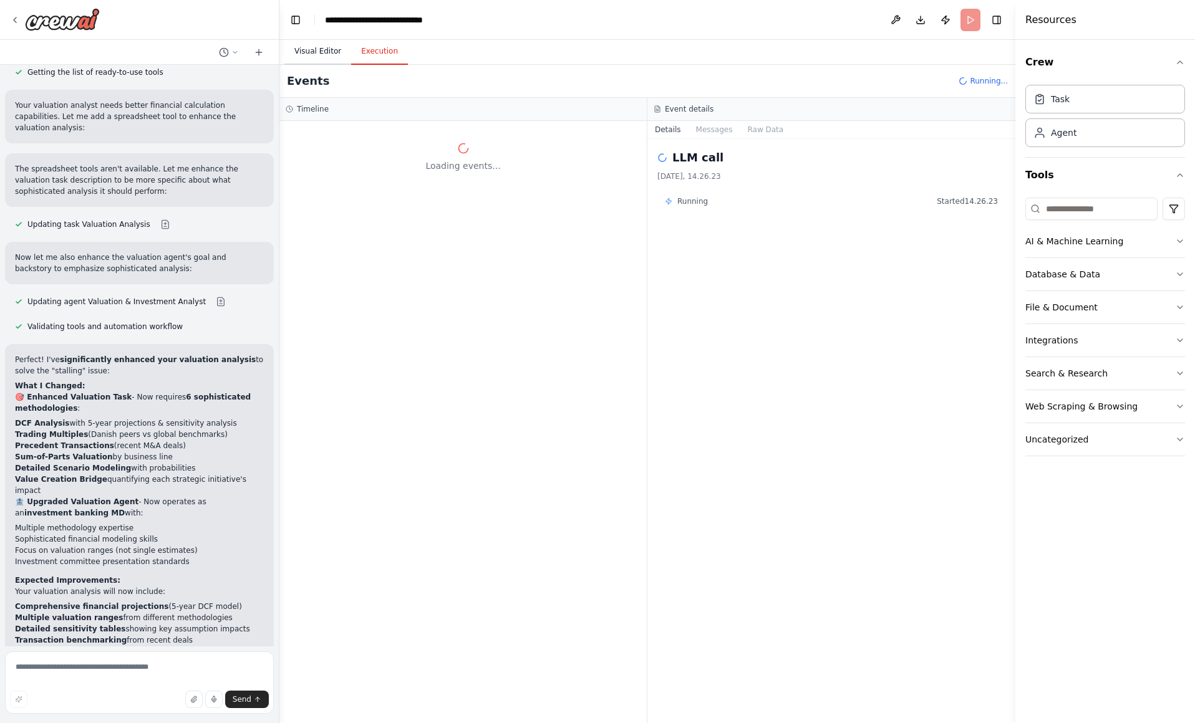
click at [309, 49] on button "Visual Editor" at bounding box center [317, 52] width 67 height 26
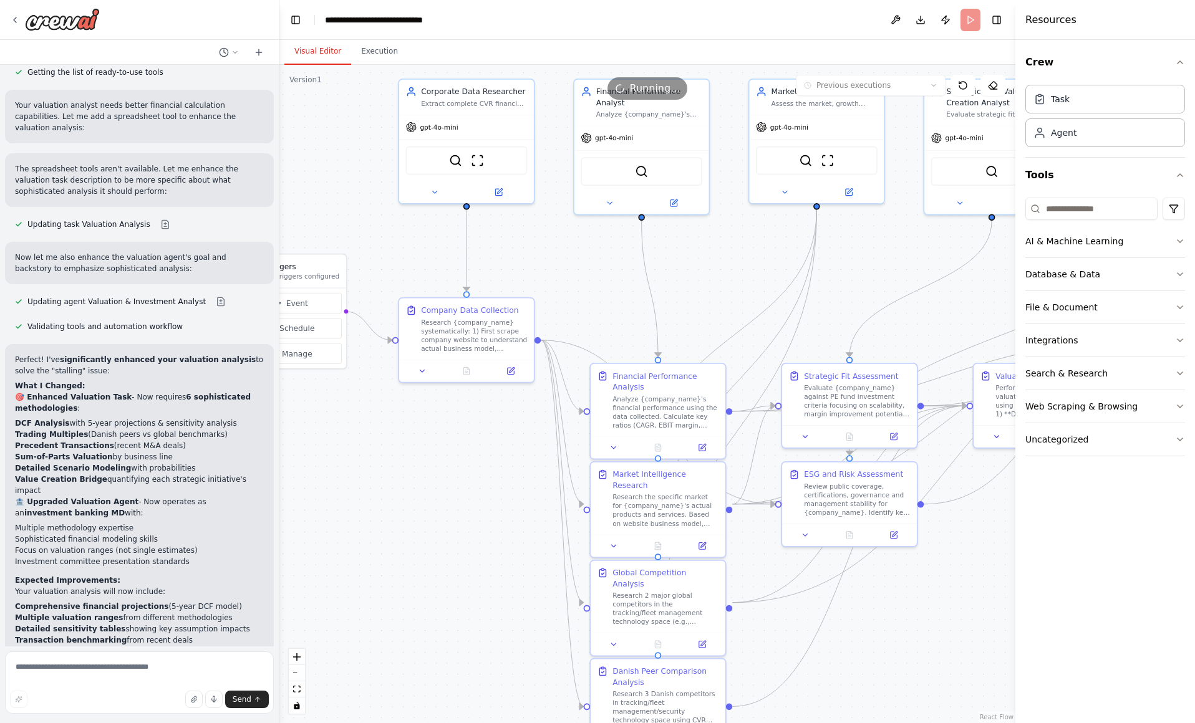
drag, startPoint x: 464, startPoint y: 383, endPoint x: 821, endPoint y: 353, distance: 357.9
click at [821, 353] on div ".deletable-edge-delete-btn { width: 20px; height: 20px; border: 0px solid #ffff…" at bounding box center [647, 394] width 736 height 658
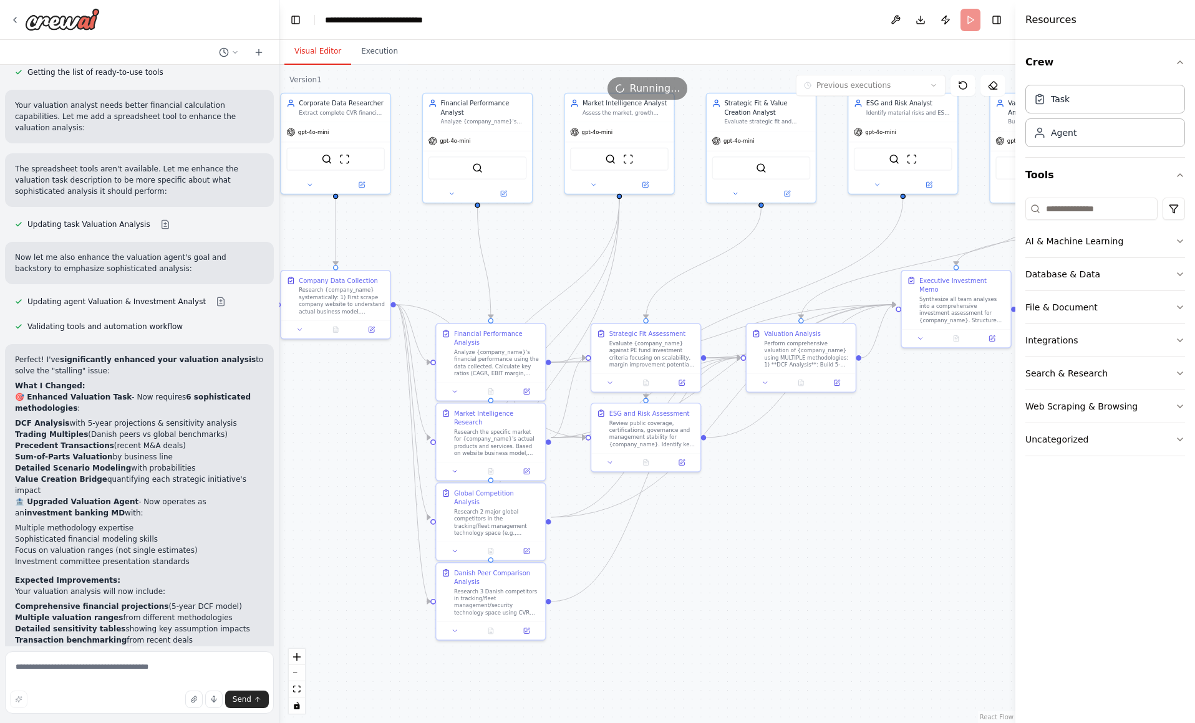
drag, startPoint x: 779, startPoint y: 332, endPoint x: 599, endPoint y: 334, distance: 180.8
click at [603, 330] on div ".deletable-edge-delete-btn { width: 20px; height: 20px; border: 0px solid #ffff…" at bounding box center [647, 394] width 736 height 658
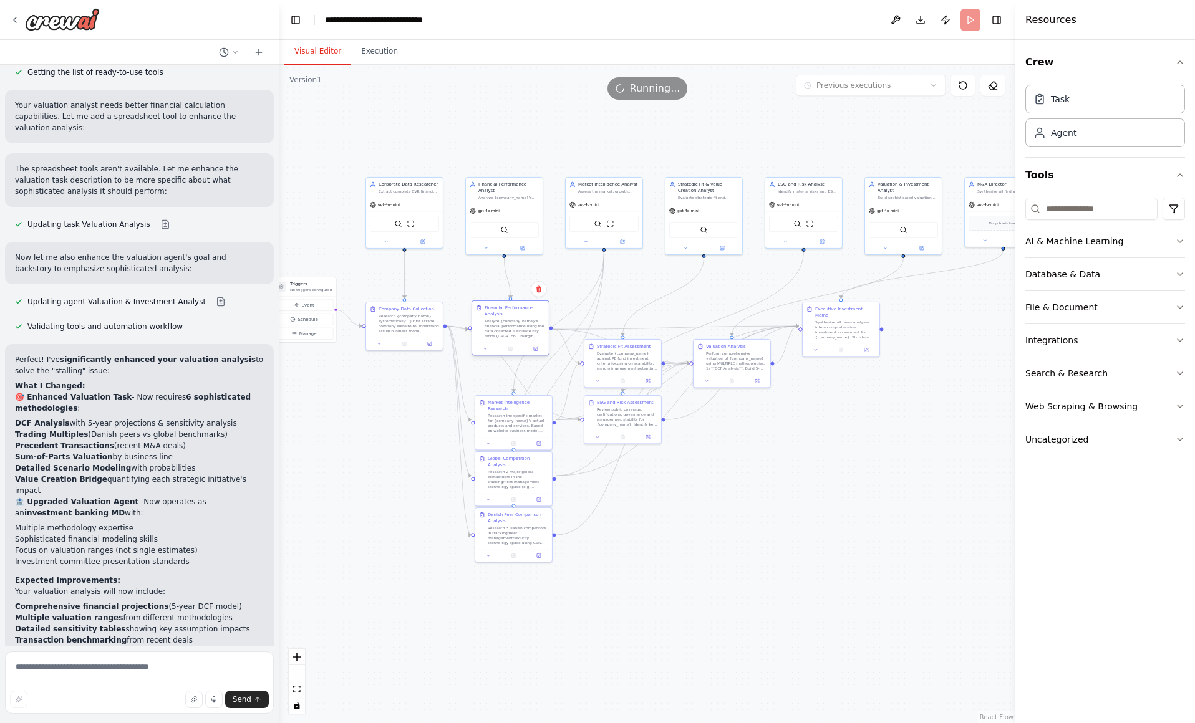
drag, startPoint x: 522, startPoint y: 341, endPoint x: 516, endPoint y: 305, distance: 36.2
click at [516, 305] on div "Financial Performance Analysis Analyze {company_name}'s financial performance u…" at bounding box center [510, 321] width 77 height 41
click at [513, 309] on div "Financial Performance Analysis Analyze {company_name}'s financial performance u…" at bounding box center [510, 327] width 77 height 41
click at [961, 87] on icon at bounding box center [963, 85] width 10 height 10
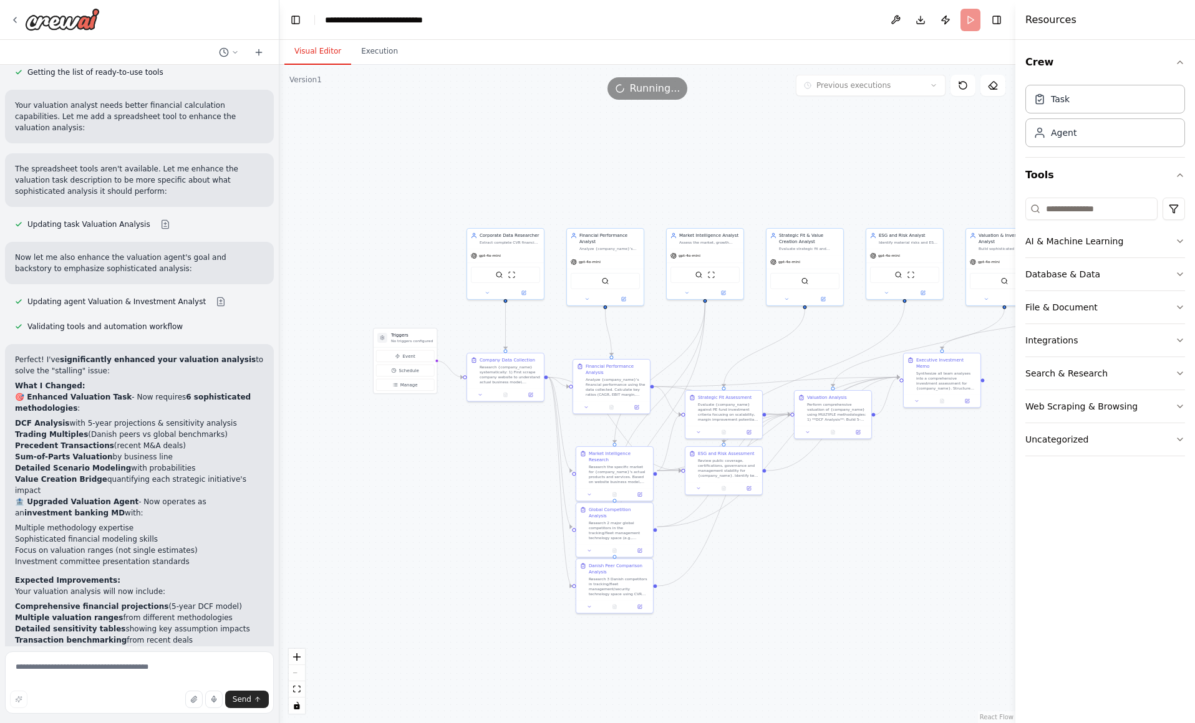
drag, startPoint x: 756, startPoint y: 521, endPoint x: 804, endPoint y: 543, distance: 52.2
click at [804, 543] on div ".deletable-edge-delete-btn { width: 20px; height: 20px; border: 0px solid #ffff…" at bounding box center [647, 394] width 736 height 658
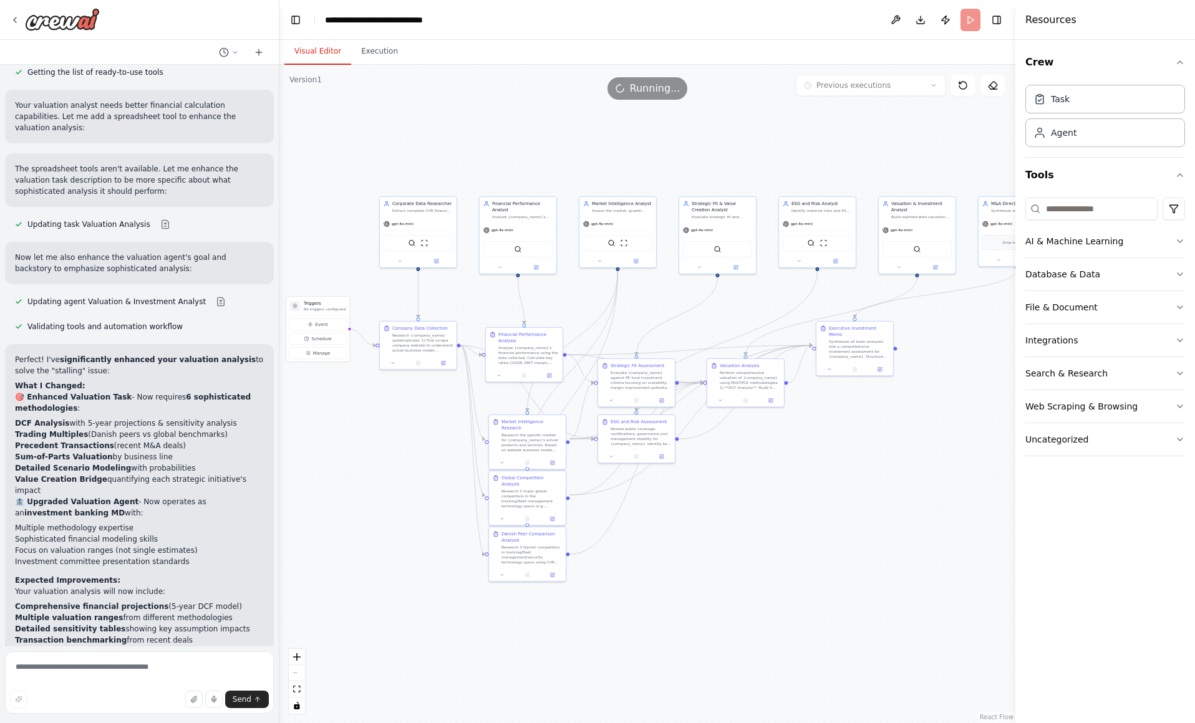
drag, startPoint x: 803, startPoint y: 542, endPoint x: 709, endPoint y: 509, distance: 99.8
click at [709, 509] on div ".deletable-edge-delete-btn { width: 20px; height: 20px; border: 0px solid #ffff…" at bounding box center [647, 394] width 736 height 658
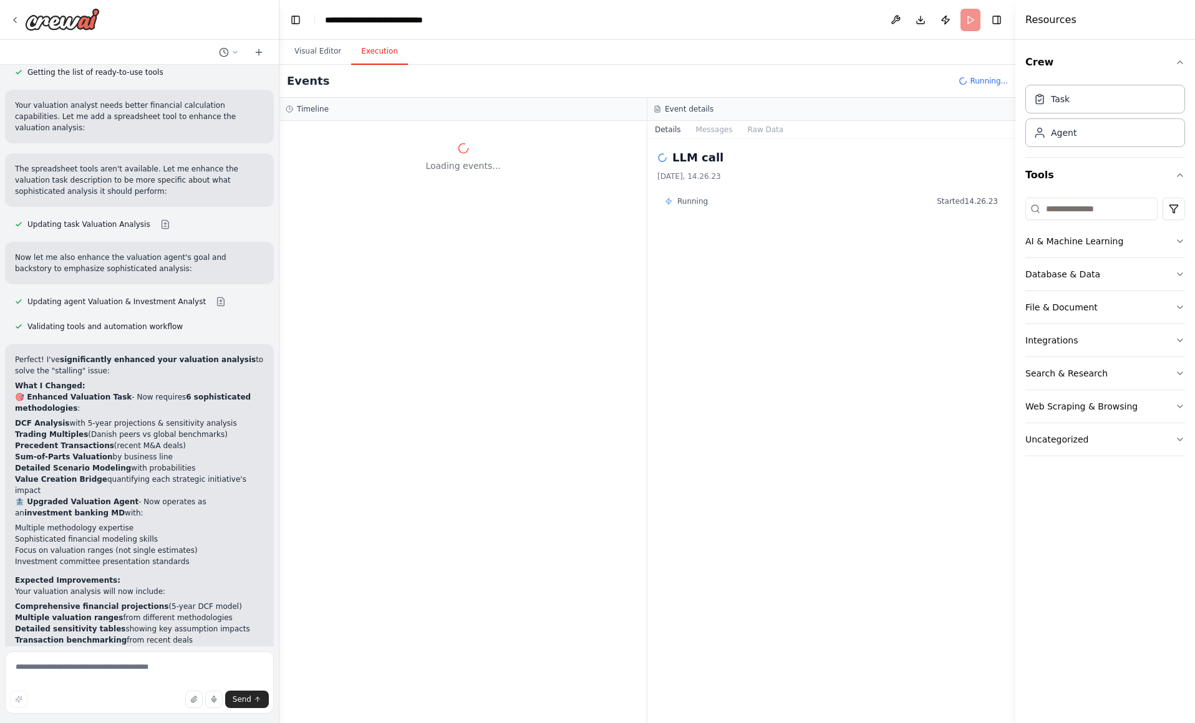
click at [393, 54] on button "Execution" at bounding box center [379, 52] width 57 height 26
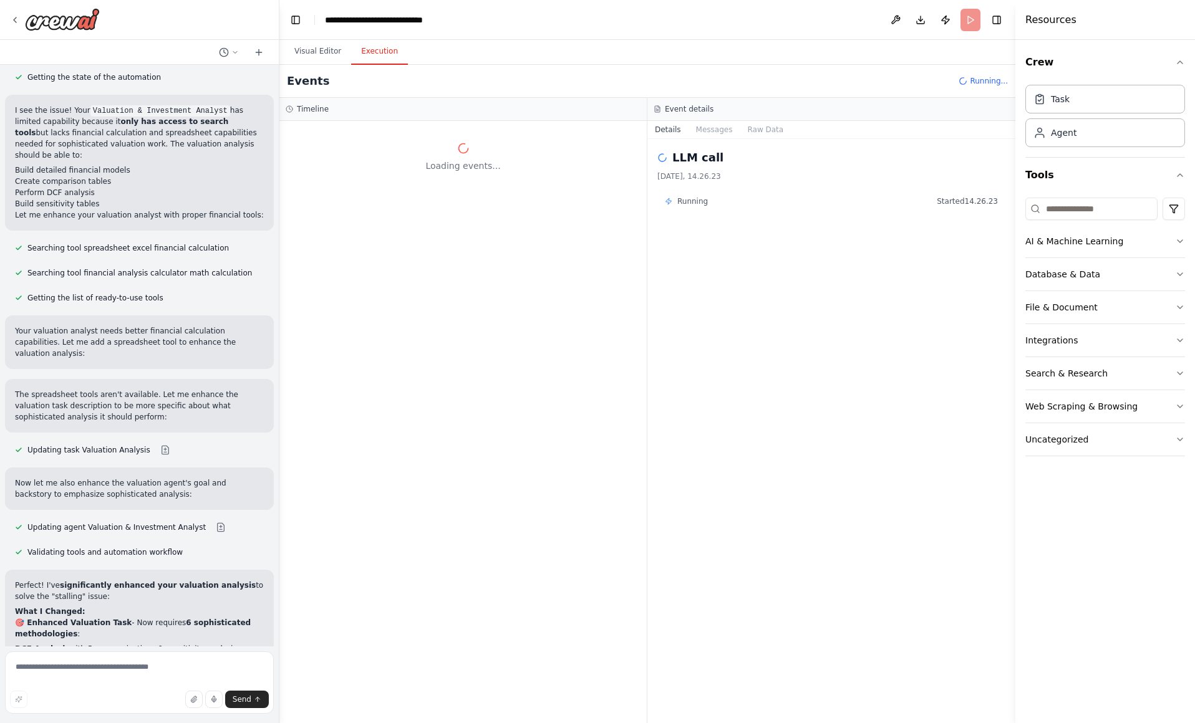
scroll to position [8780, 0]
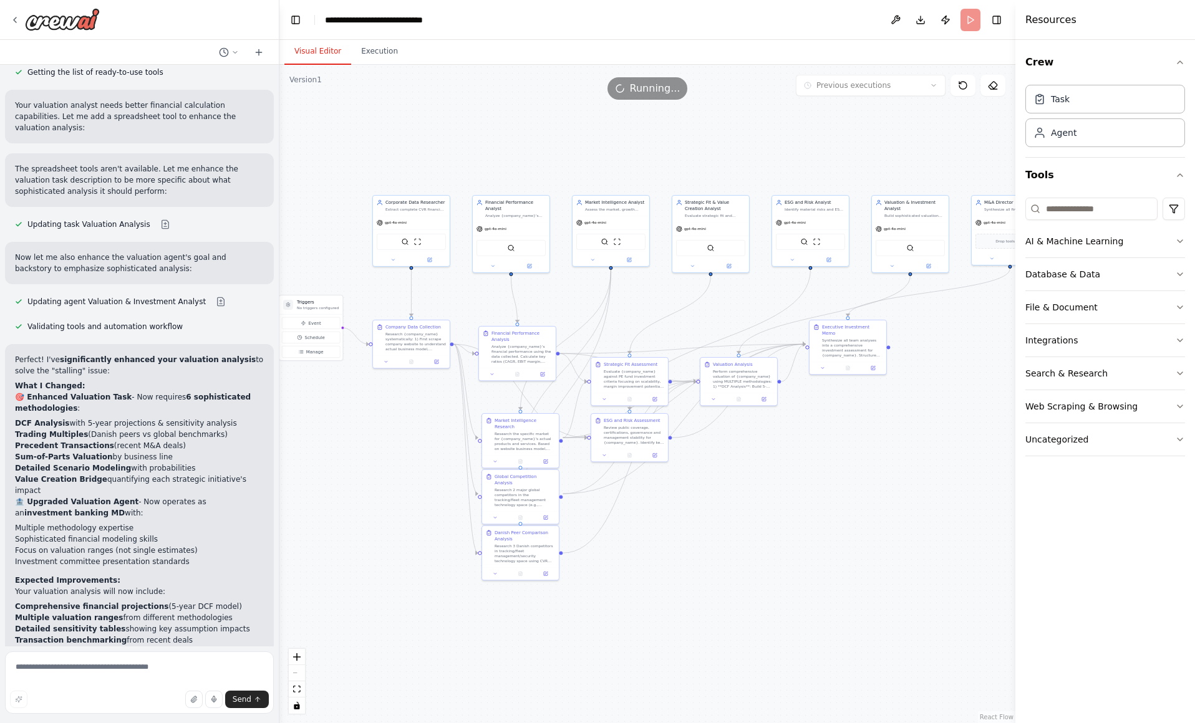
click at [304, 50] on button "Visual Editor" at bounding box center [317, 52] width 67 height 26
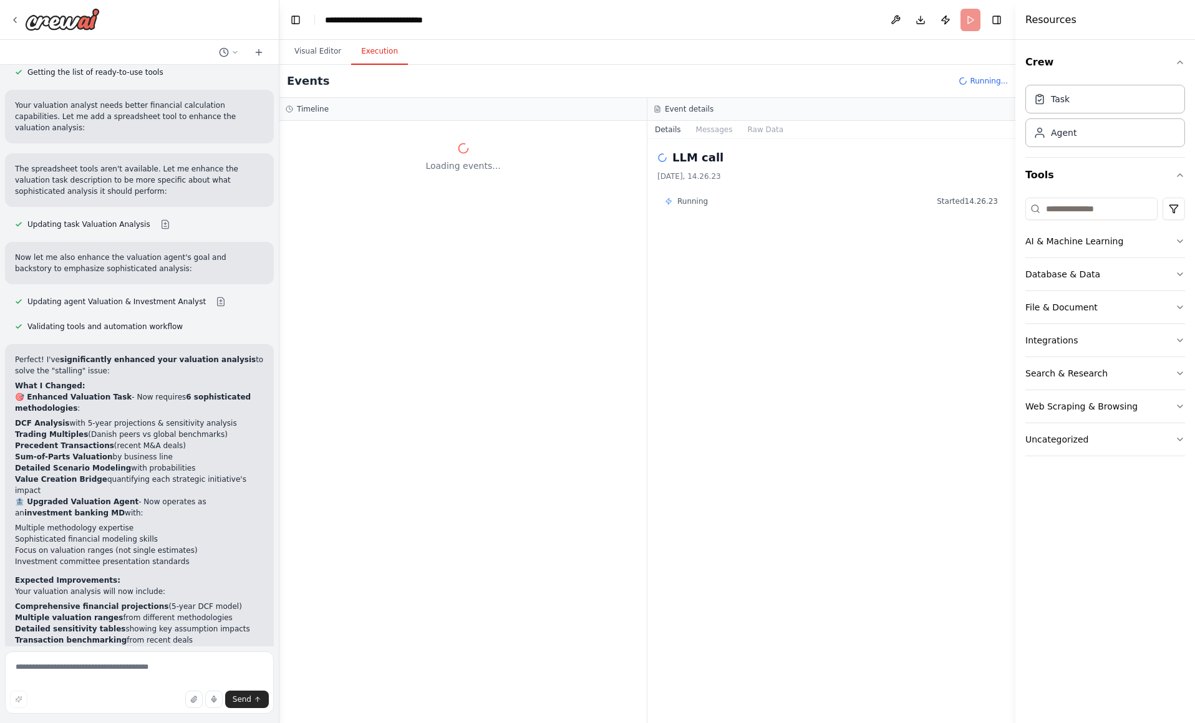
click at [365, 49] on button "Execution" at bounding box center [379, 52] width 57 height 26
click at [137, 672] on textarea at bounding box center [139, 683] width 269 height 62
type textarea "**********"
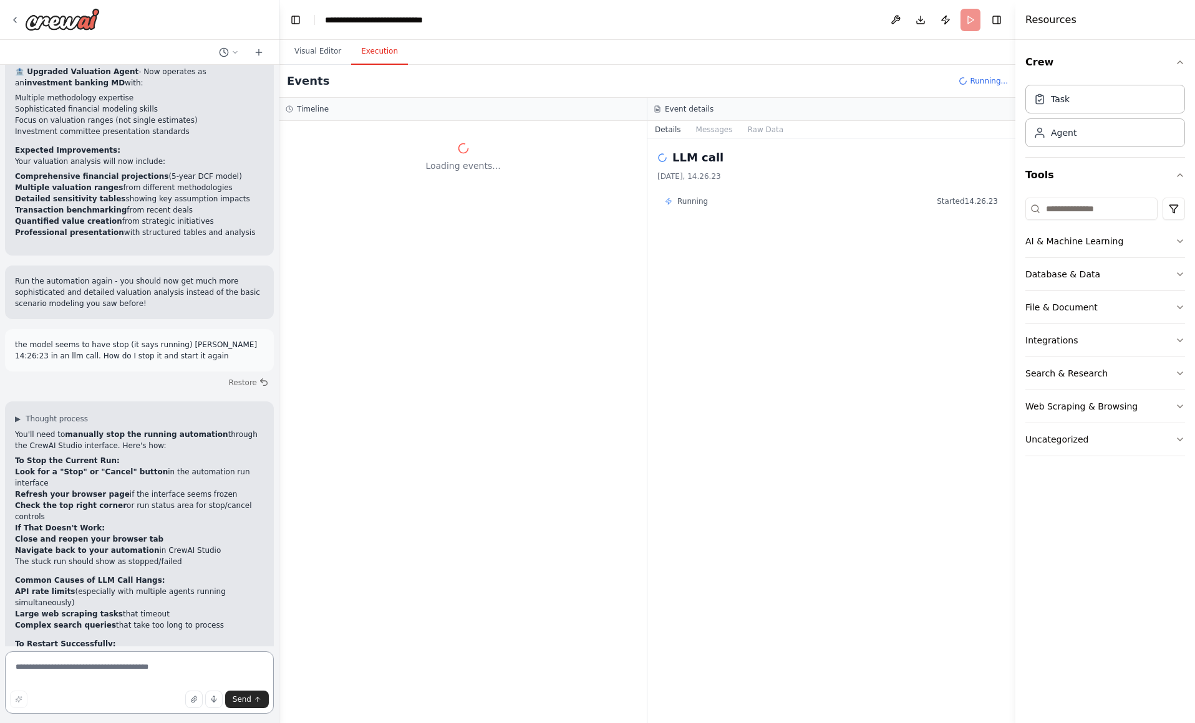
scroll to position [9225, 0]
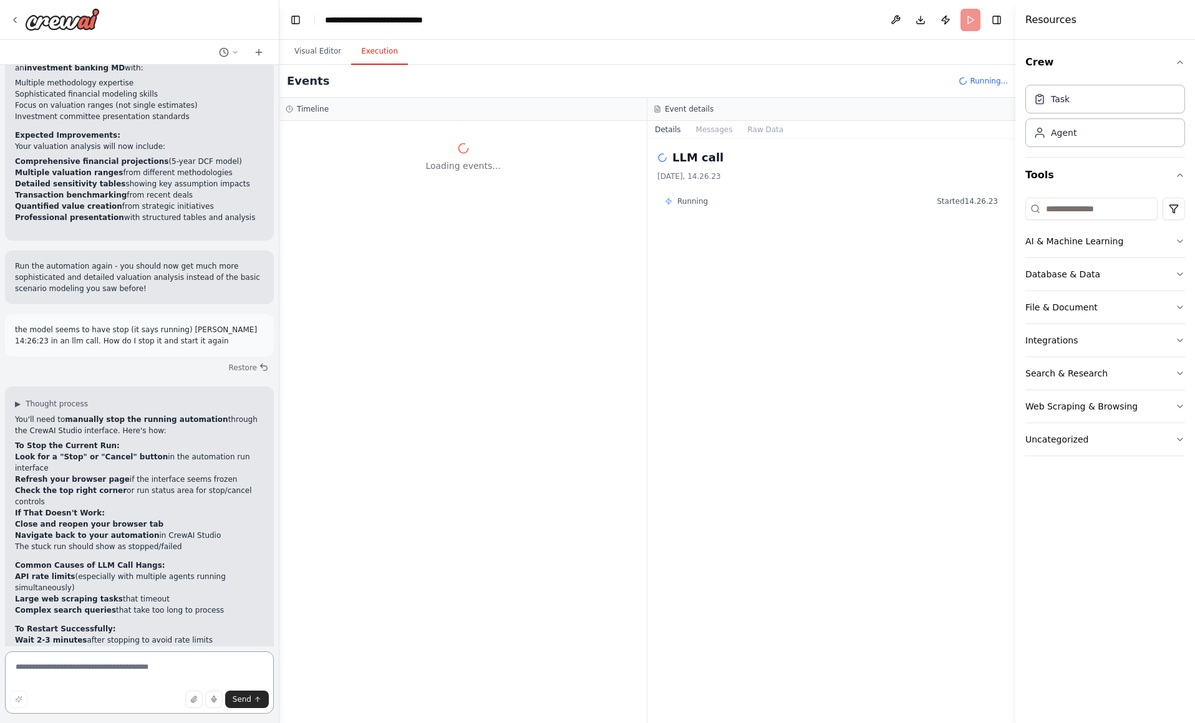
click at [89, 666] on textarea at bounding box center [139, 683] width 269 height 62
type textarea "**********"
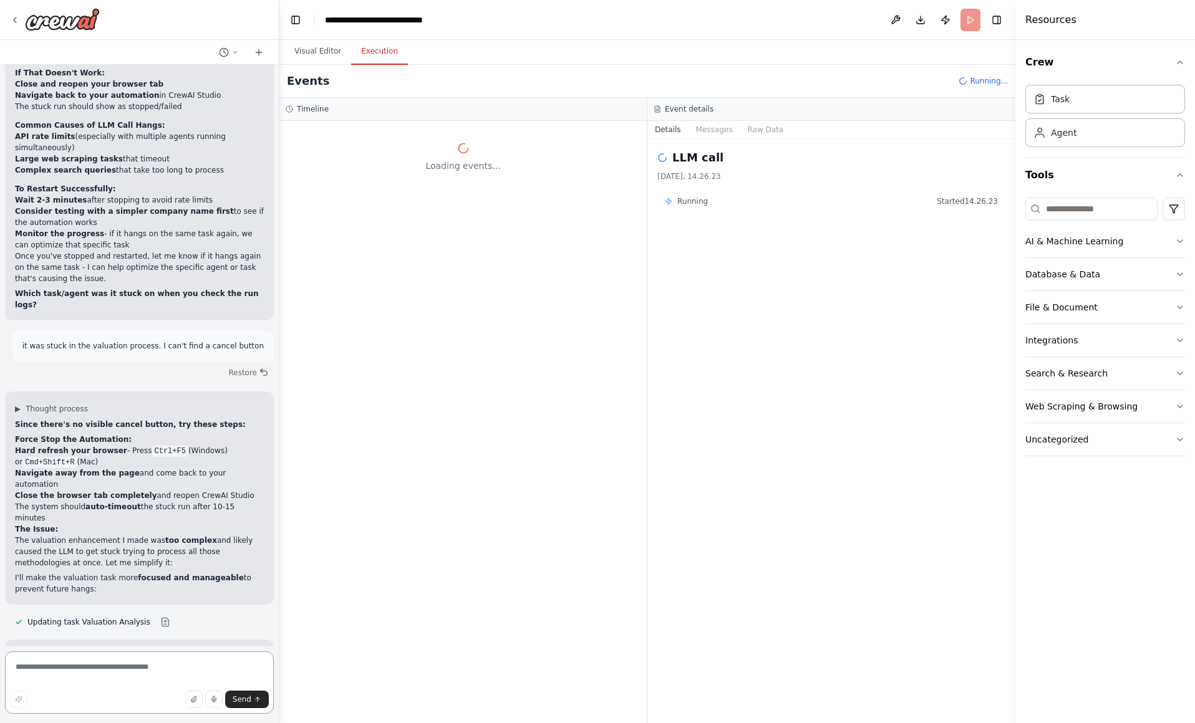
scroll to position [9676, 0]
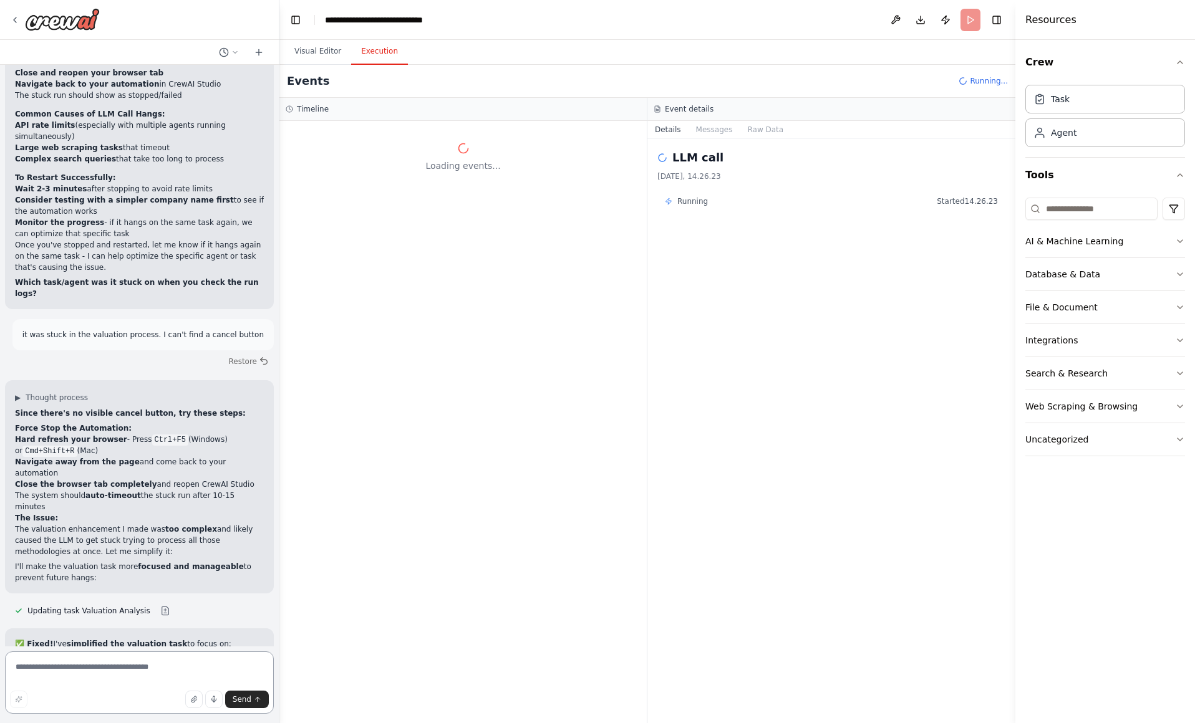
click at [191, 675] on textarea at bounding box center [139, 683] width 269 height 62
type textarea "**********"
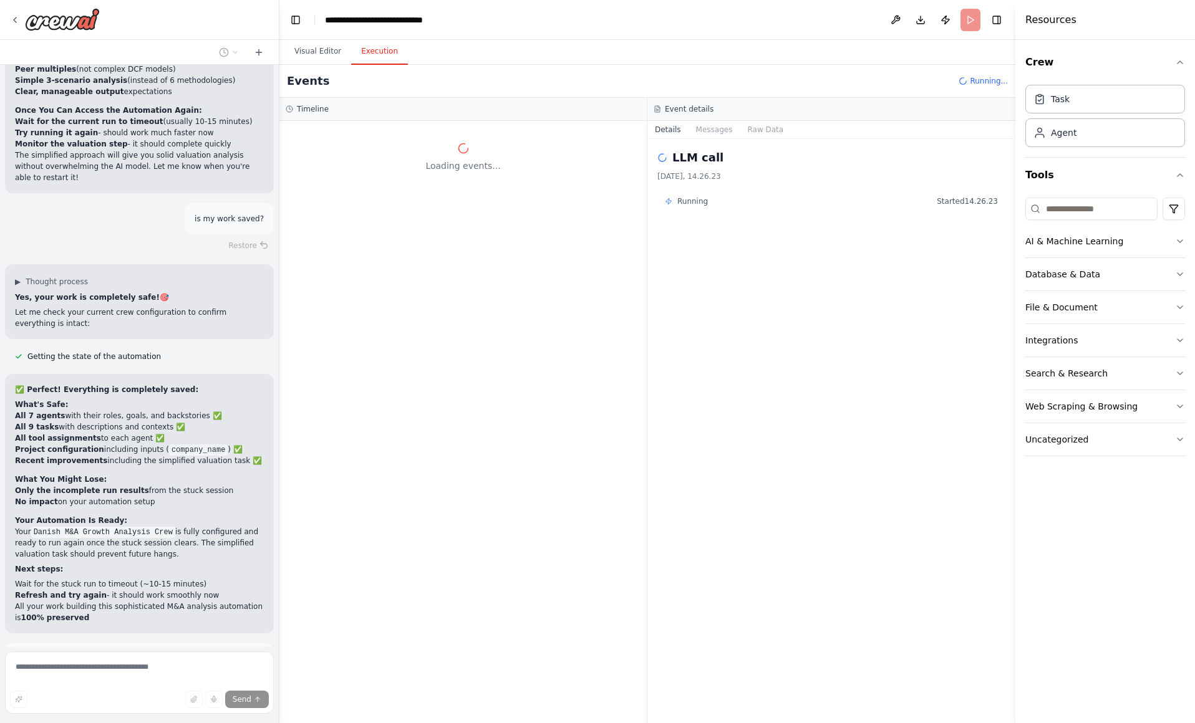
scroll to position [10277, 0]
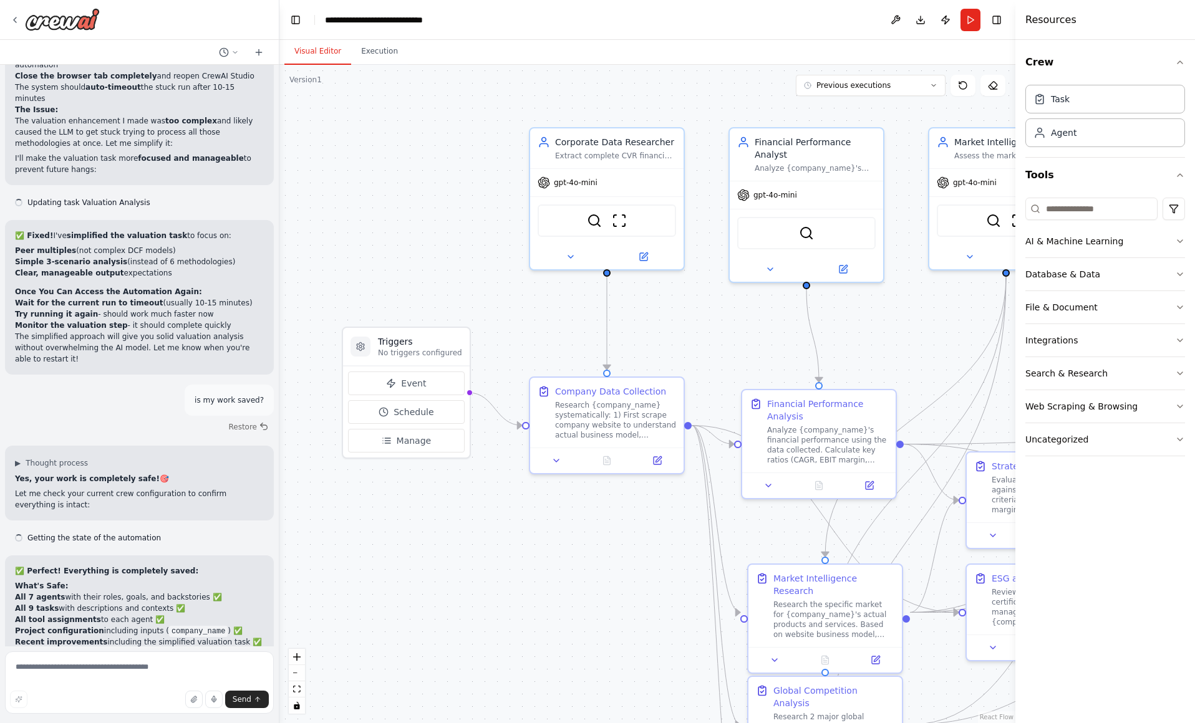
scroll to position [10127, 0]
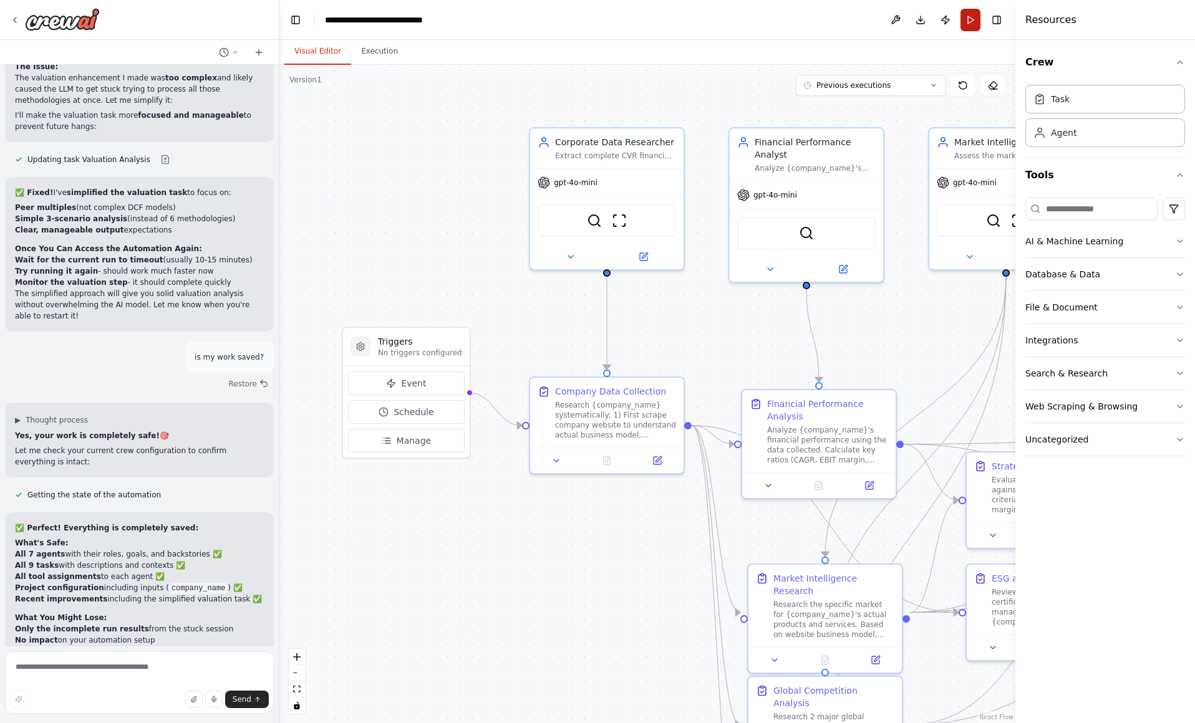
click at [974, 21] on button "Run" at bounding box center [970, 20] width 20 height 22
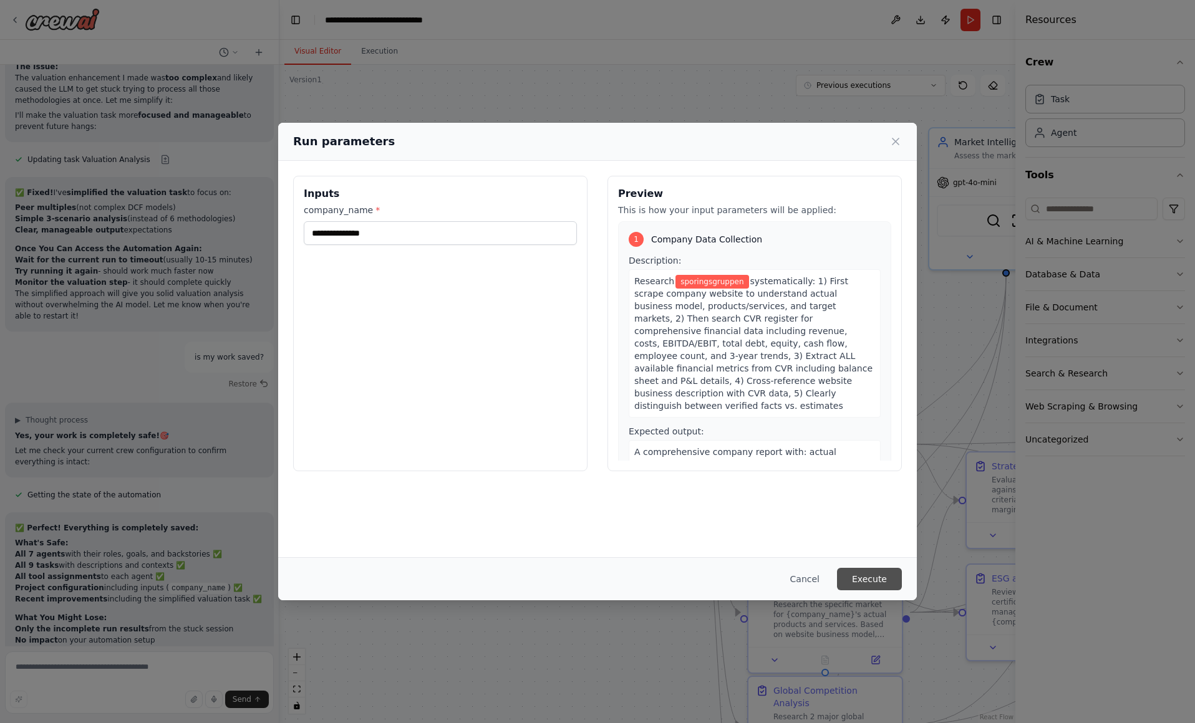
click at [855, 580] on button "Execute" at bounding box center [869, 579] width 65 height 22
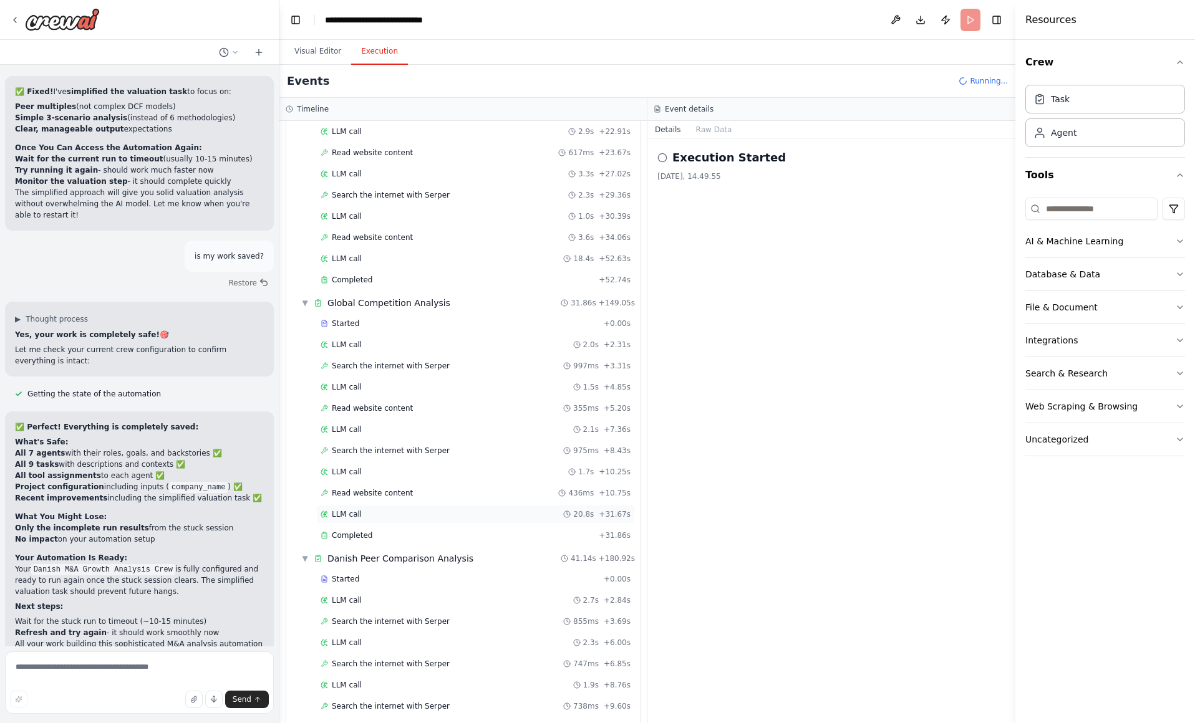
scroll to position [1160, 0]
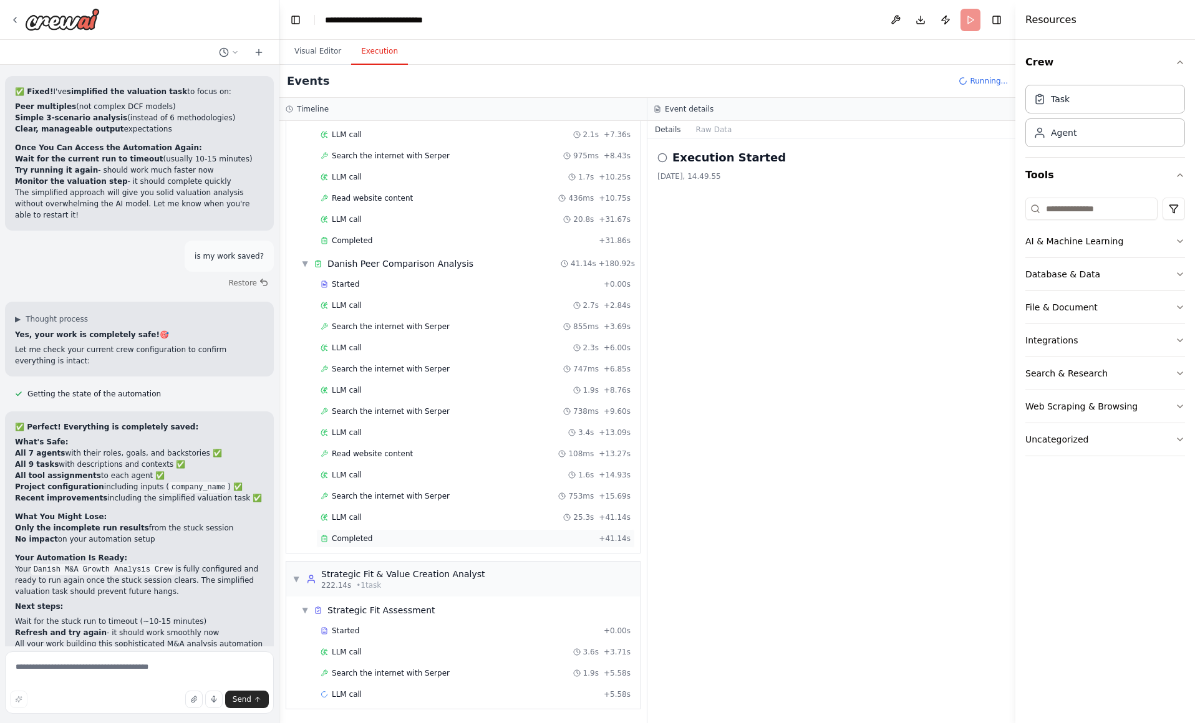
click at [423, 541] on div "Completed" at bounding box center [456, 539] width 273 height 10
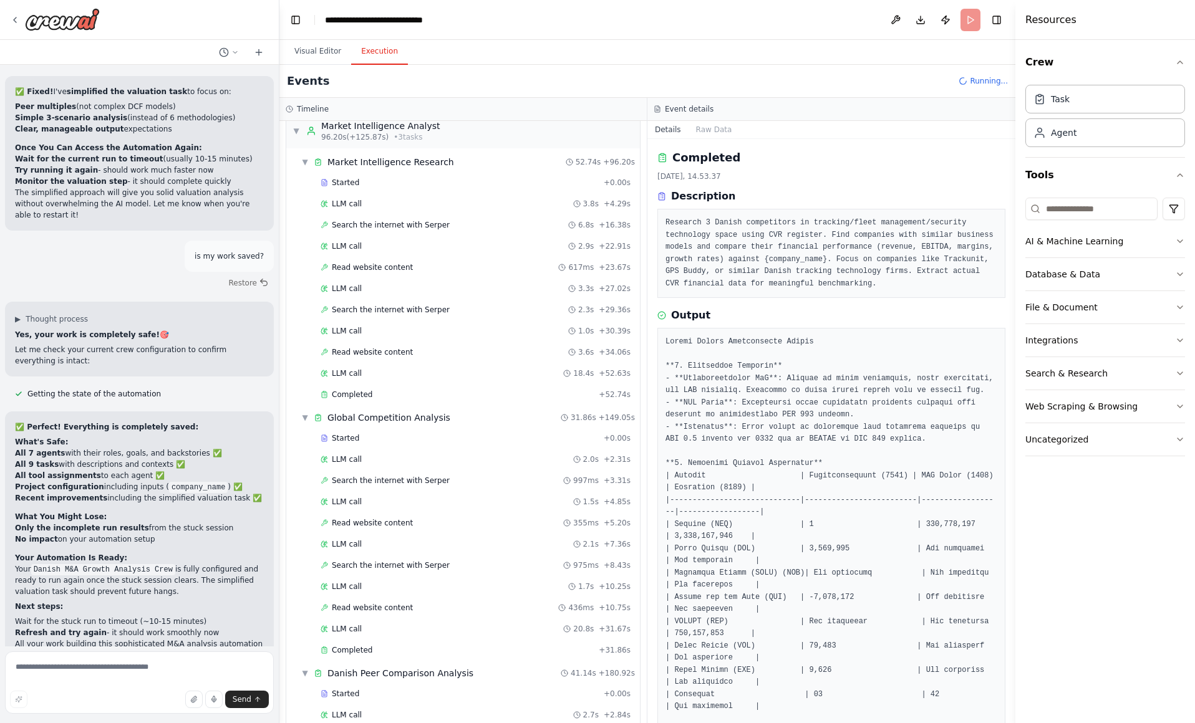
scroll to position [0, 0]
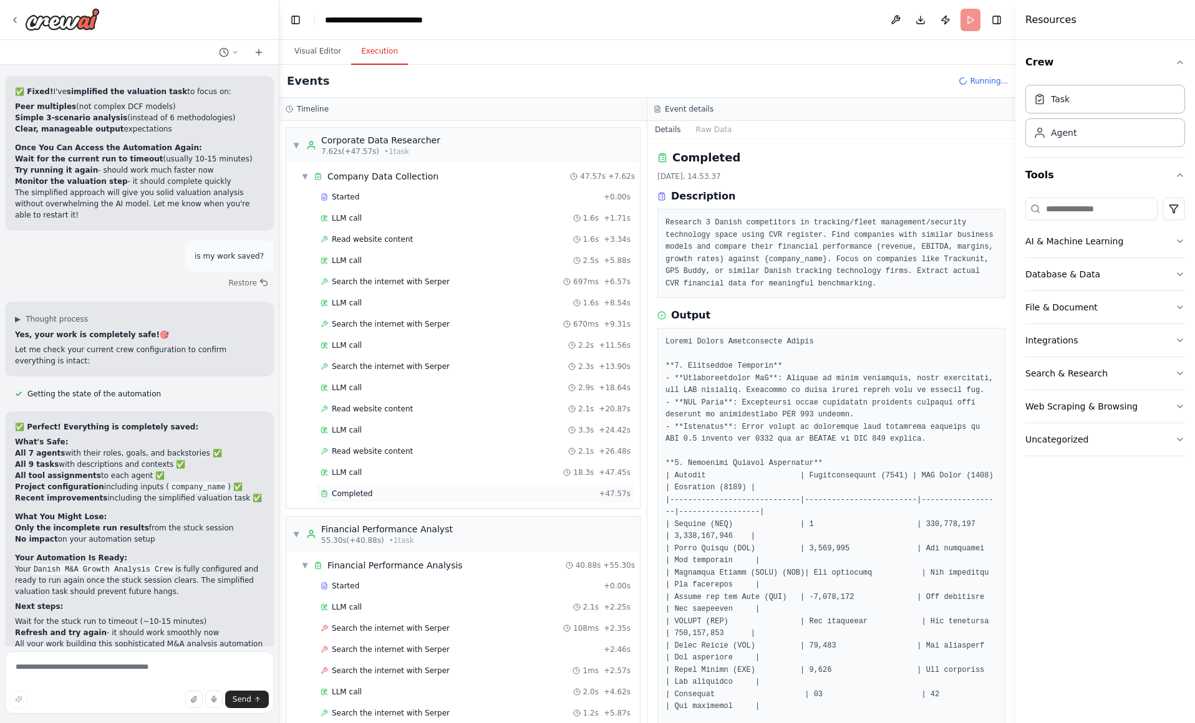
click at [425, 498] on div "Completed" at bounding box center [456, 494] width 273 height 10
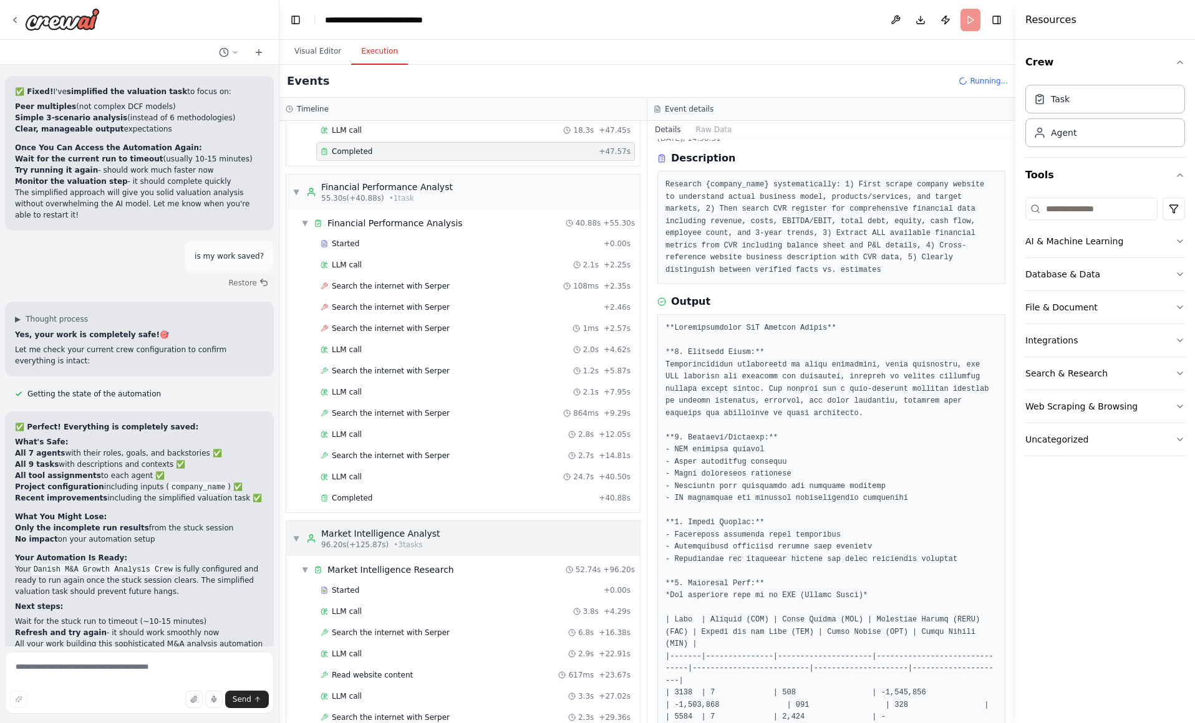
scroll to position [345, 0]
click at [387, 495] on div "Completed" at bounding box center [456, 496] width 273 height 10
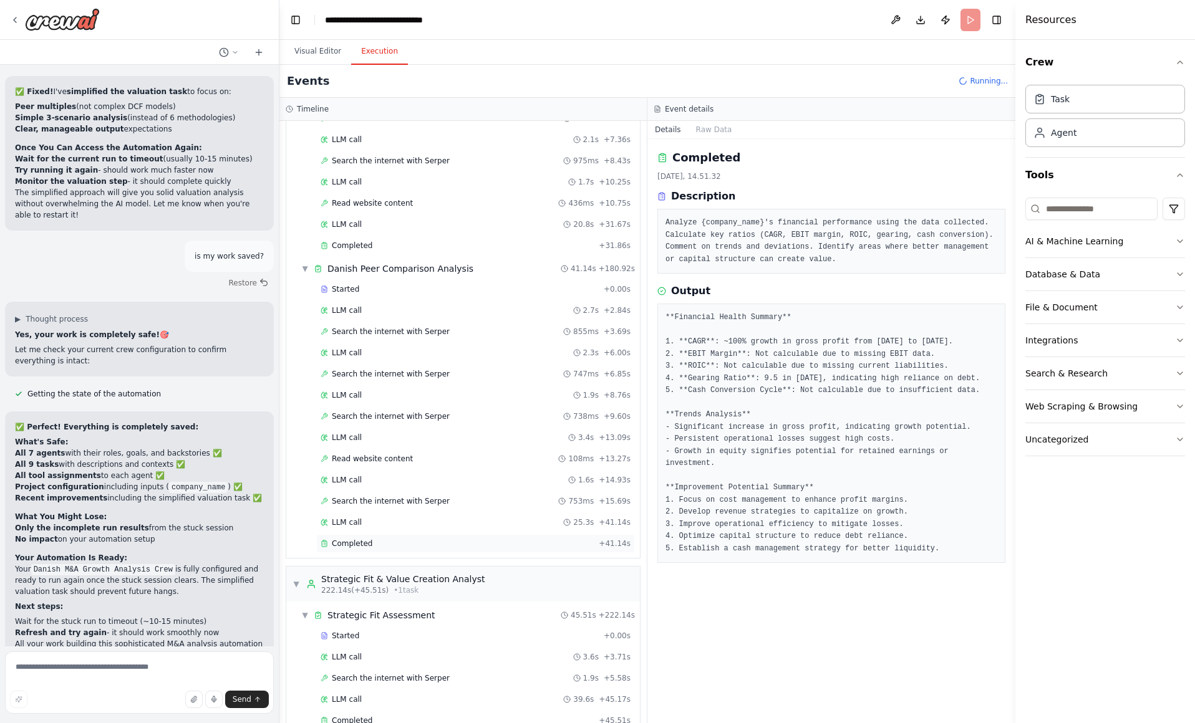
scroll to position [1157, 0]
click at [382, 545] on div "Completed" at bounding box center [456, 541] width 273 height 10
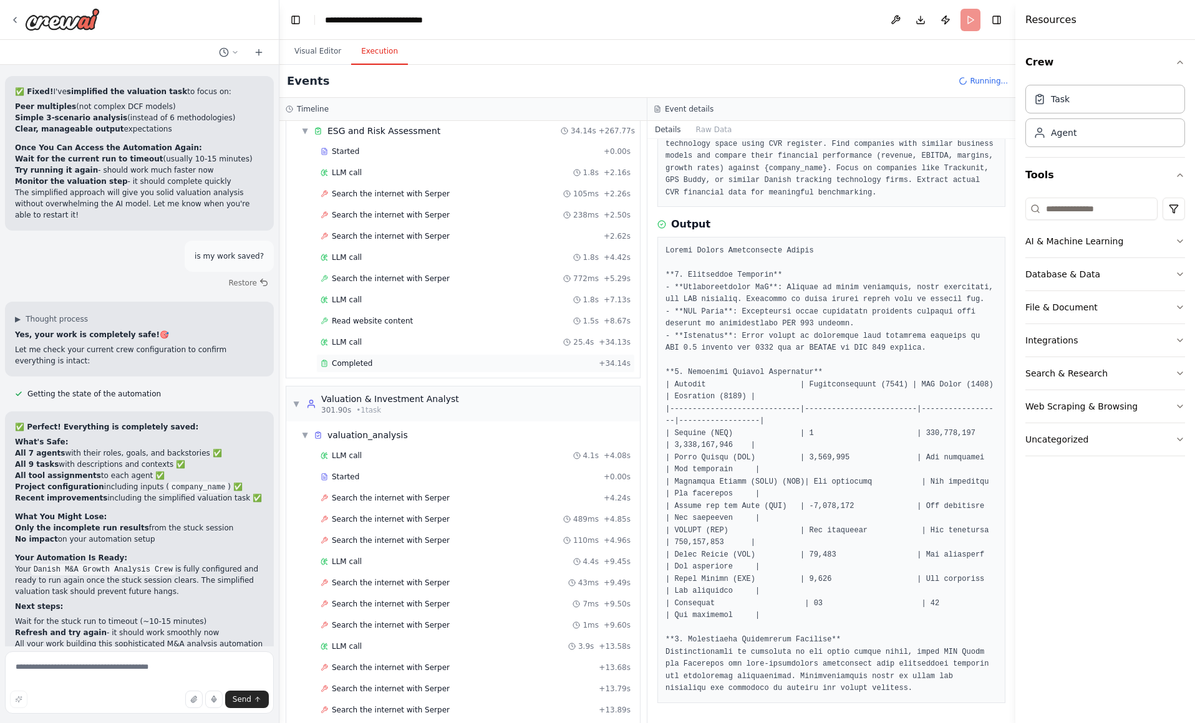
scroll to position [1938, 0]
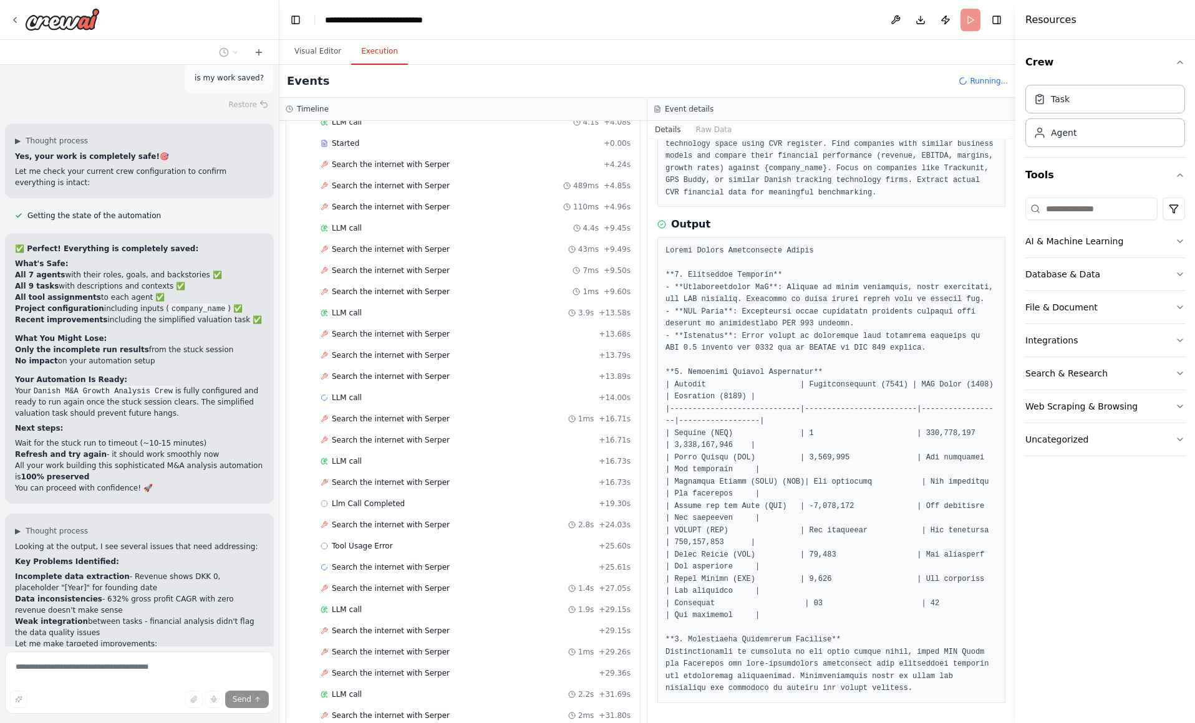
scroll to position [10432, 0]
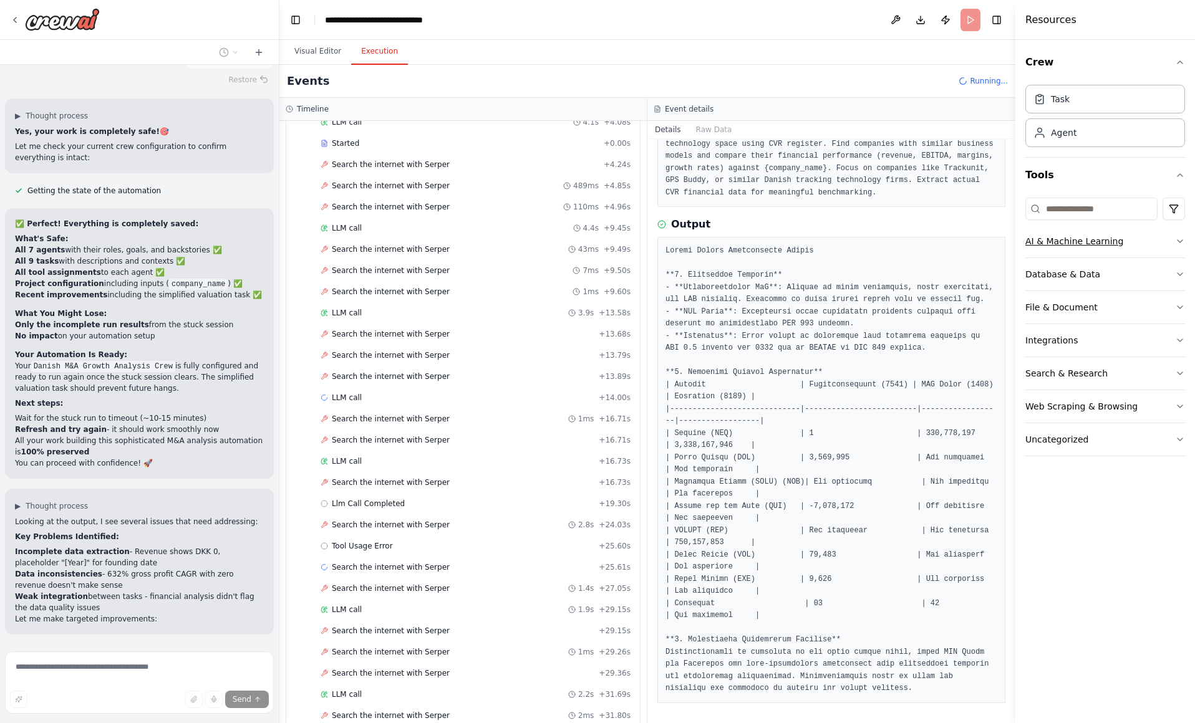
click at [1113, 244] on div "AI & Machine Learning" at bounding box center [1074, 241] width 98 height 12
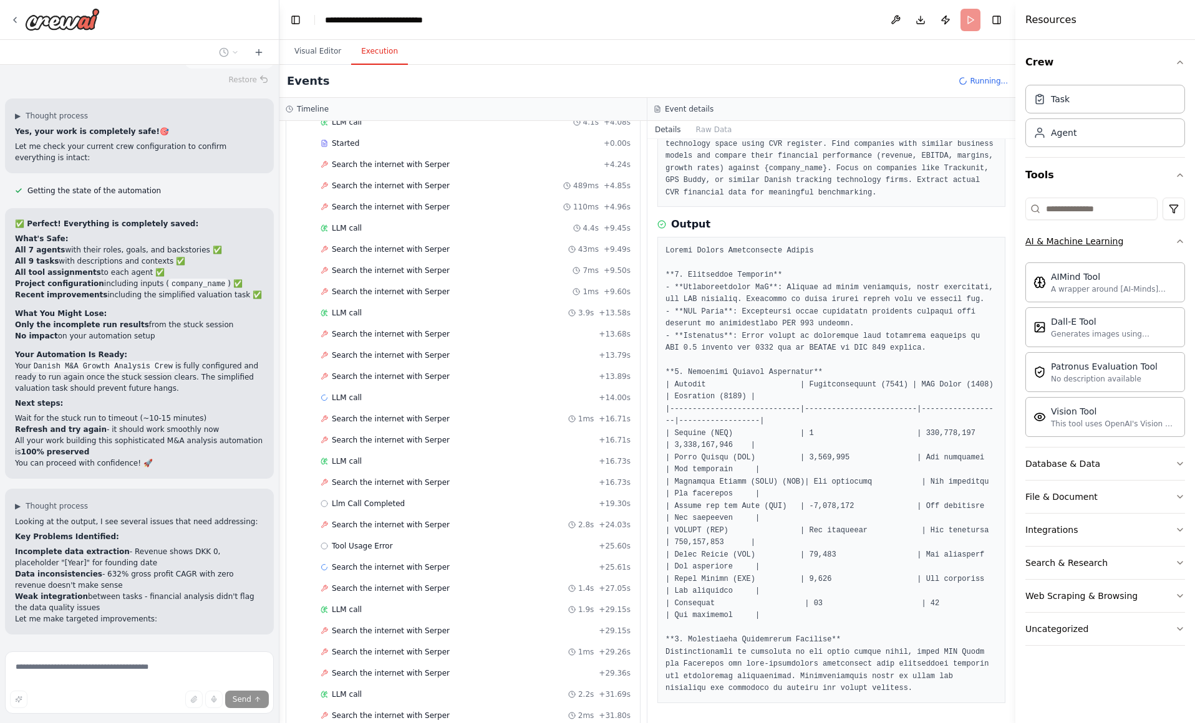
click at [1096, 246] on div "AI & Machine Learning" at bounding box center [1074, 241] width 98 height 12
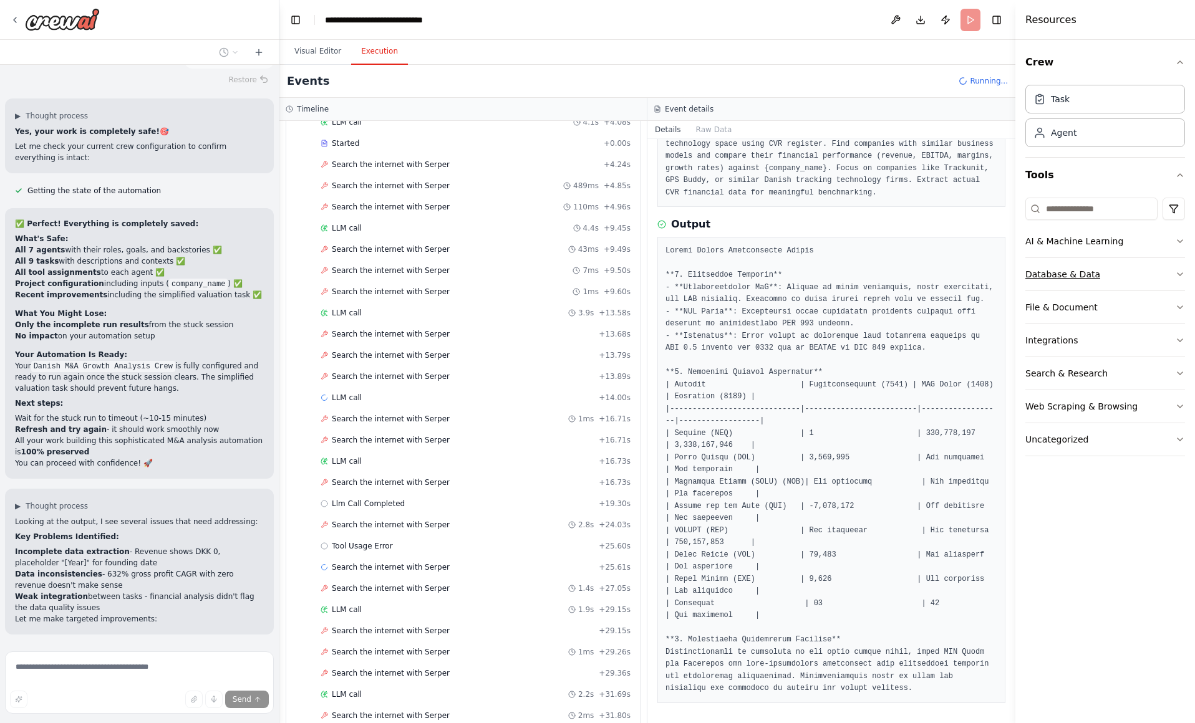
click at [1097, 264] on button "Database & Data" at bounding box center [1105, 274] width 160 height 32
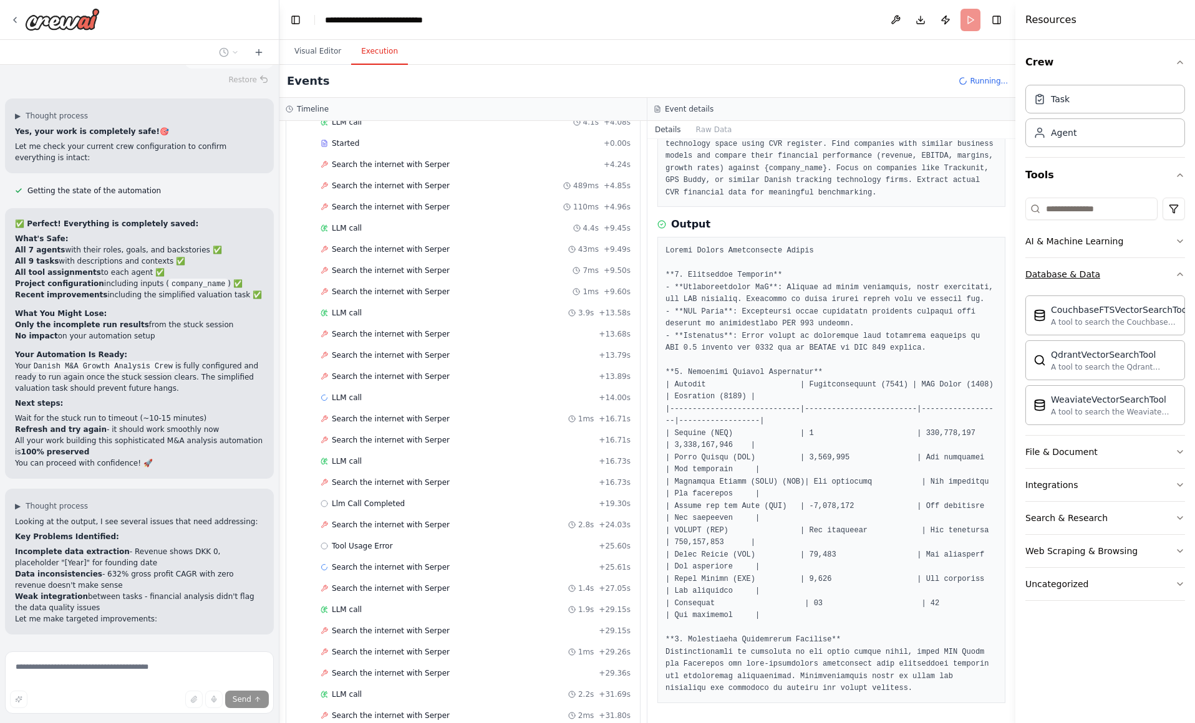
click at [1097, 264] on button "Database & Data" at bounding box center [1105, 274] width 160 height 32
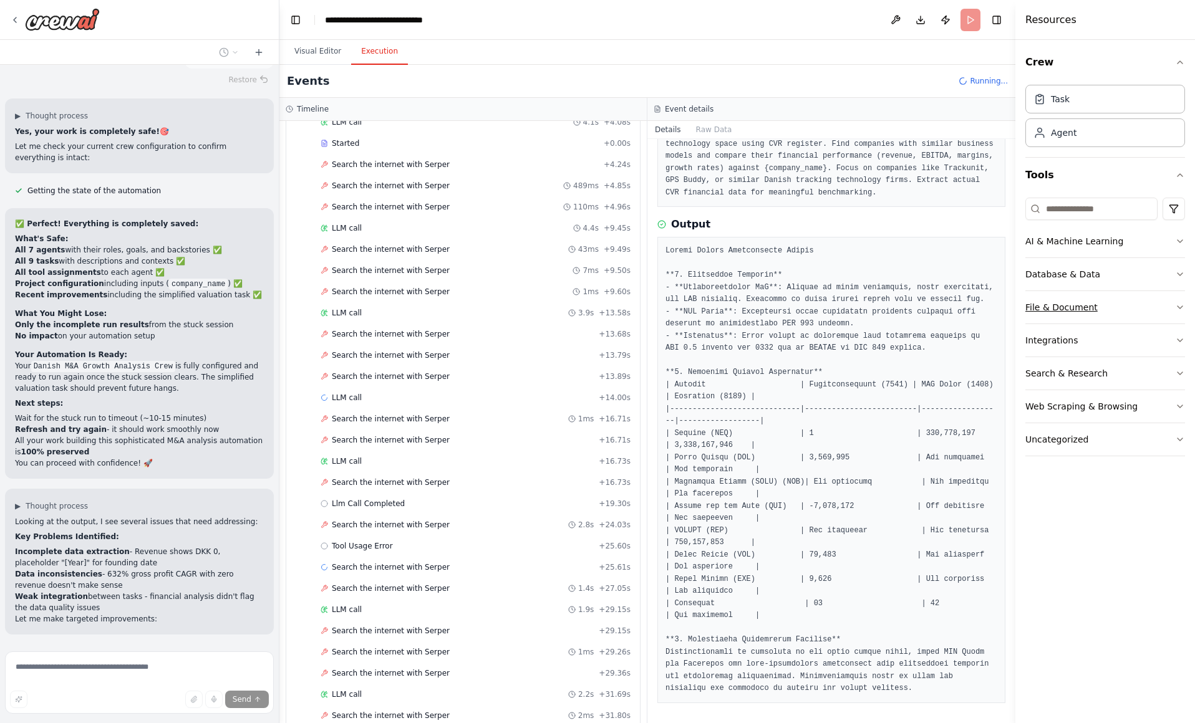
click at [1090, 304] on div "File & Document" at bounding box center [1061, 307] width 72 height 12
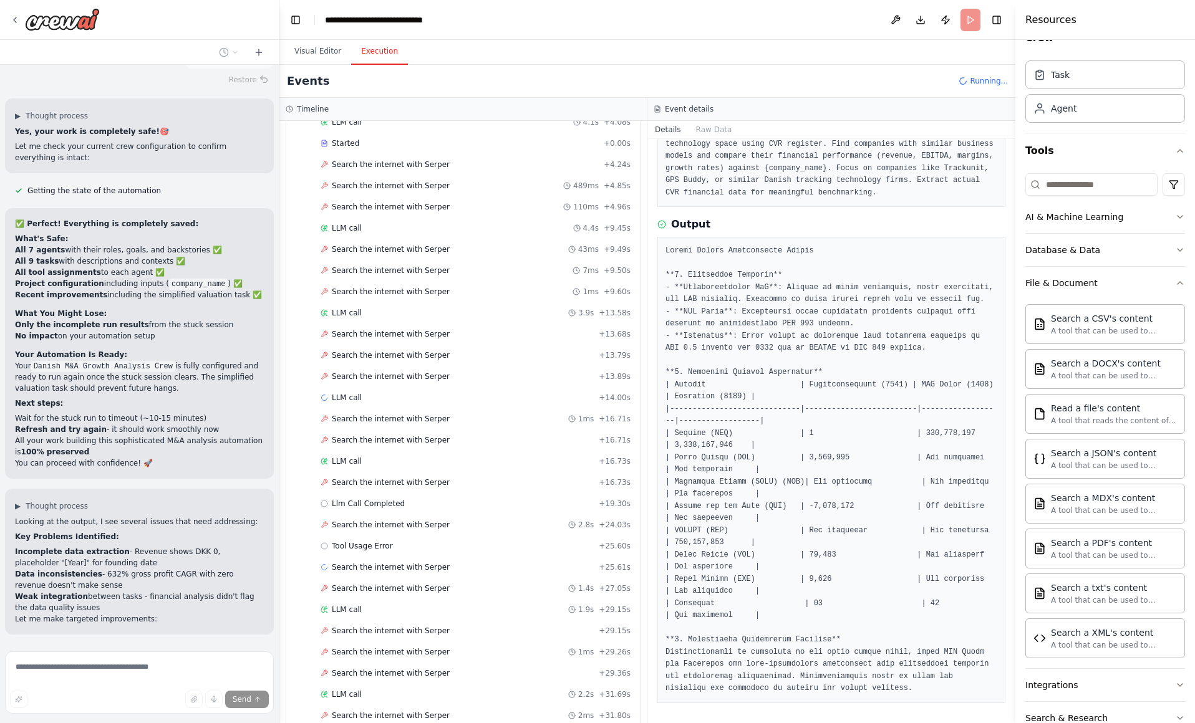
scroll to position [122, 0]
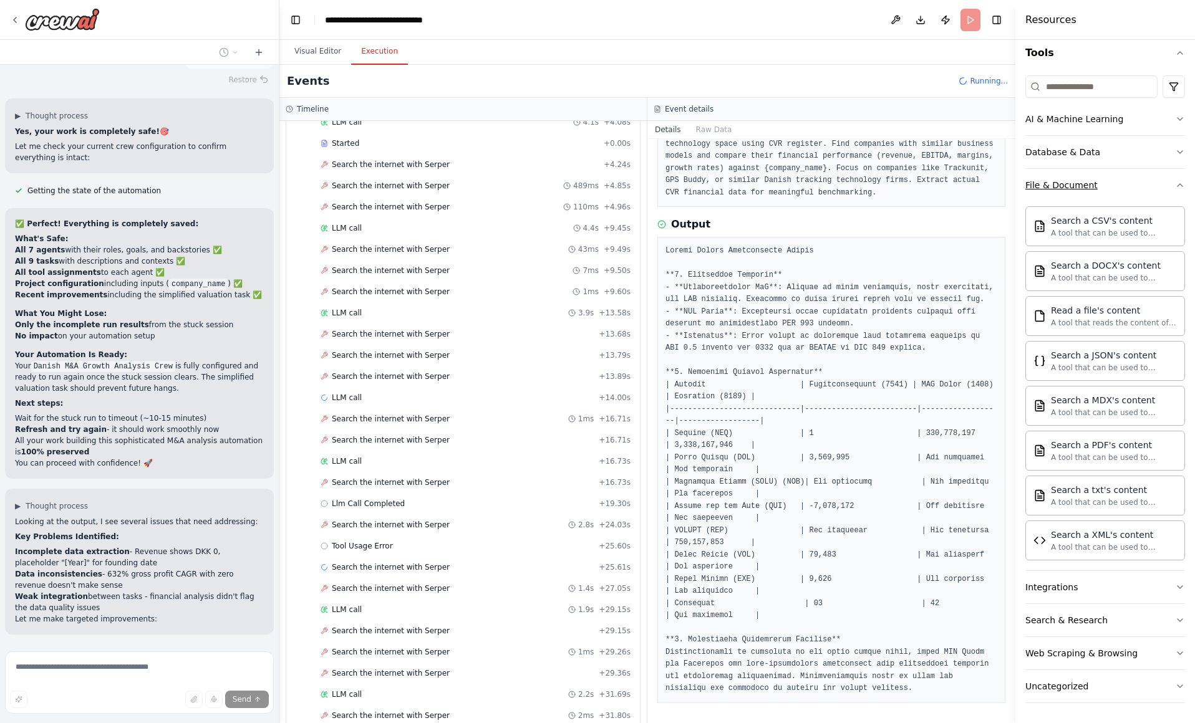
click at [1087, 195] on button "File & Document" at bounding box center [1105, 185] width 160 height 32
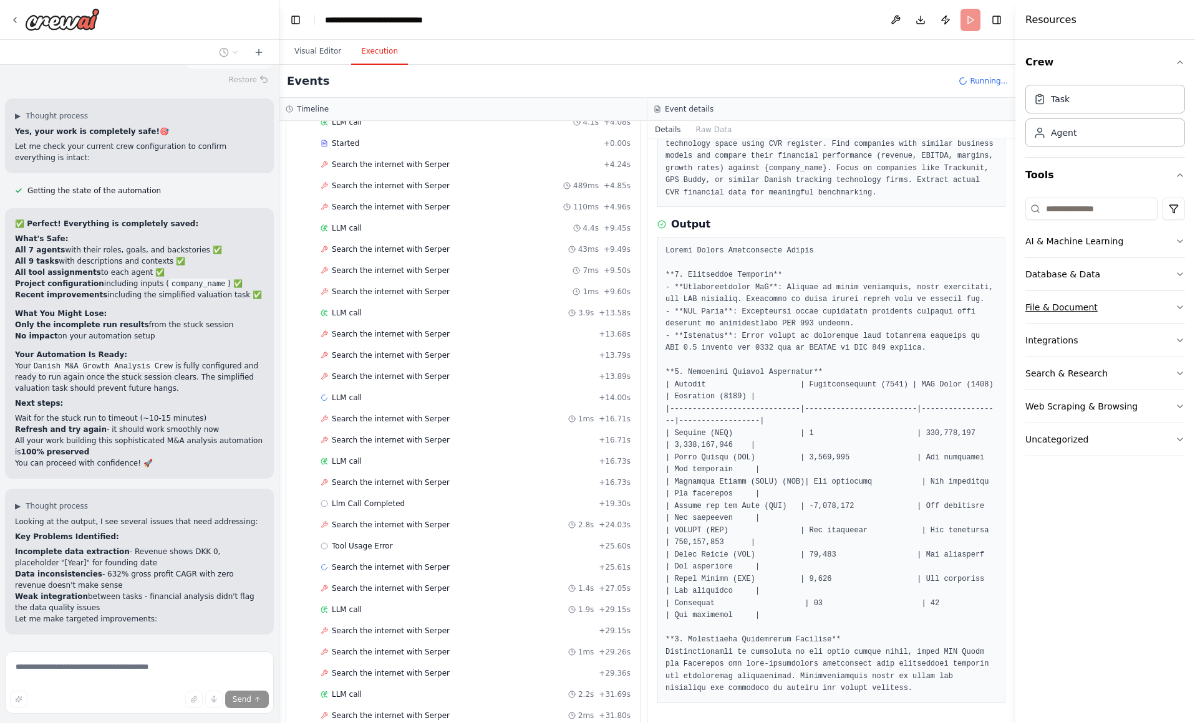
click at [1073, 301] on button "File & Document" at bounding box center [1105, 307] width 160 height 32
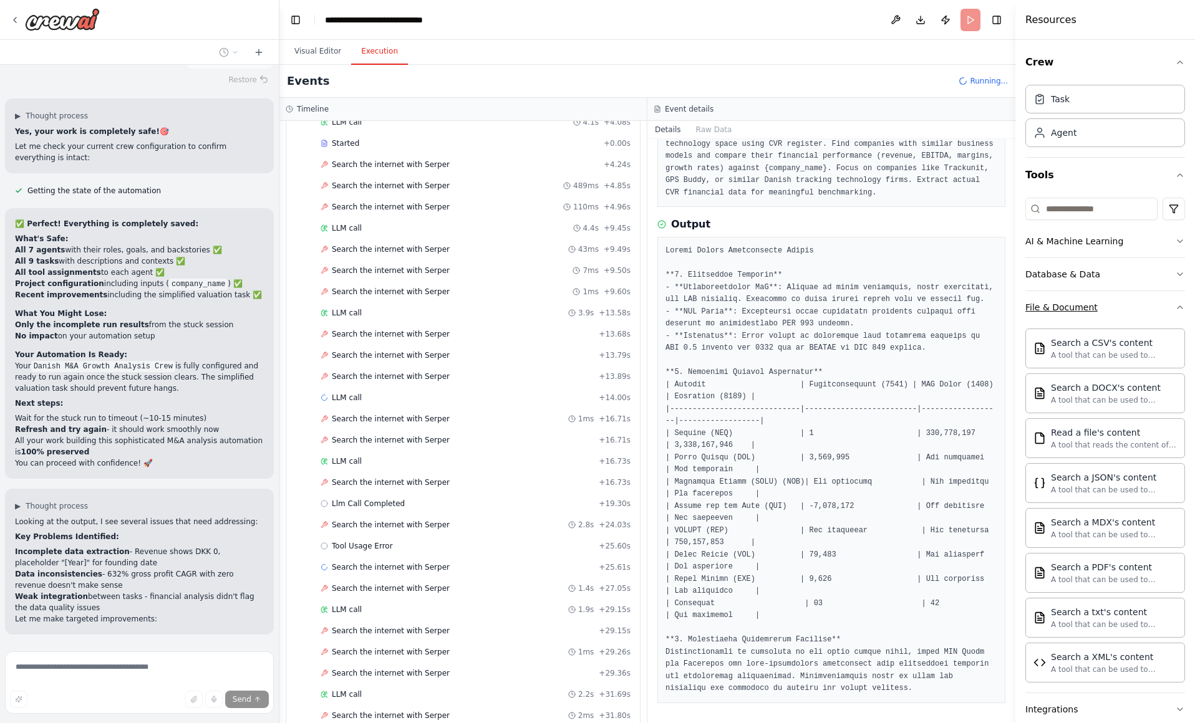
click at [1073, 300] on button "File & Document" at bounding box center [1105, 307] width 160 height 32
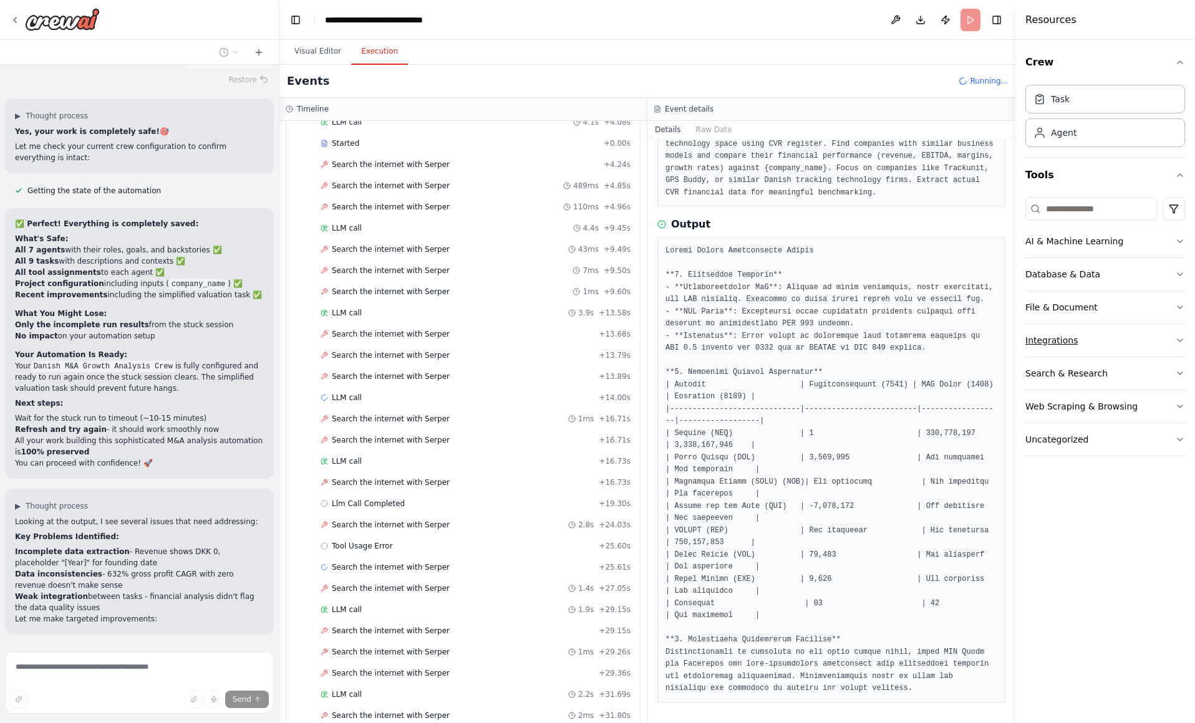
click at [1069, 342] on div "Integrations" at bounding box center [1051, 340] width 52 height 12
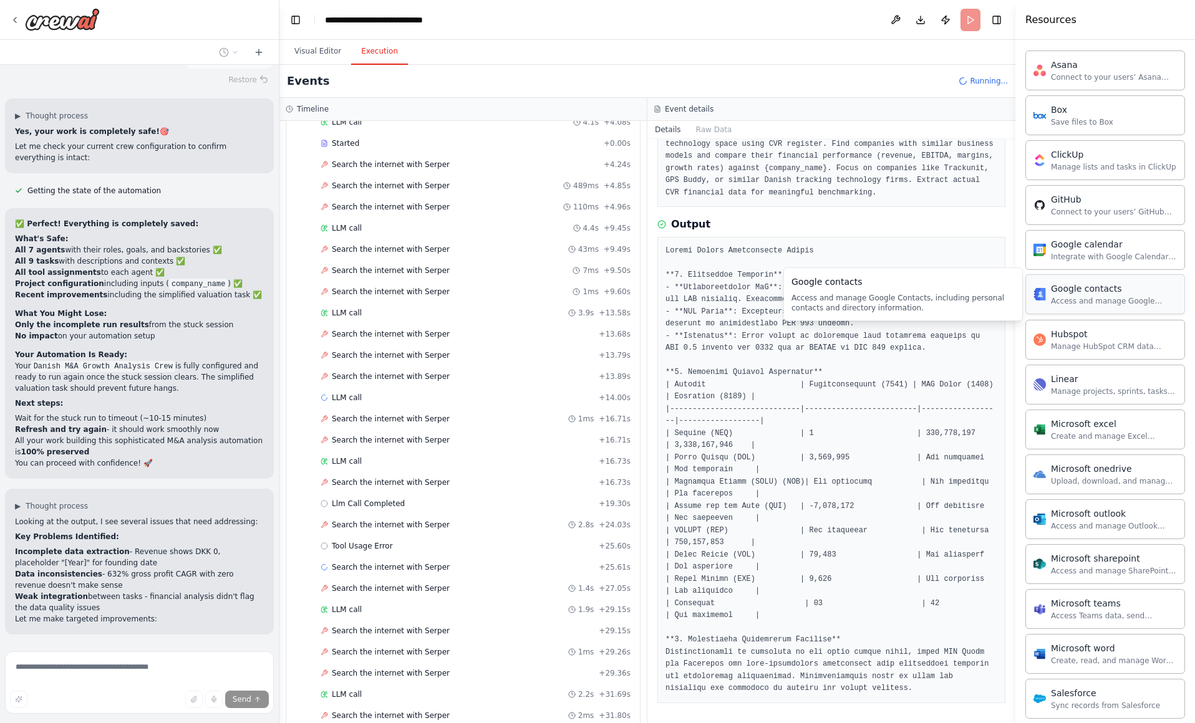
scroll to position [52, 0]
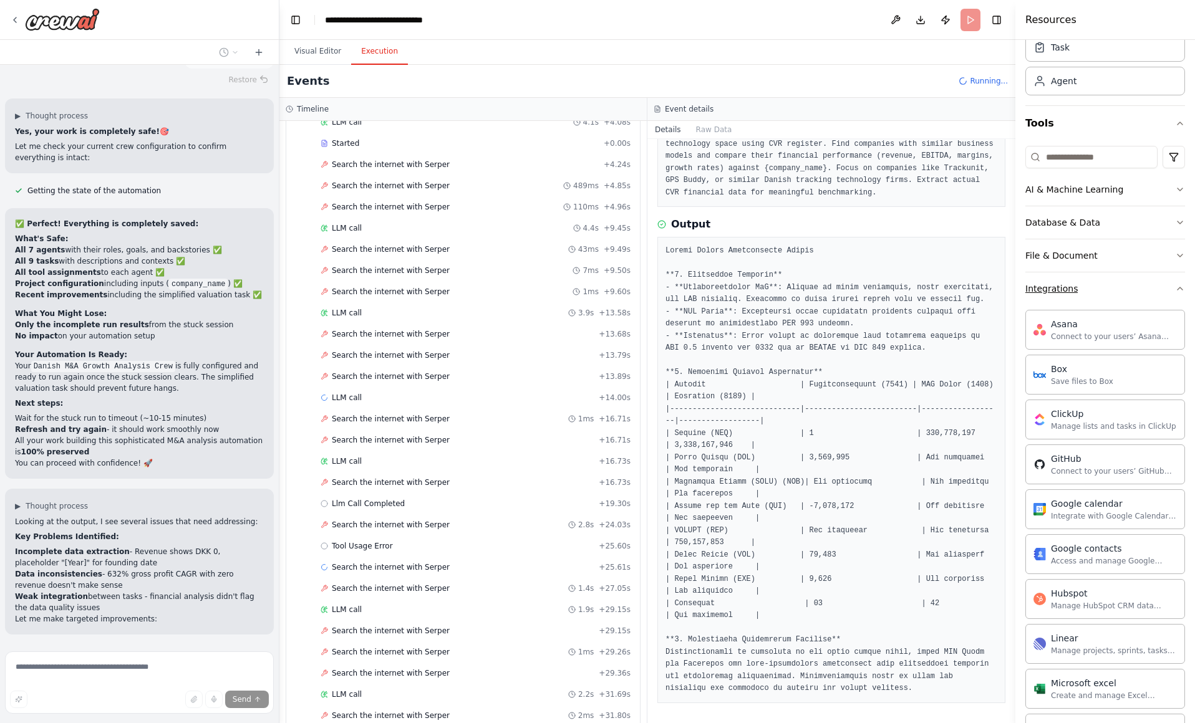
click at [1068, 294] on div "Integrations" at bounding box center [1051, 288] width 52 height 12
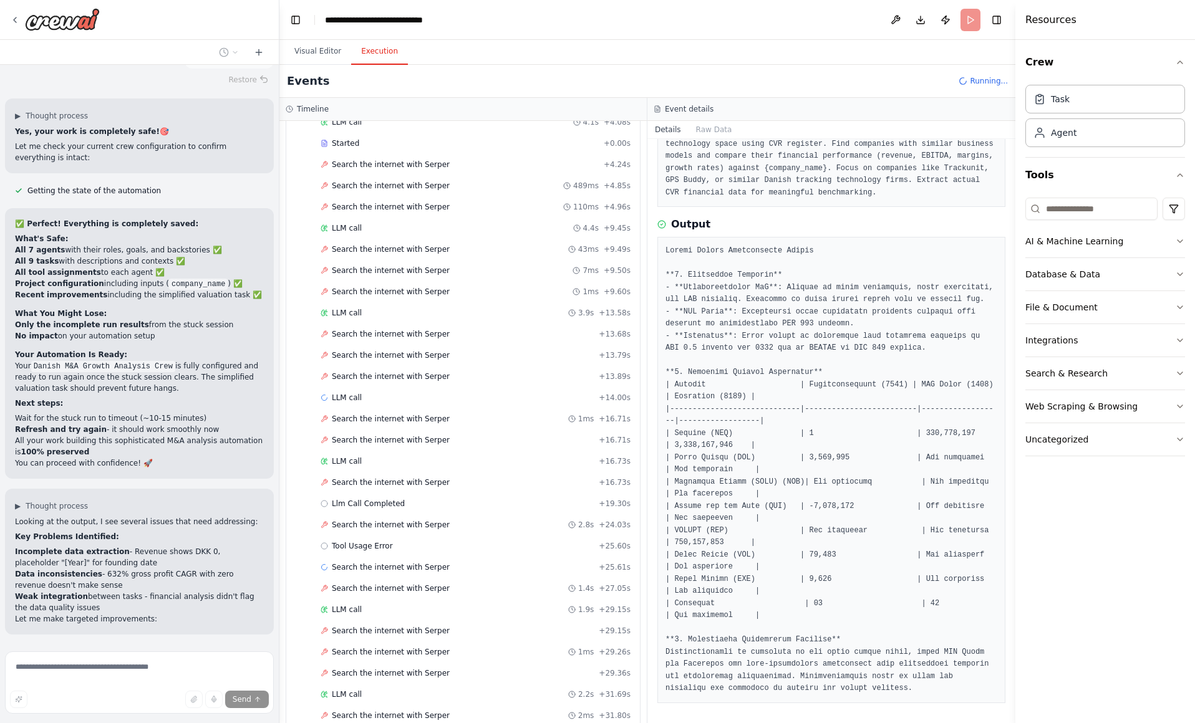
scroll to position [10533, 0]
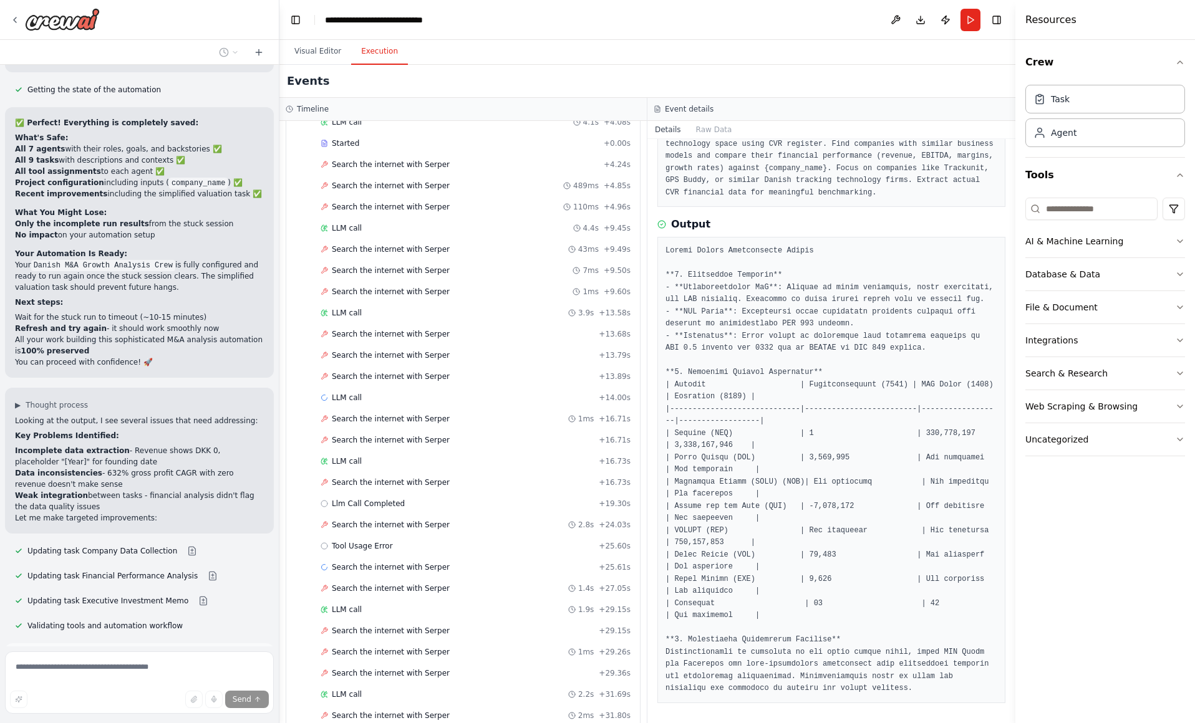
click at [152, 709] on span "Improve automation" at bounding box center [145, 714] width 76 height 10
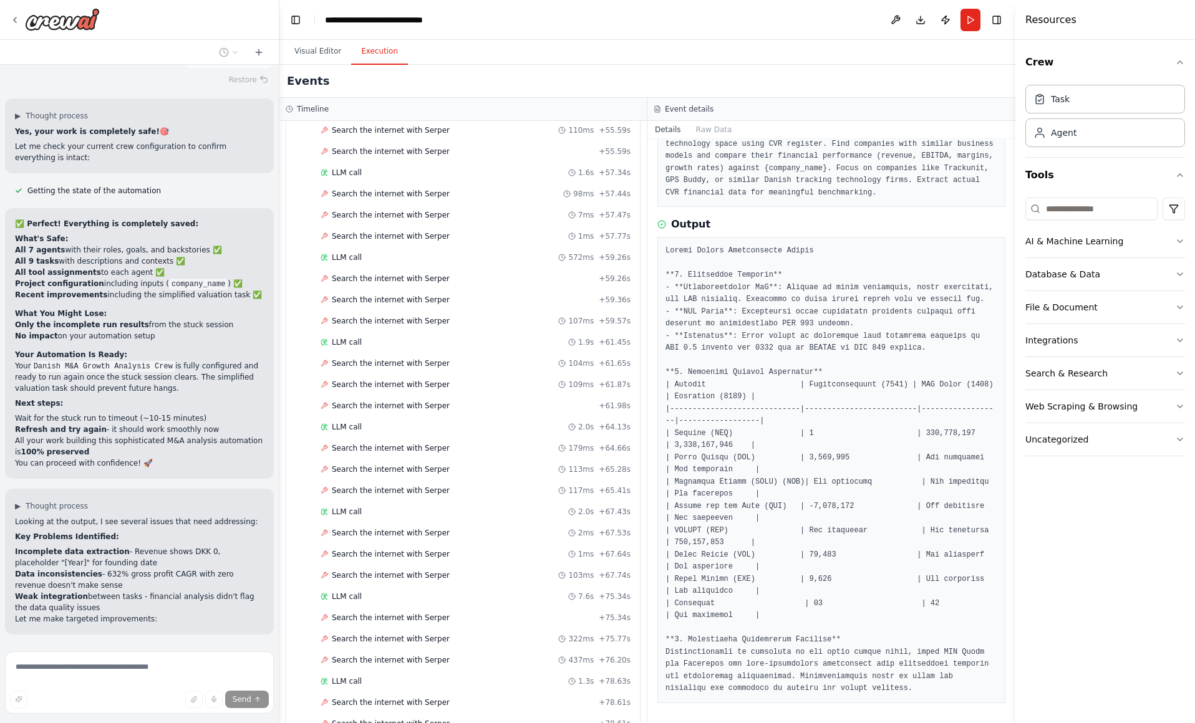
scroll to position [3938, 0]
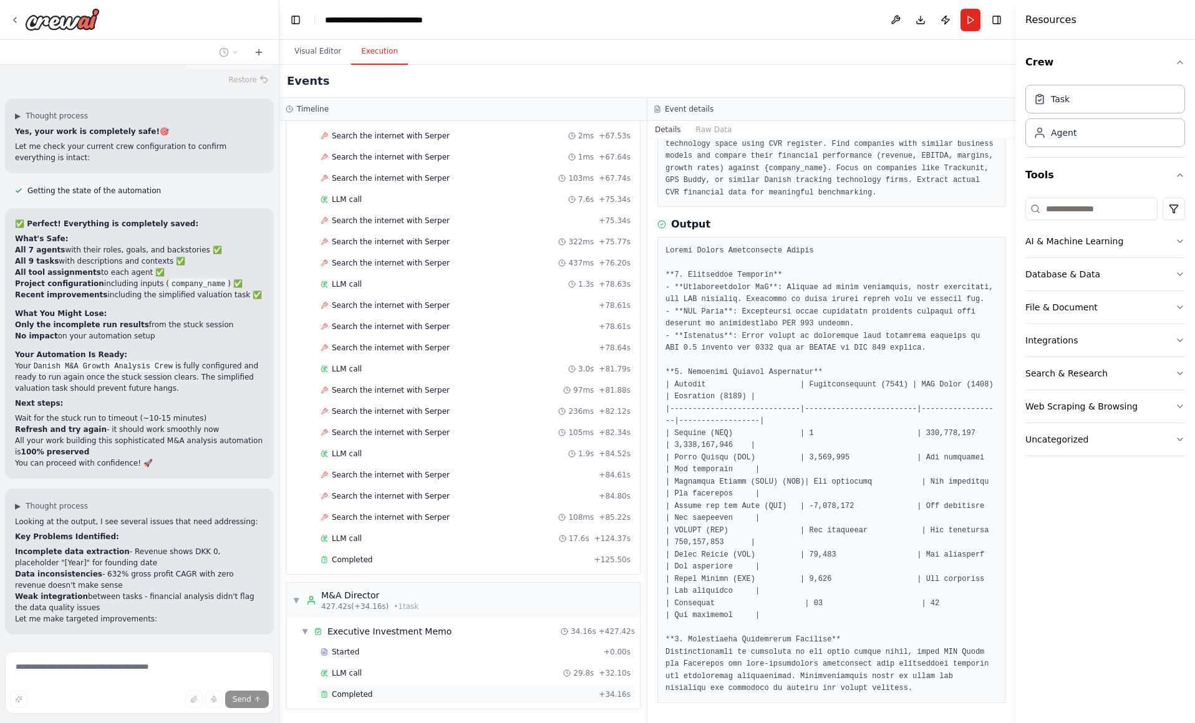
click at [339, 688] on div "Completed + 34.16s" at bounding box center [475, 694] width 319 height 19
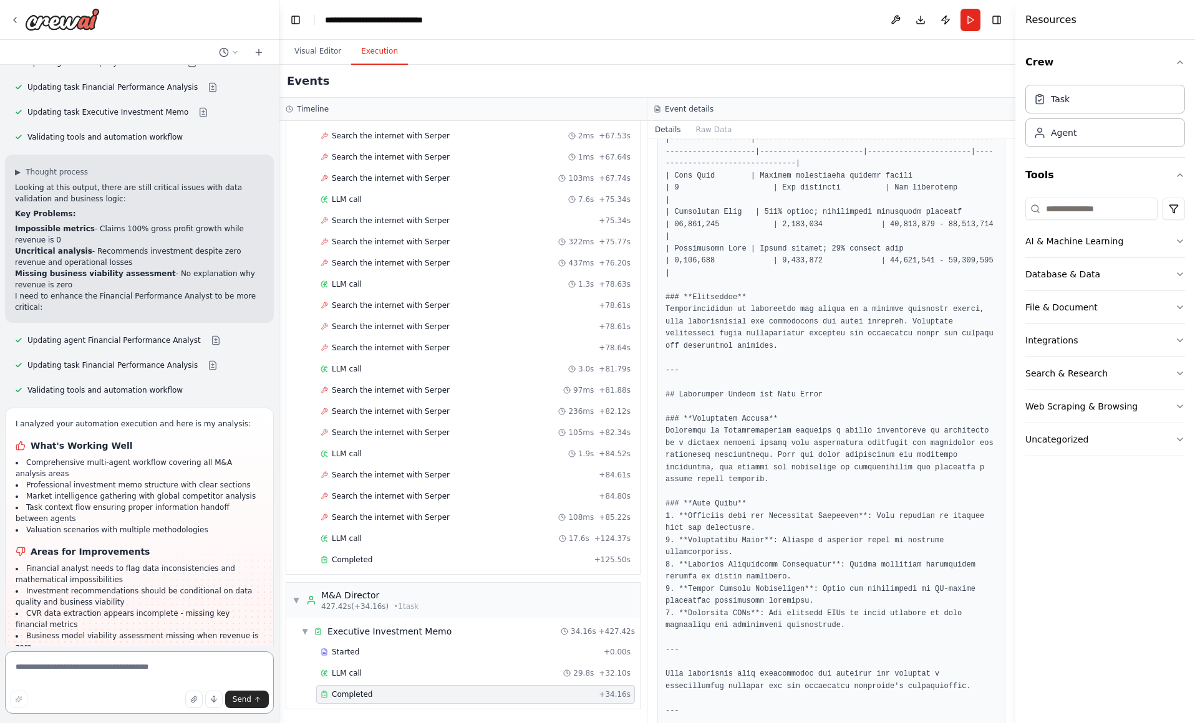
scroll to position [11033, 0]
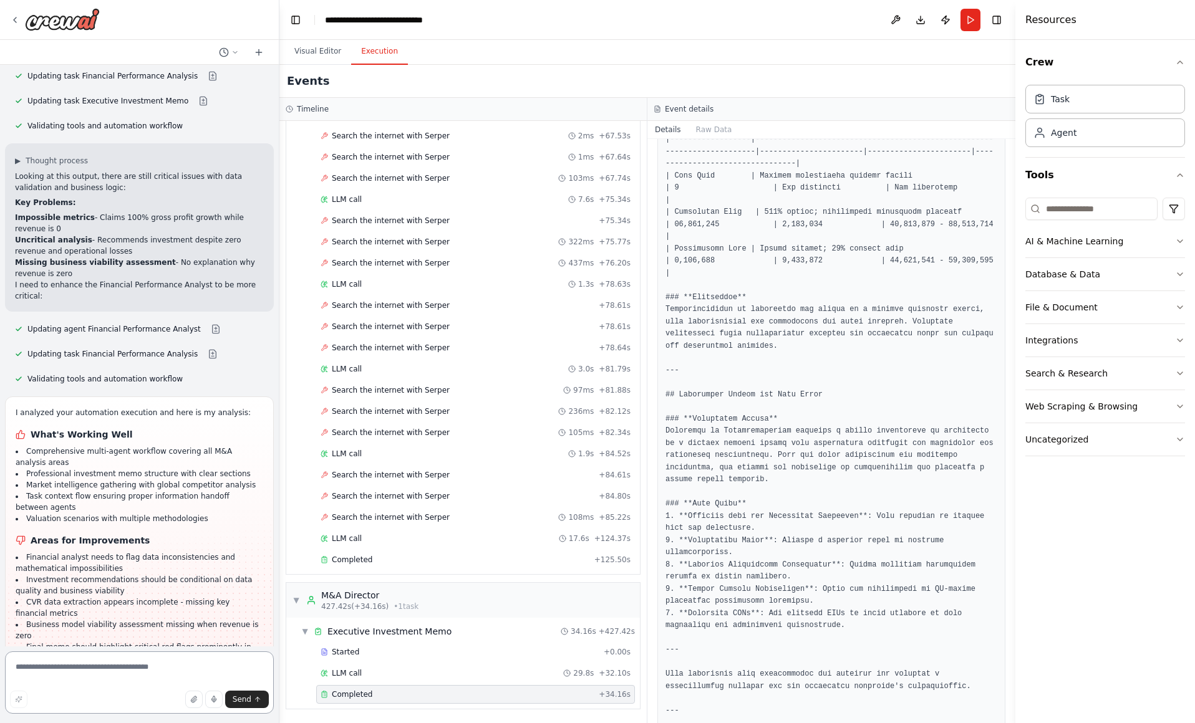
click at [135, 669] on textarea at bounding box center [139, 683] width 269 height 62
type textarea "*"
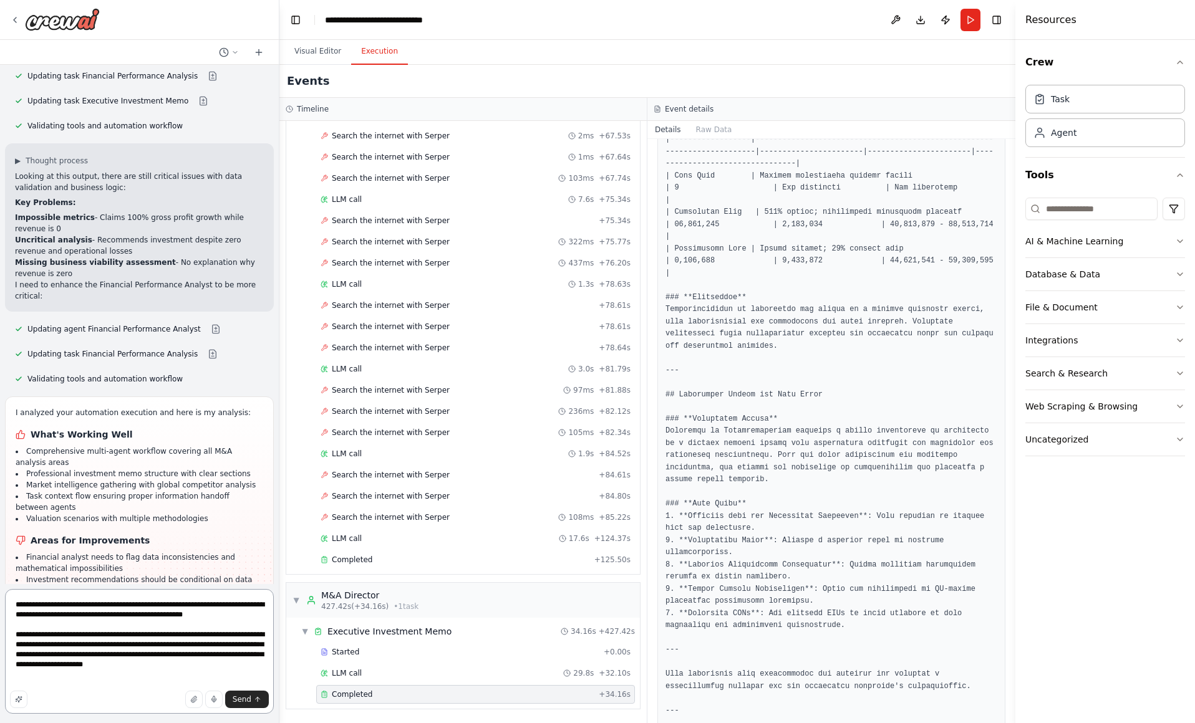
type textarea "**********"
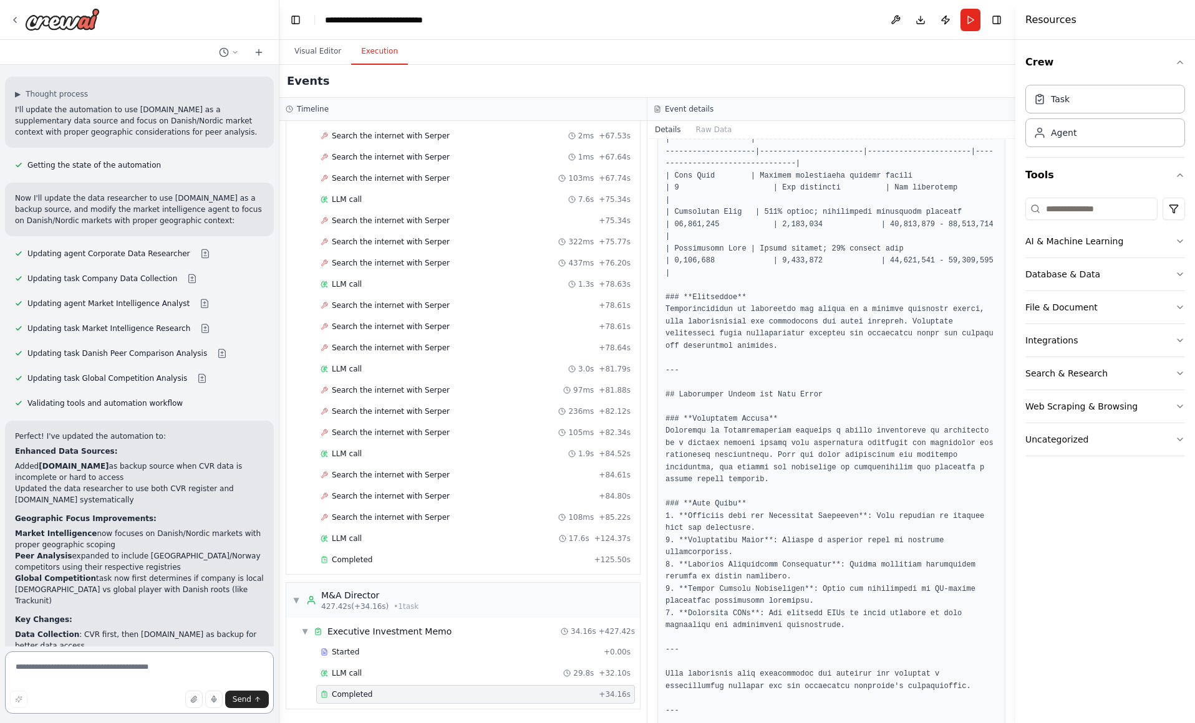
scroll to position [11868, 0]
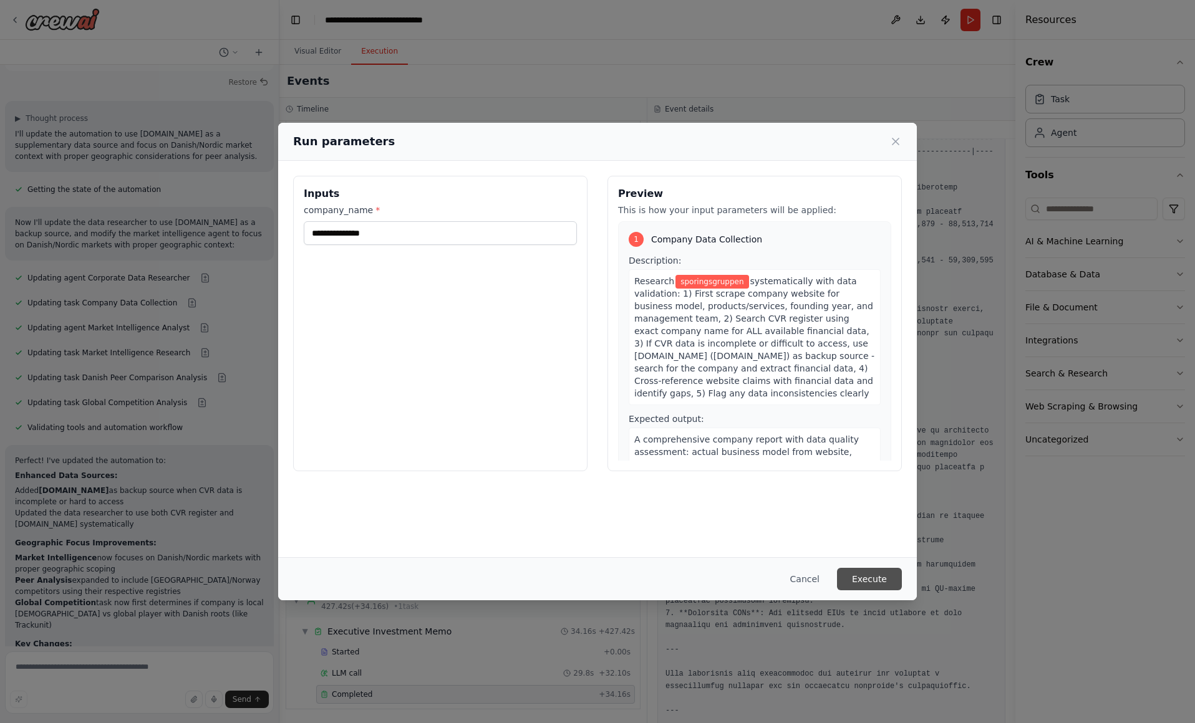
click at [860, 576] on button "Execute" at bounding box center [869, 579] width 65 height 22
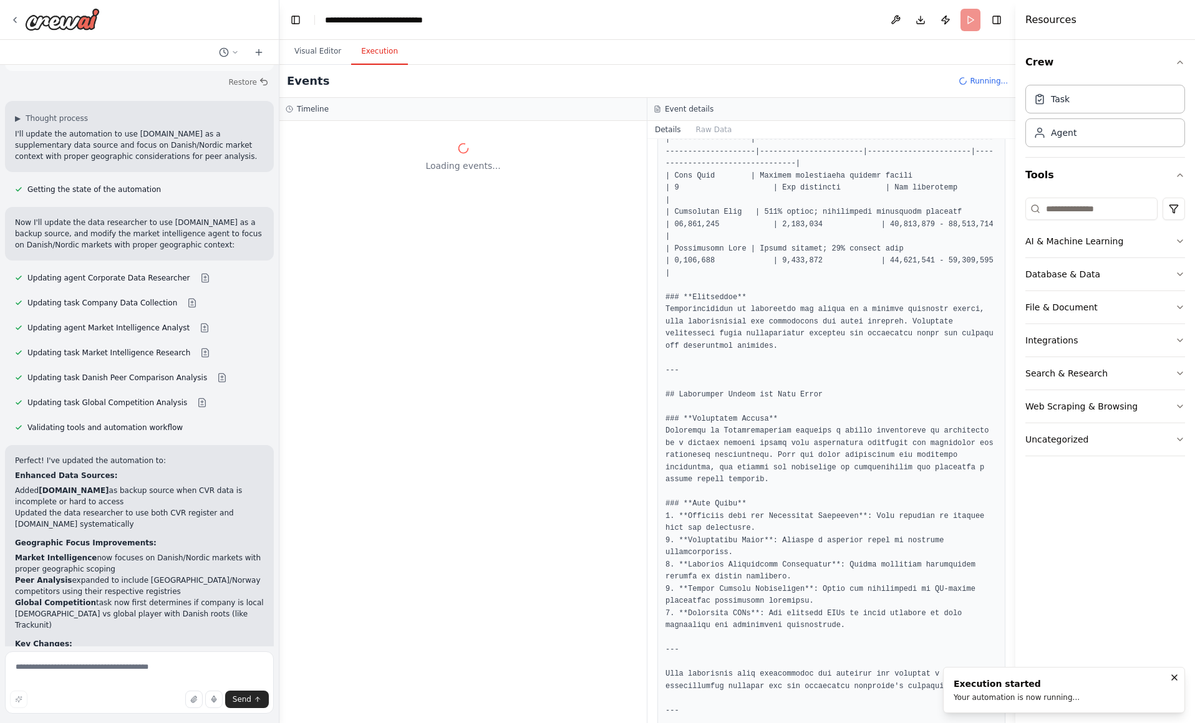
scroll to position [0, 0]
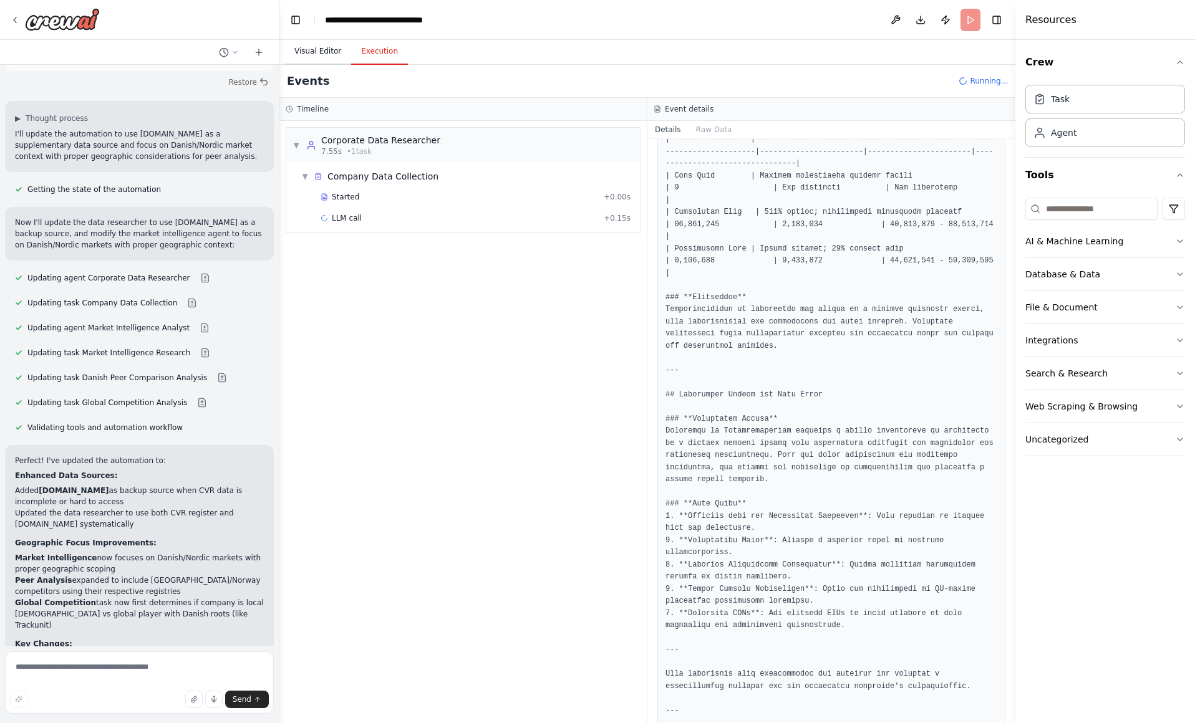
click at [315, 51] on button "Visual Editor" at bounding box center [317, 52] width 67 height 26
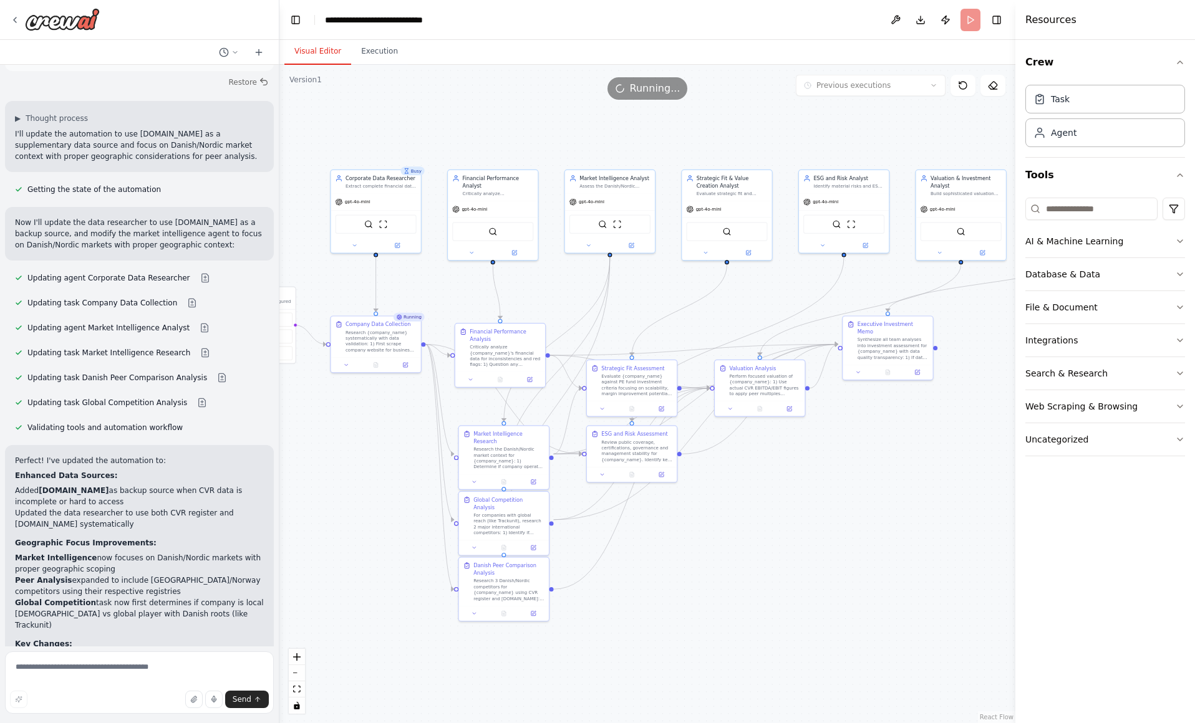
drag, startPoint x: 947, startPoint y: 494, endPoint x: 798, endPoint y: 481, distance: 149.6
click at [798, 481] on div ".deletable-edge-delete-btn { width: 20px; height: 20px; border: 0px solid #ffff…" at bounding box center [647, 394] width 736 height 658
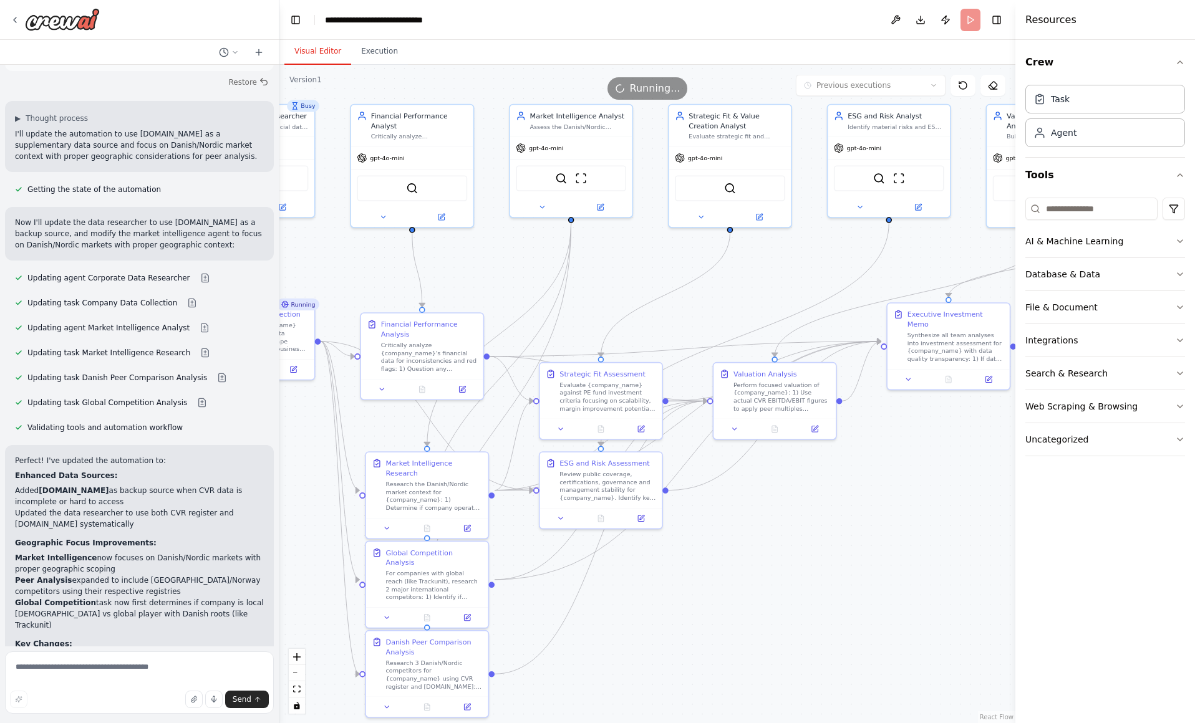
drag, startPoint x: 764, startPoint y: 496, endPoint x: 783, endPoint y: 542, distance: 50.6
click at [783, 542] on div ".deletable-edge-delete-btn { width: 20px; height: 20px; border: 0px solid #ffff…" at bounding box center [647, 394] width 736 height 658
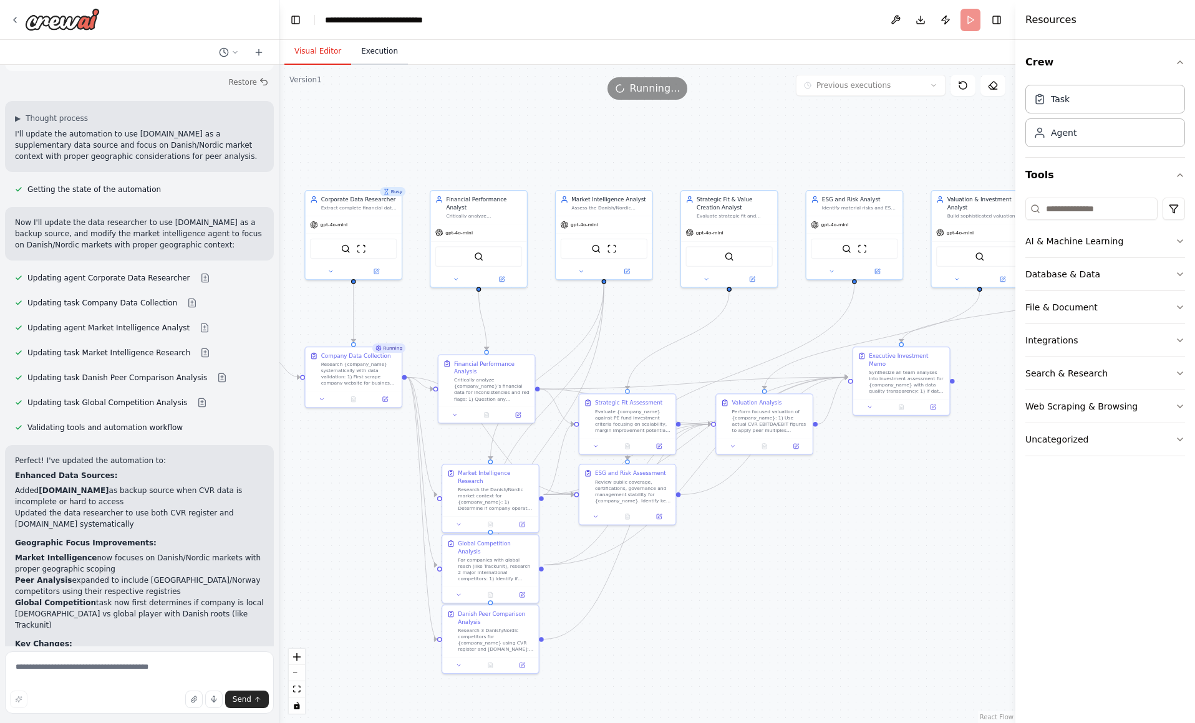
click at [385, 57] on button "Execution" at bounding box center [379, 52] width 57 height 26
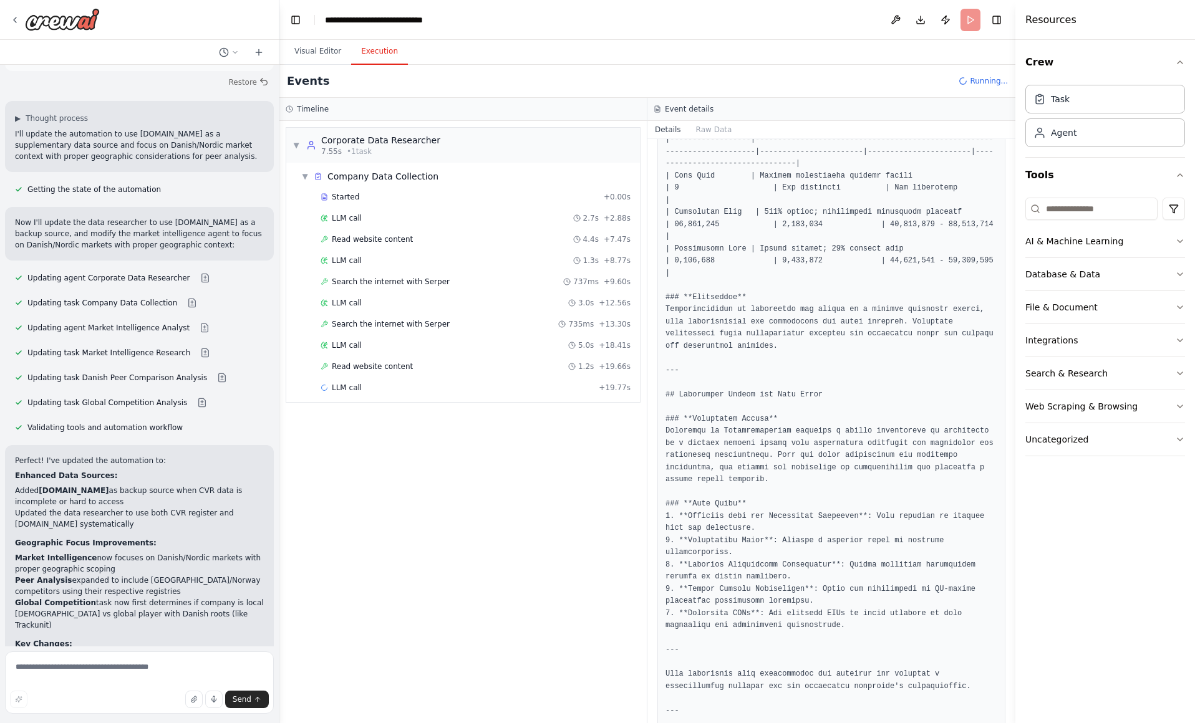
scroll to position [1759, 0]
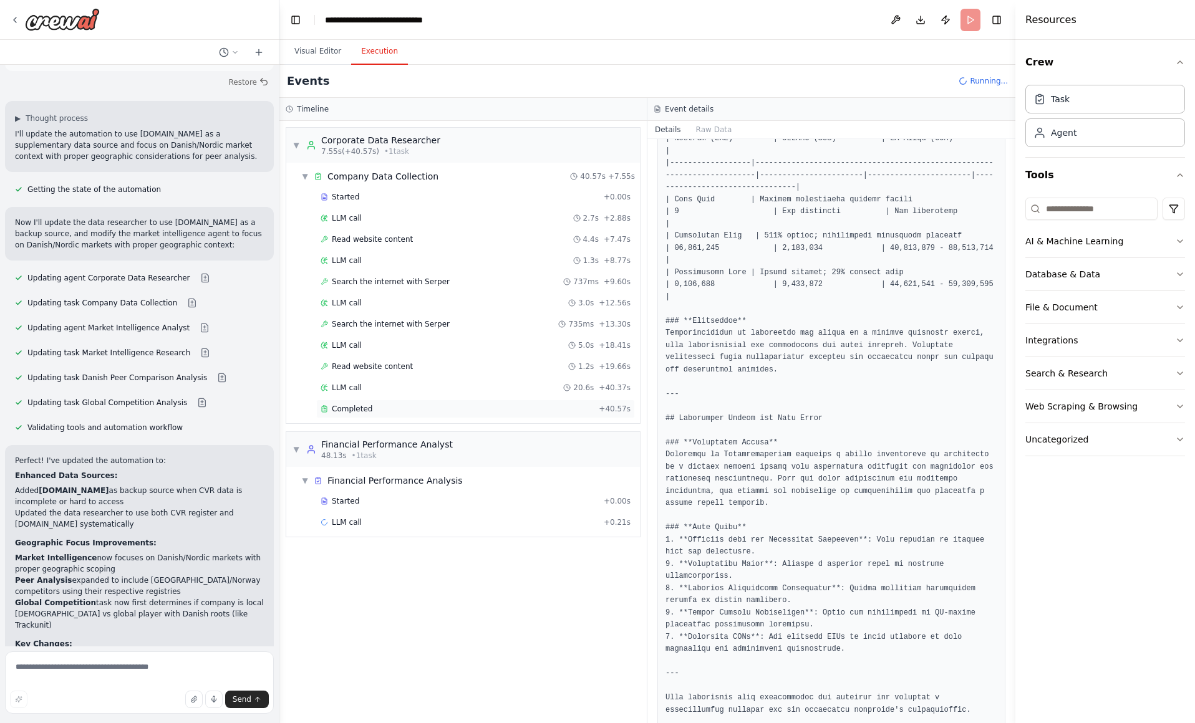
click at [403, 404] on div "Completed" at bounding box center [456, 409] width 273 height 10
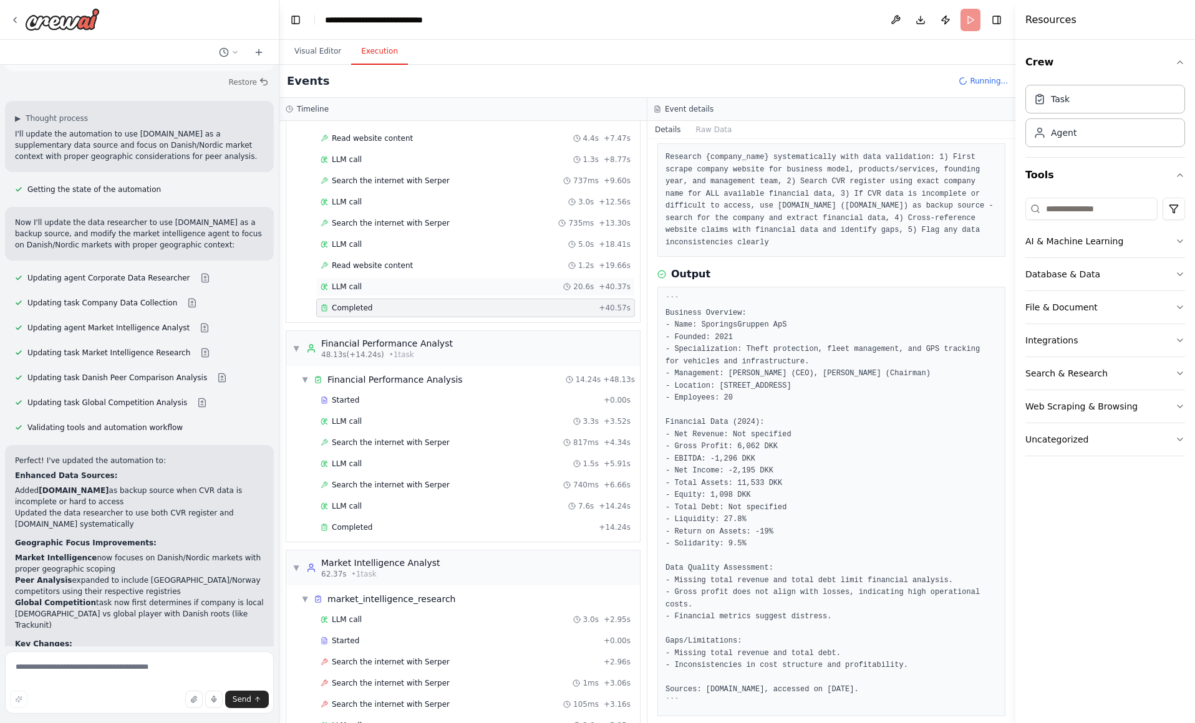
scroll to position [217, 0]
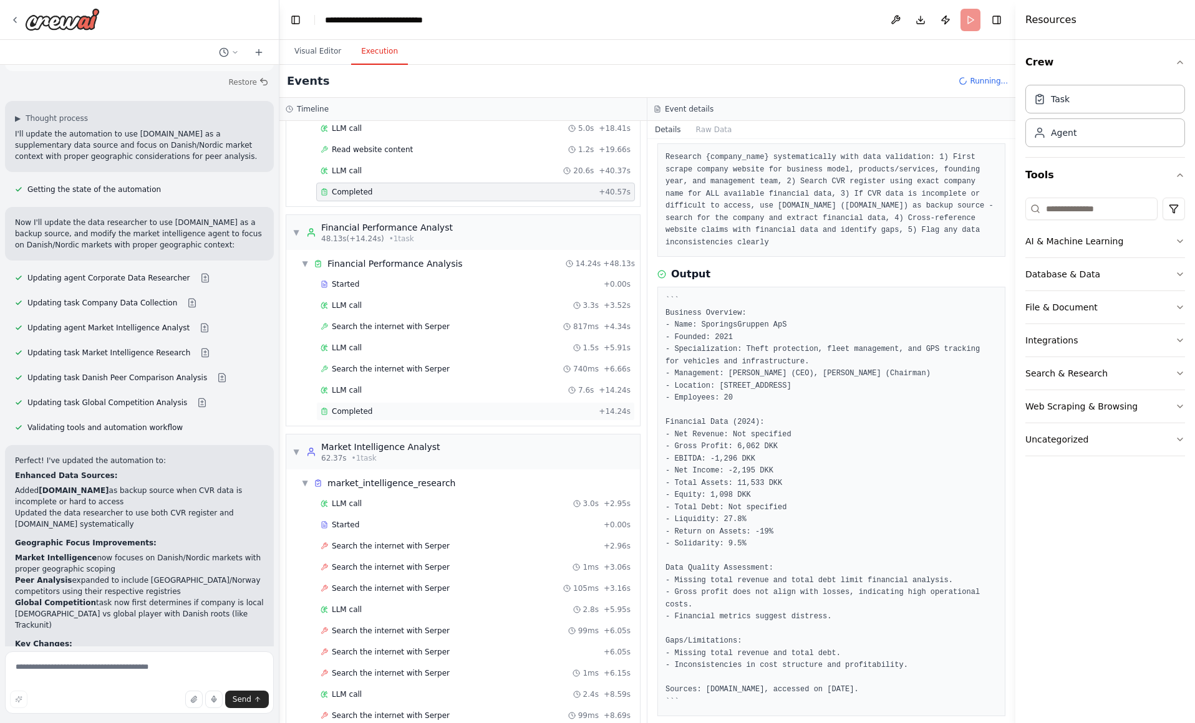
click at [454, 407] on div "Completed" at bounding box center [456, 411] width 273 height 10
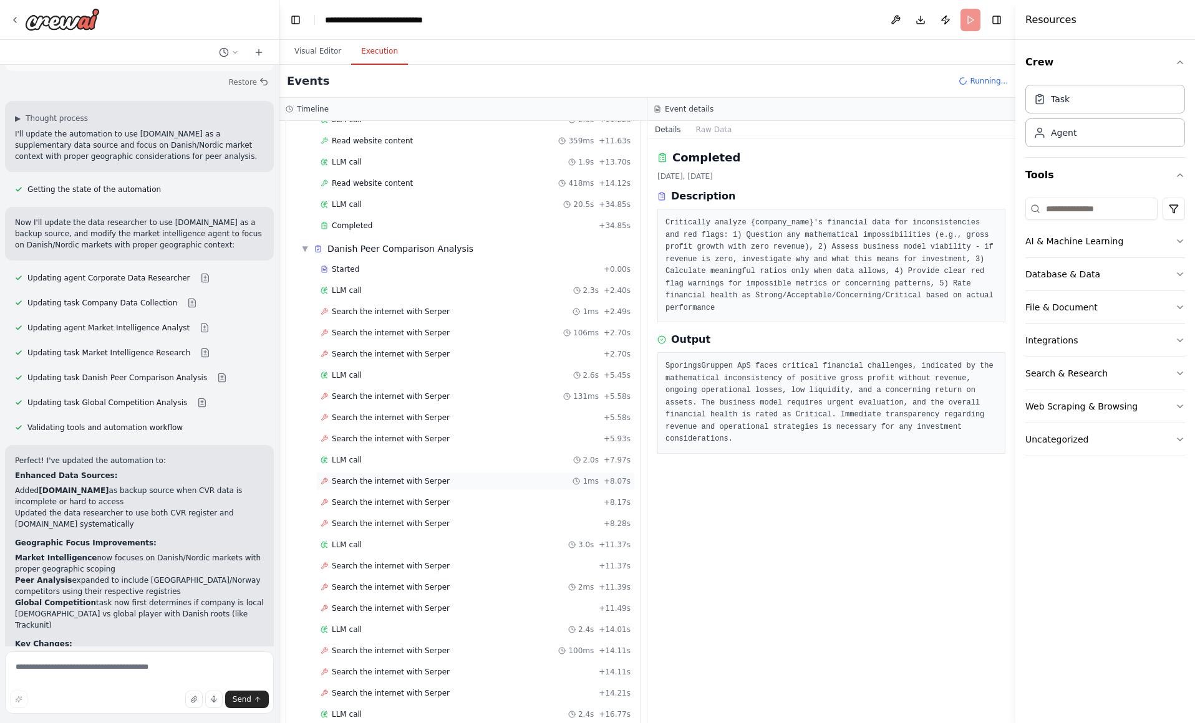
scroll to position [2521, 0]
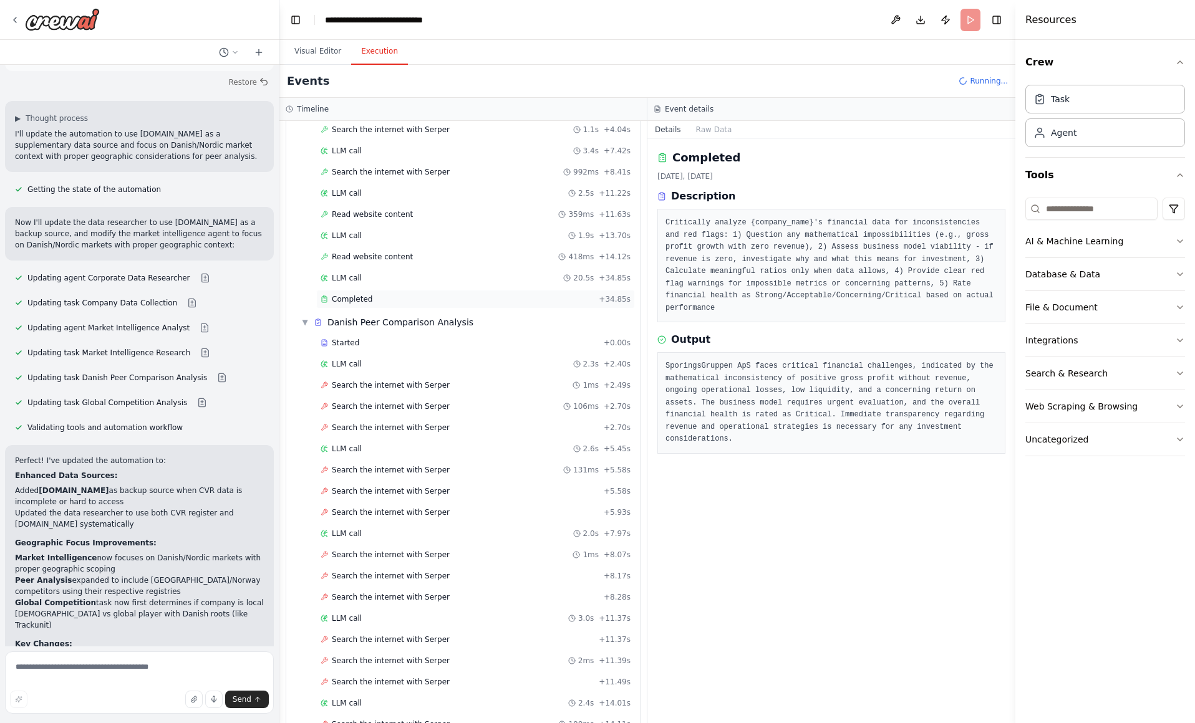
click at [501, 303] on div "Completed" at bounding box center [456, 299] width 273 height 10
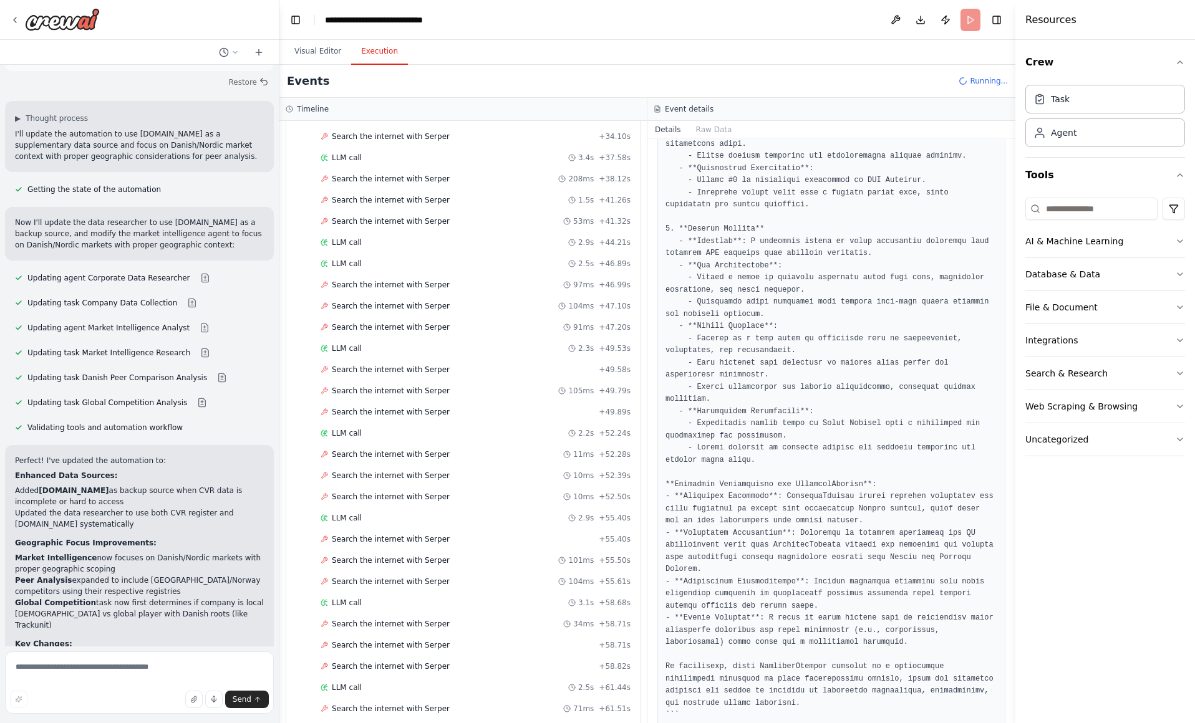
scroll to position [4014, 0]
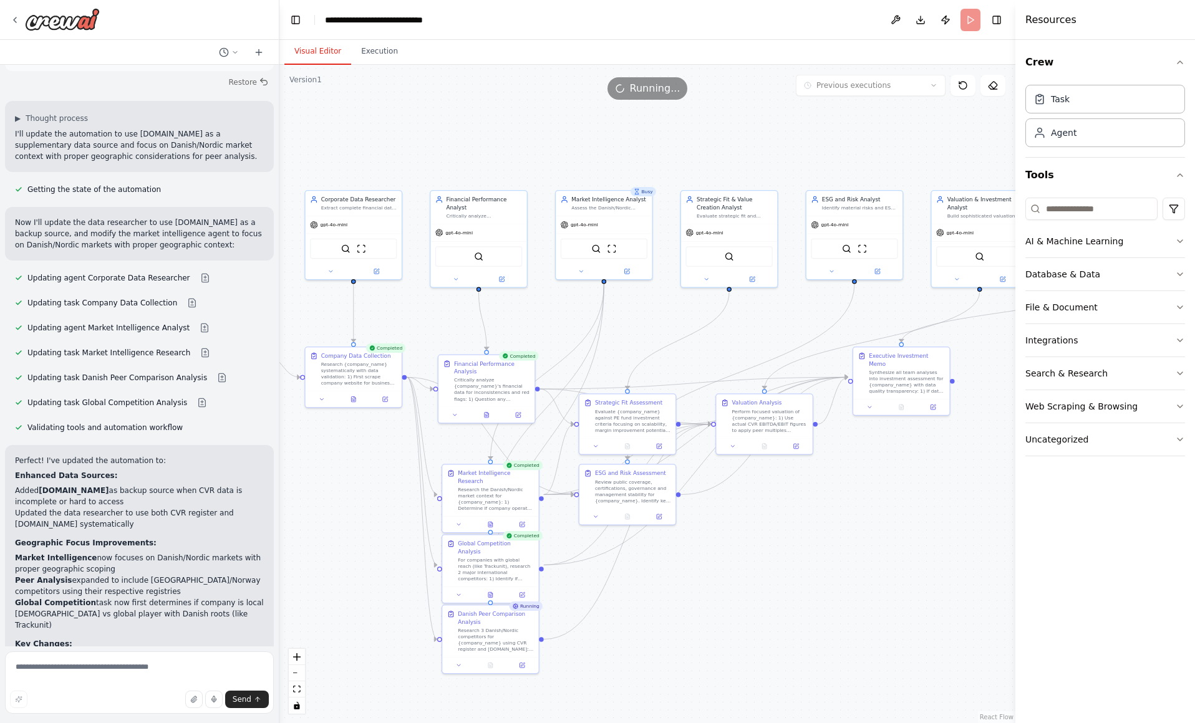
click at [327, 51] on button "Visual Editor" at bounding box center [317, 52] width 67 height 26
click at [479, 491] on div "Research the Danish/Nordic market context for {company_name}: 1) Determine if c…" at bounding box center [496, 497] width 76 height 25
click at [701, 541] on div ".deletable-edge-delete-btn { width: 20px; height: 20px; border: 0px solid #ffff…" at bounding box center [647, 394] width 736 height 658
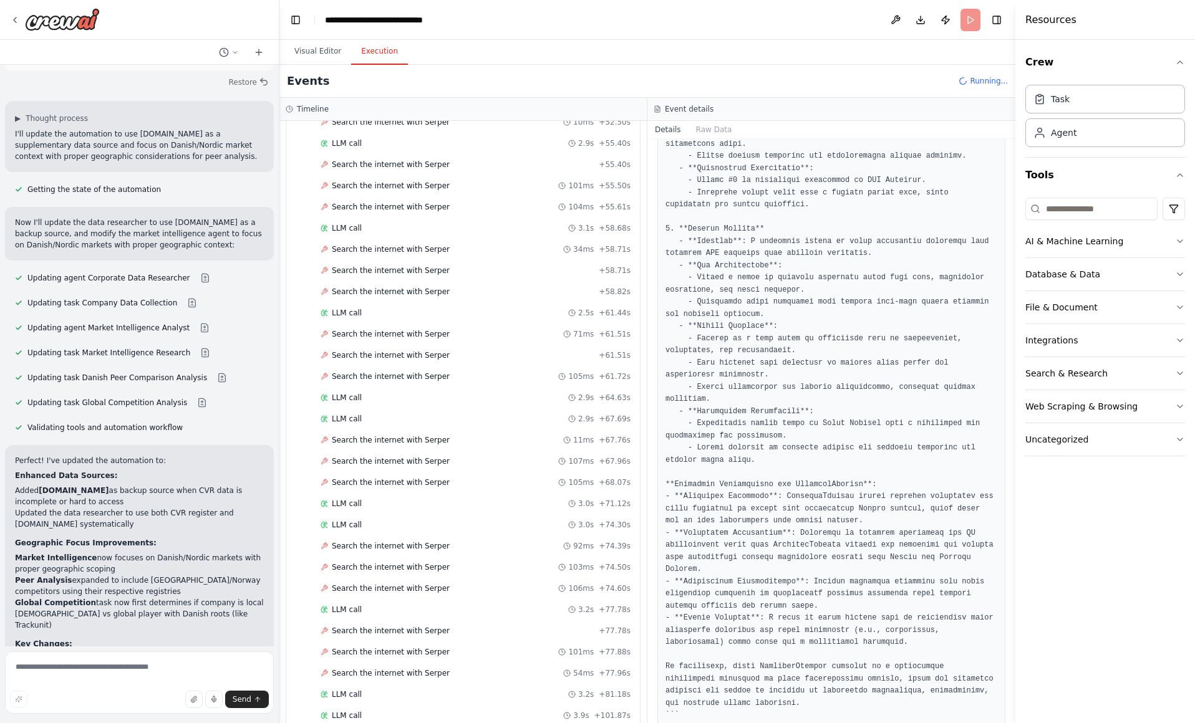
click at [371, 50] on button "Execution" at bounding box center [379, 52] width 57 height 26
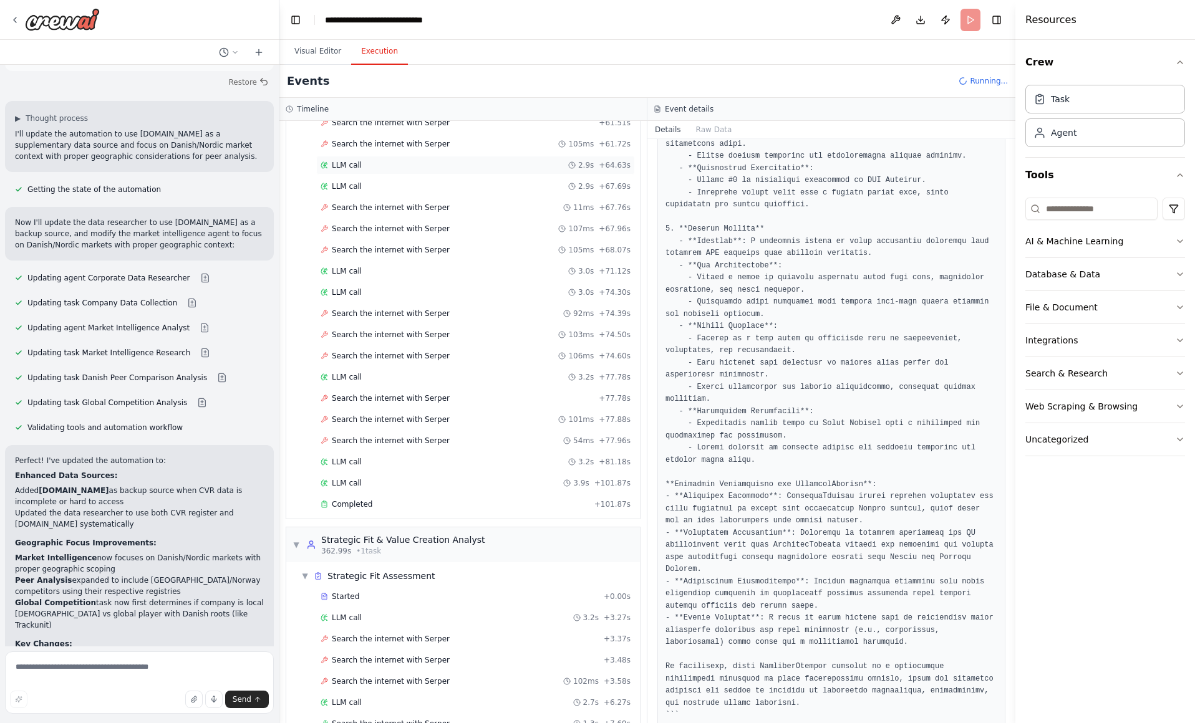
scroll to position [4382, 0]
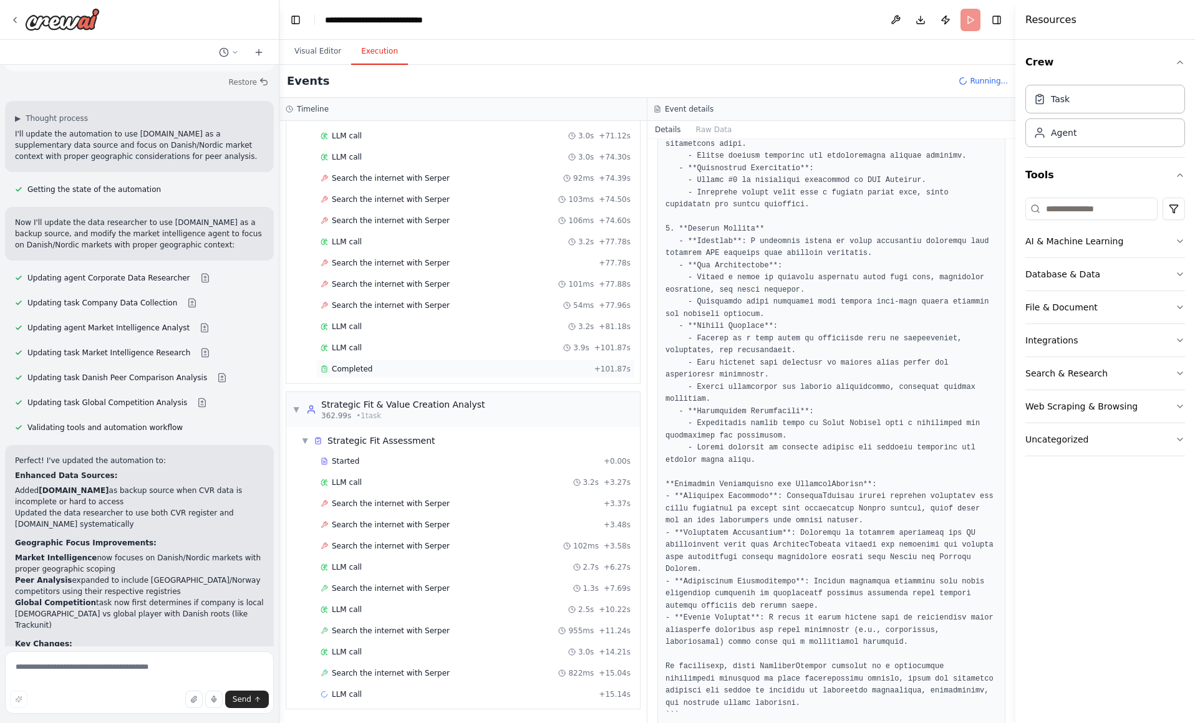
click at [382, 363] on div "Completed + 101.87s" at bounding box center [475, 369] width 319 height 19
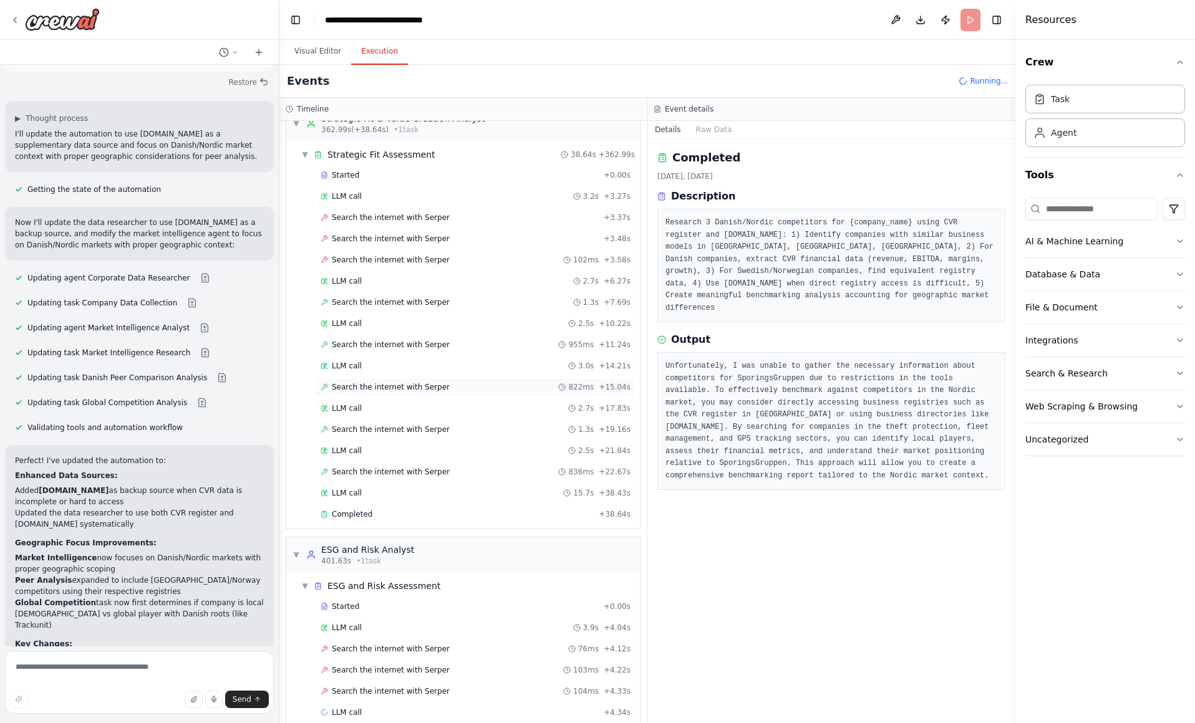
scroll to position [4645, 0]
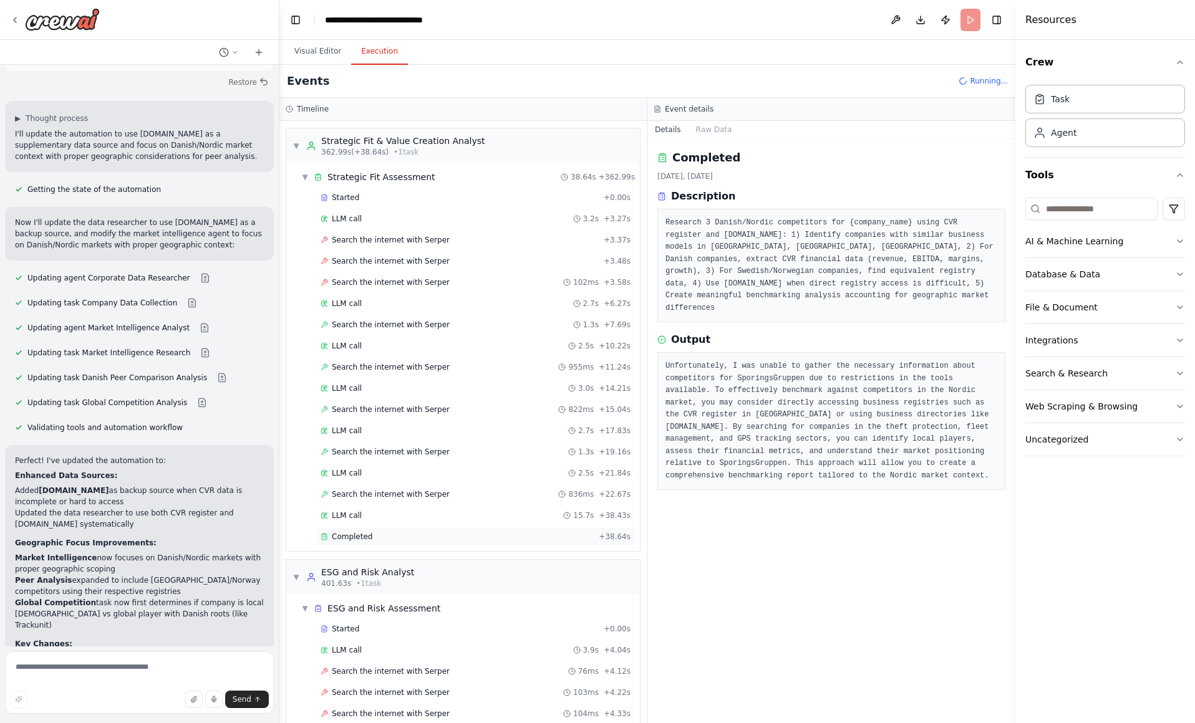
click at [367, 532] on span "Completed" at bounding box center [352, 537] width 41 height 10
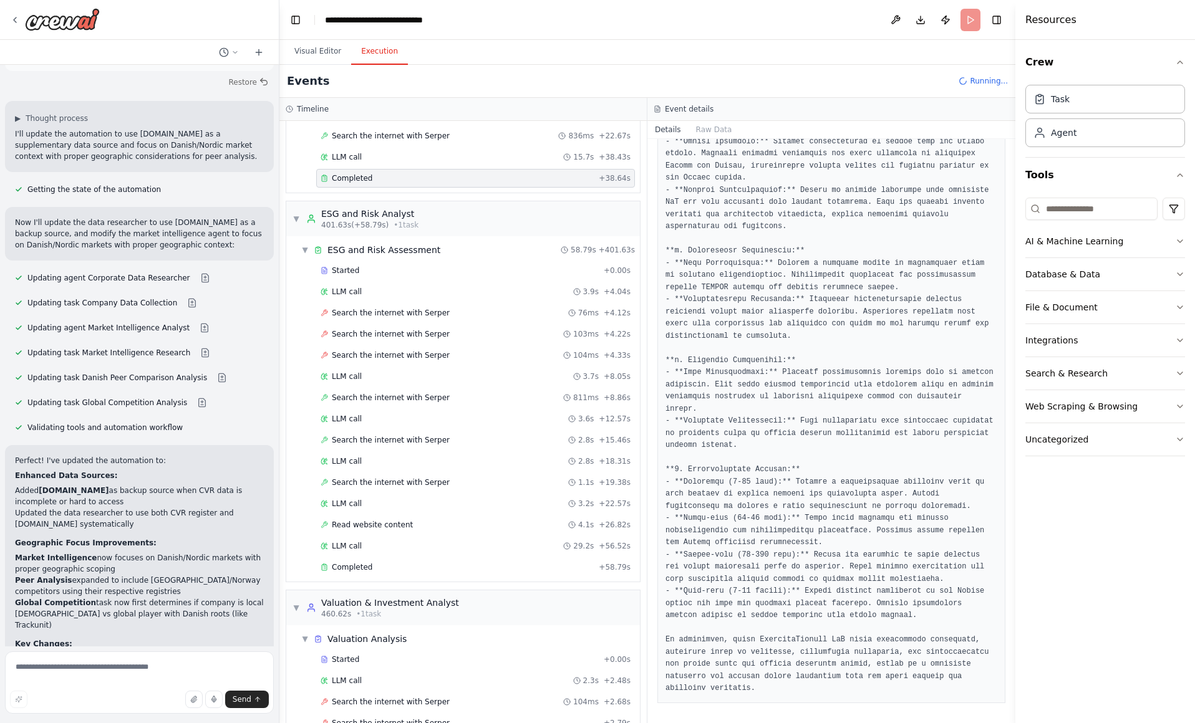
scroll to position [5006, 0]
click at [499, 565] on div "Completed" at bounding box center [456, 565] width 273 height 10
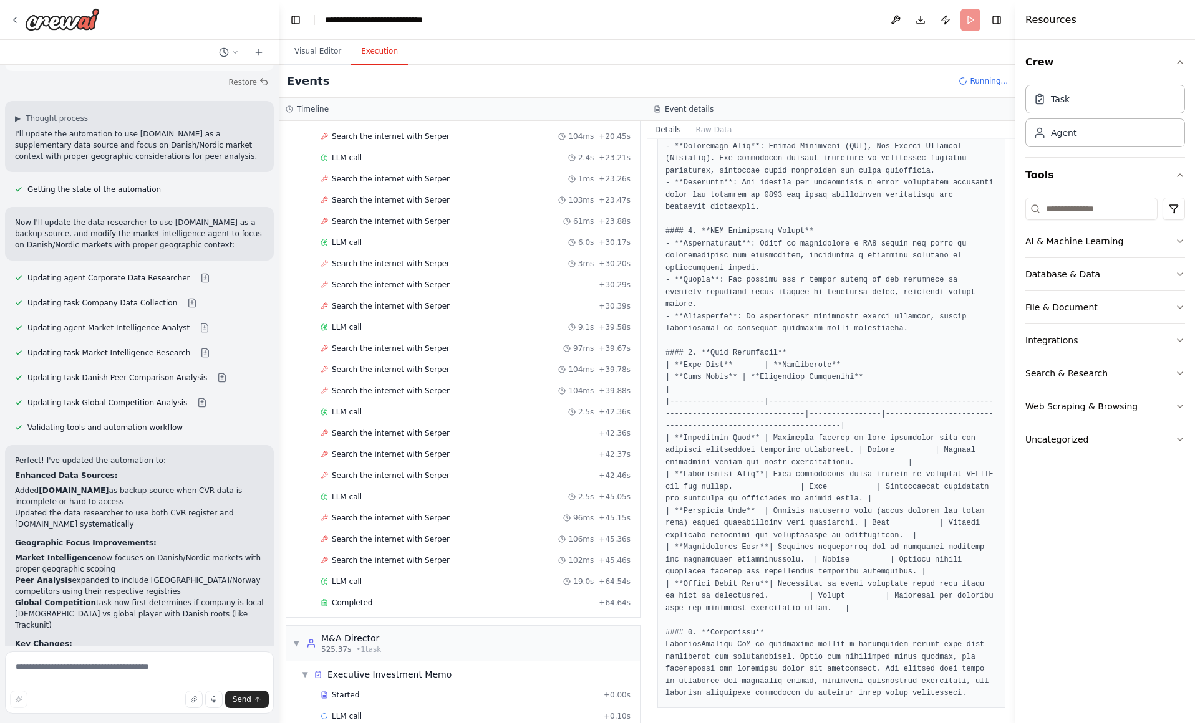
scroll to position [6142, 0]
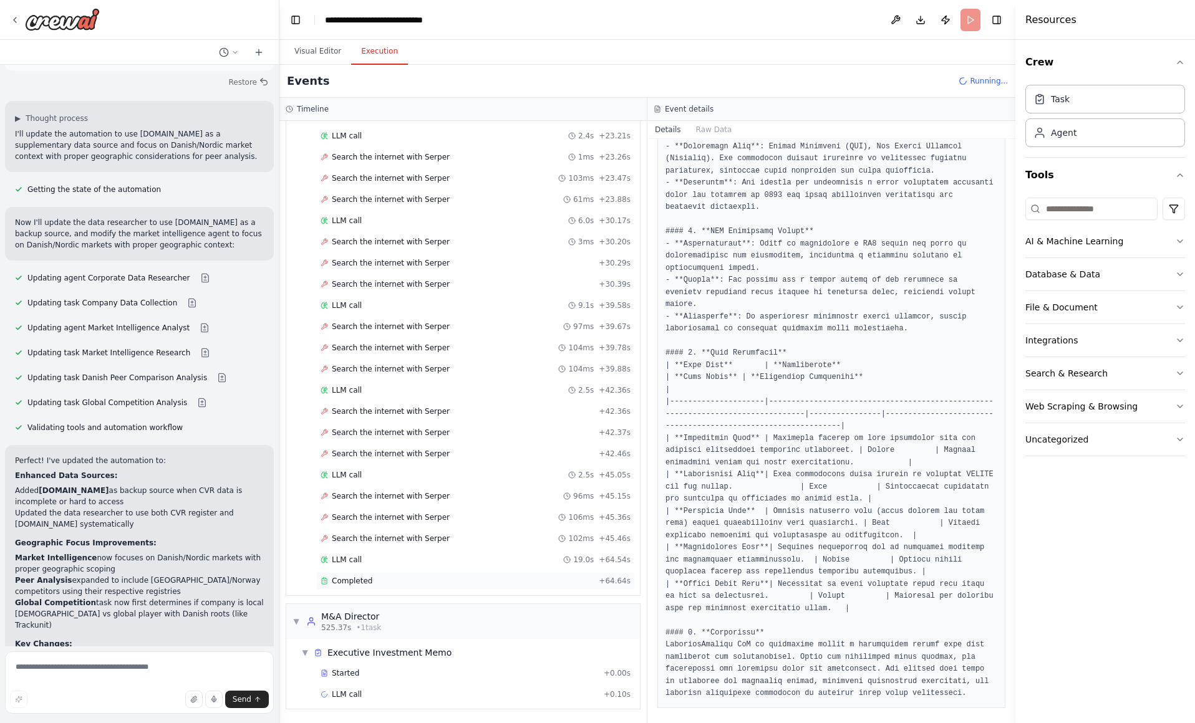
click at [494, 584] on div "Completed" at bounding box center [456, 581] width 273 height 10
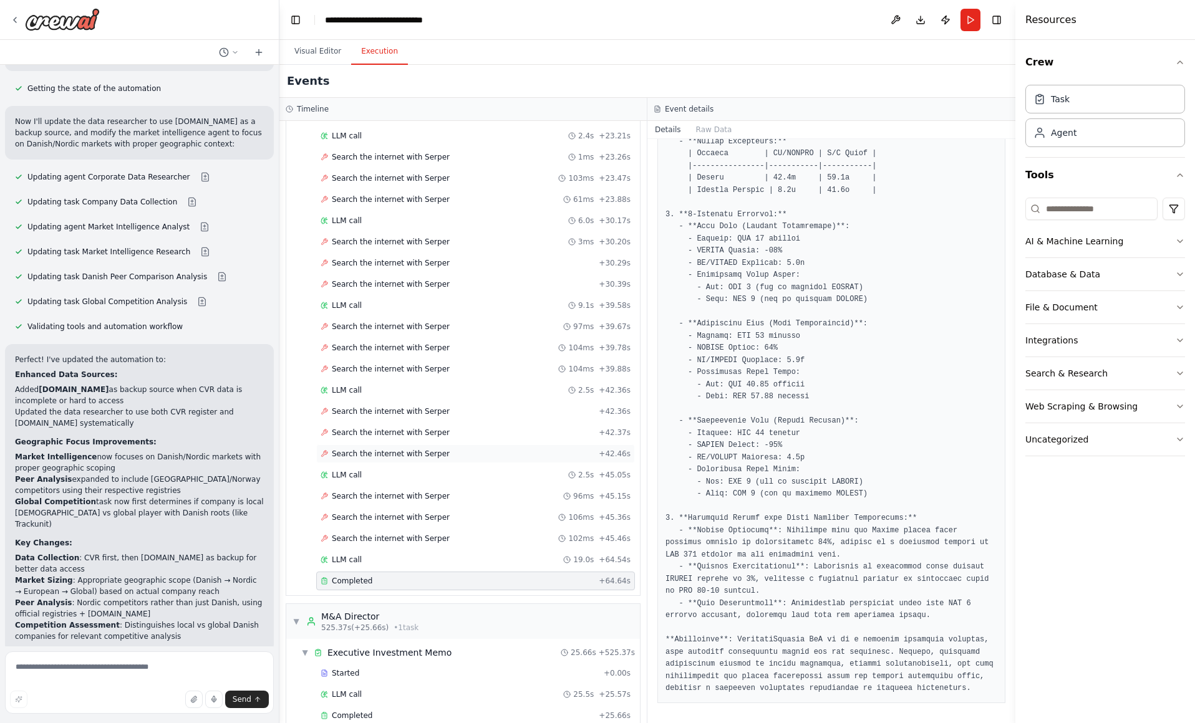
scroll to position [6164, 0]
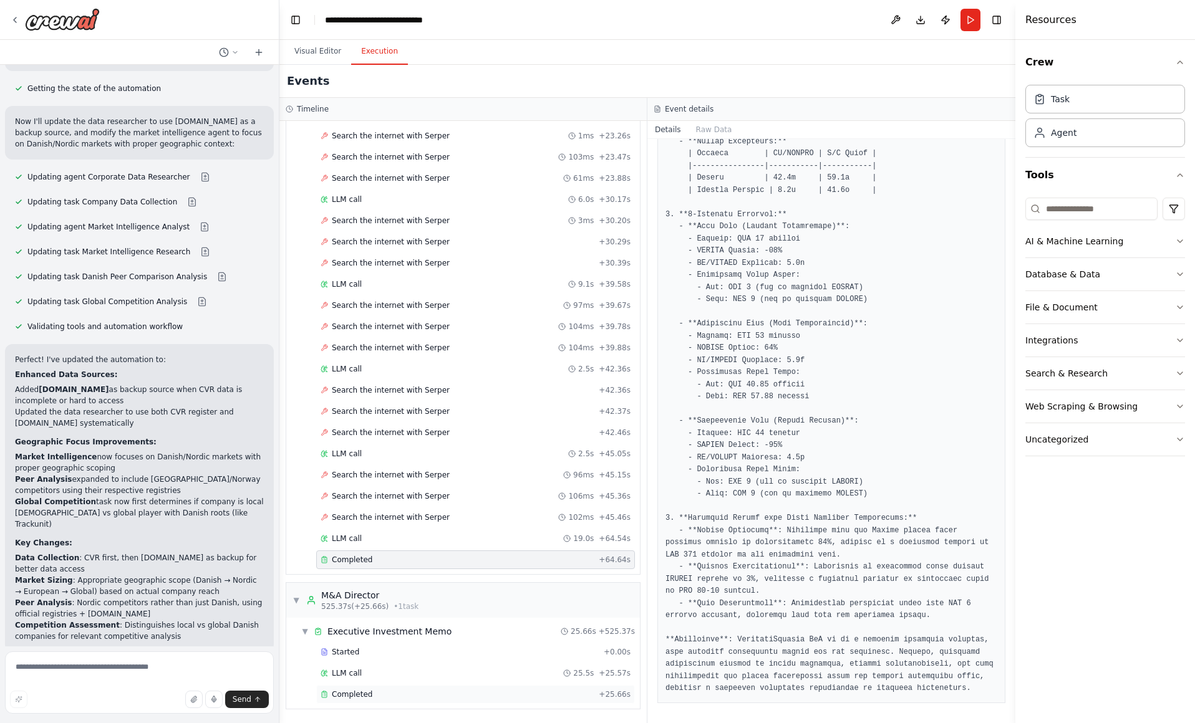
click at [357, 690] on span "Completed" at bounding box center [352, 695] width 41 height 10
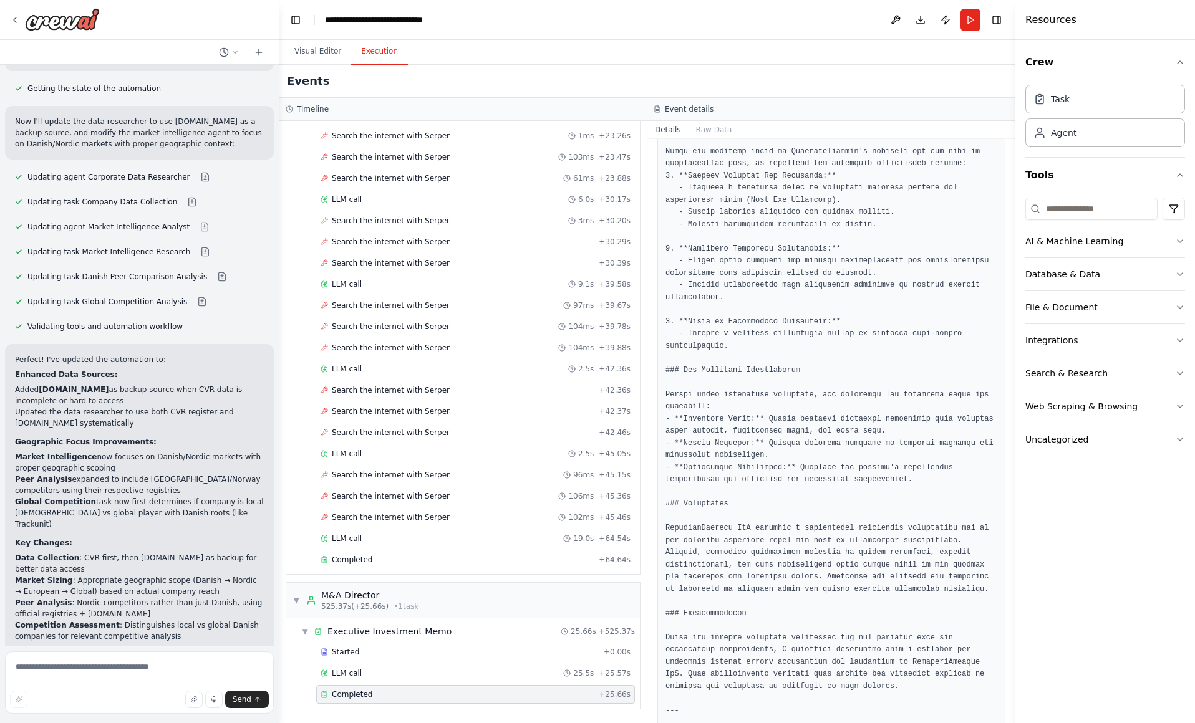
scroll to position [1143, 0]
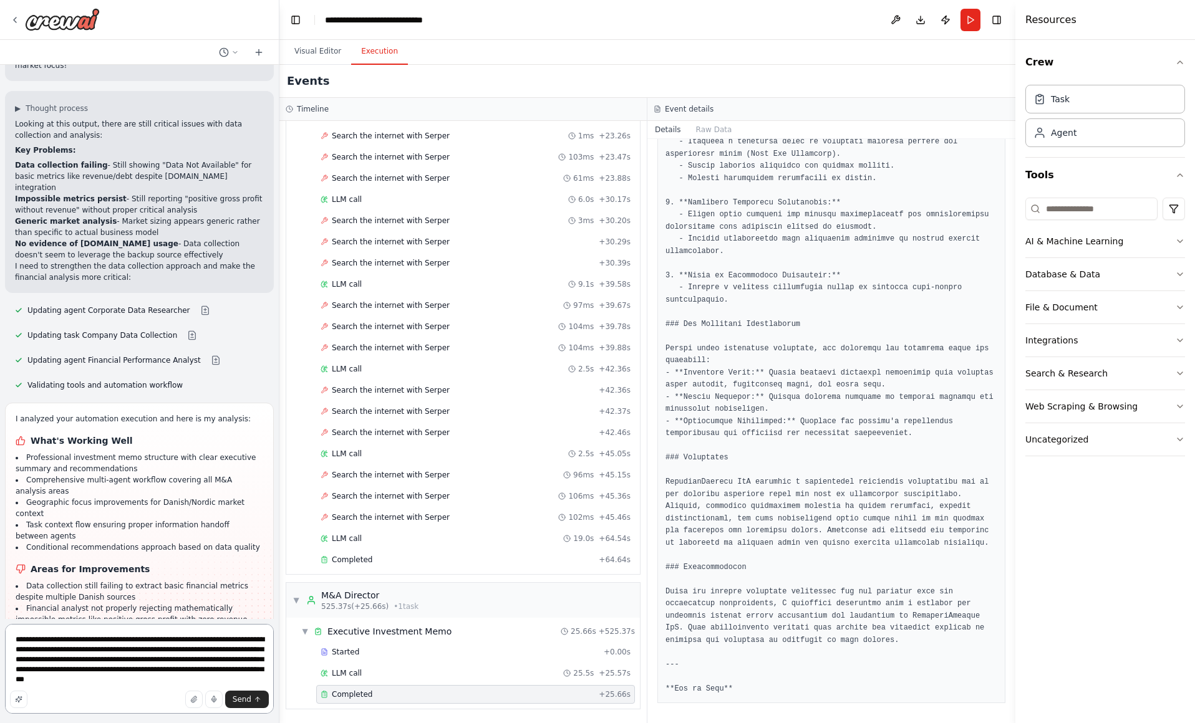
scroll to position [12487, 0]
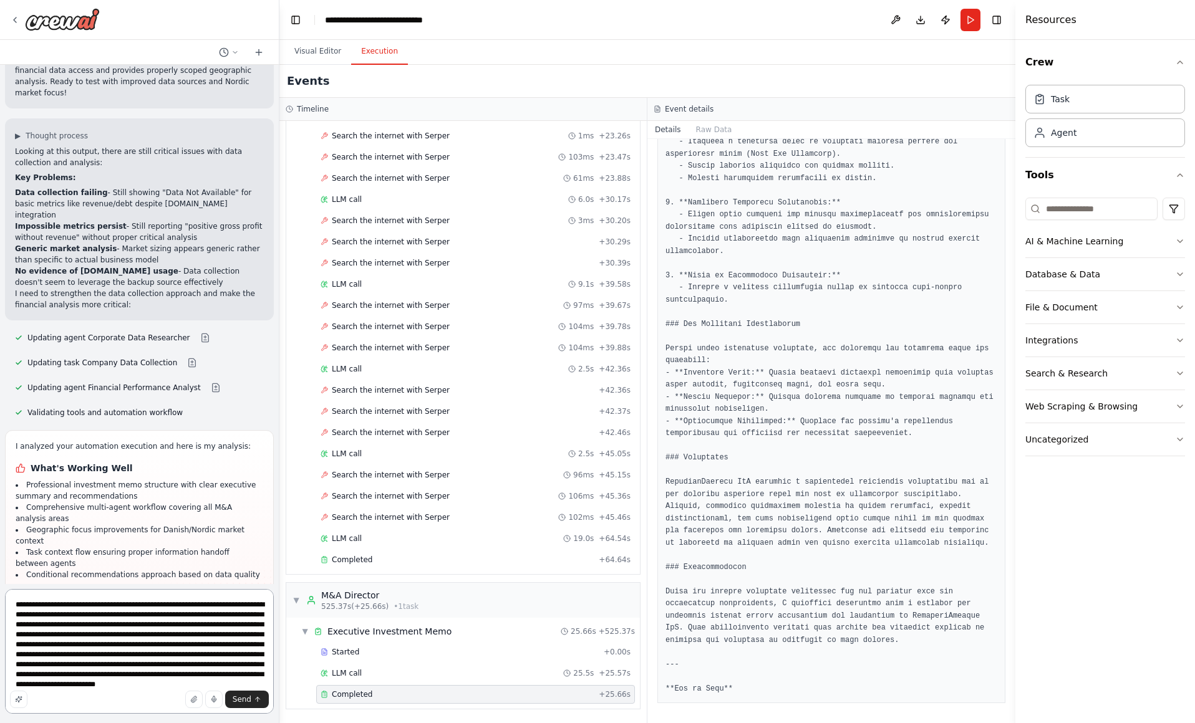
type textarea "**********"
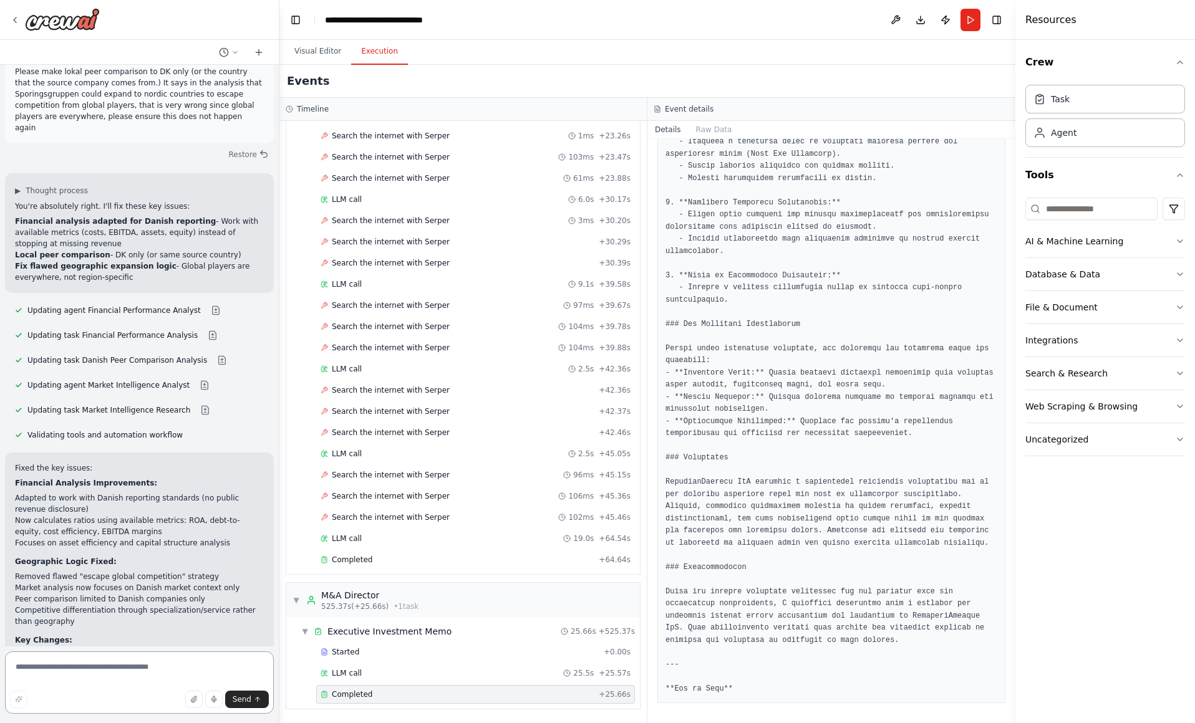
scroll to position [13257, 0]
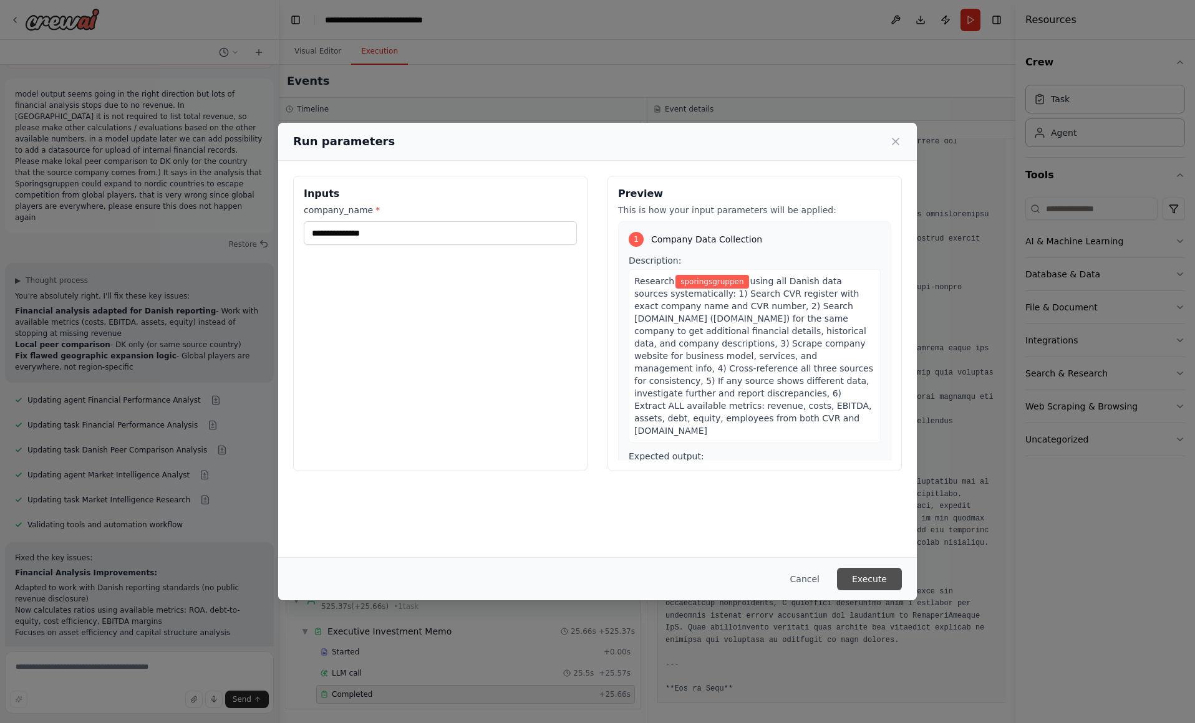
click at [854, 582] on button "Execute" at bounding box center [869, 579] width 65 height 22
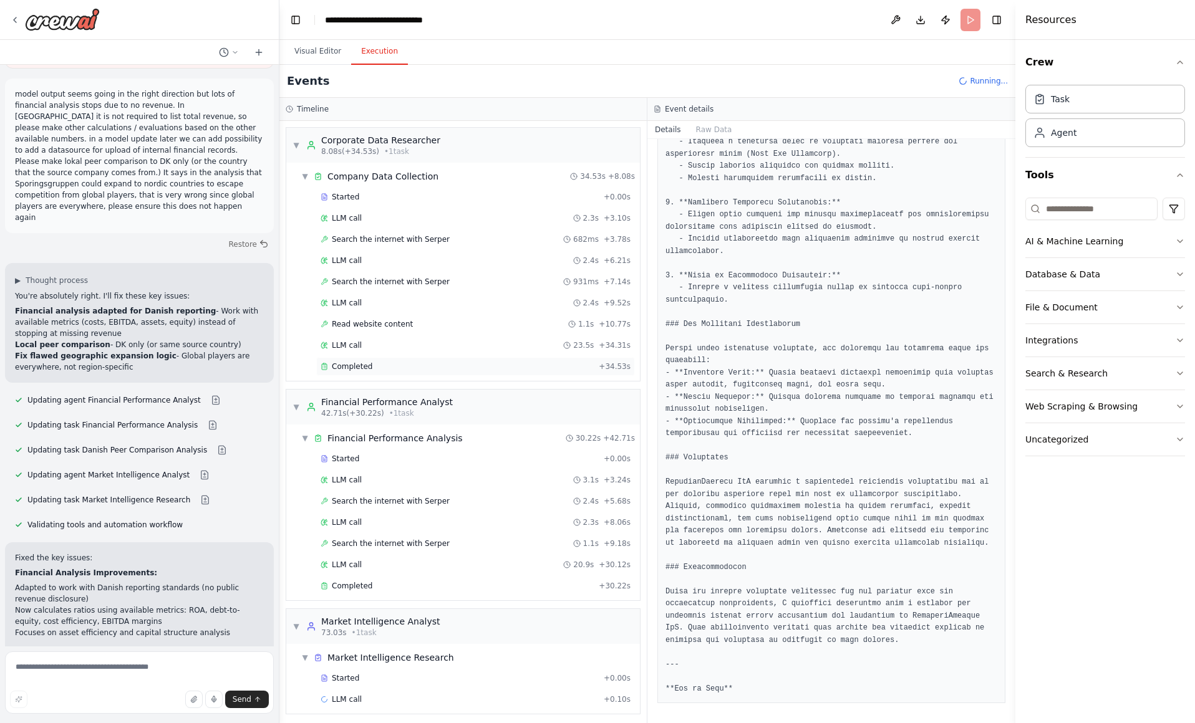
click at [411, 358] on div "Completed + 34.53s" at bounding box center [475, 366] width 319 height 19
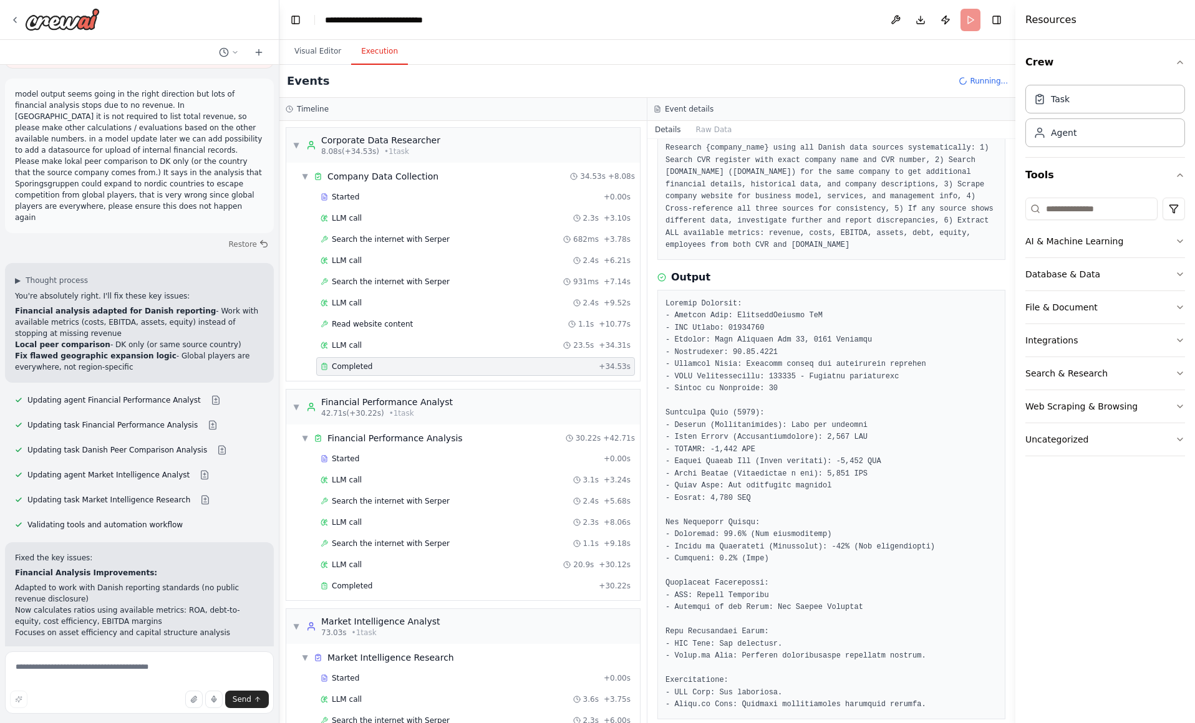
scroll to position [77, 0]
click at [402, 583] on div "Completed" at bounding box center [456, 586] width 273 height 10
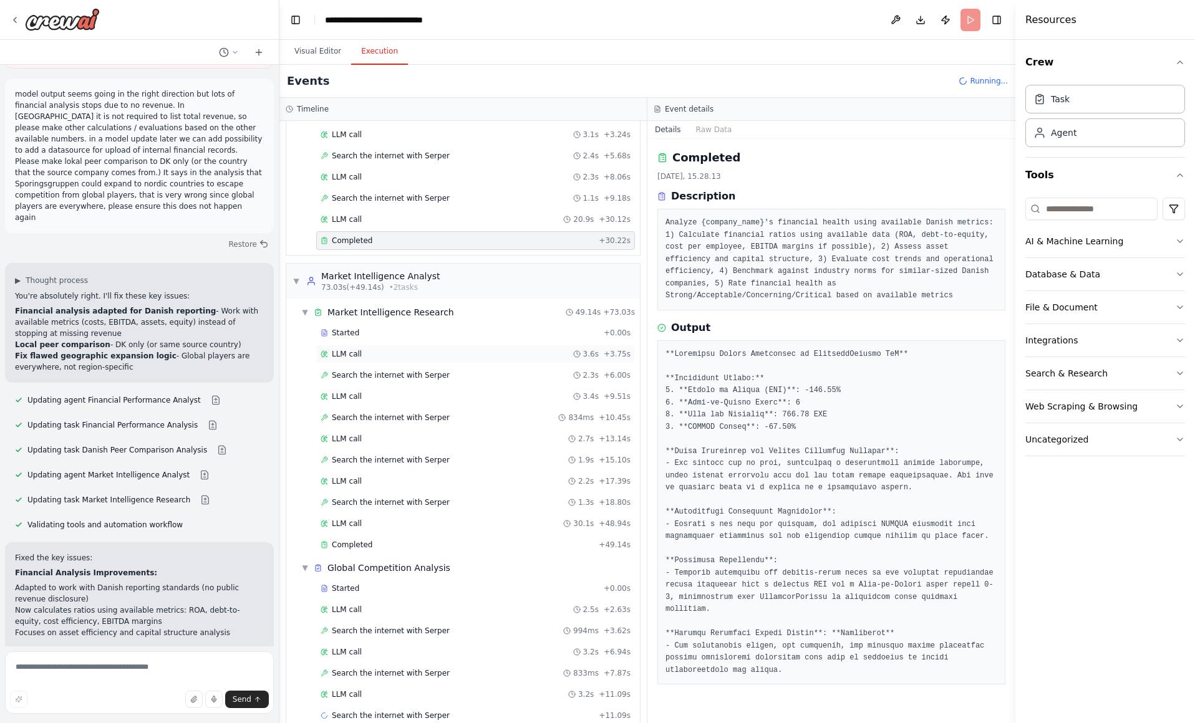
scroll to position [367, 0]
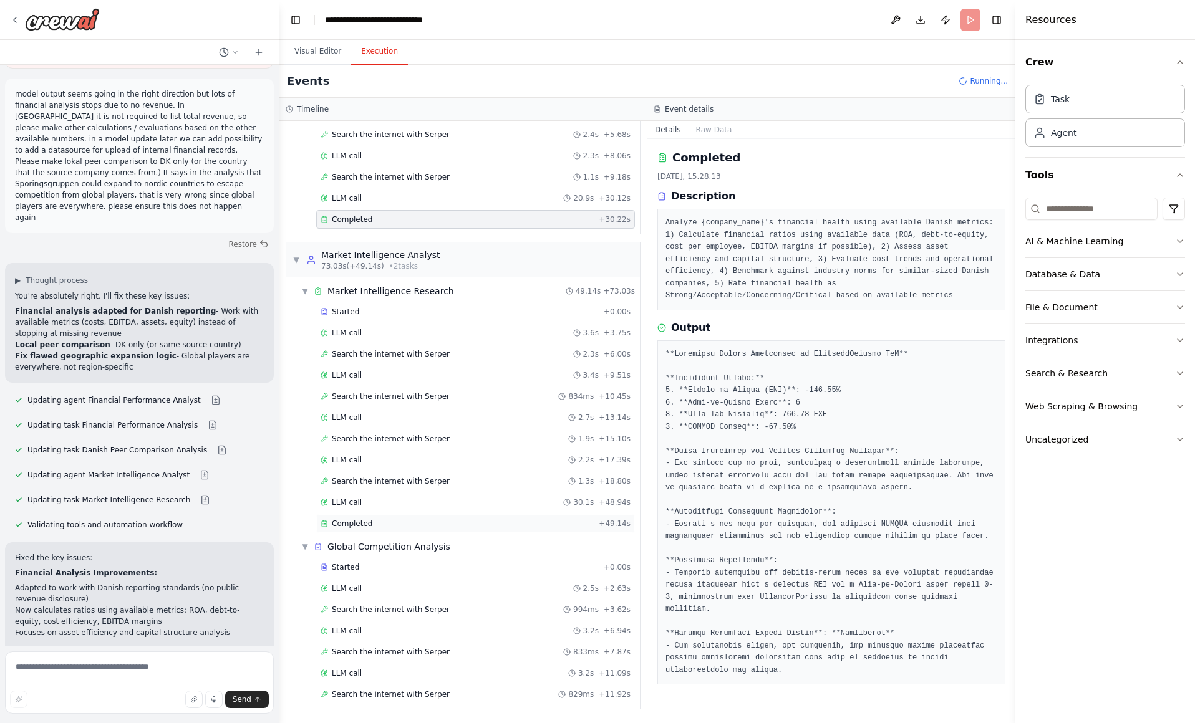
click at [540, 520] on div "Completed" at bounding box center [456, 524] width 273 height 10
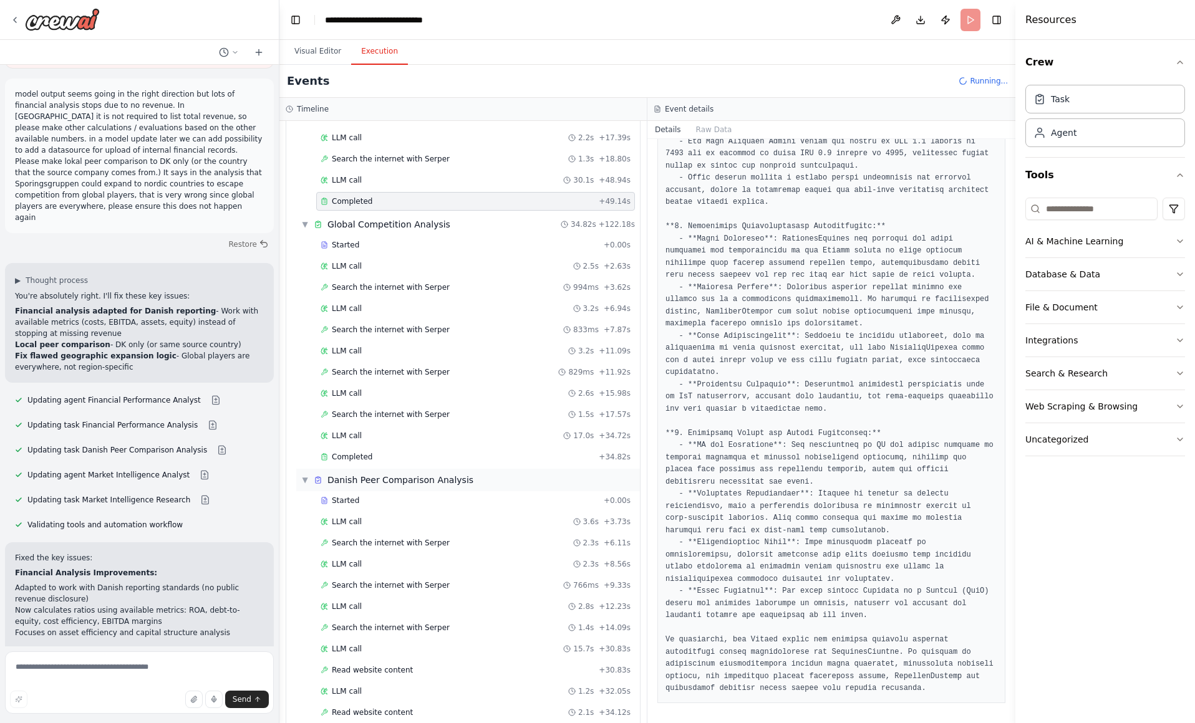
scroll to position [691, 0]
click at [451, 457] on div "Completed" at bounding box center [456, 455] width 273 height 10
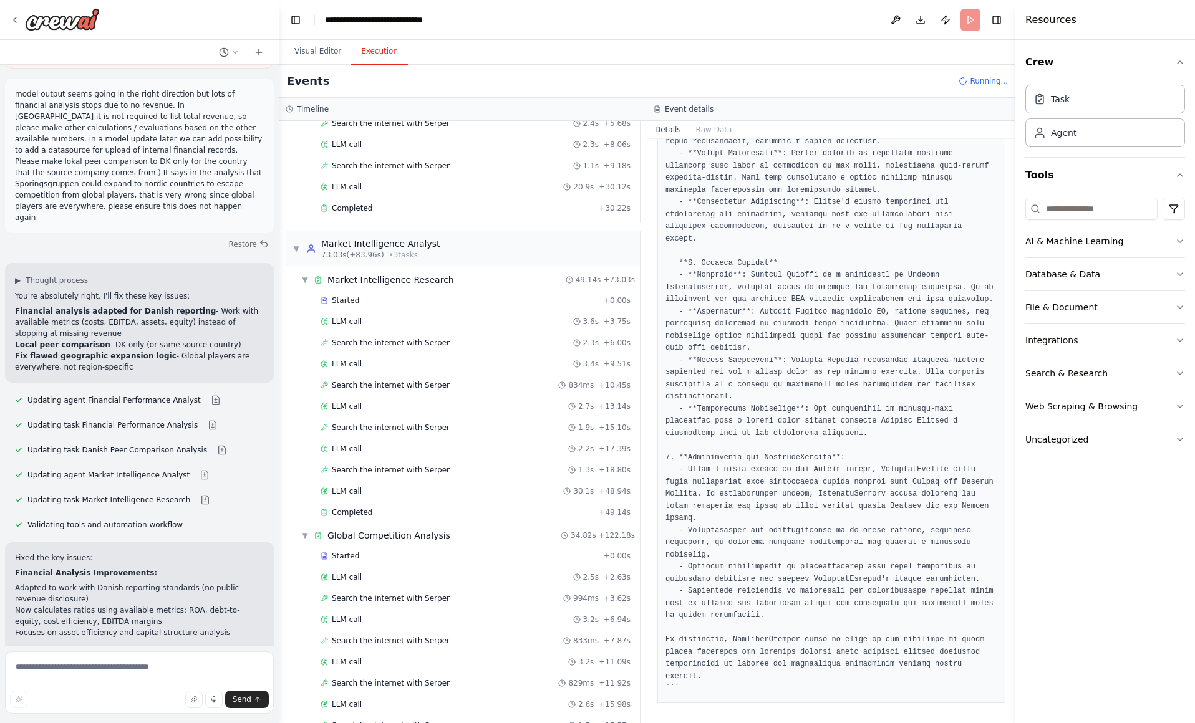
scroll to position [919, 0]
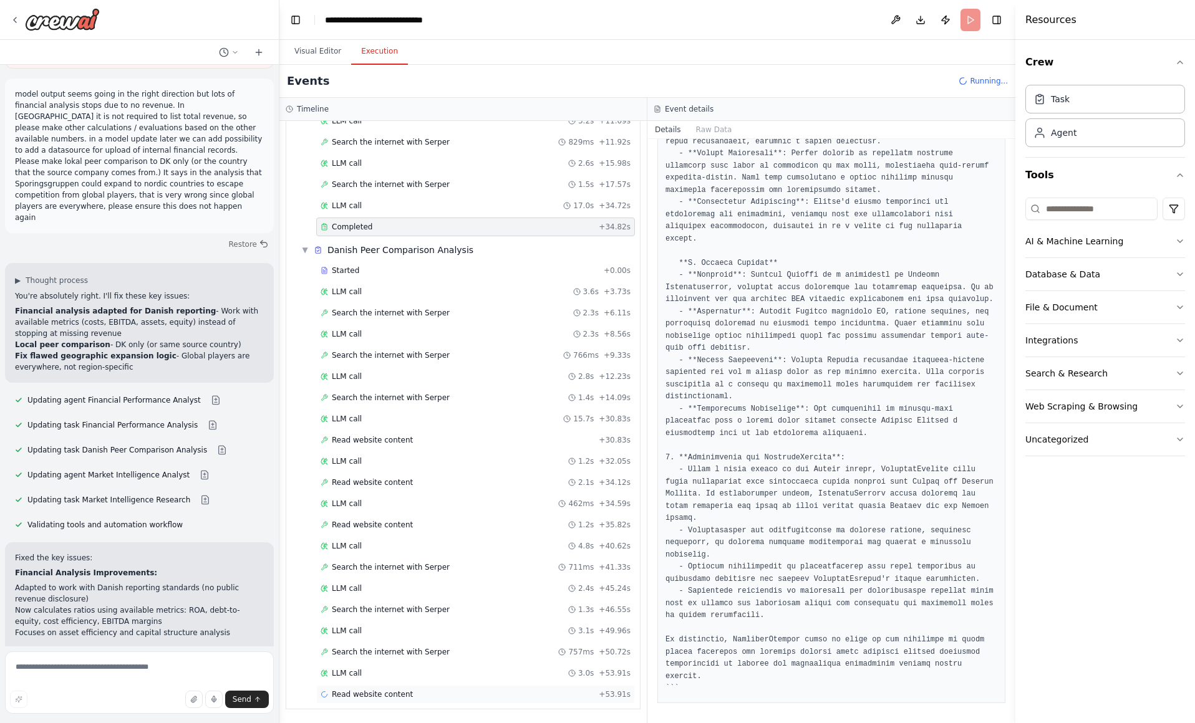
click at [472, 689] on div "Read website content + 53.91s" at bounding box center [475, 694] width 319 height 19
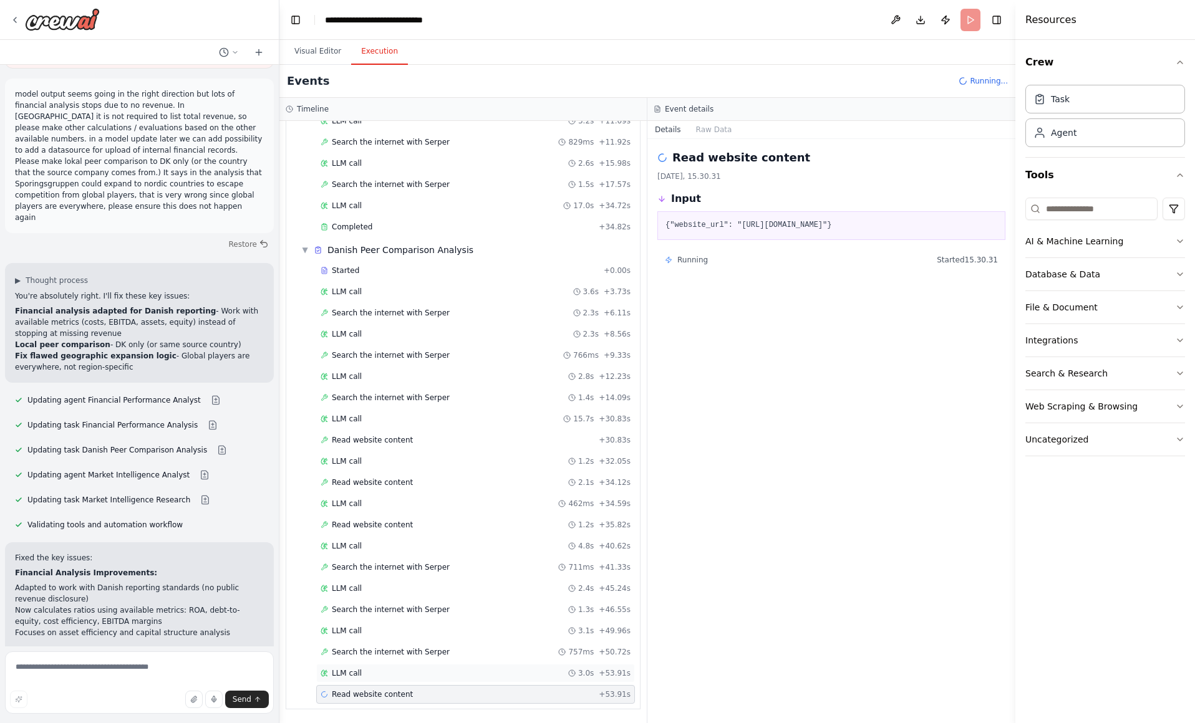
click at [480, 675] on div "LLM call 3.0s + 53.91s" at bounding box center [475, 673] width 310 height 10
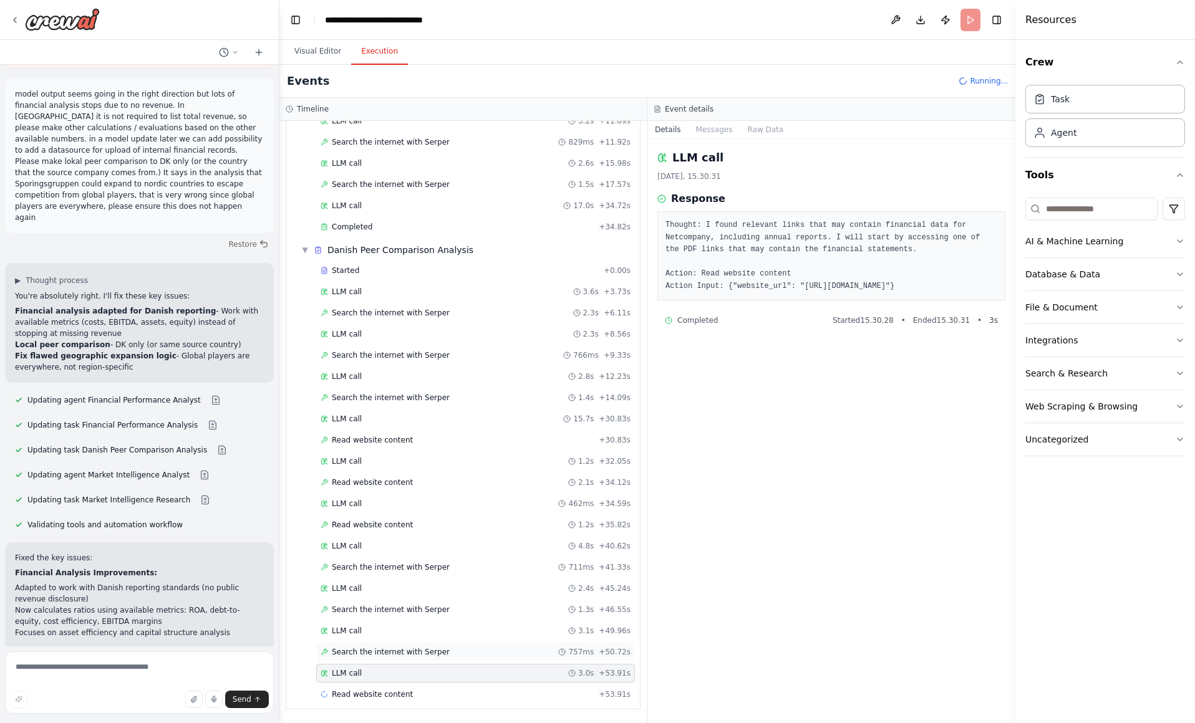
click at [494, 652] on div "Search the internet with Serper 757ms + 50.72s" at bounding box center [475, 652] width 310 height 10
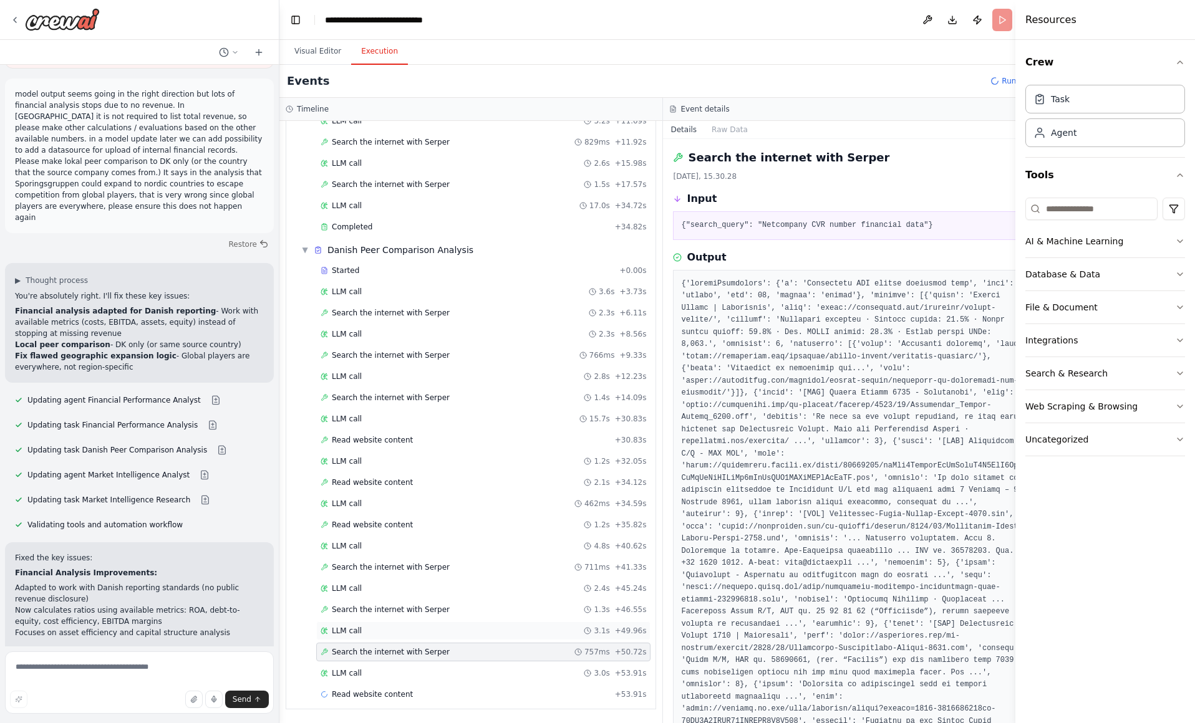
click at [504, 626] on div "LLM call 3.1s + 49.96s" at bounding box center [482, 631] width 325 height 10
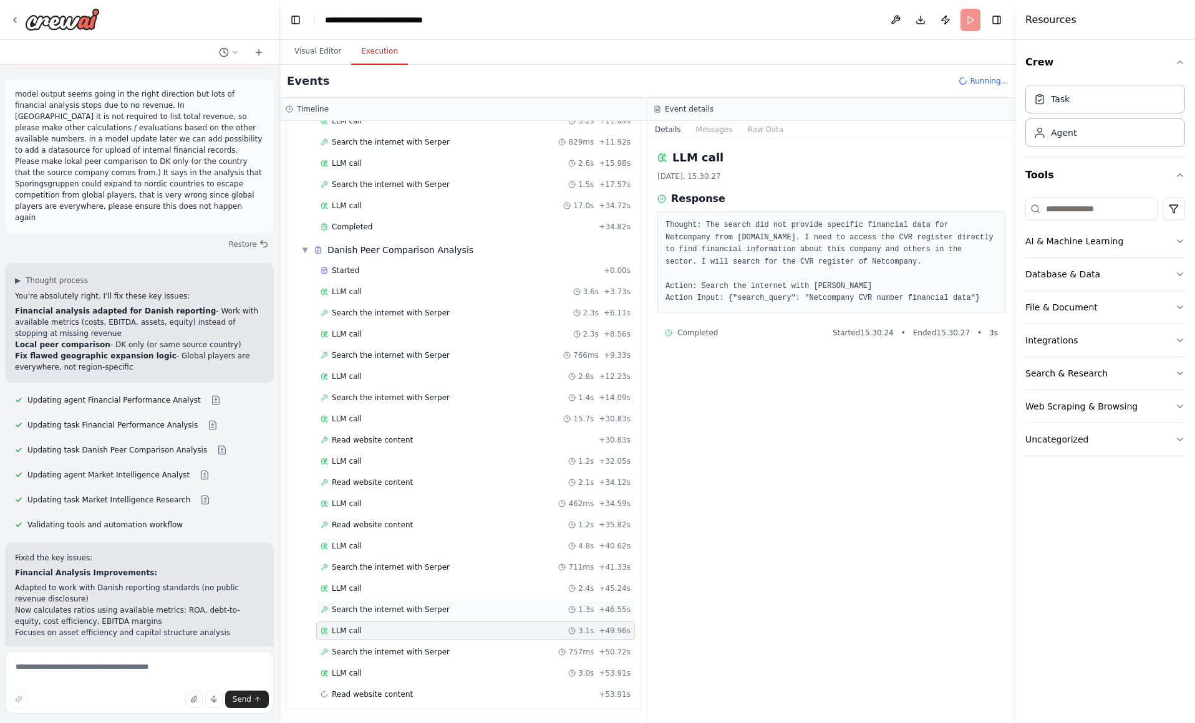
click at [497, 612] on div "Search the internet with Serper 1.3s + 46.55s" at bounding box center [475, 610] width 310 height 10
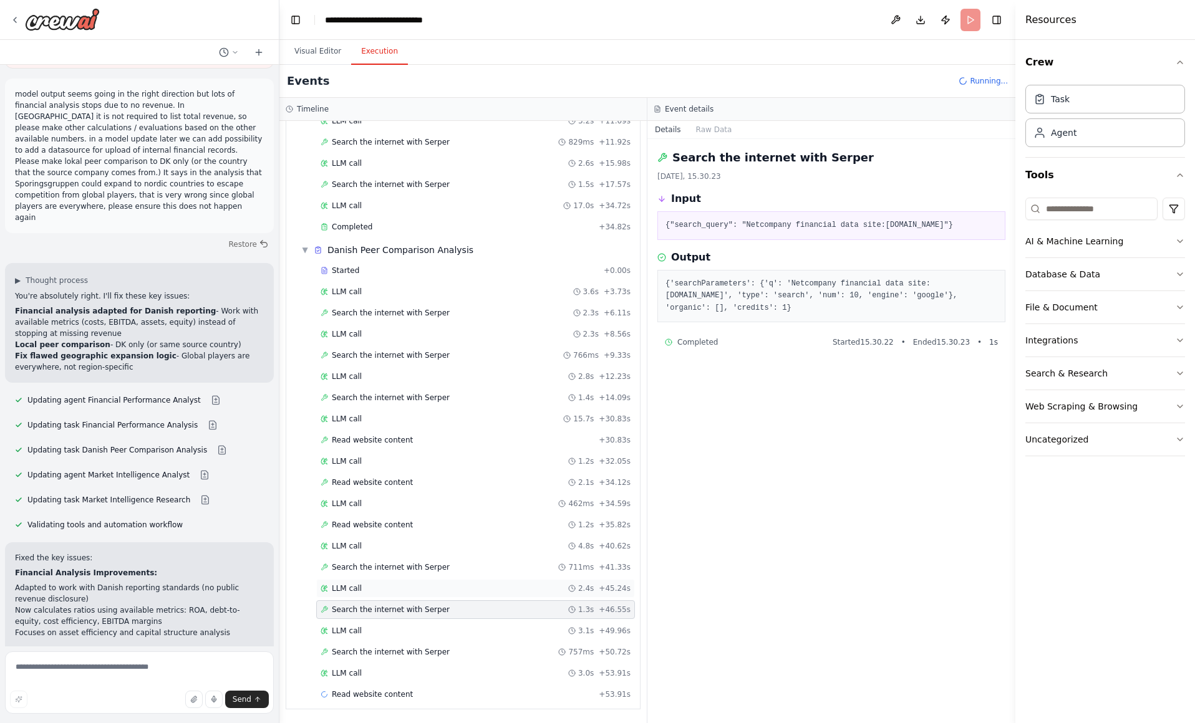
click at [489, 590] on div "LLM call 2.4s + 45.24s" at bounding box center [475, 589] width 310 height 10
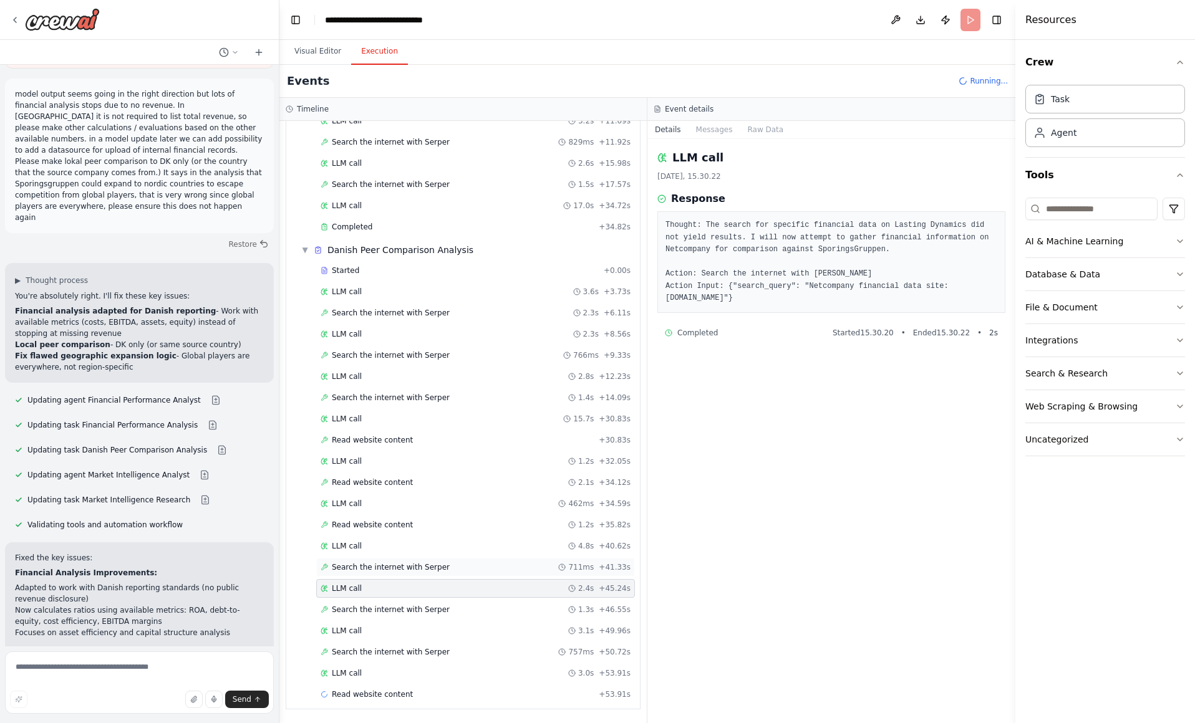
click at [487, 567] on div "Search the internet with Serper 711ms + 41.33s" at bounding box center [475, 567] width 310 height 10
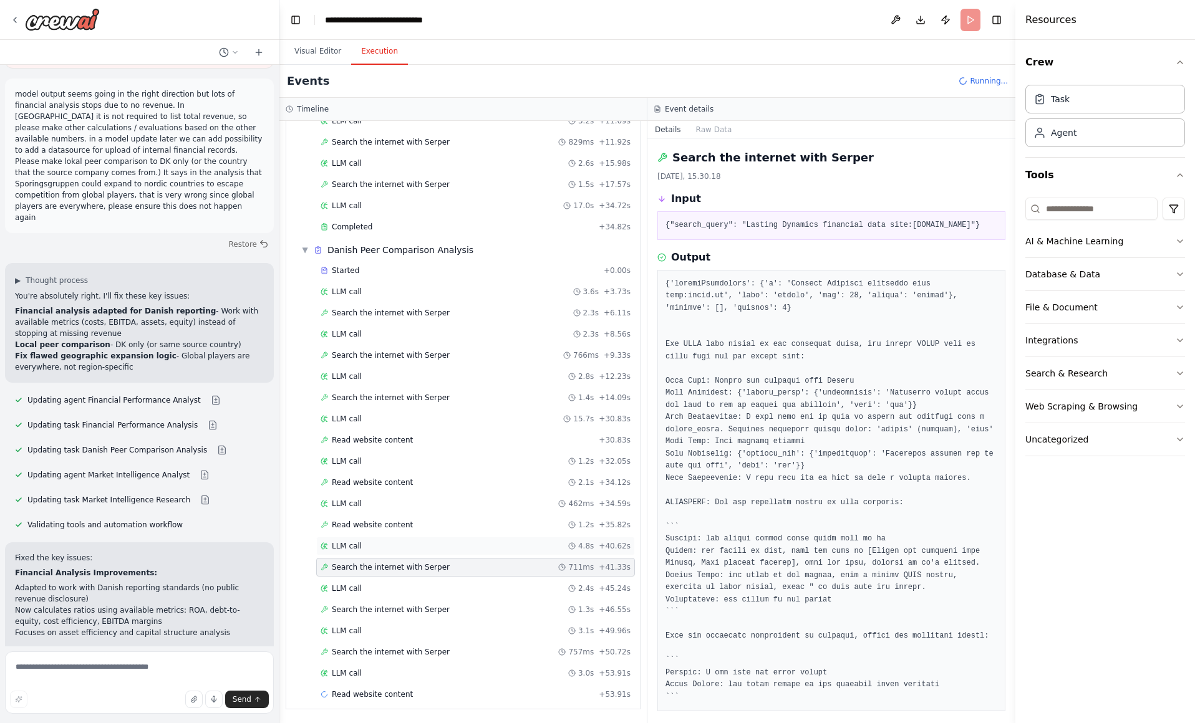
click at [488, 549] on div "LLM call 4.8s + 40.62s" at bounding box center [475, 546] width 310 height 10
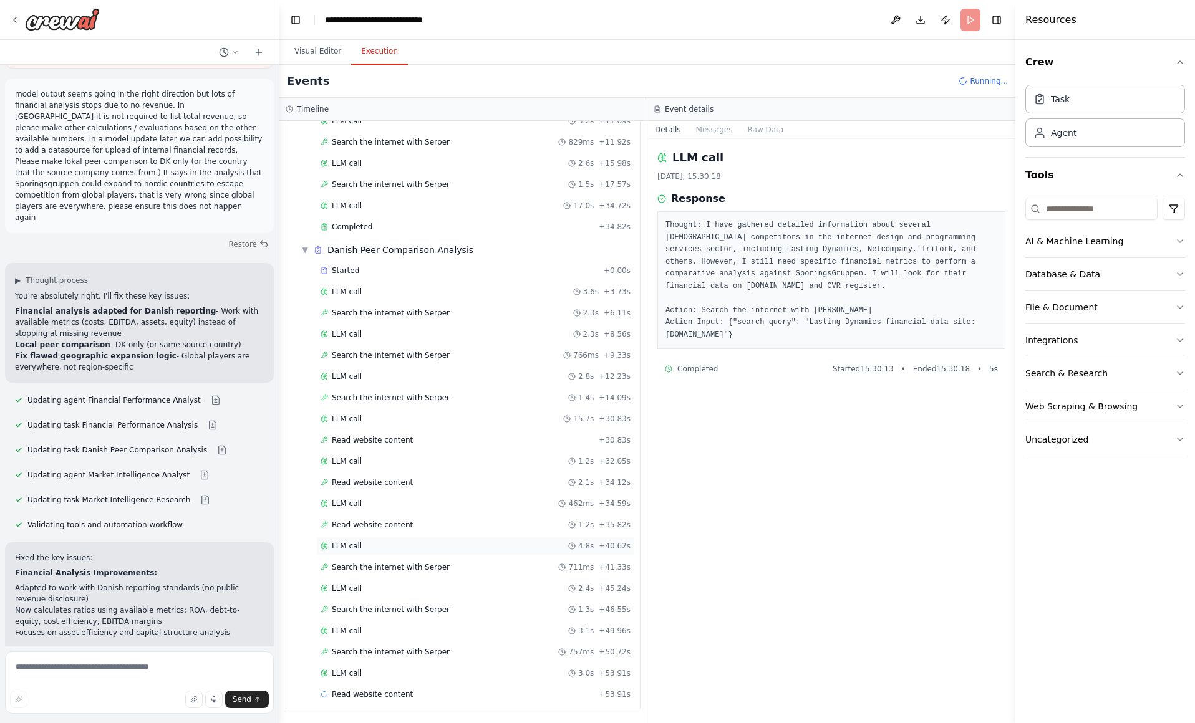
click at [489, 537] on div "LLM call 4.8s + 40.62s" at bounding box center [475, 546] width 319 height 19
click at [487, 529] on div "Read website content 1.2s + 35.82s" at bounding box center [475, 525] width 310 height 10
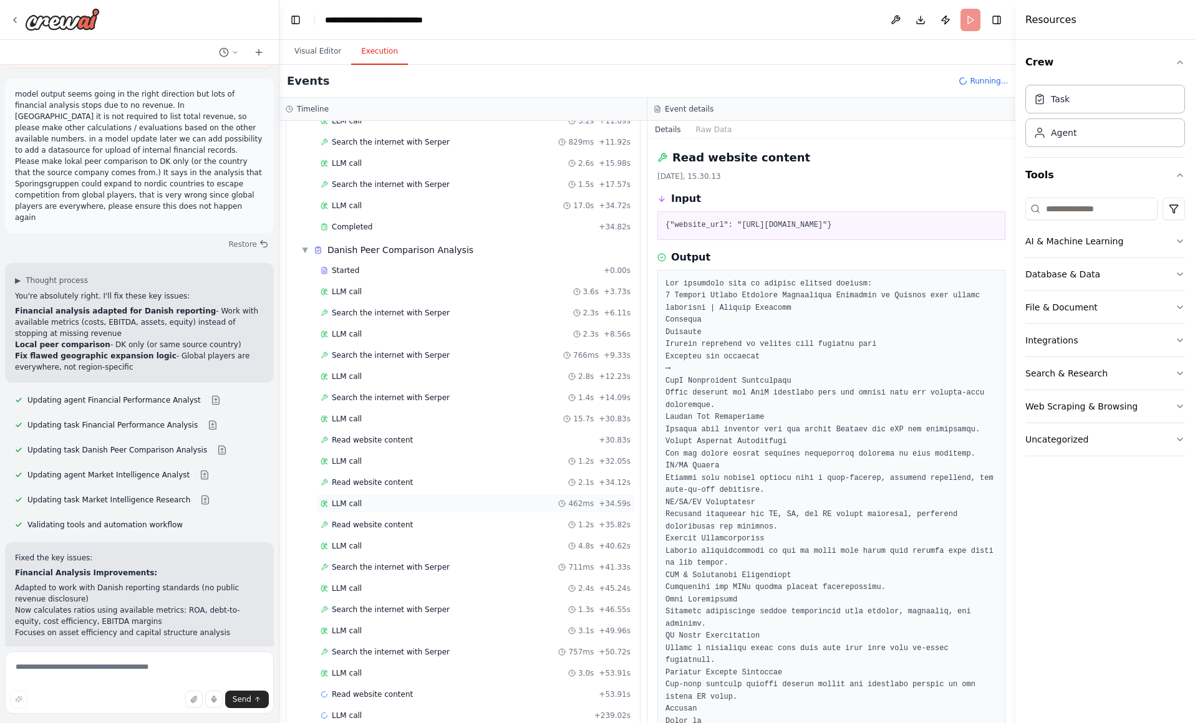
click at [498, 498] on div "LLM call 462ms + 34.59s" at bounding box center [475, 503] width 319 height 19
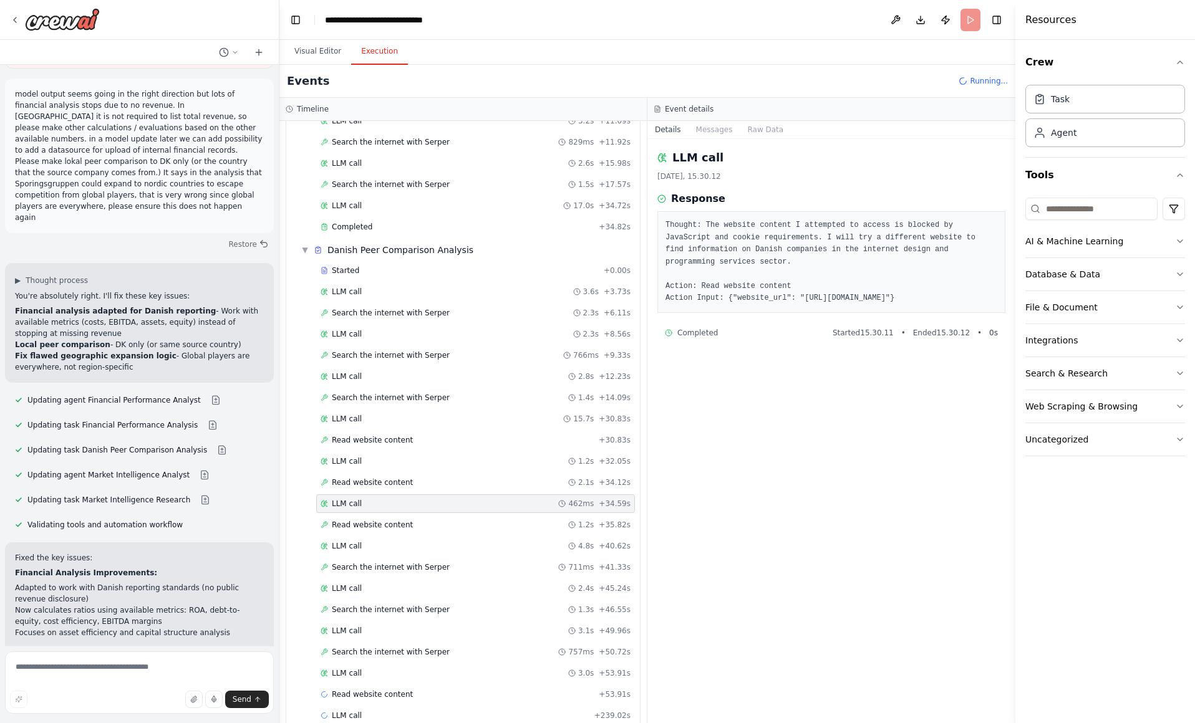
scroll to position [961, 0]
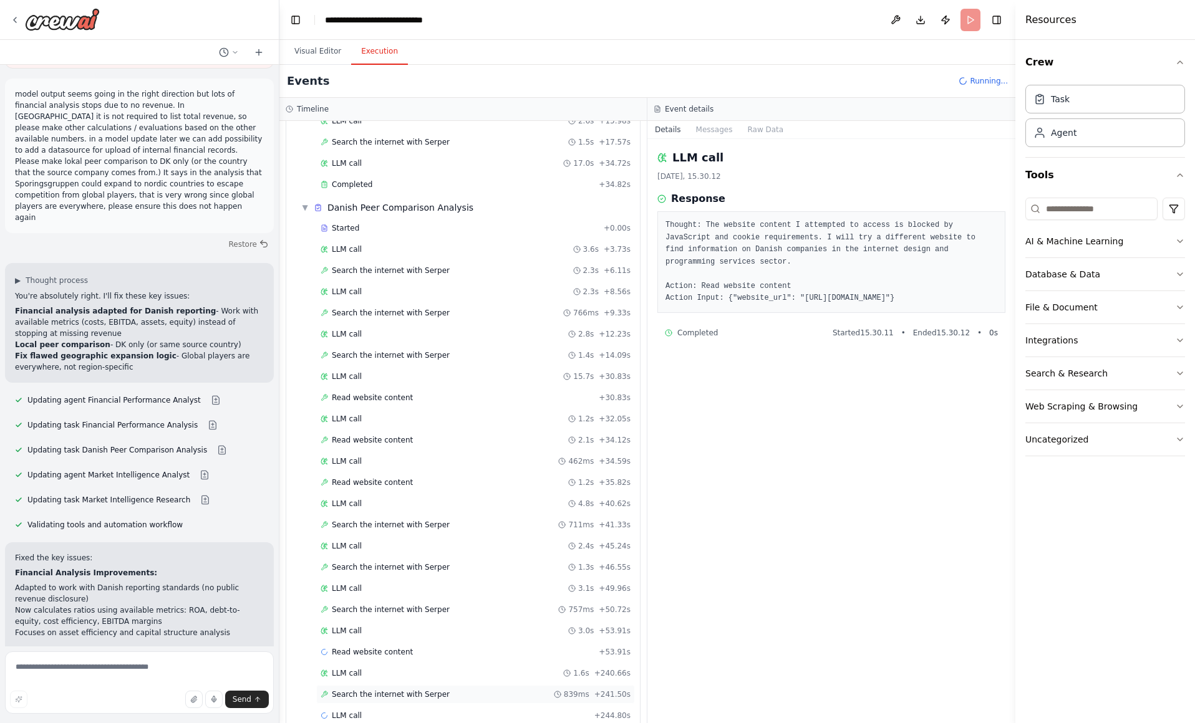
click at [425, 692] on span "Search the internet with Serper" at bounding box center [391, 695] width 118 height 10
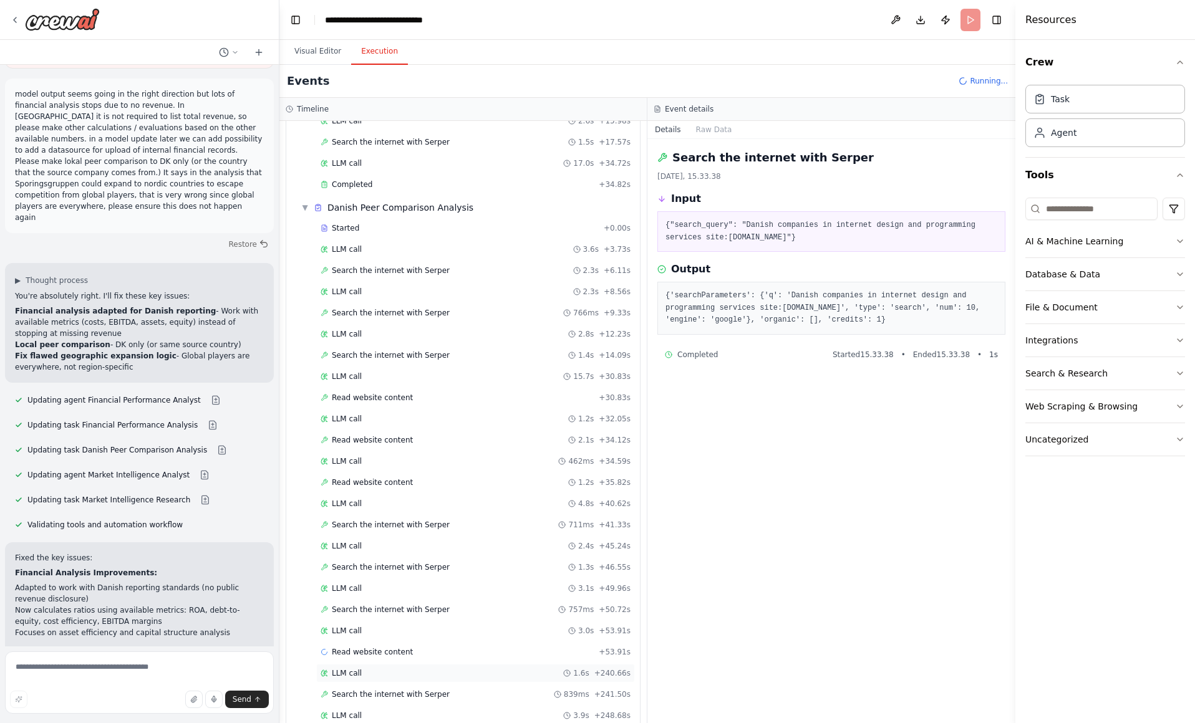
click at [429, 676] on div "LLM call 1.6s + 240.66s" at bounding box center [475, 673] width 310 height 10
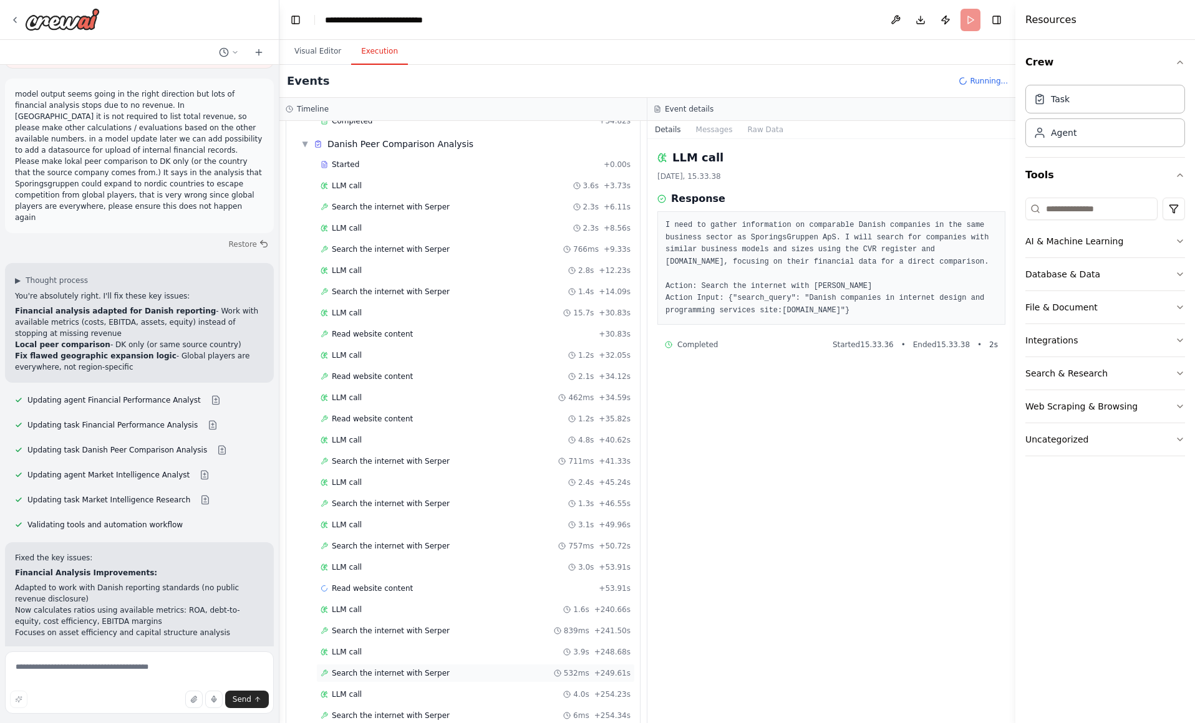
scroll to position [1067, 0]
click at [429, 676] on span "Search the internet with Serper" at bounding box center [391, 673] width 118 height 10
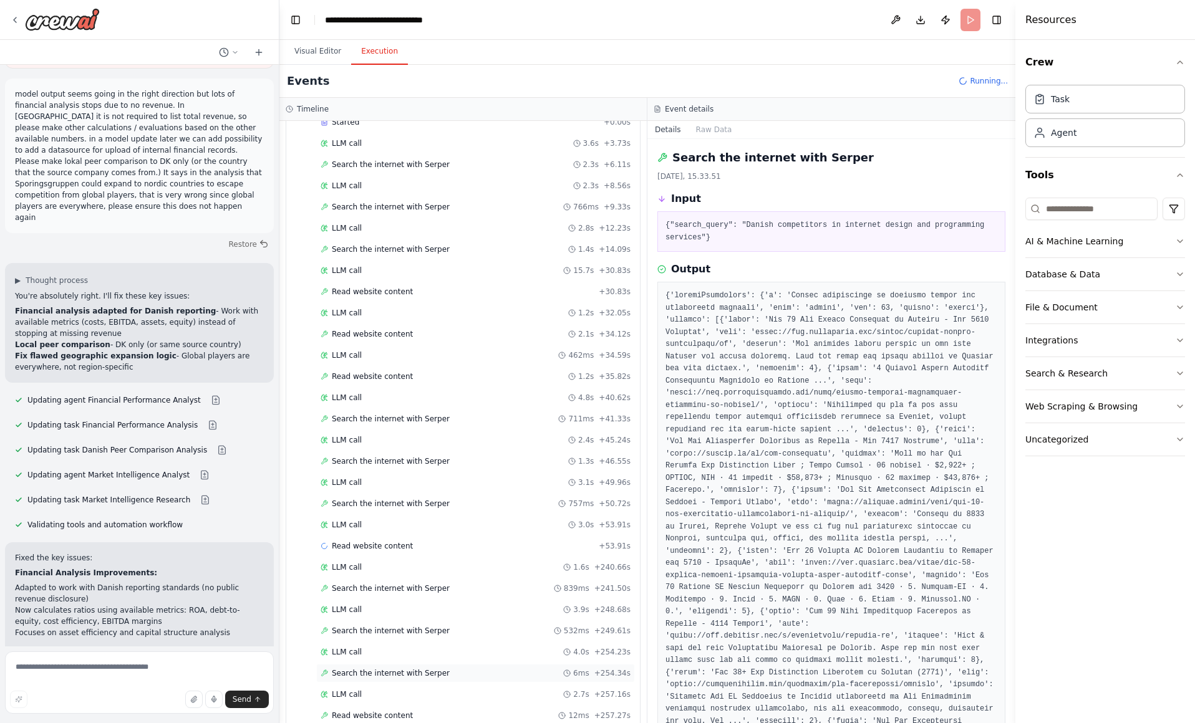
scroll to position [1110, 0]
click at [430, 677] on div "Read website content 12ms + 257.27s" at bounding box center [475, 673] width 310 height 10
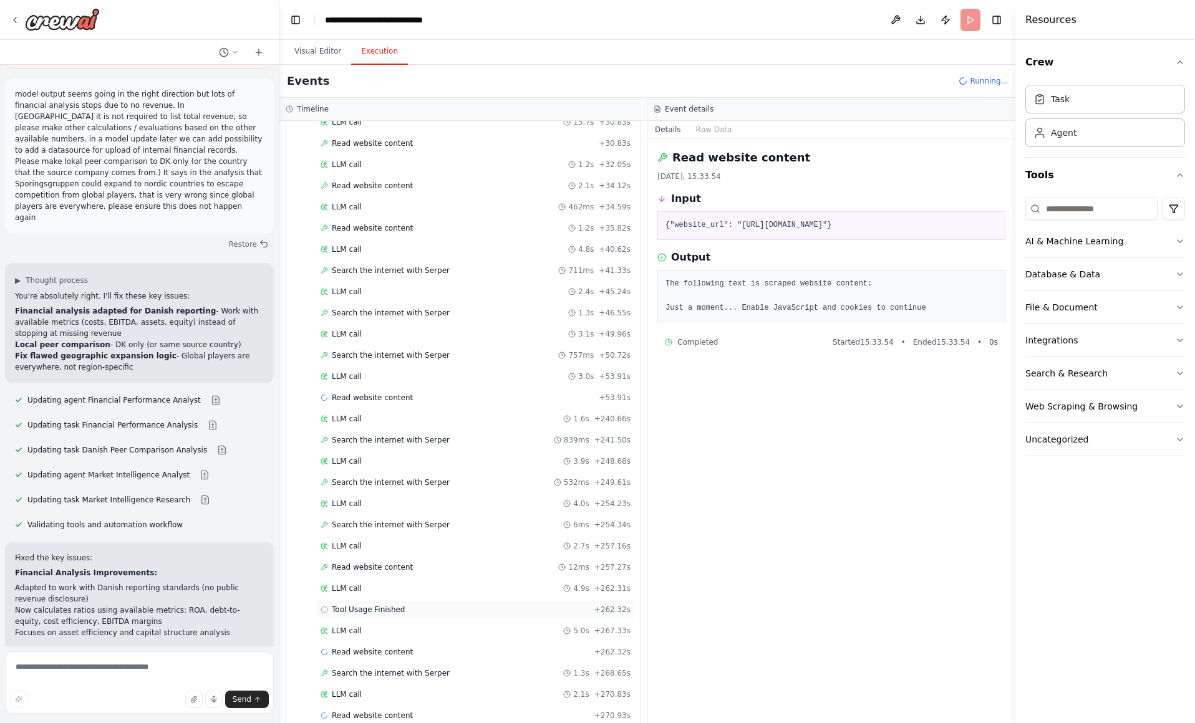
scroll to position [1237, 0]
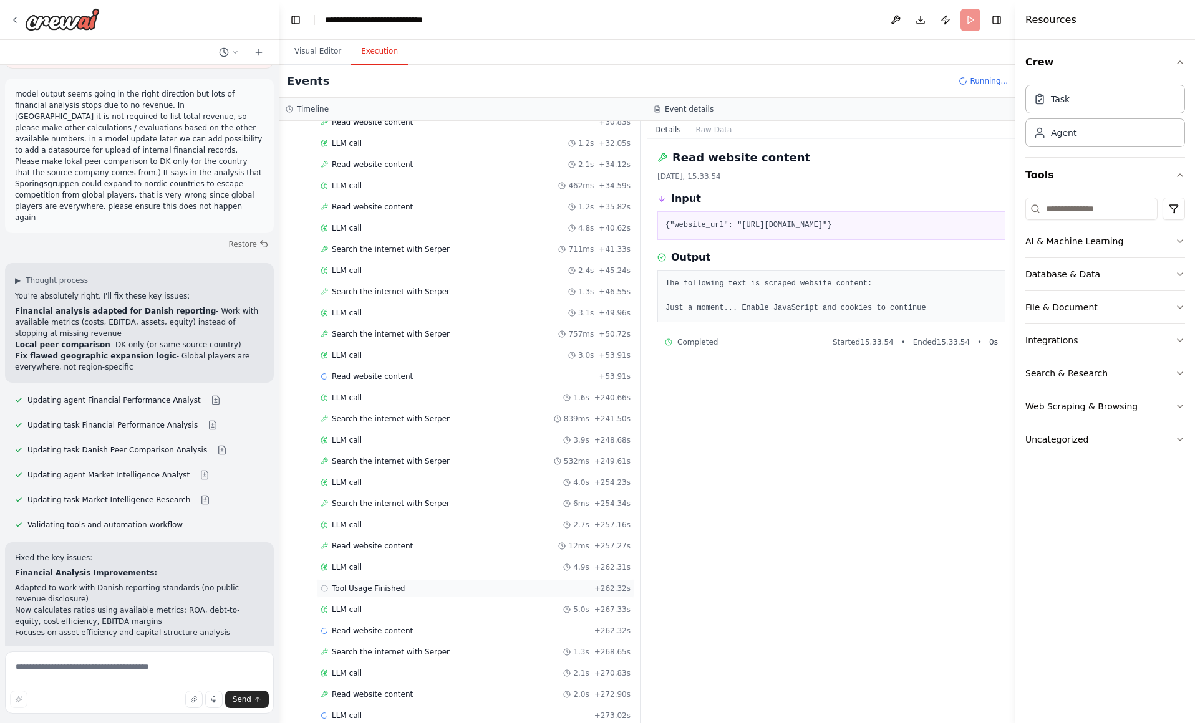
click at [455, 594] on div "Tool Usage Finished + 262.32s" at bounding box center [475, 588] width 319 height 19
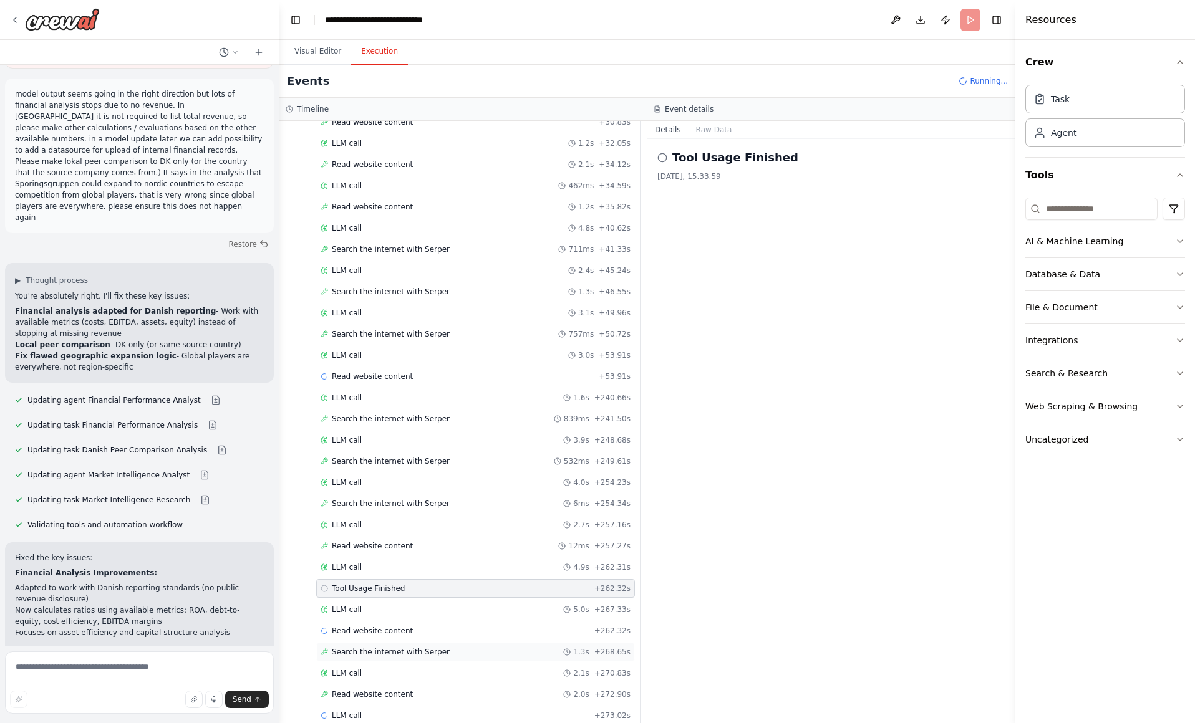
scroll to position [1258, 0]
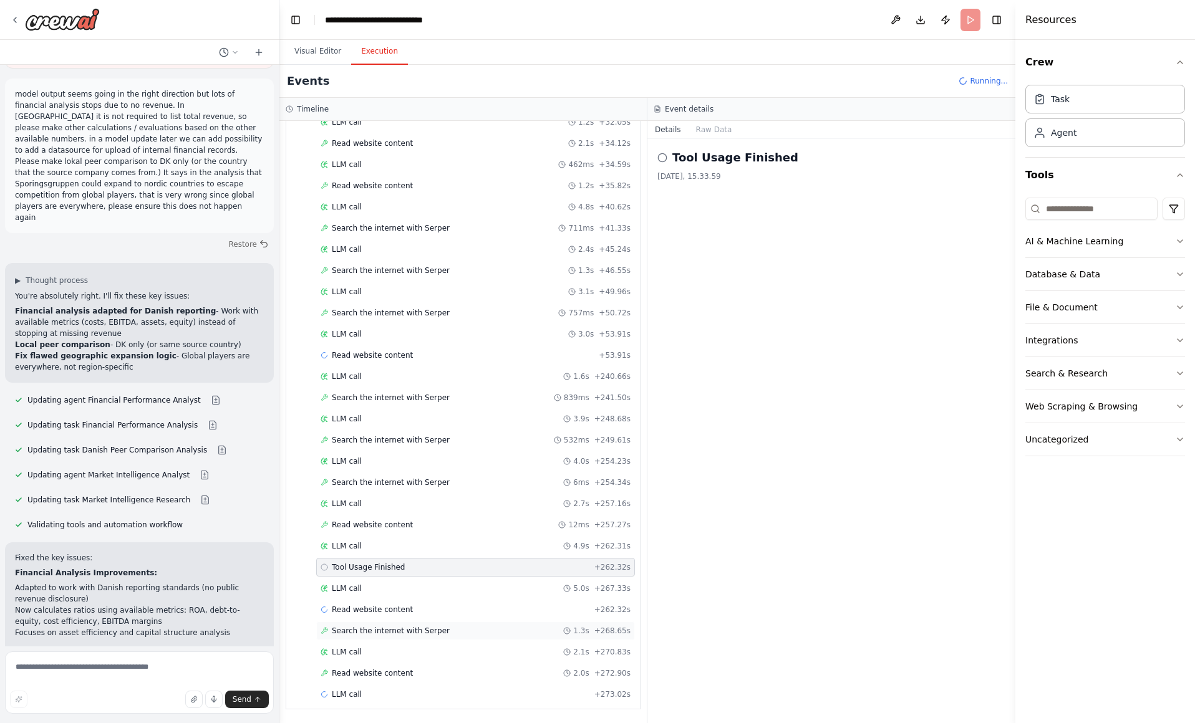
click at [445, 629] on div "Search the internet with Serper 1.3s + 268.65s" at bounding box center [475, 631] width 310 height 10
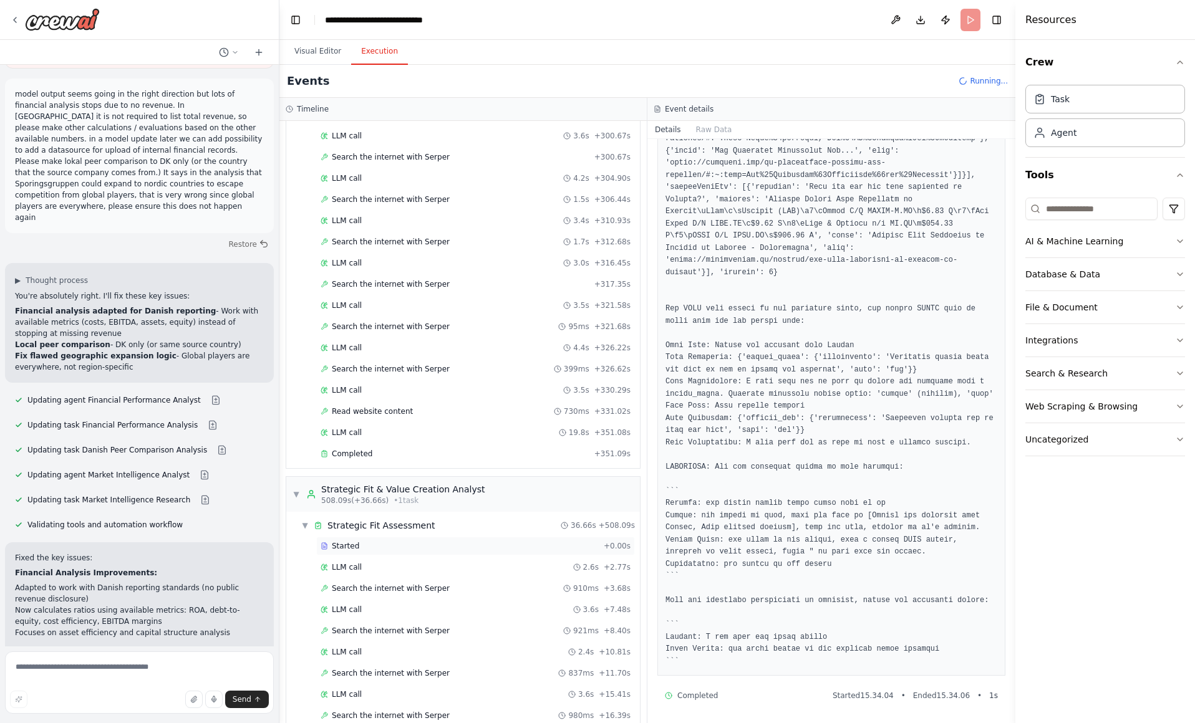
scroll to position [1989, 0]
click at [476, 458] on div "Completed + 351.09s" at bounding box center [475, 451] width 319 height 19
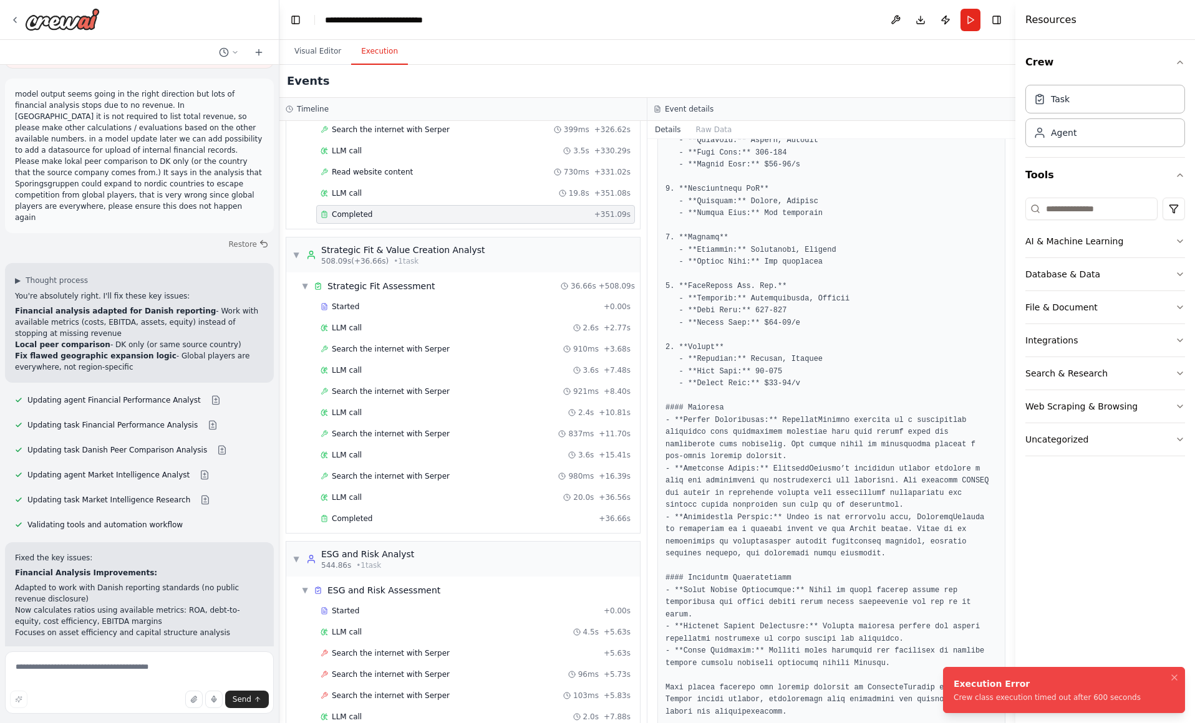
scroll to position [2356, 0]
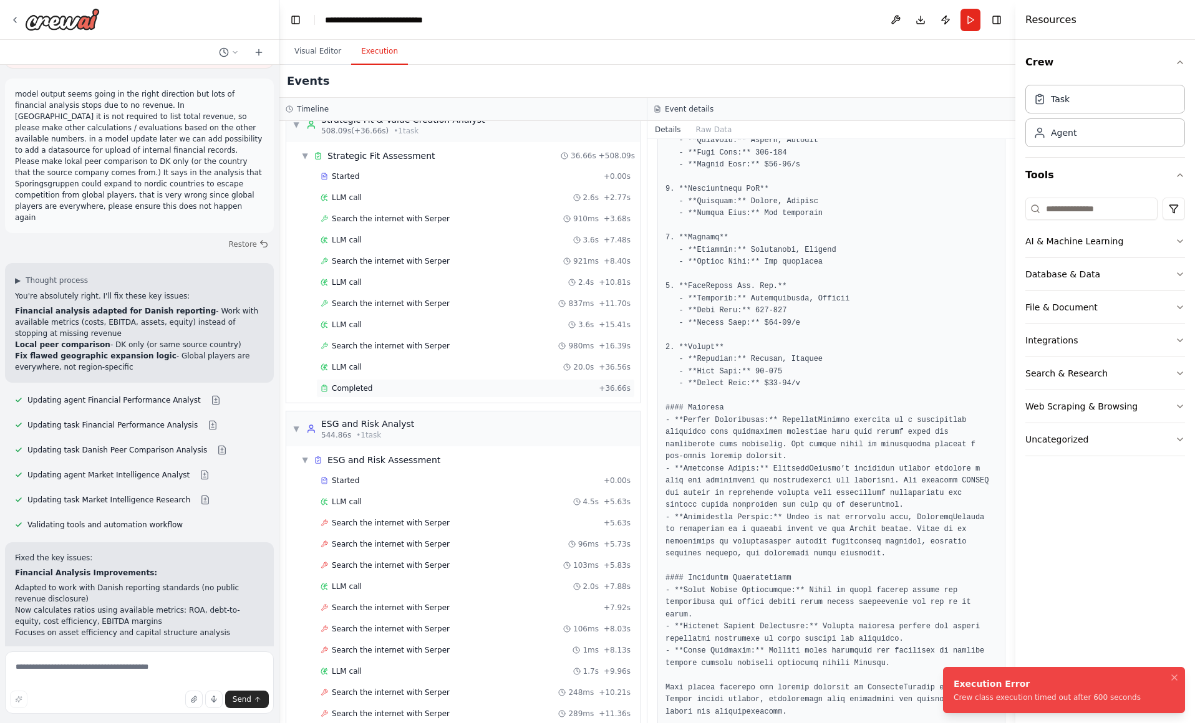
click at [426, 389] on div "Completed" at bounding box center [456, 388] width 273 height 10
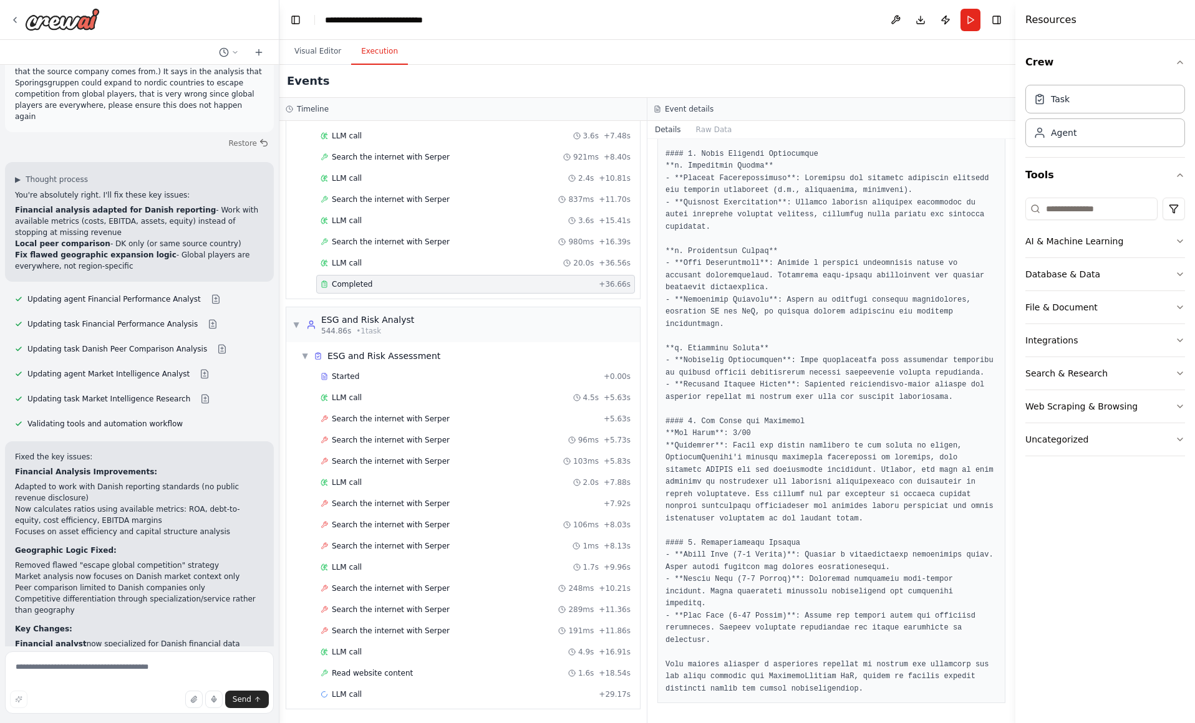
scroll to position [371, 0]
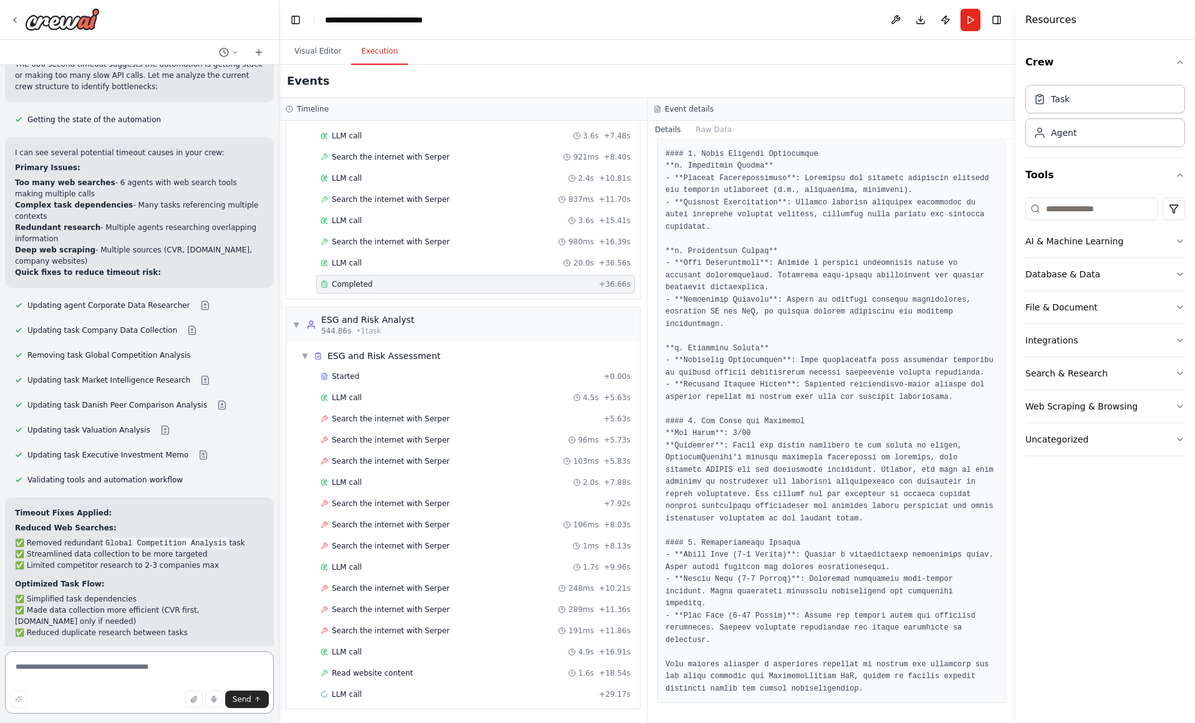
scroll to position [13997, 0]
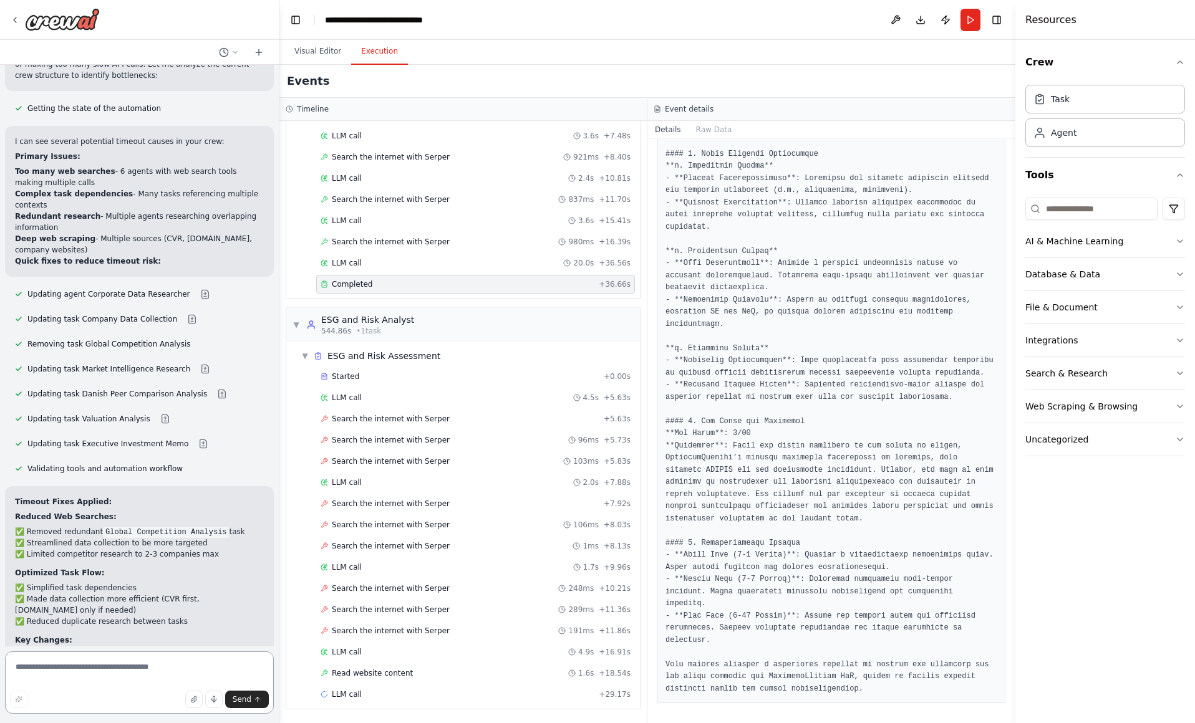
click at [108, 663] on textarea at bounding box center [139, 683] width 269 height 62
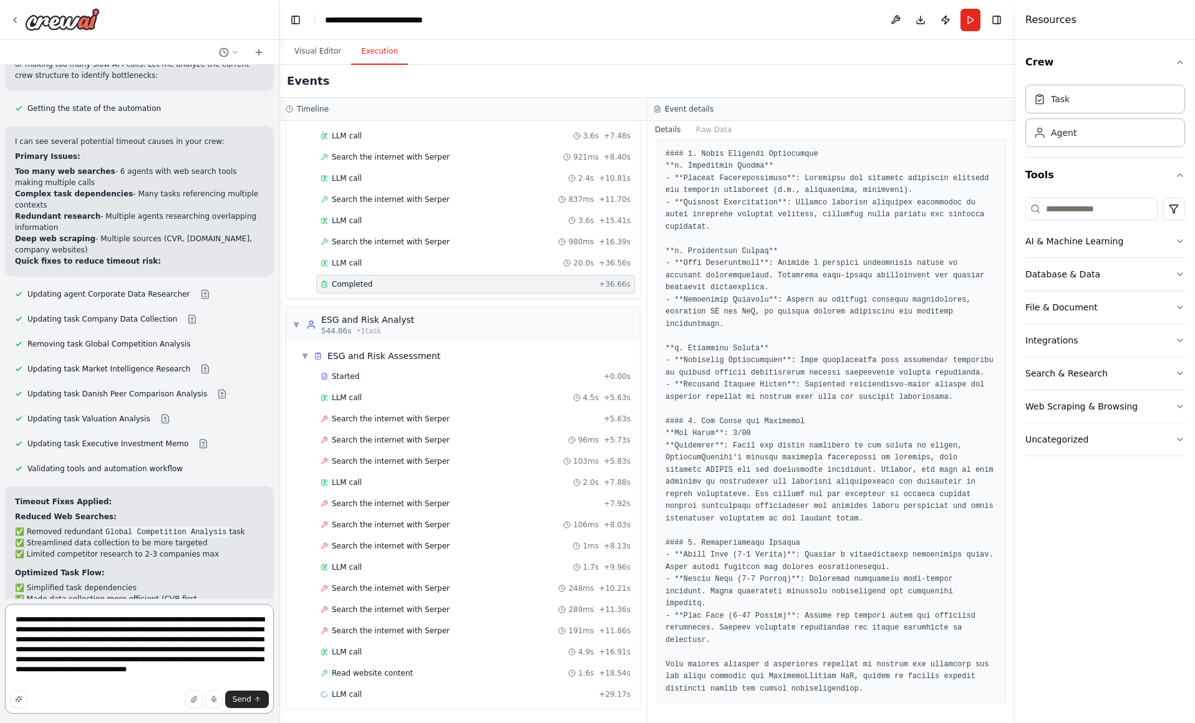
type textarea "**********"
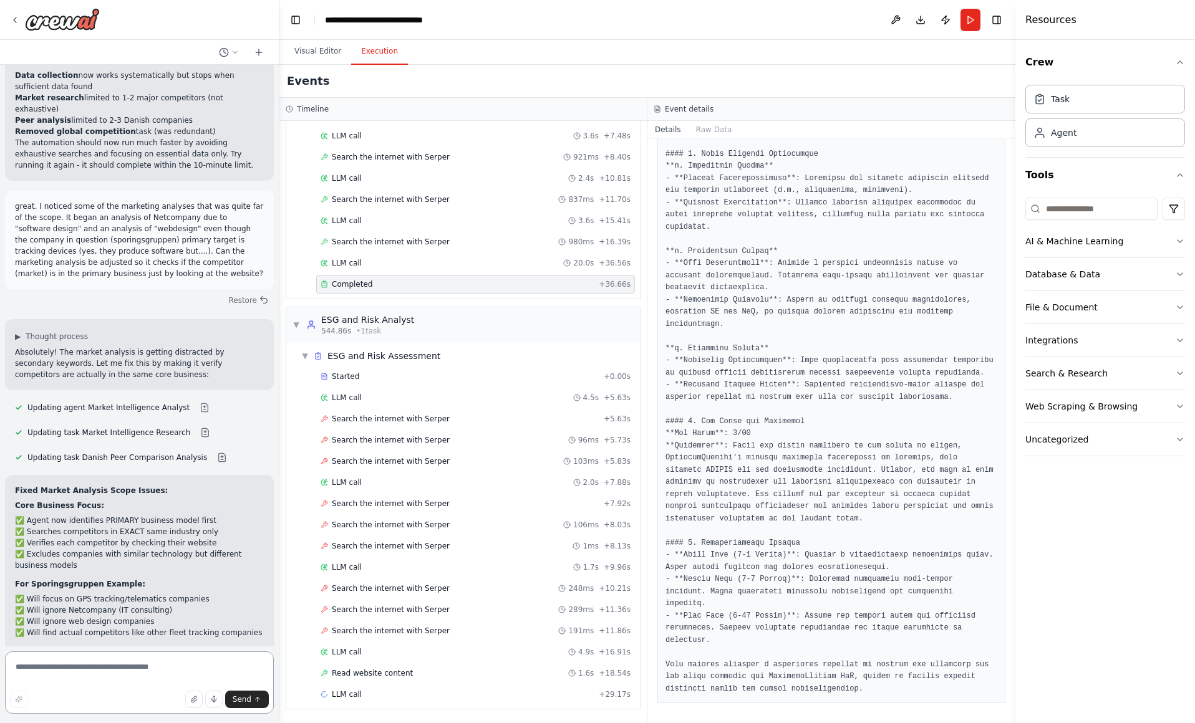
scroll to position [14588, 0]
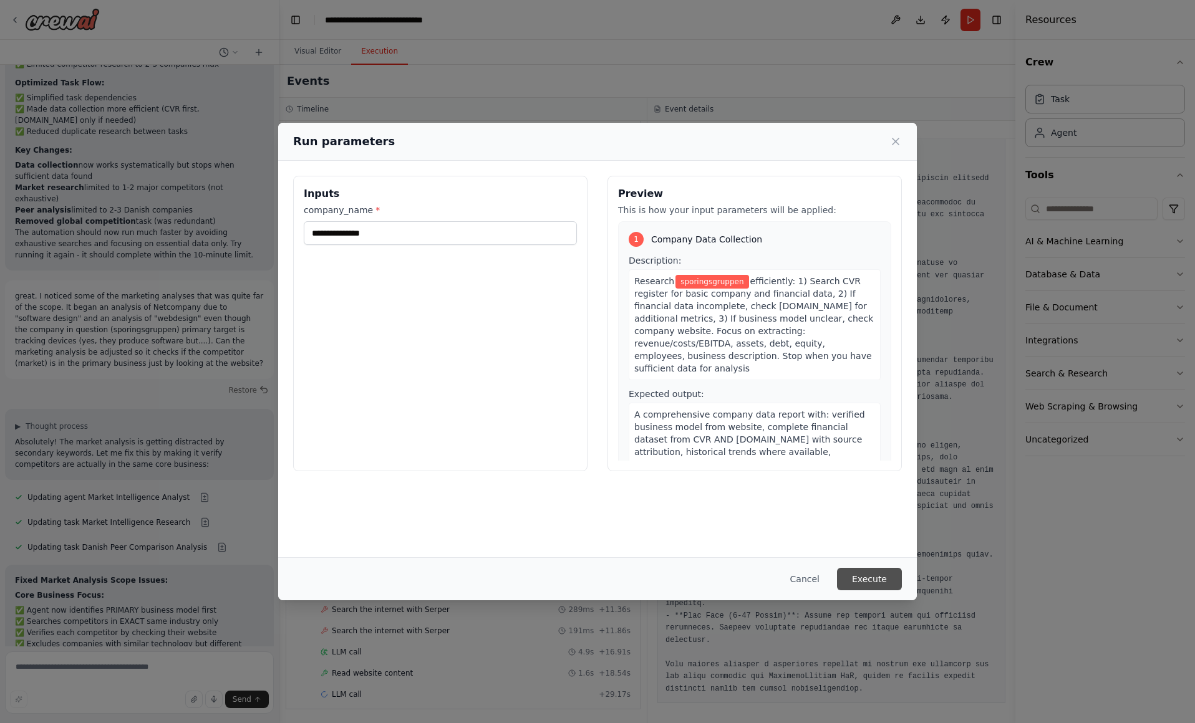
click at [855, 580] on button "Execute" at bounding box center [869, 579] width 65 height 22
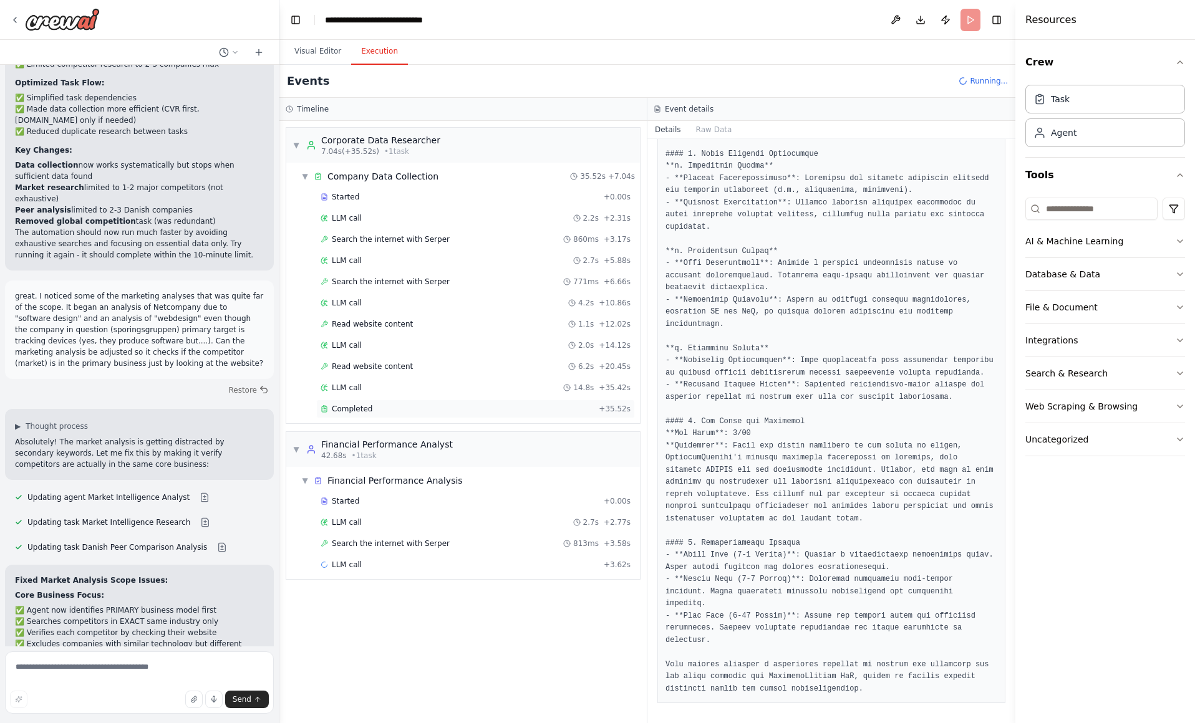
click at [370, 408] on div "Completed" at bounding box center [456, 409] width 273 height 10
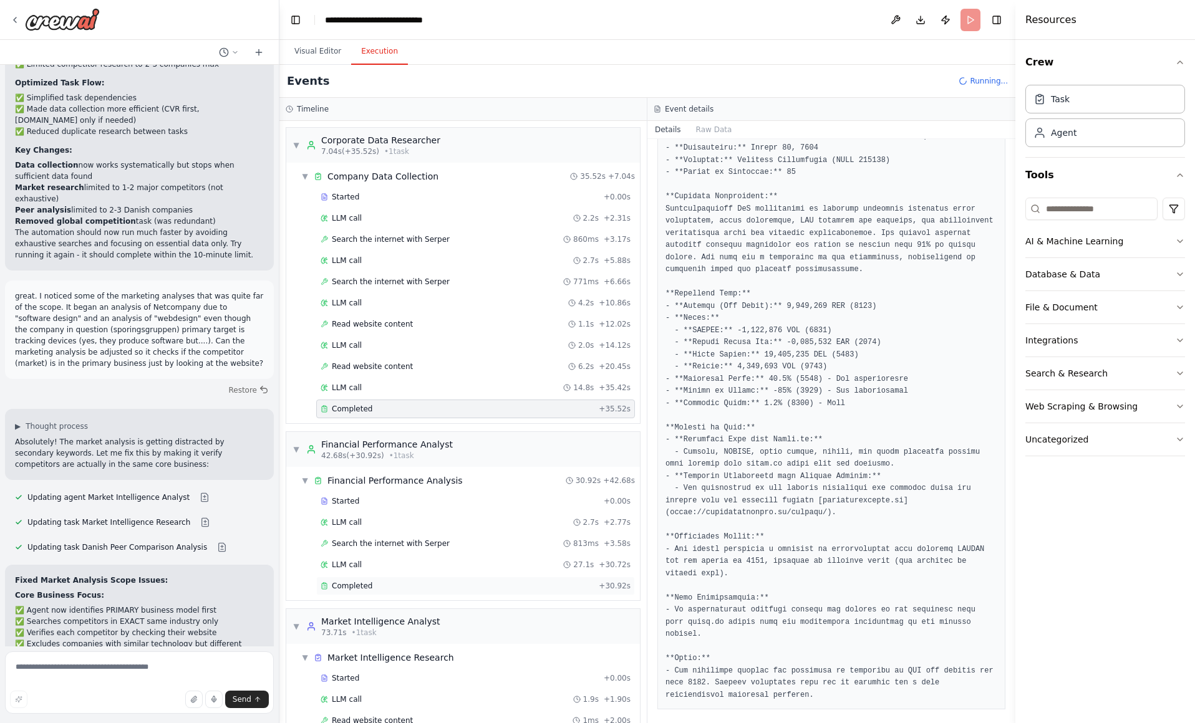
click at [378, 580] on div "Completed + 30.92s" at bounding box center [475, 586] width 319 height 19
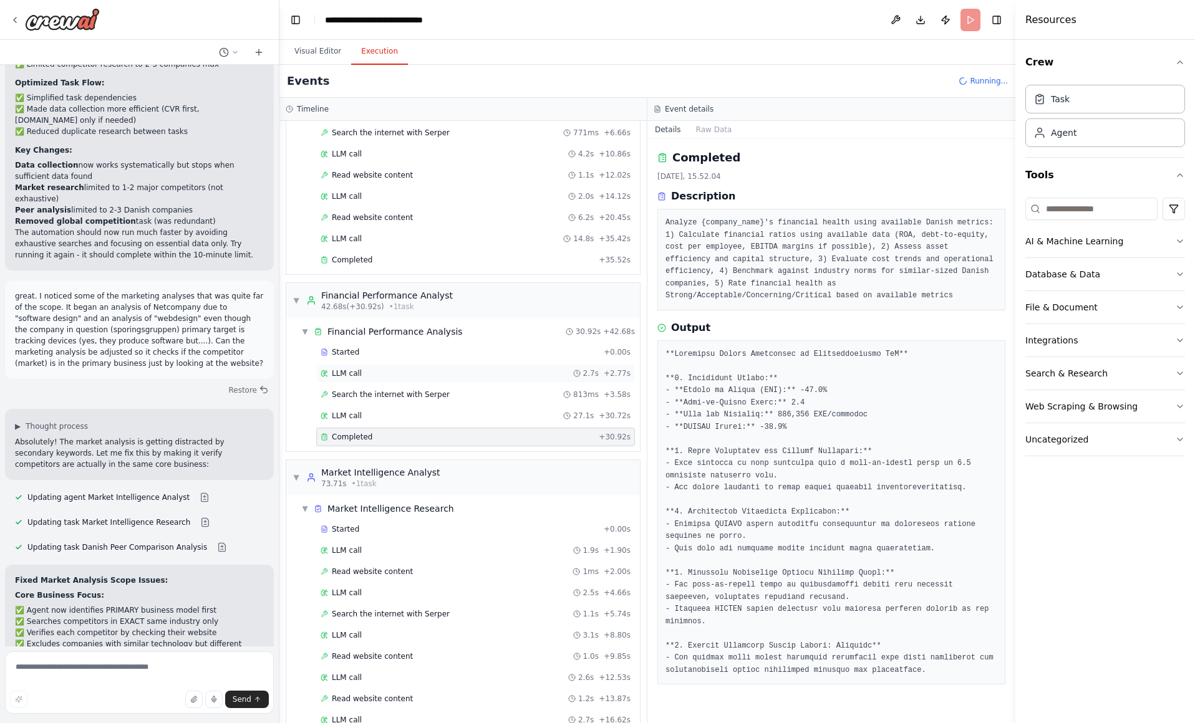
scroll to position [217, 0]
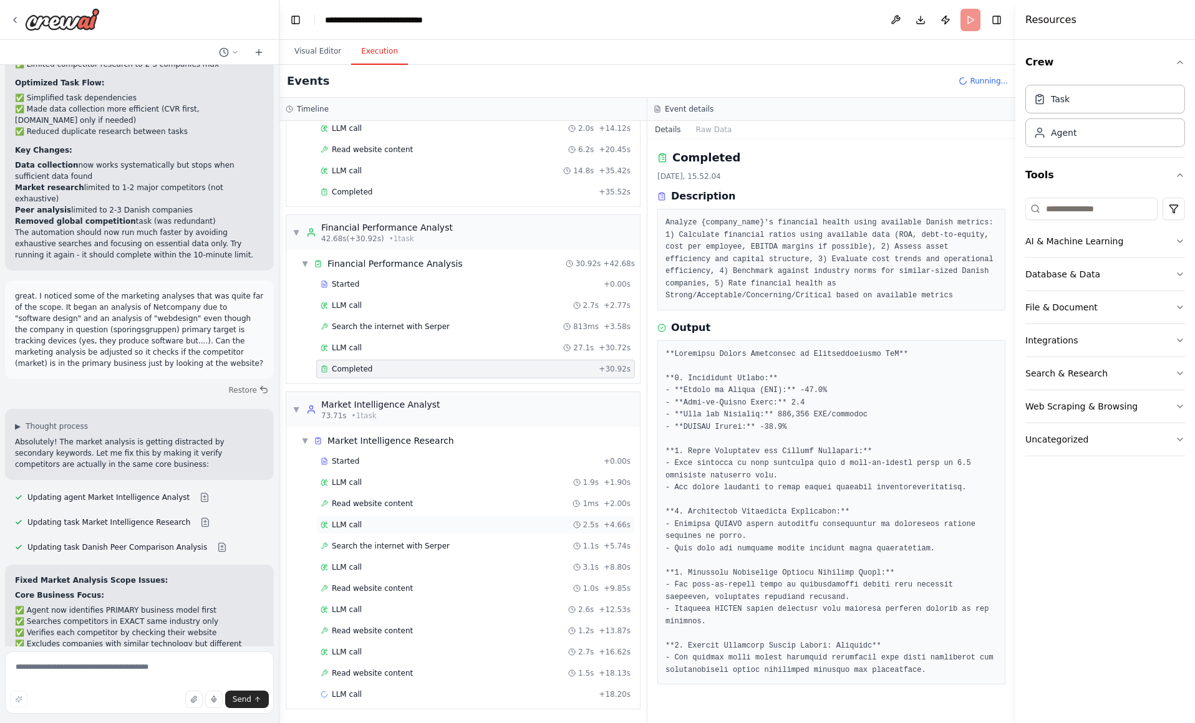
click at [423, 518] on div "LLM call 2.5s + 4.66s" at bounding box center [475, 525] width 319 height 19
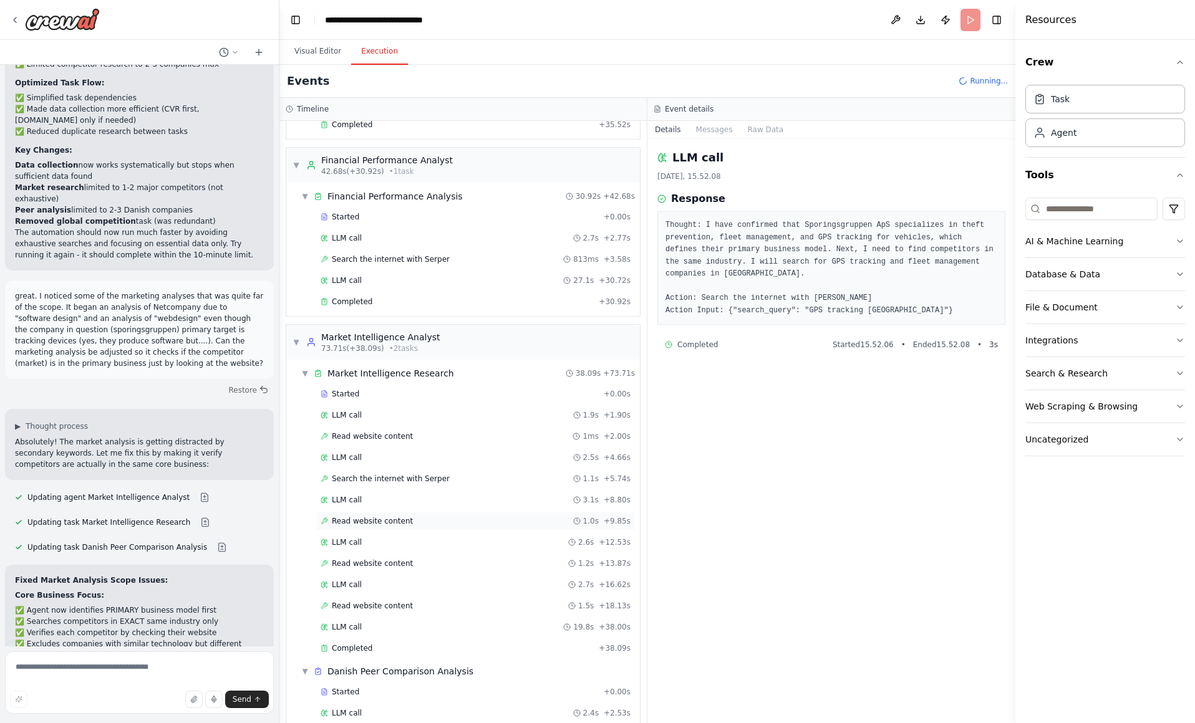
scroll to position [324, 0]
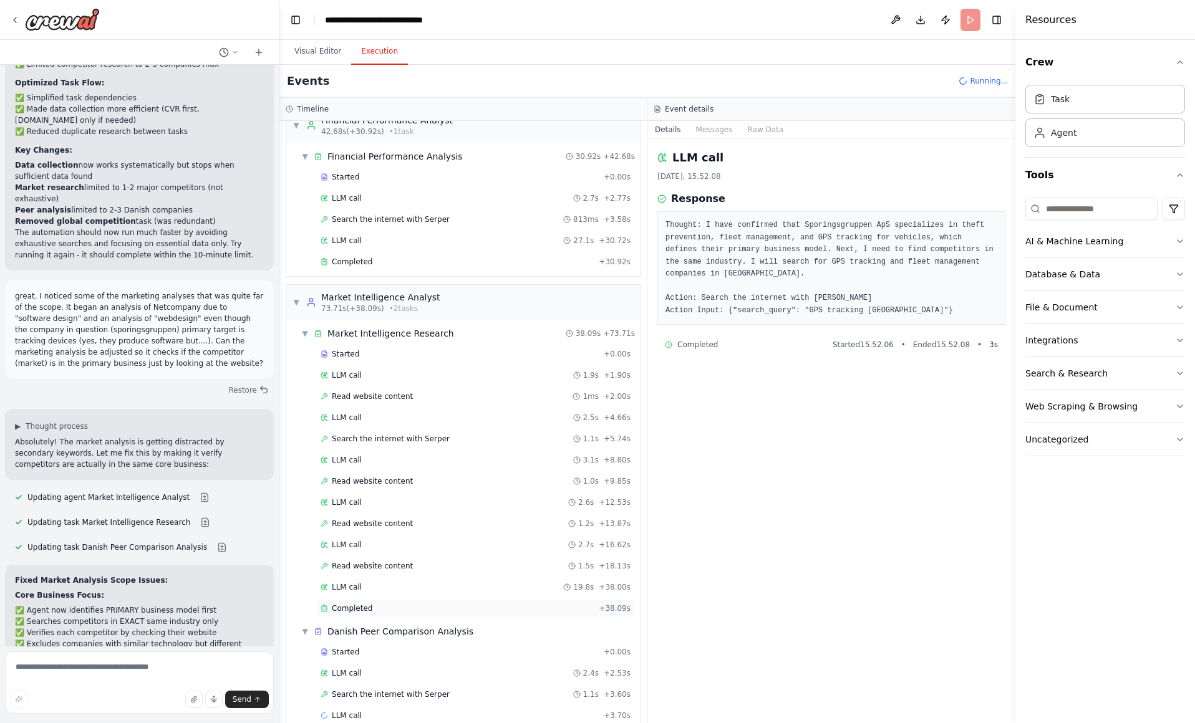
click at [393, 604] on div "Completed" at bounding box center [456, 609] width 273 height 10
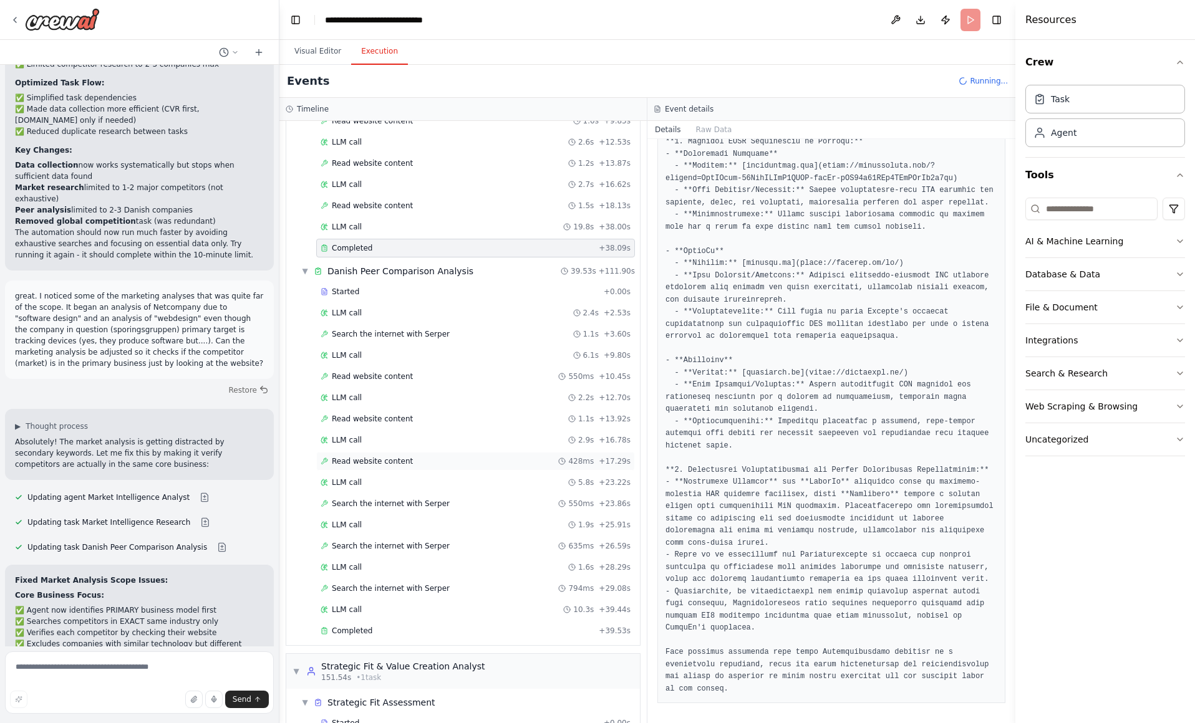
scroll to position [764, 0]
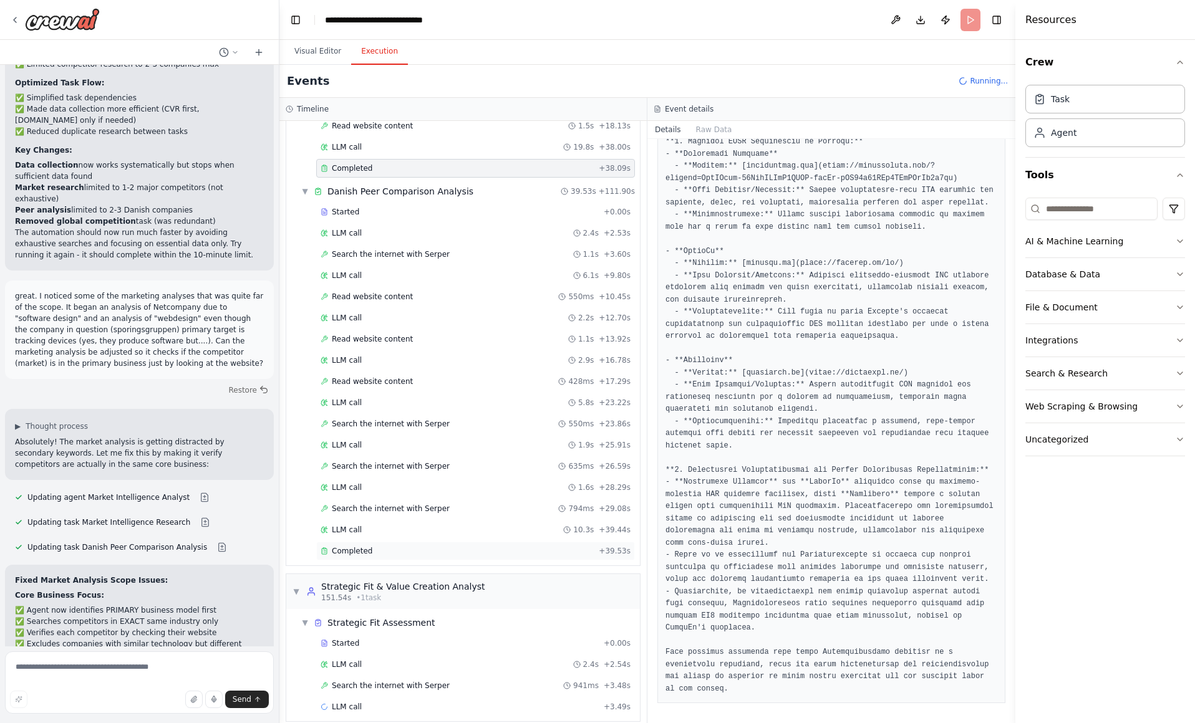
click at [408, 546] on div "Completed" at bounding box center [456, 551] width 273 height 10
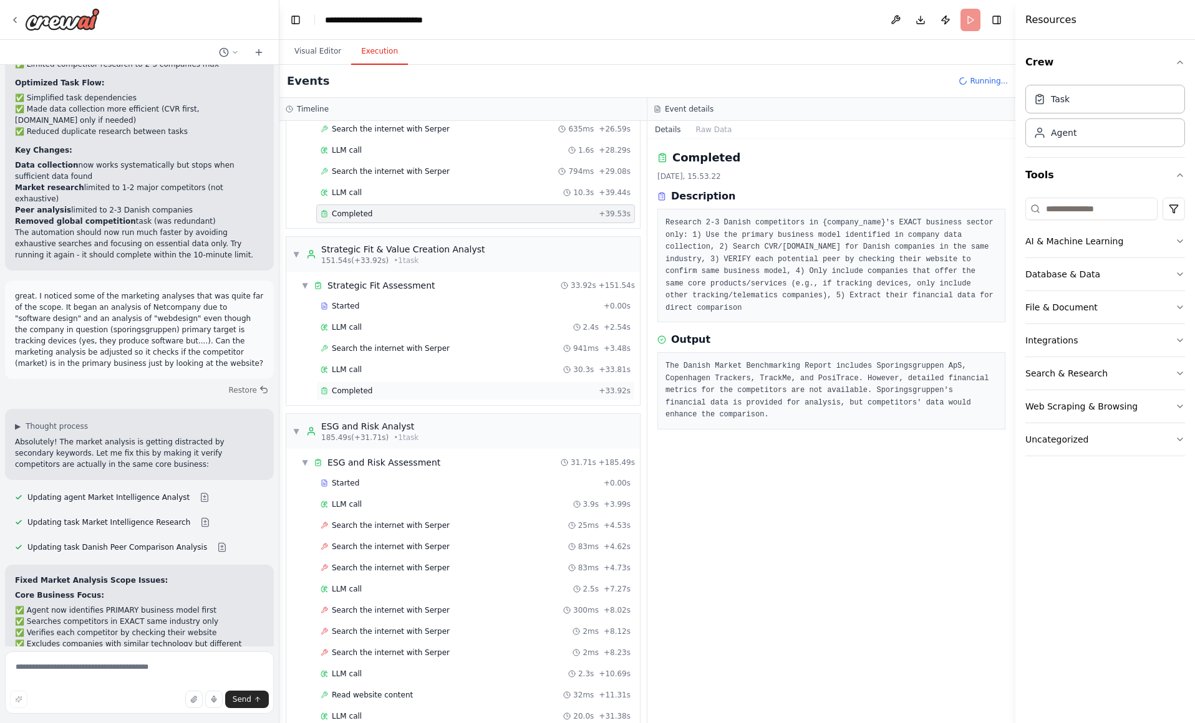
scroll to position [1104, 0]
click at [445, 396] on div "Completed + 33.92s" at bounding box center [475, 388] width 319 height 19
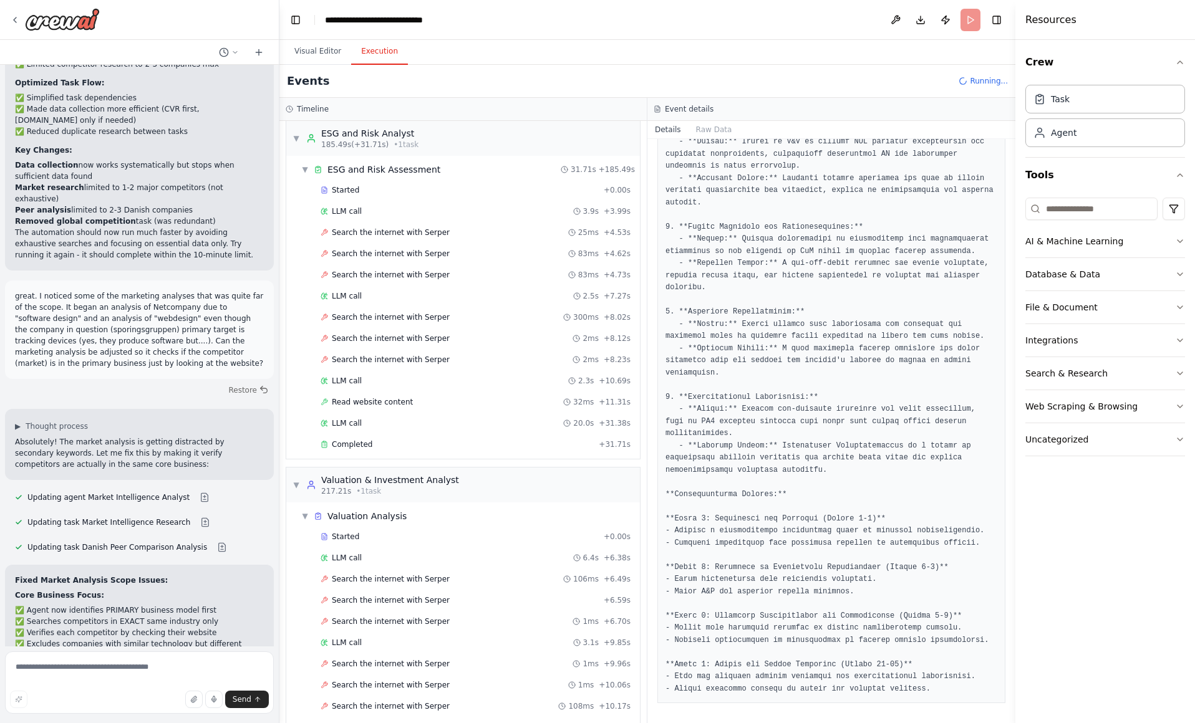
scroll to position [1397, 0]
click at [416, 446] on div "Completed" at bounding box center [456, 442] width 273 height 10
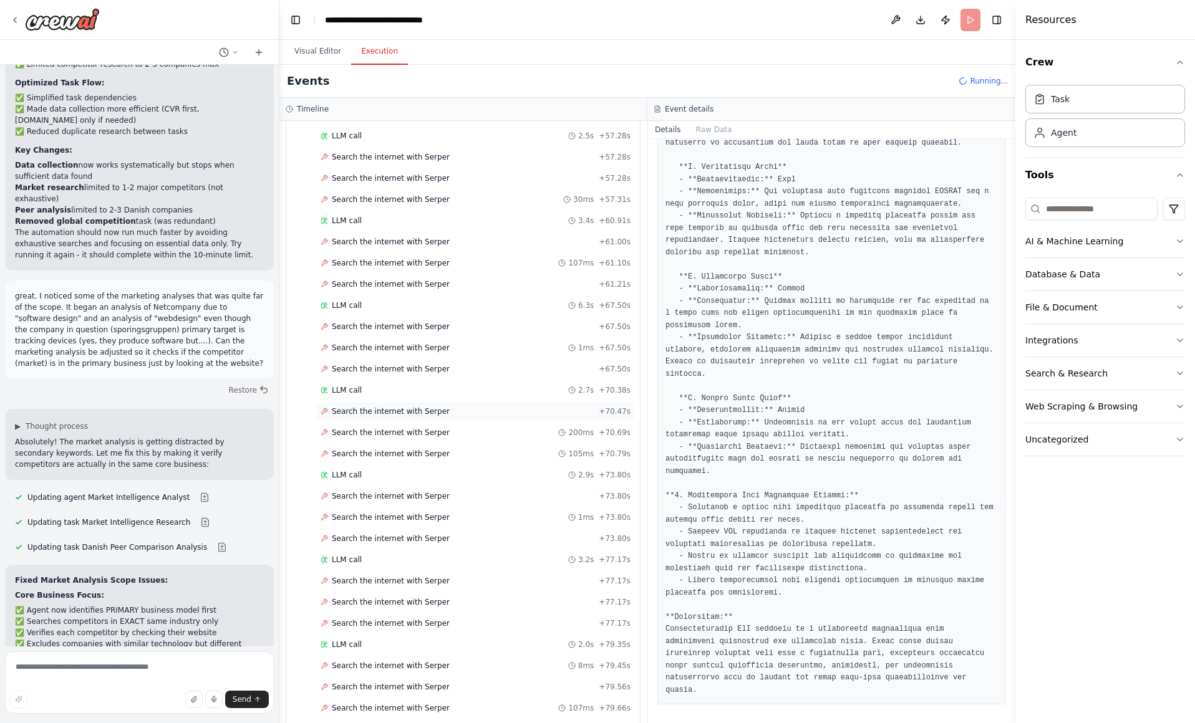
scroll to position [3378, 0]
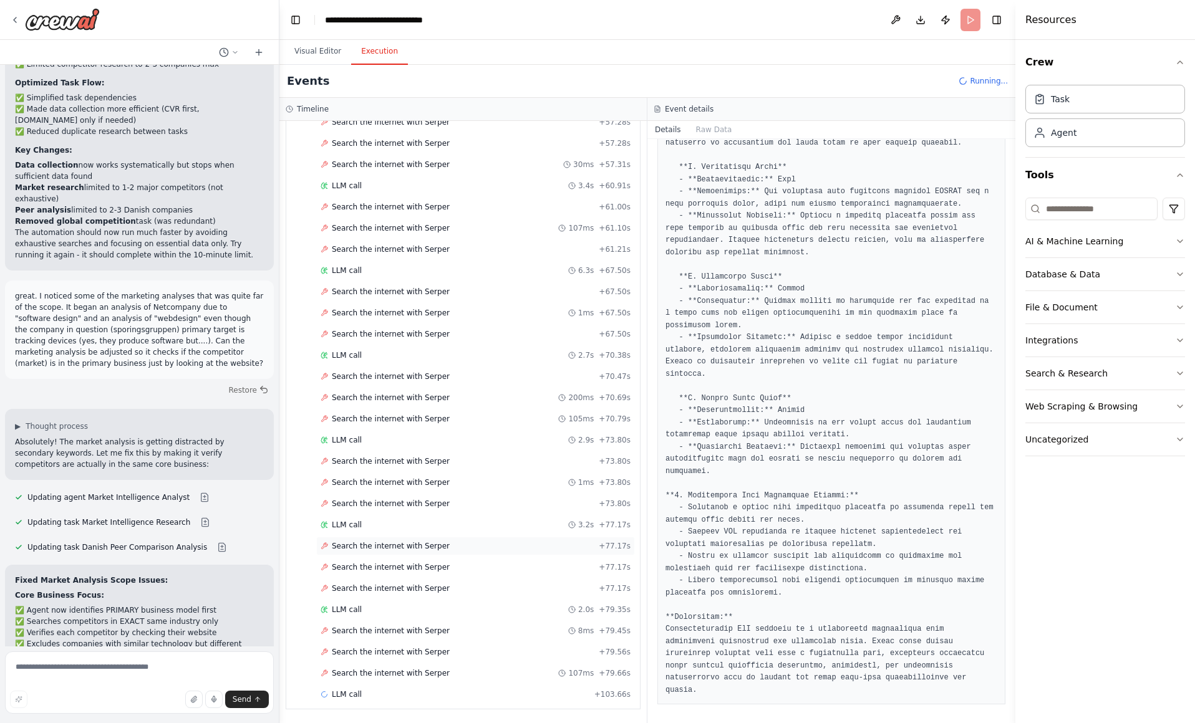
click at [450, 550] on div "Search the internet with Serper + 77.17s" at bounding box center [475, 546] width 310 height 10
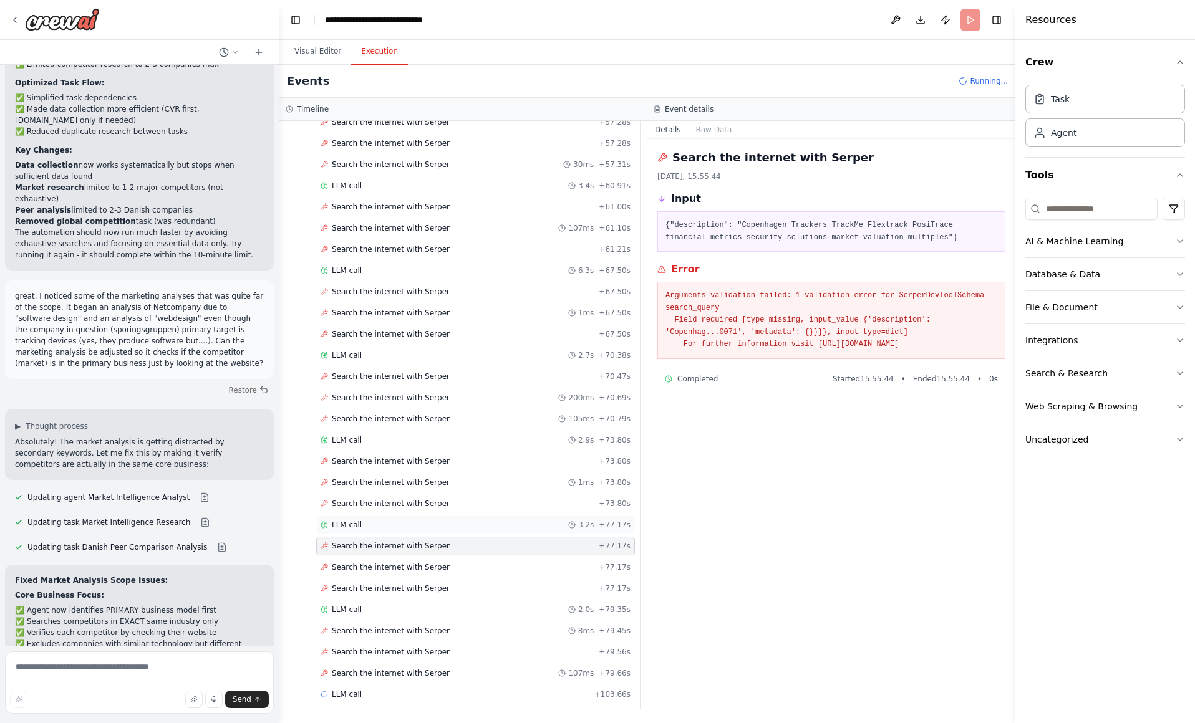
click at [455, 531] on div "LLM call 3.2s + 77.17s" at bounding box center [475, 525] width 319 height 19
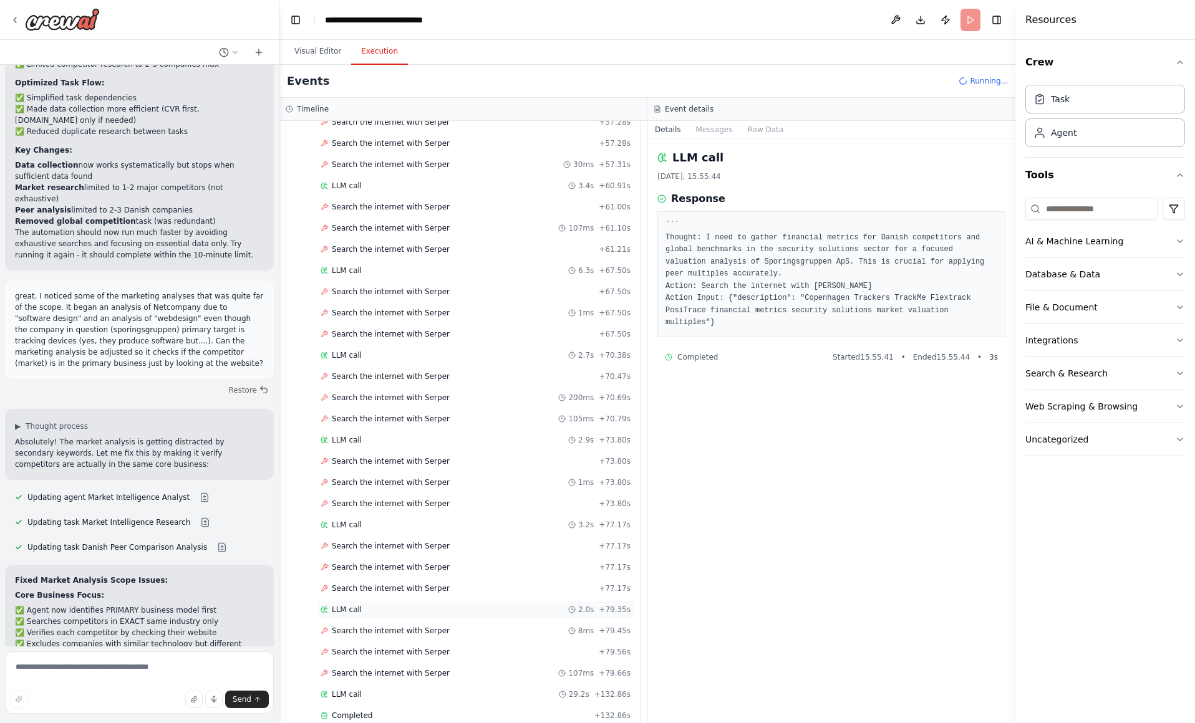
click at [411, 603] on div "LLM call 2.0s + 79.35s" at bounding box center [475, 609] width 319 height 19
click at [426, 527] on div "LLM call 3.2s + 77.17s" at bounding box center [475, 522] width 319 height 19
click at [432, 438] on div "LLM call 2.9s + 73.80s" at bounding box center [475, 438] width 310 height 10
click at [420, 352] on div "LLM call 2.7s + 70.38s" at bounding box center [475, 353] width 310 height 10
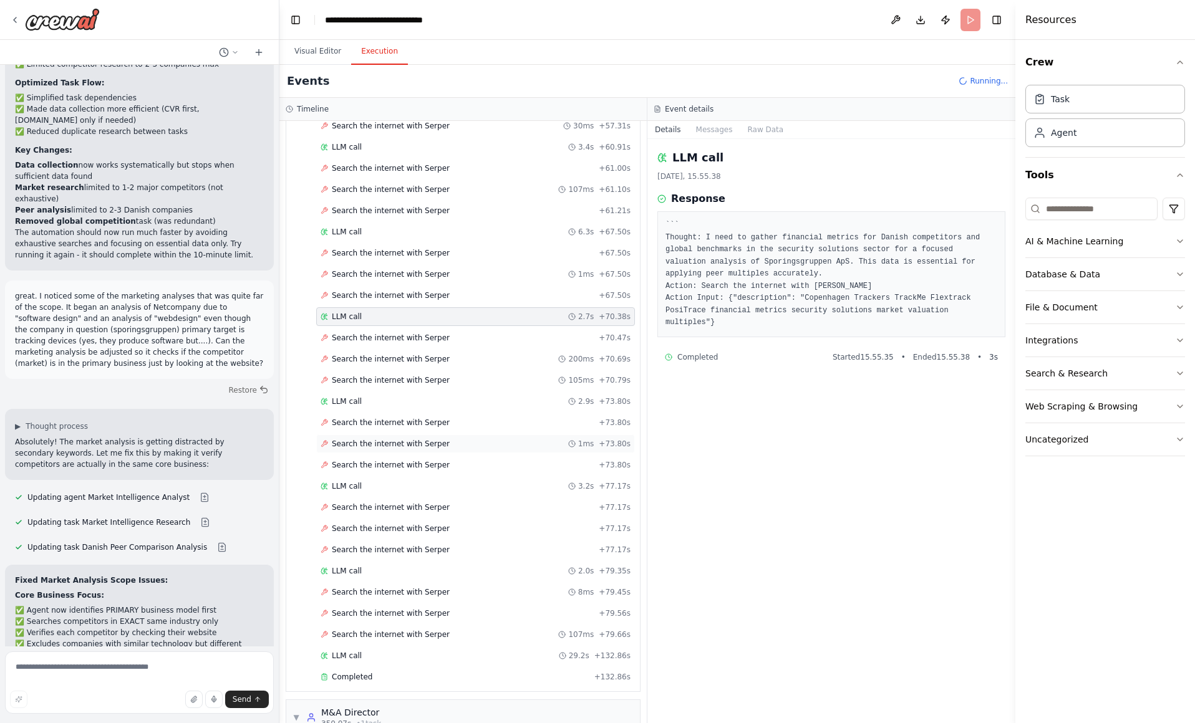
scroll to position [3513, 0]
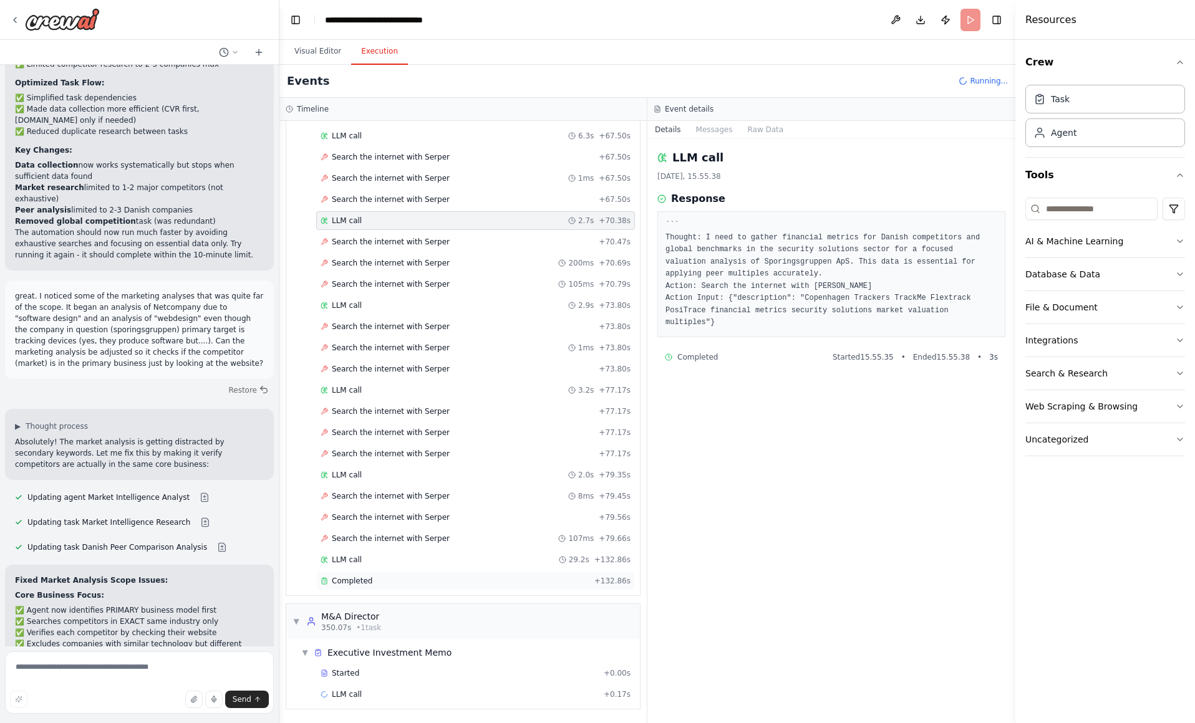
click at [407, 579] on div "Completed" at bounding box center [454, 581] width 269 height 10
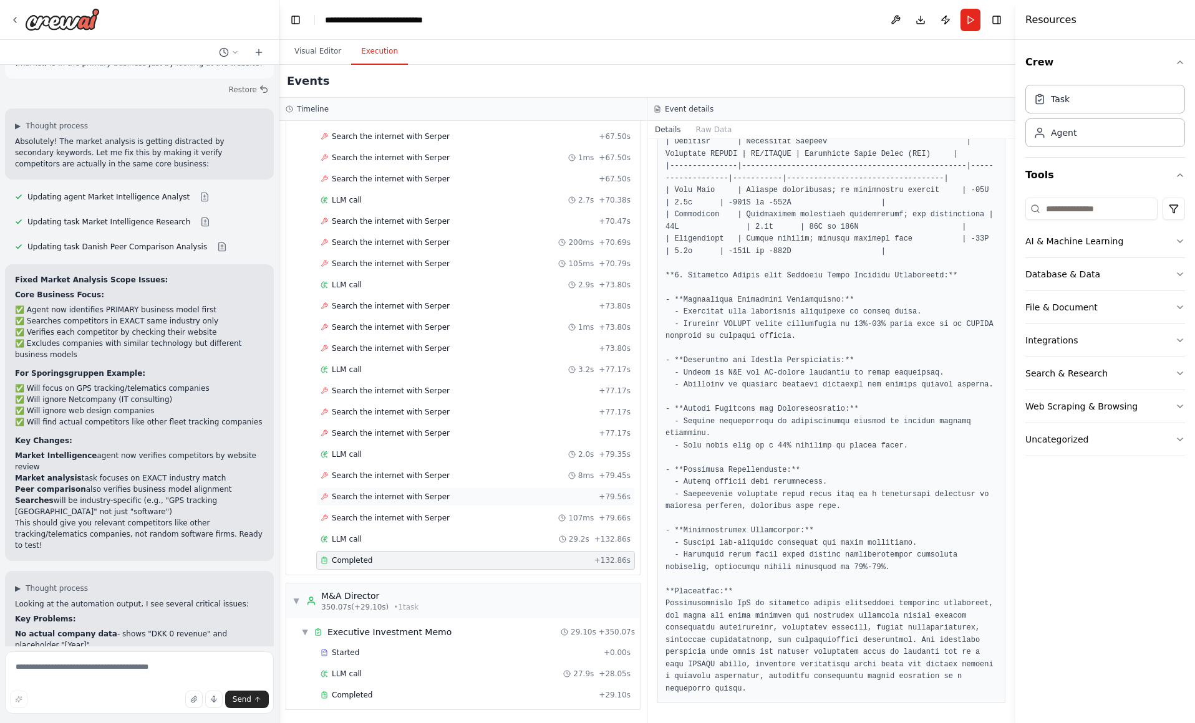
scroll to position [3534, 0]
click at [474, 692] on div "Completed" at bounding box center [456, 695] width 273 height 10
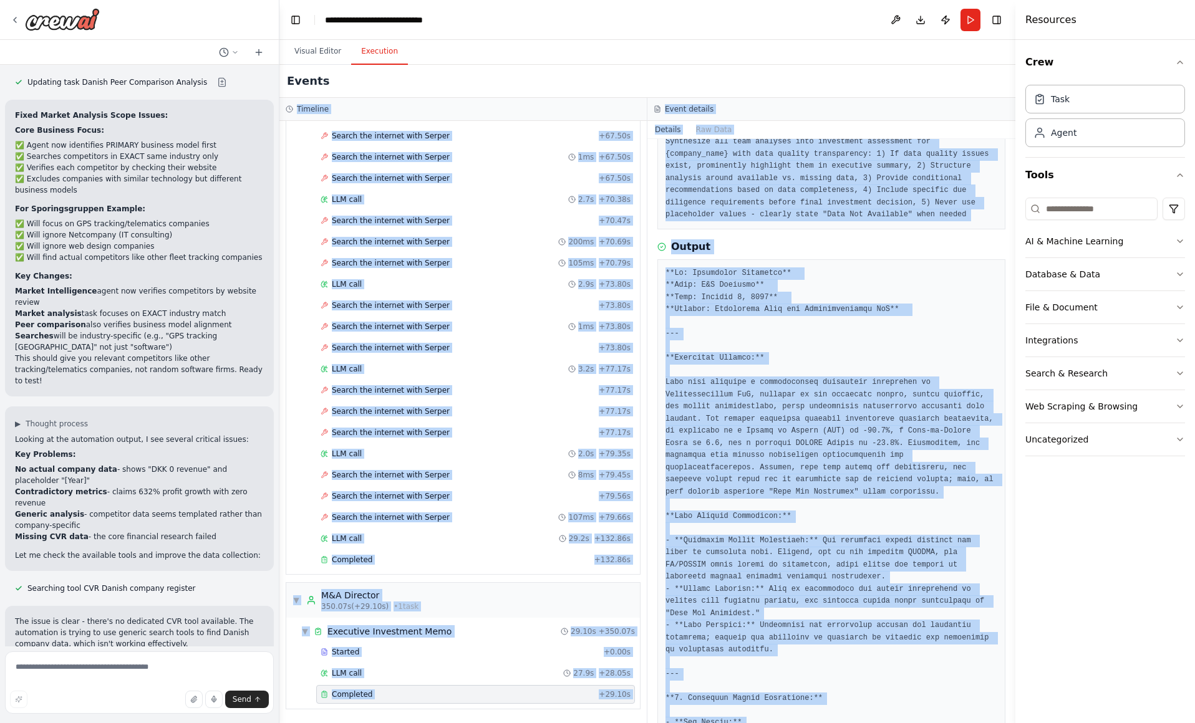
scroll to position [0, 0]
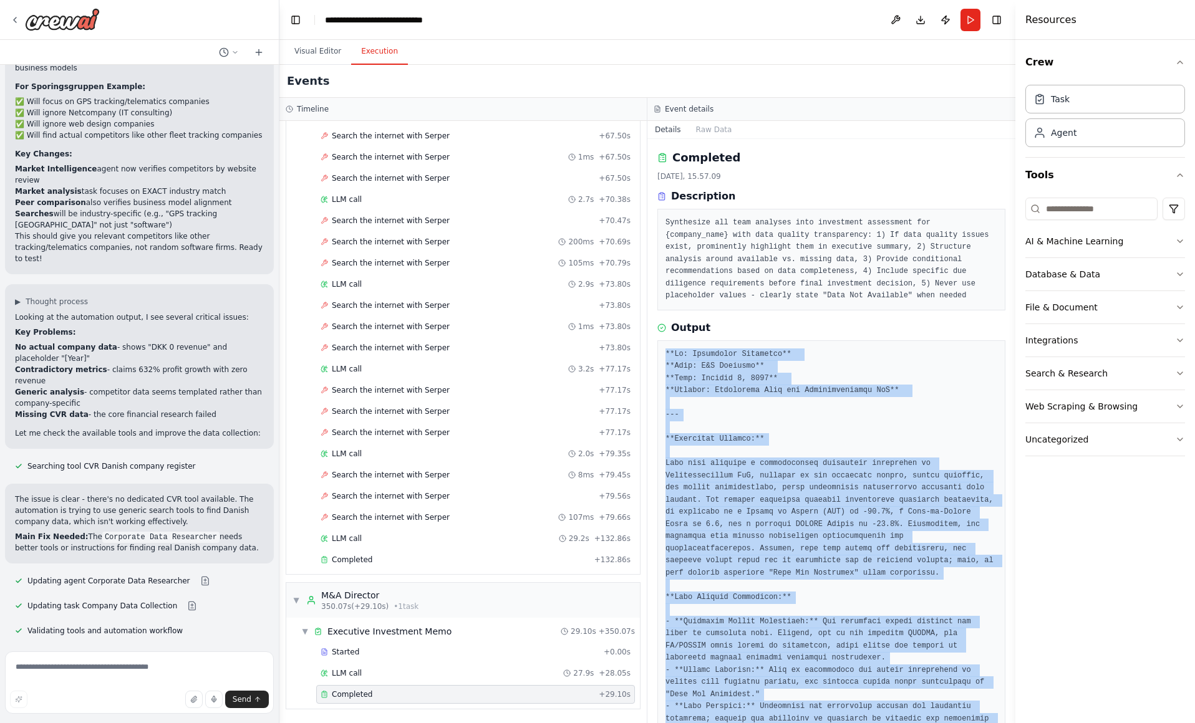
drag, startPoint x: 899, startPoint y: 688, endPoint x: 660, endPoint y: 350, distance: 413.8
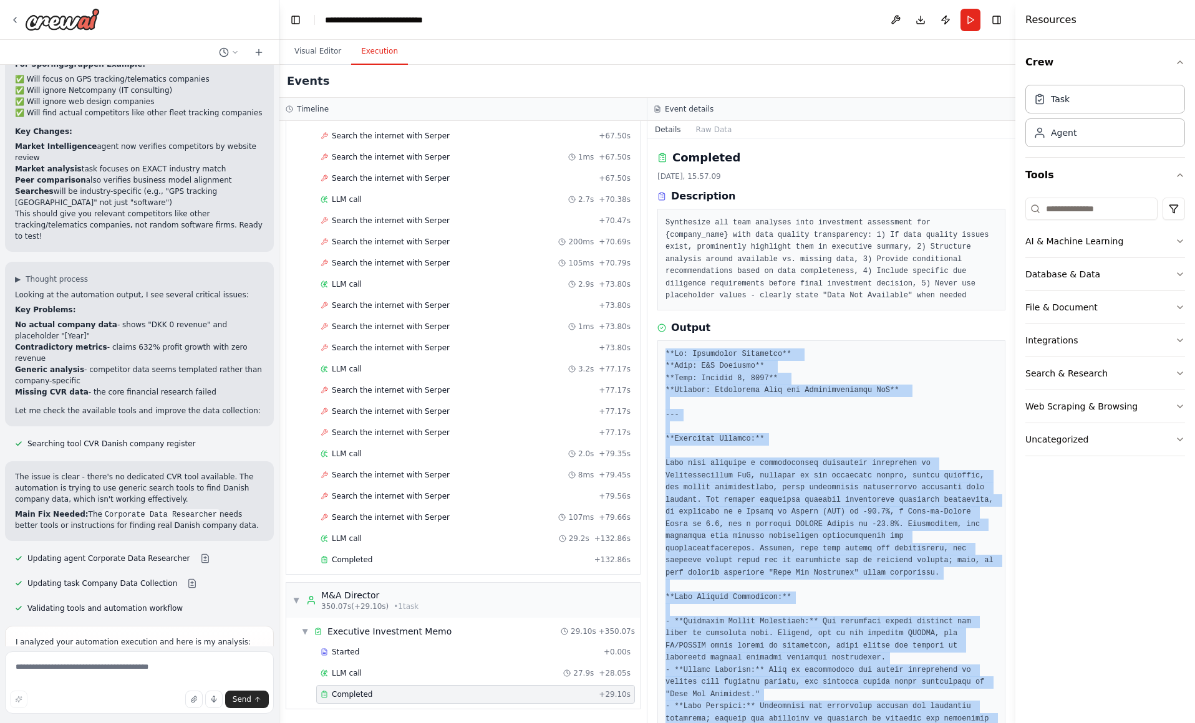
copy pre "**To: Investment Committee** **From: M&A Director** **Date: October 7, 2025** *…"
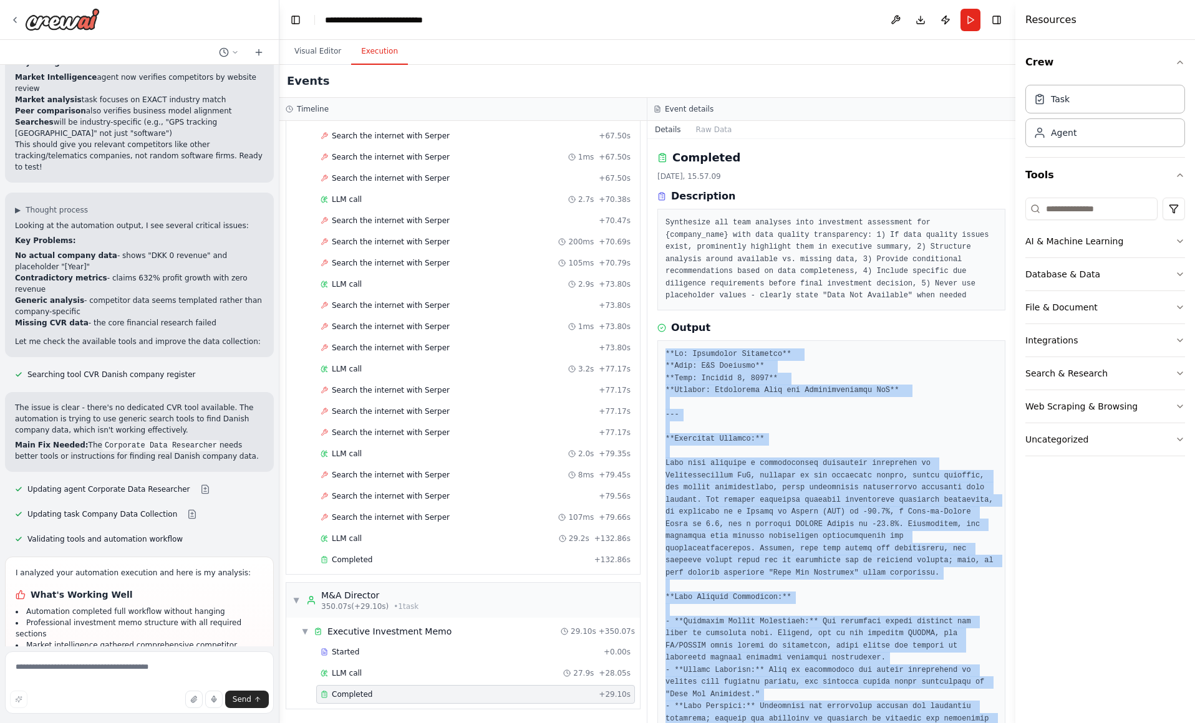
scroll to position [15225, 0]
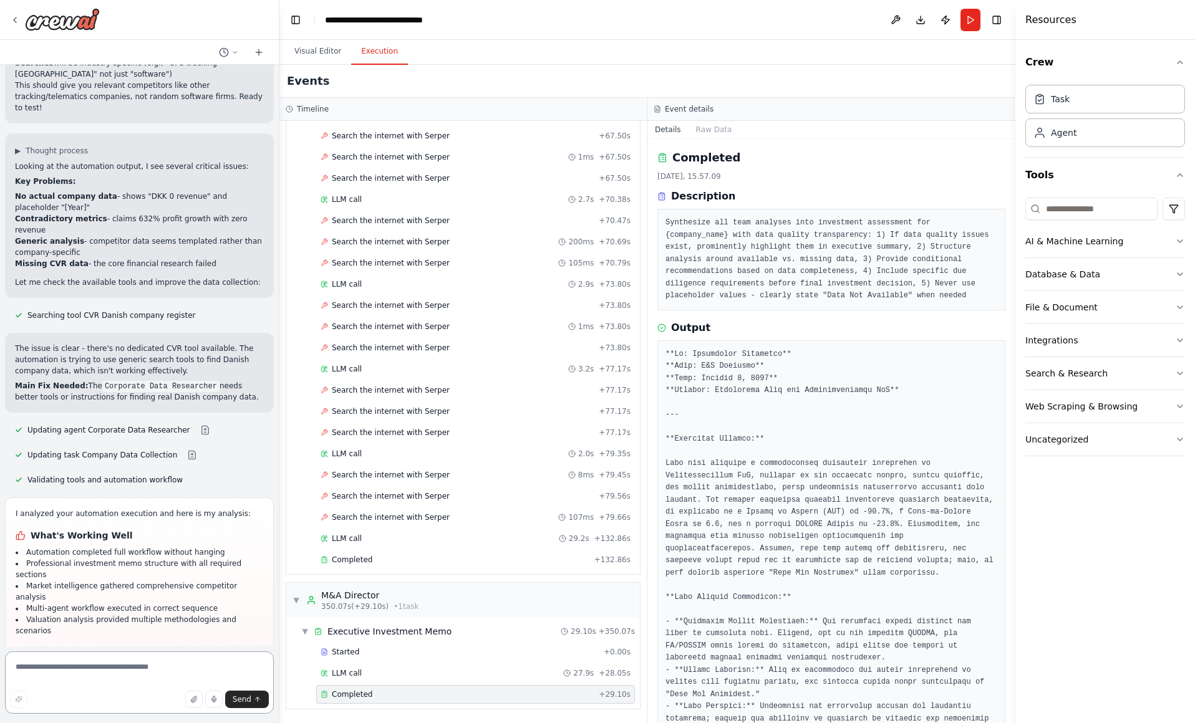
click at [81, 671] on textarea at bounding box center [139, 683] width 269 height 62
type textarea "**********"
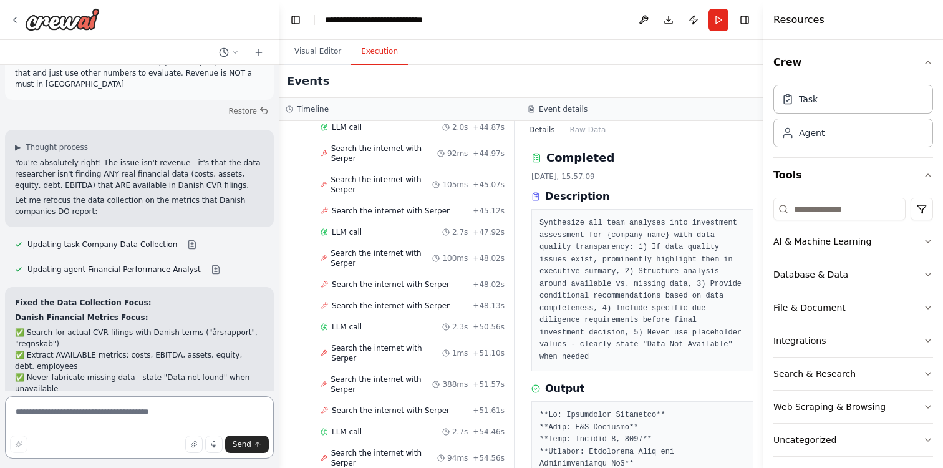
scroll to position [15994, 0]
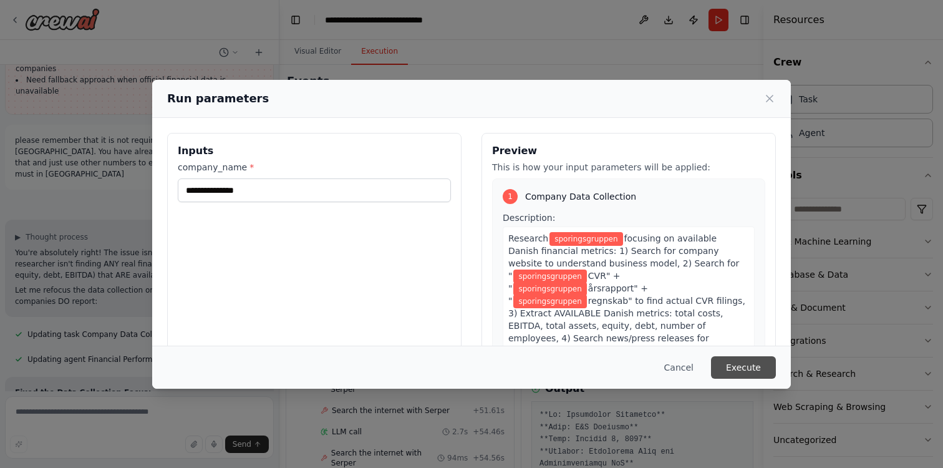
click at [721, 367] on button "Execute" at bounding box center [743, 367] width 65 height 22
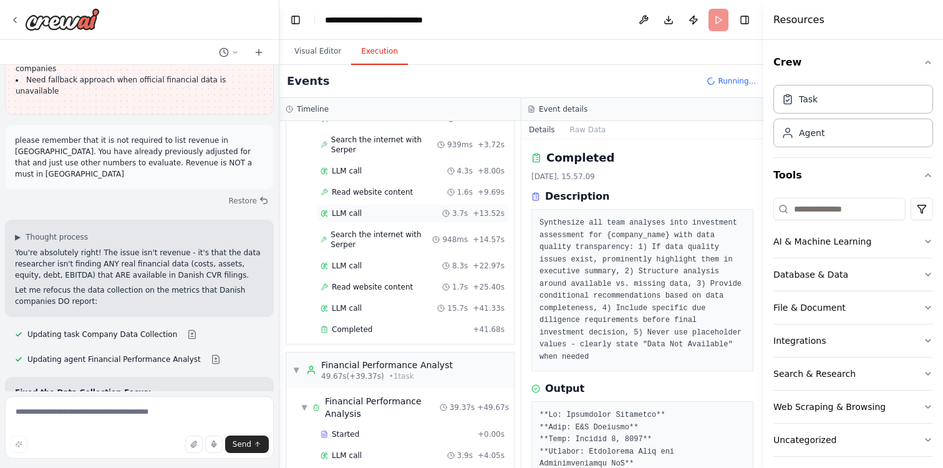
scroll to position [191, 0]
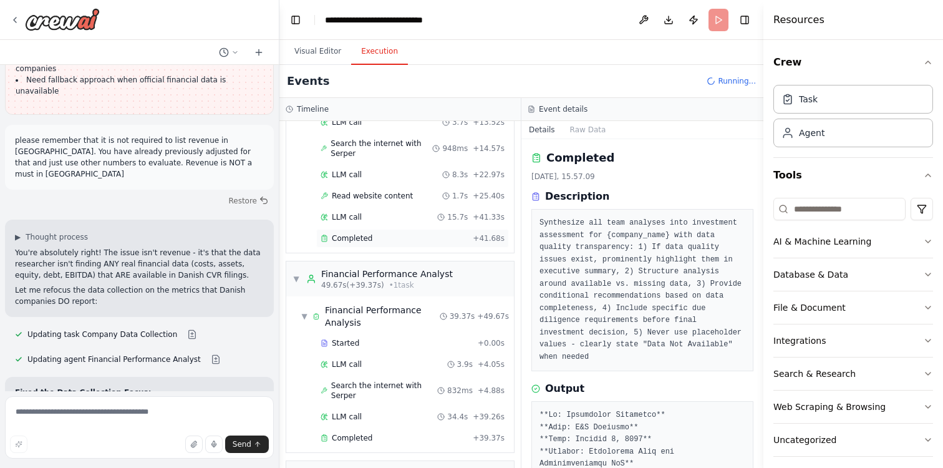
click at [392, 245] on div "Completed + 41.68s" at bounding box center [412, 238] width 193 height 19
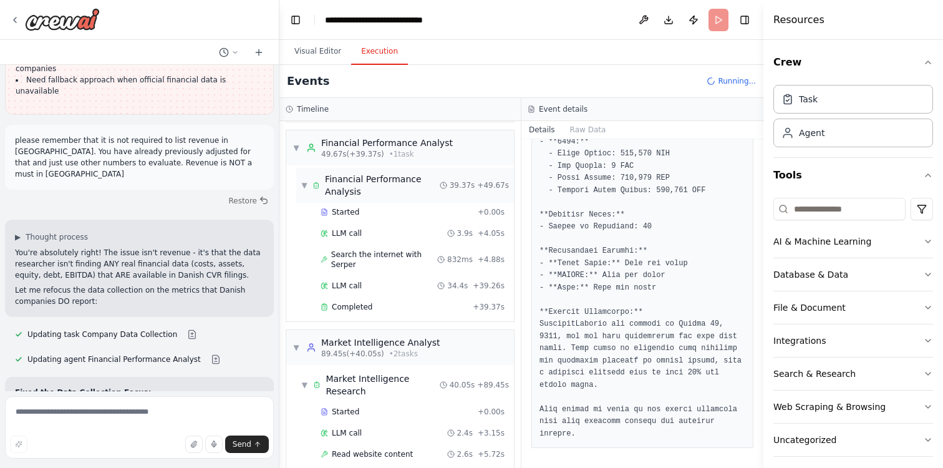
scroll to position [390, 0]
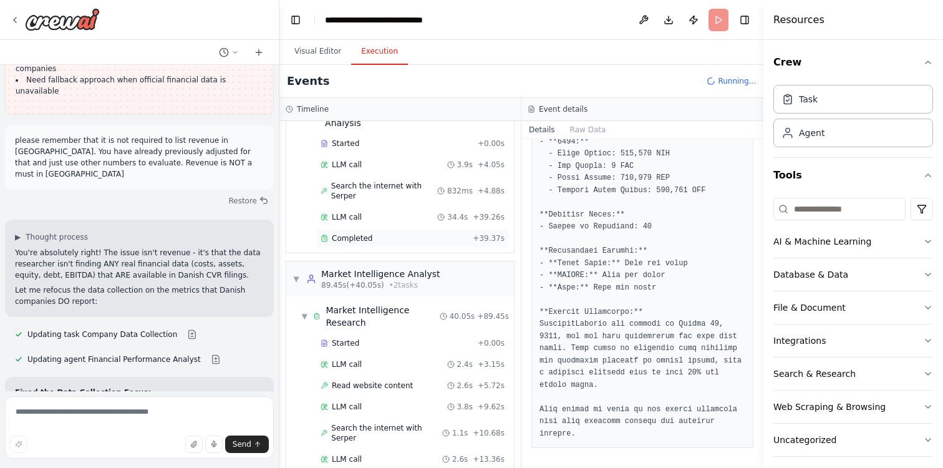
click at [402, 237] on div "Completed" at bounding box center [393, 238] width 147 height 10
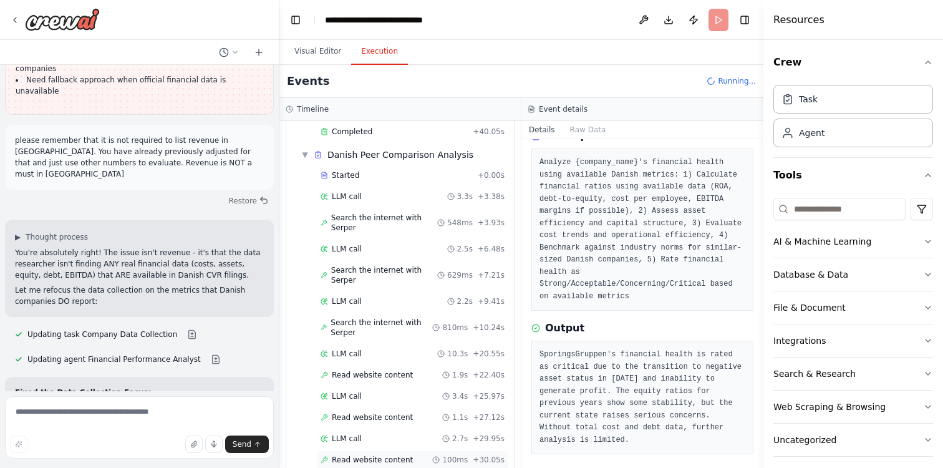
scroll to position [644, 0]
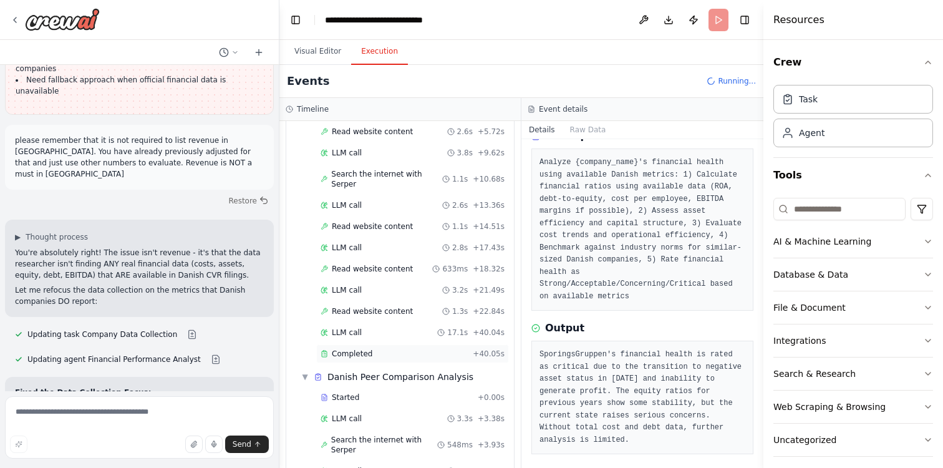
click at [428, 348] on div "Completed + 40.05s" at bounding box center [412, 353] width 193 height 19
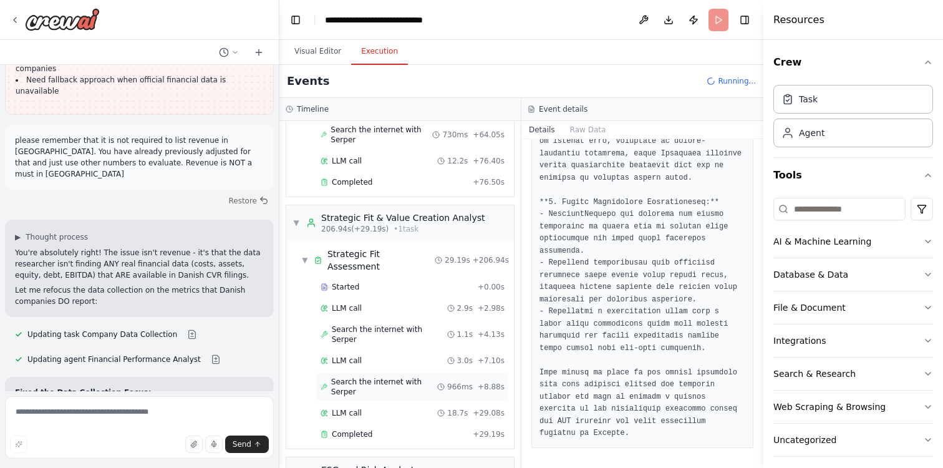
scroll to position [1524, 0]
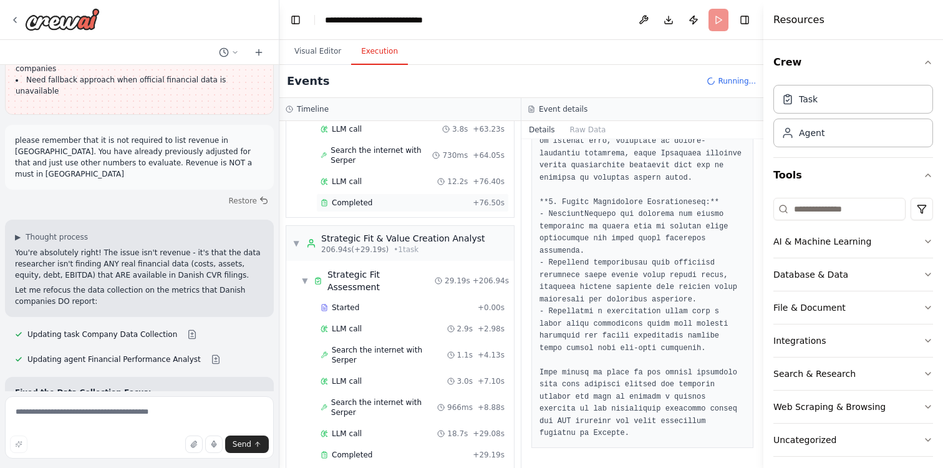
click at [422, 201] on div "Completed" at bounding box center [393, 203] width 147 height 10
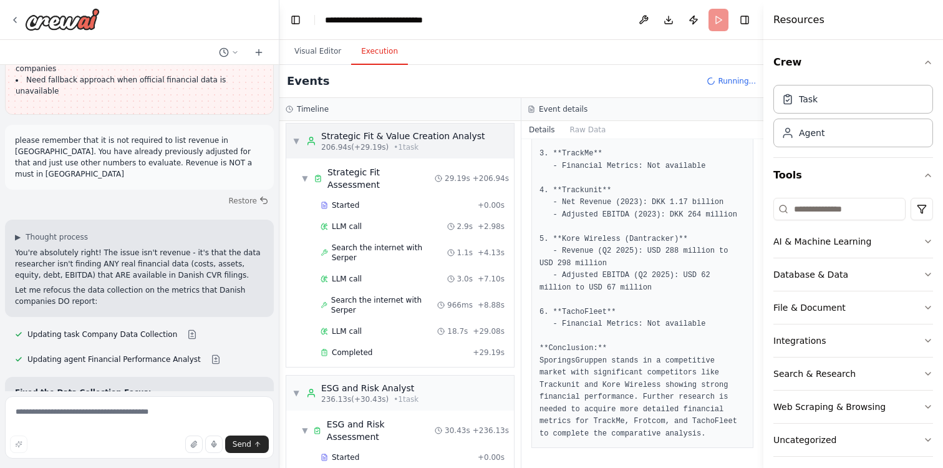
scroll to position [1629, 0]
click at [377, 340] on div "Completed + 29.19s" at bounding box center [412, 349] width 193 height 19
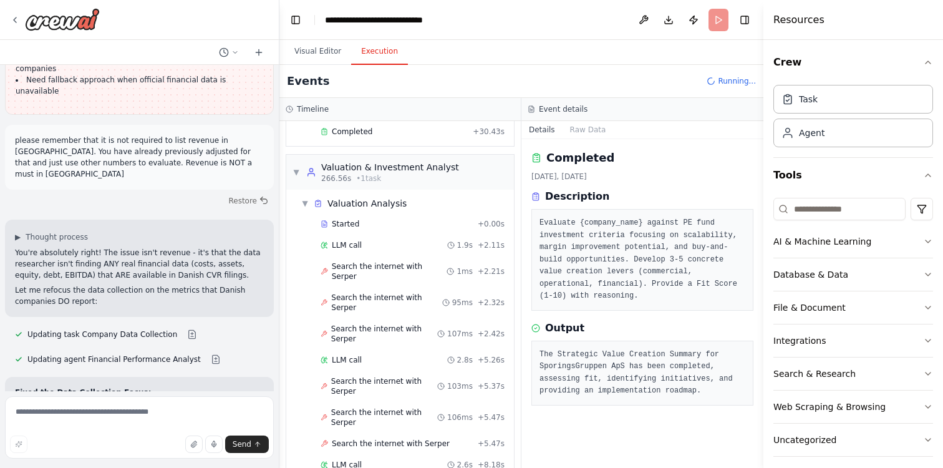
scroll to position [2102, 0]
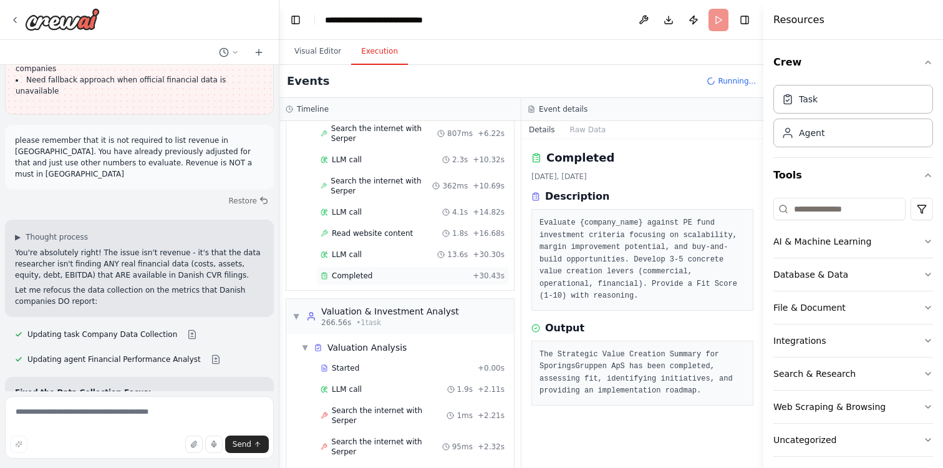
click at [364, 266] on div "Completed + 30.43s" at bounding box center [412, 275] width 193 height 19
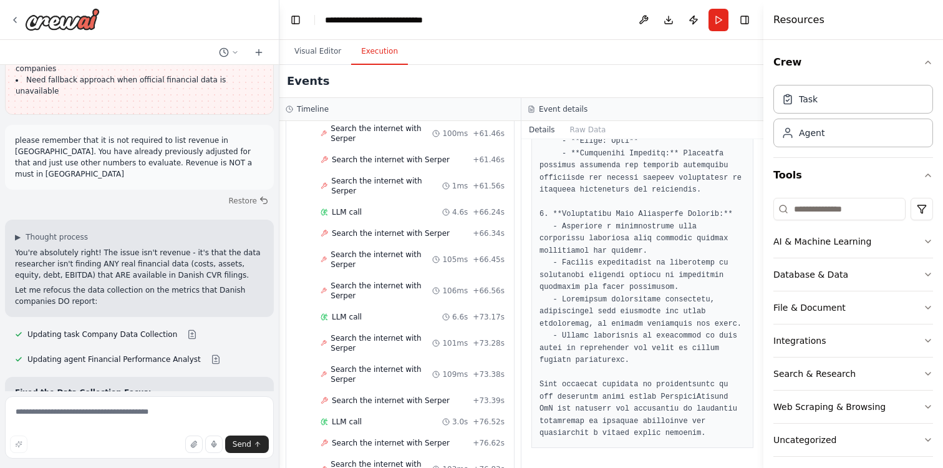
scroll to position [4817, 0]
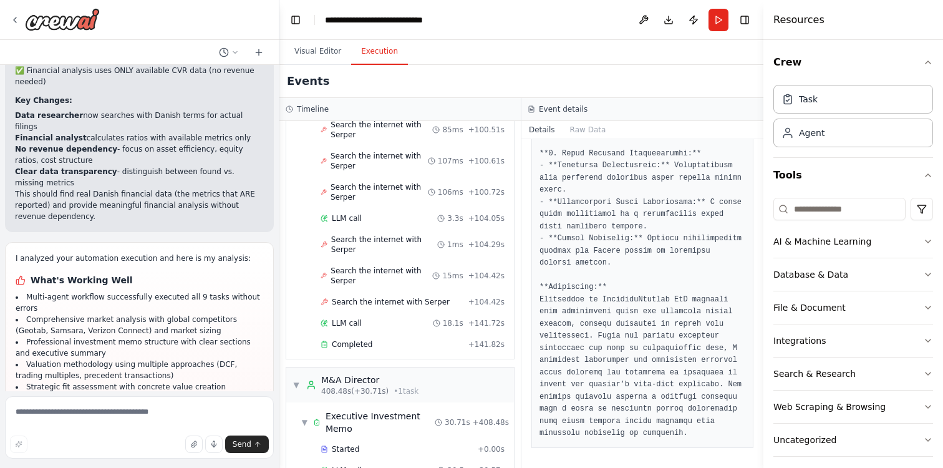
scroll to position [16323, 0]
